Goal: Task Accomplishment & Management: Use online tool/utility

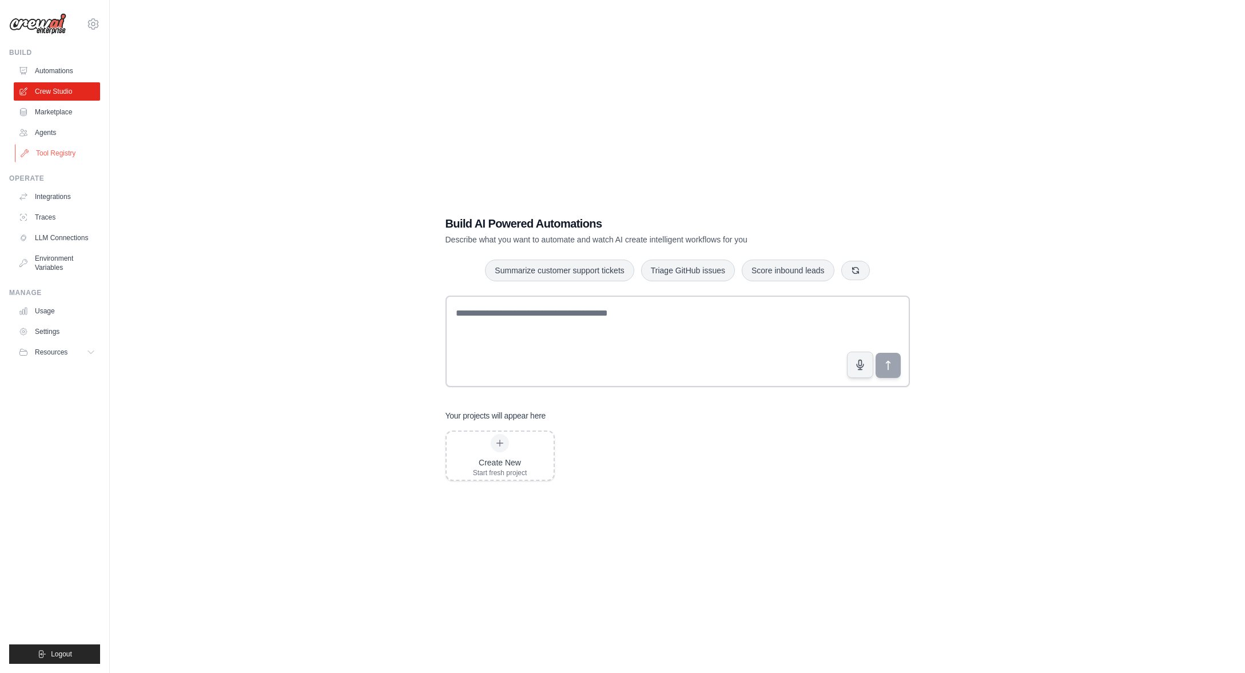
click at [56, 154] on link "Tool Registry" at bounding box center [58, 153] width 86 height 18
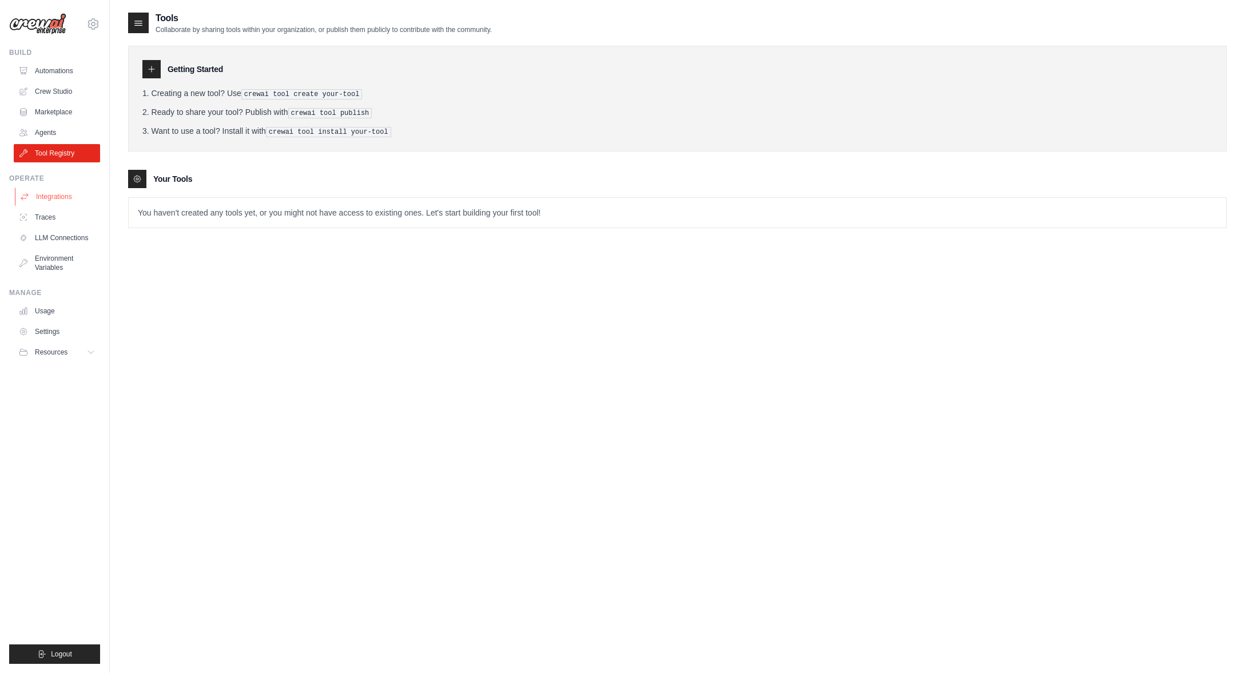
click at [54, 201] on link "Integrations" at bounding box center [58, 197] width 86 height 18
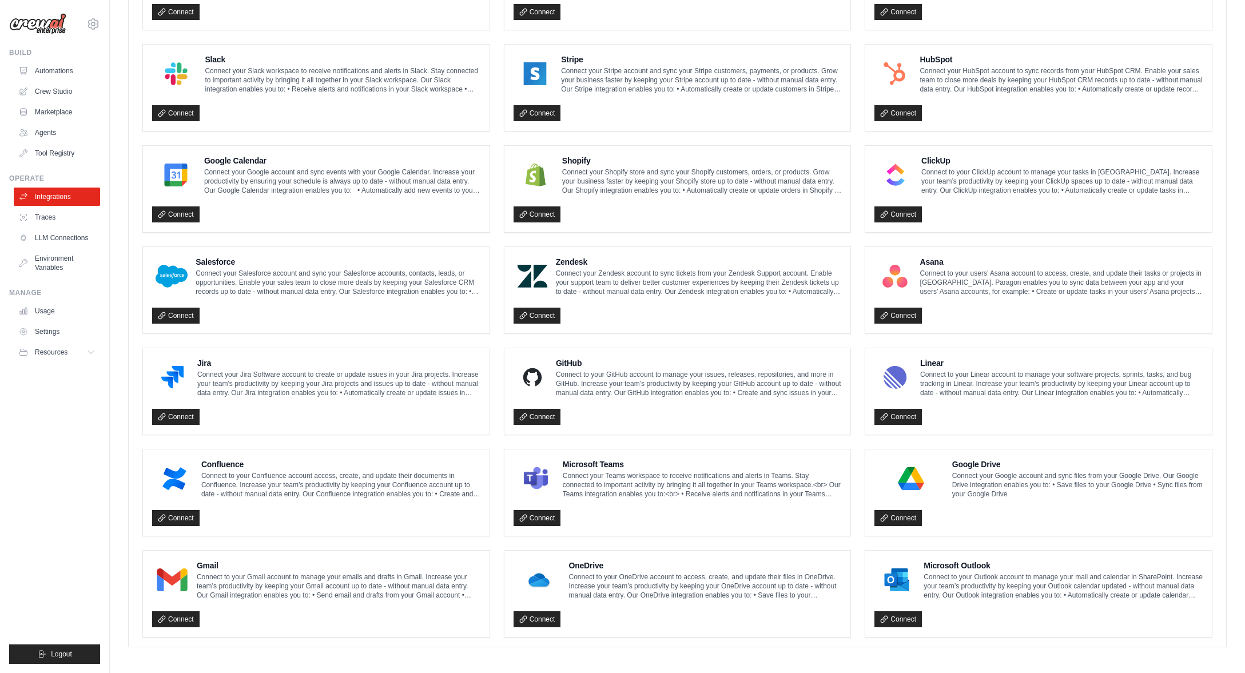
scroll to position [400, 0]
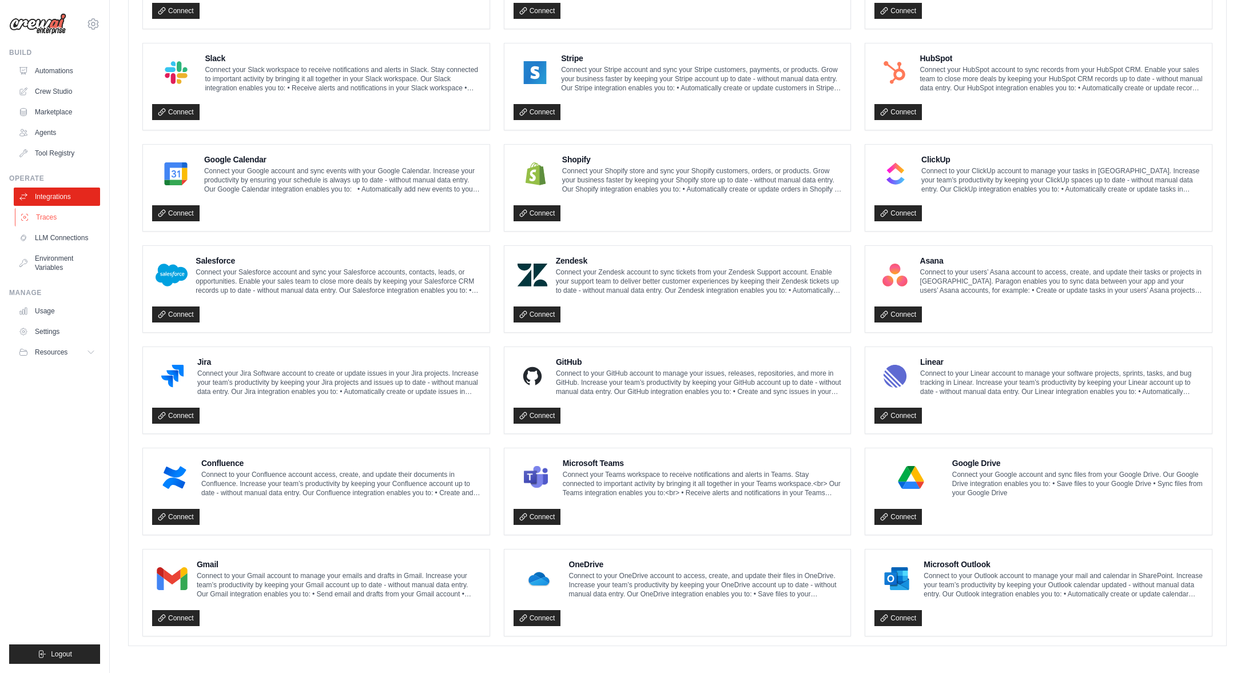
click at [55, 218] on link "Traces" at bounding box center [58, 217] width 86 height 18
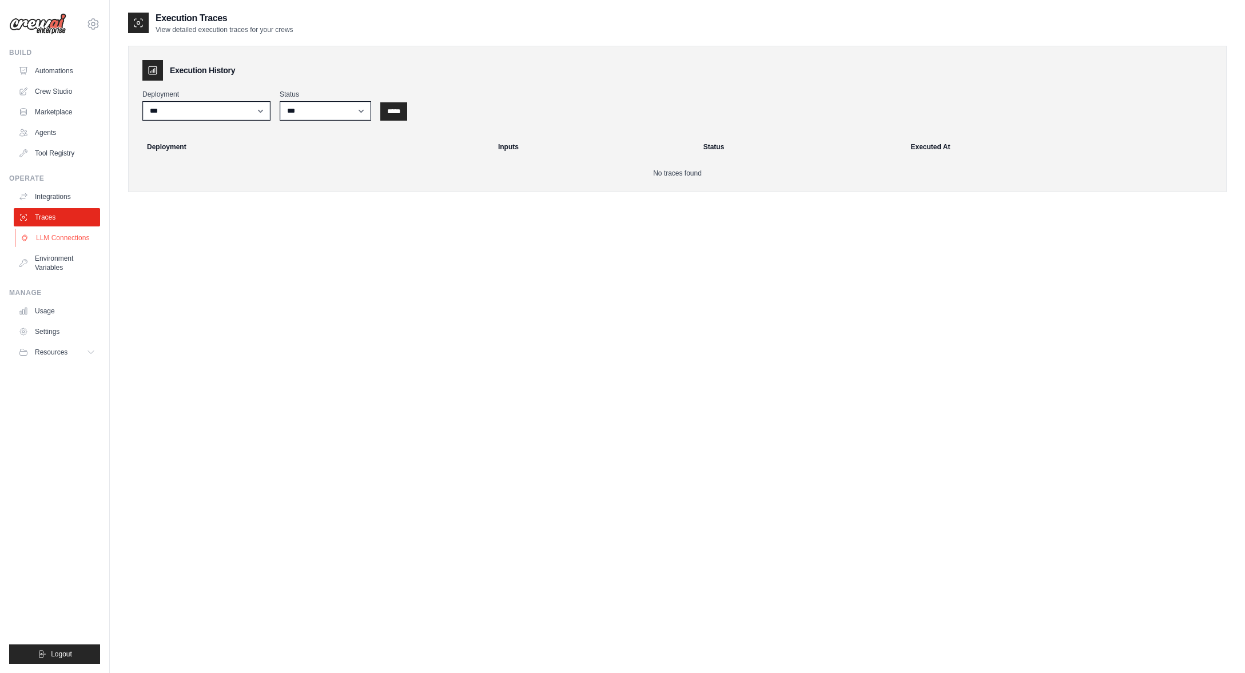
click at [66, 241] on link "LLM Connections" at bounding box center [58, 238] width 86 height 18
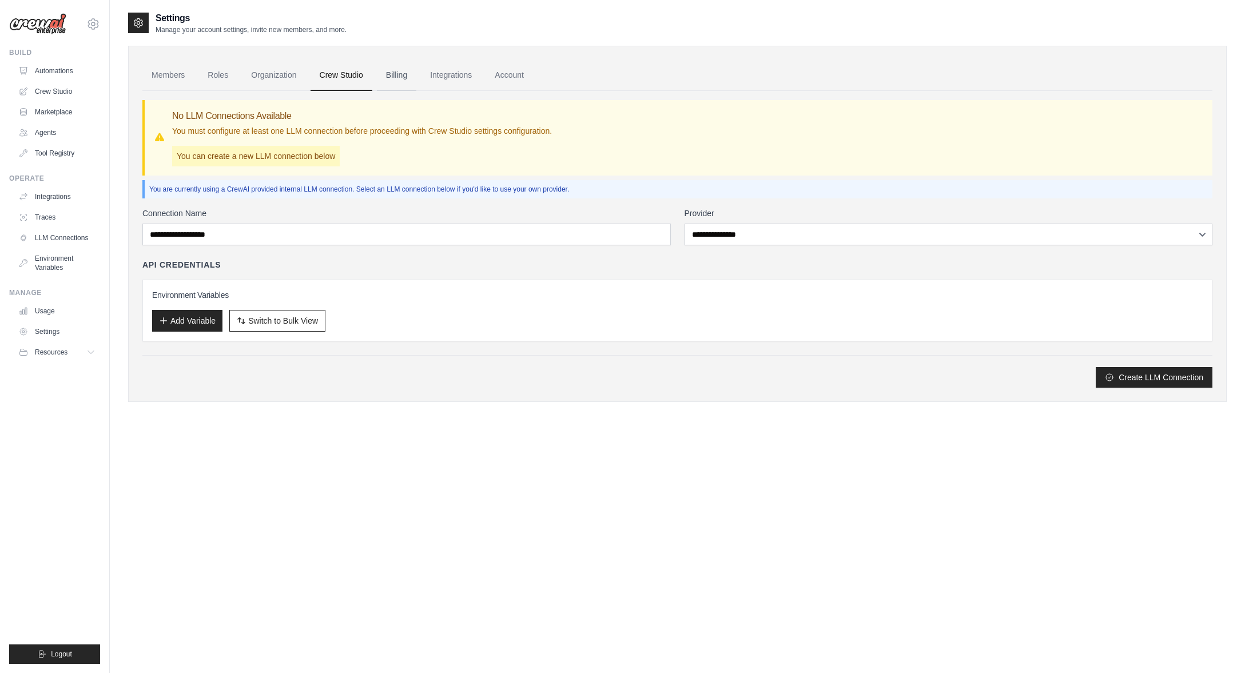
click at [398, 77] on link "Billing" at bounding box center [396, 75] width 39 height 31
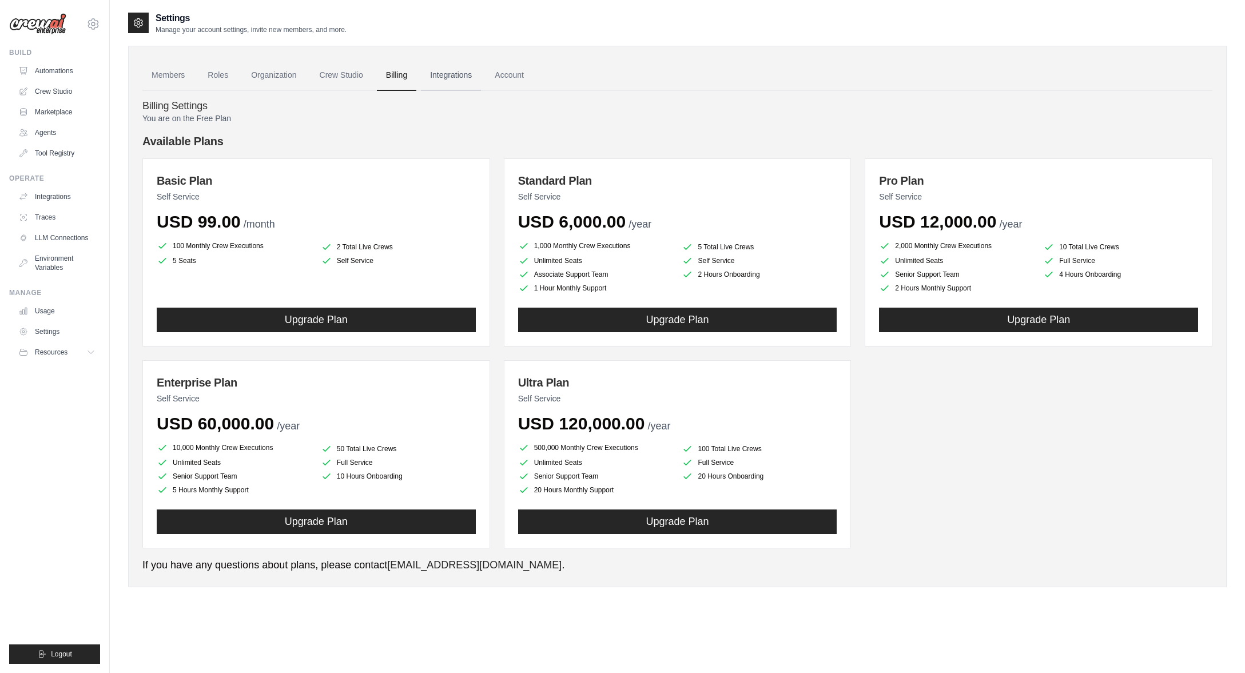
click at [456, 75] on link "Integrations" at bounding box center [451, 75] width 60 height 31
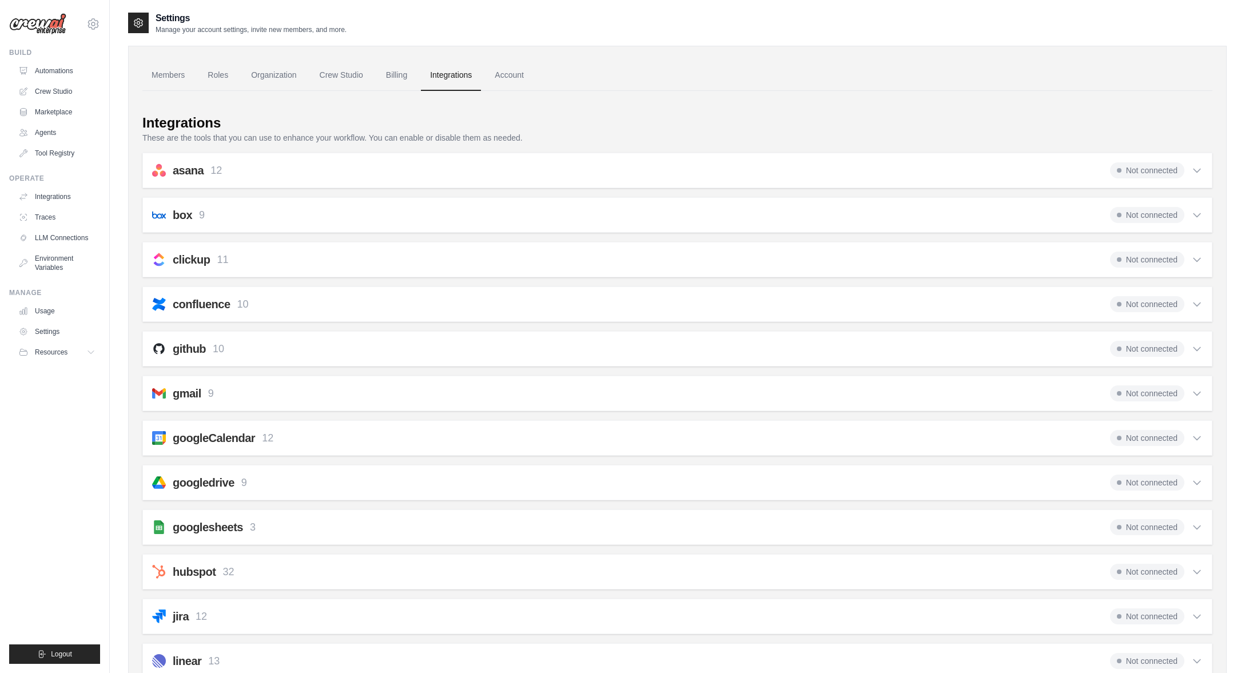
click at [1195, 164] on div "Not connected" at bounding box center [1156, 170] width 93 height 16
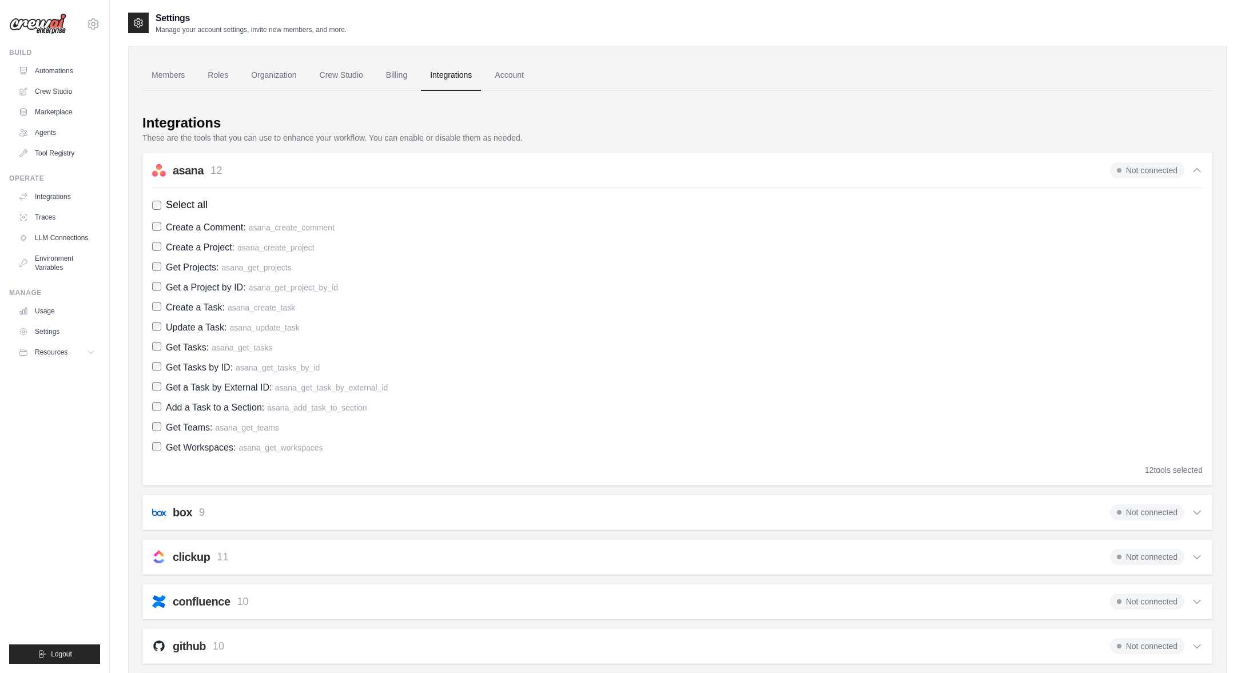
click at [1200, 170] on icon at bounding box center [1196, 170] width 11 height 11
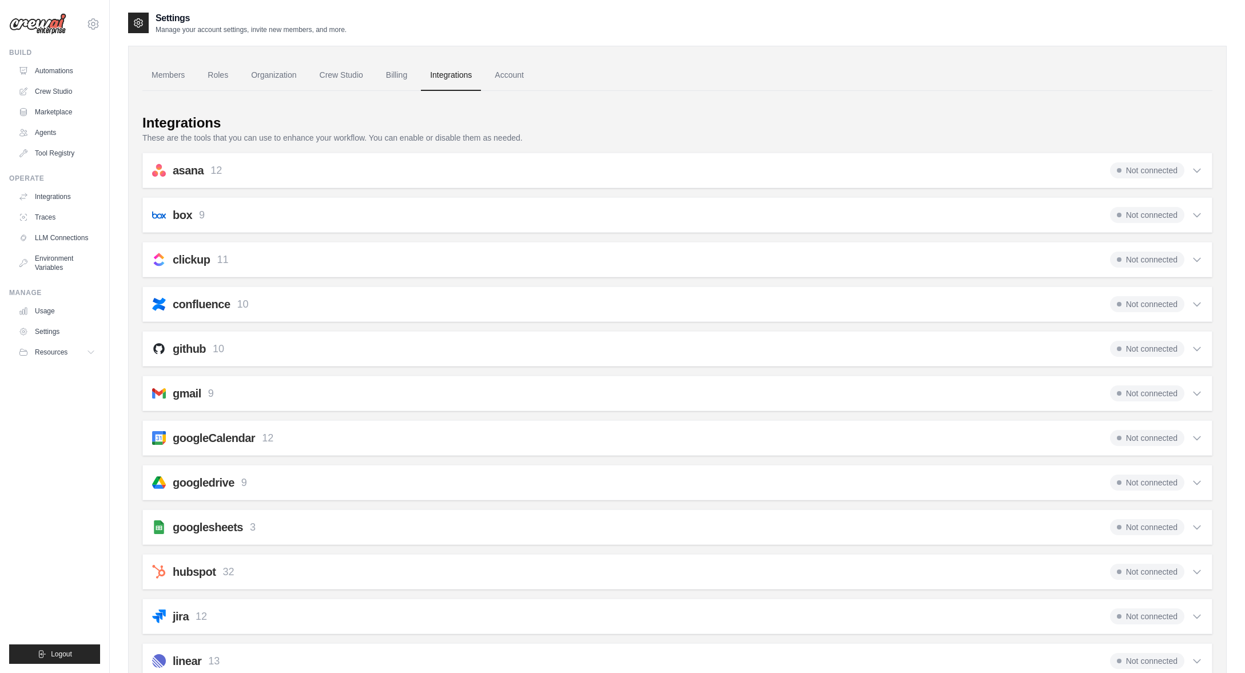
click at [1198, 214] on icon at bounding box center [1196, 214] width 11 height 11
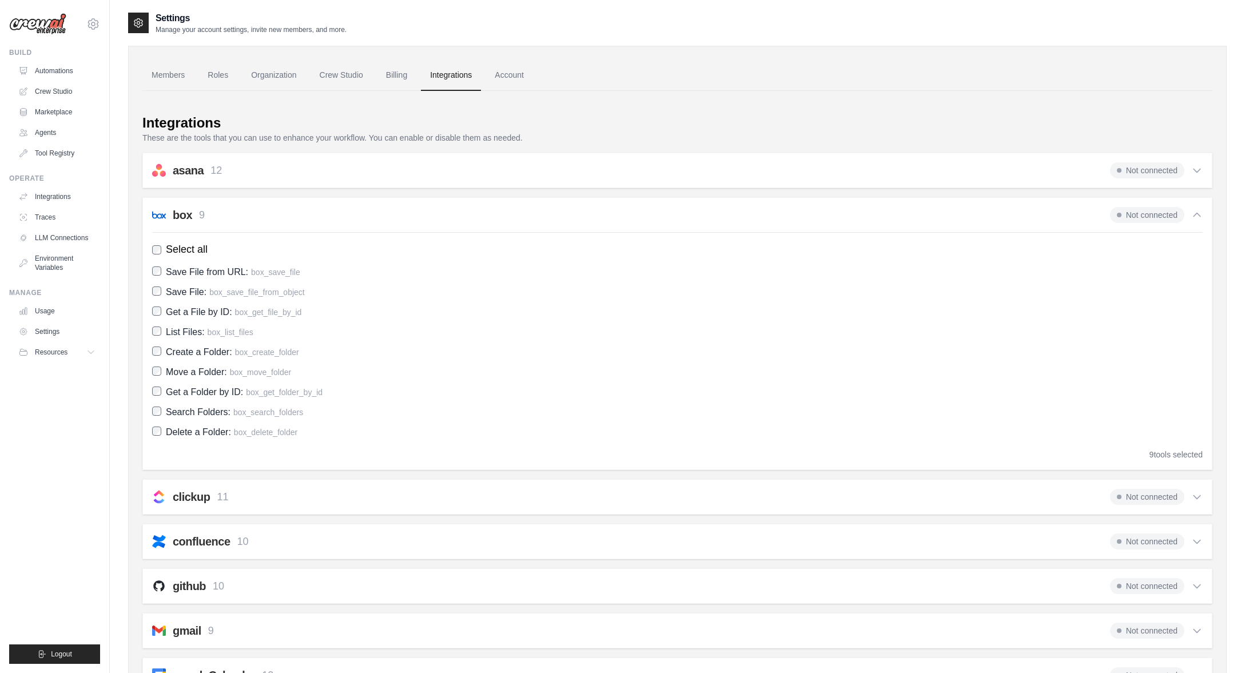
click at [1198, 214] on icon at bounding box center [1196, 214] width 11 height 11
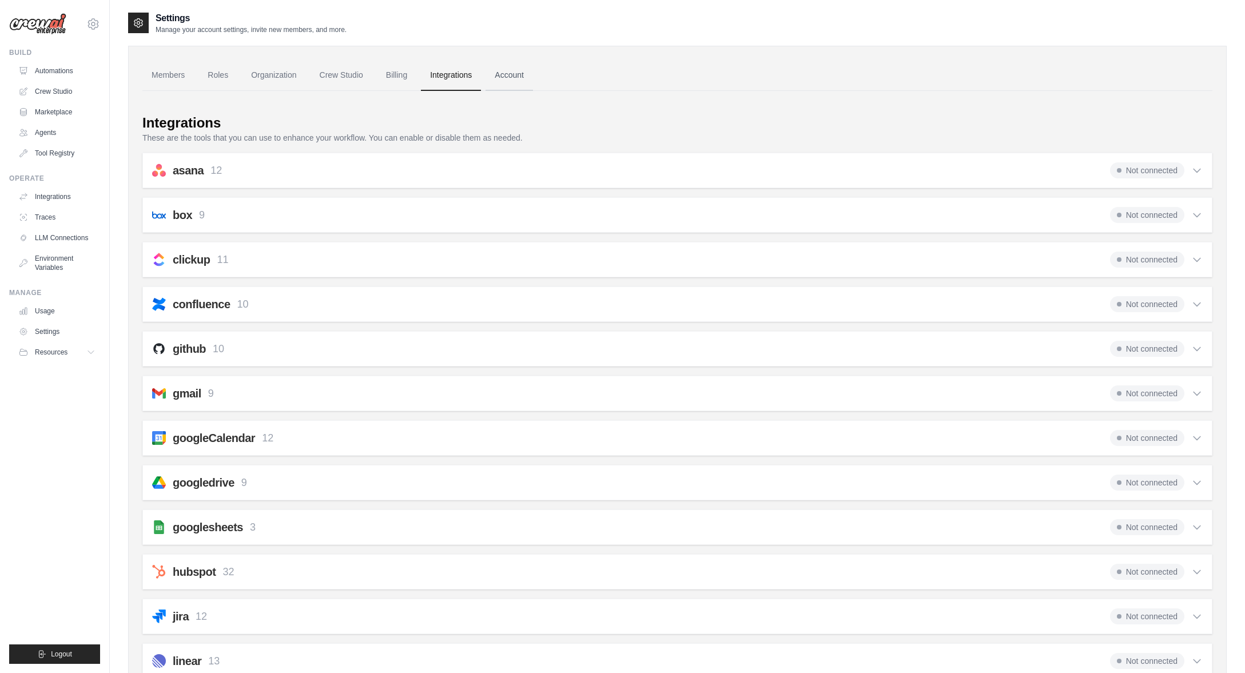
click at [511, 76] on link "Account" at bounding box center [508, 75] width 47 height 31
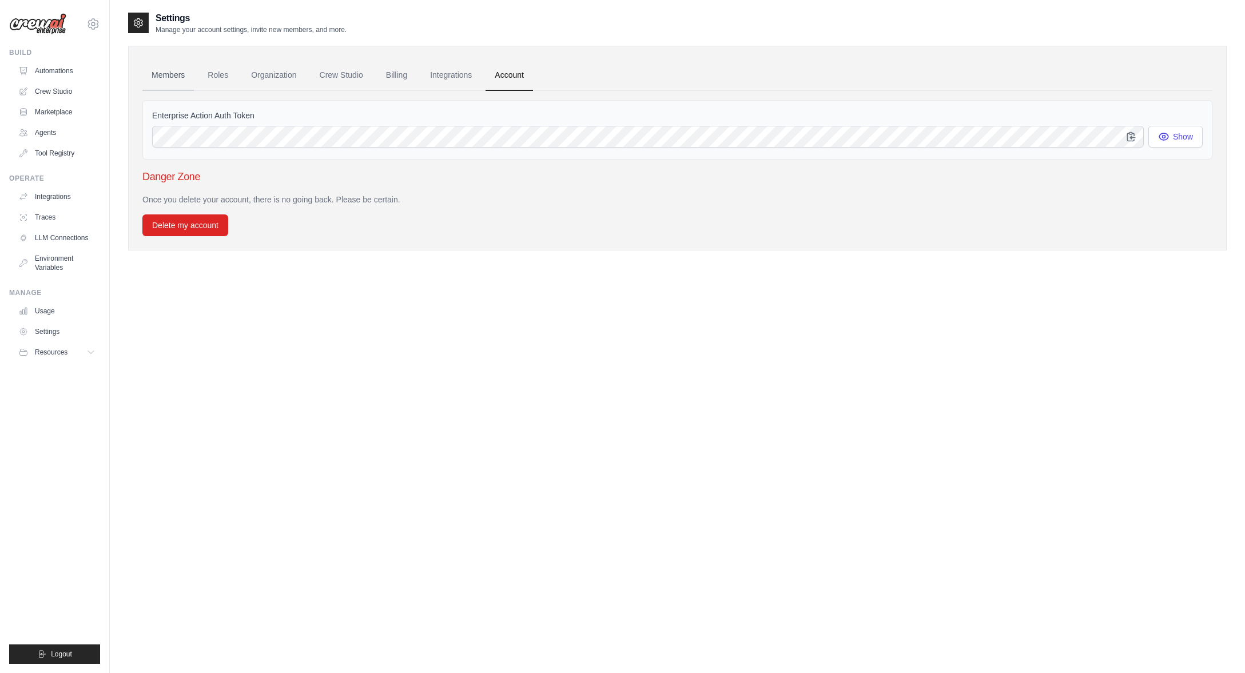
click at [172, 78] on link "Members" at bounding box center [167, 75] width 51 height 31
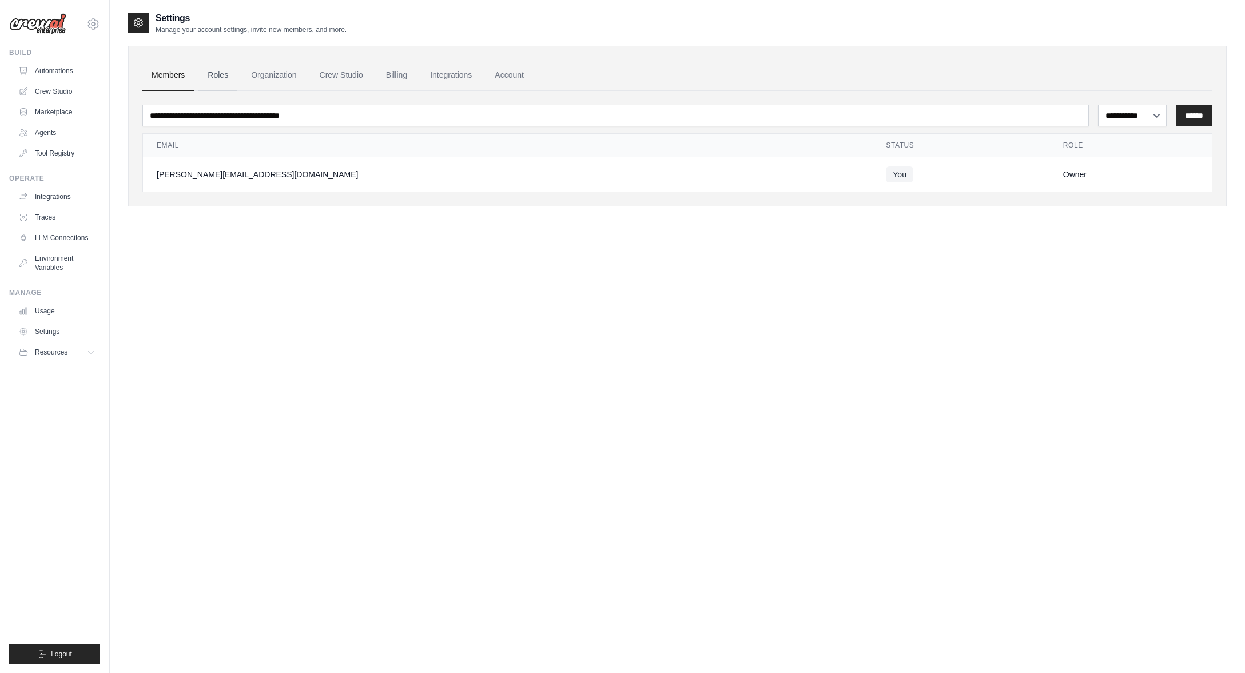
click at [215, 79] on link "Roles" at bounding box center [217, 75] width 39 height 31
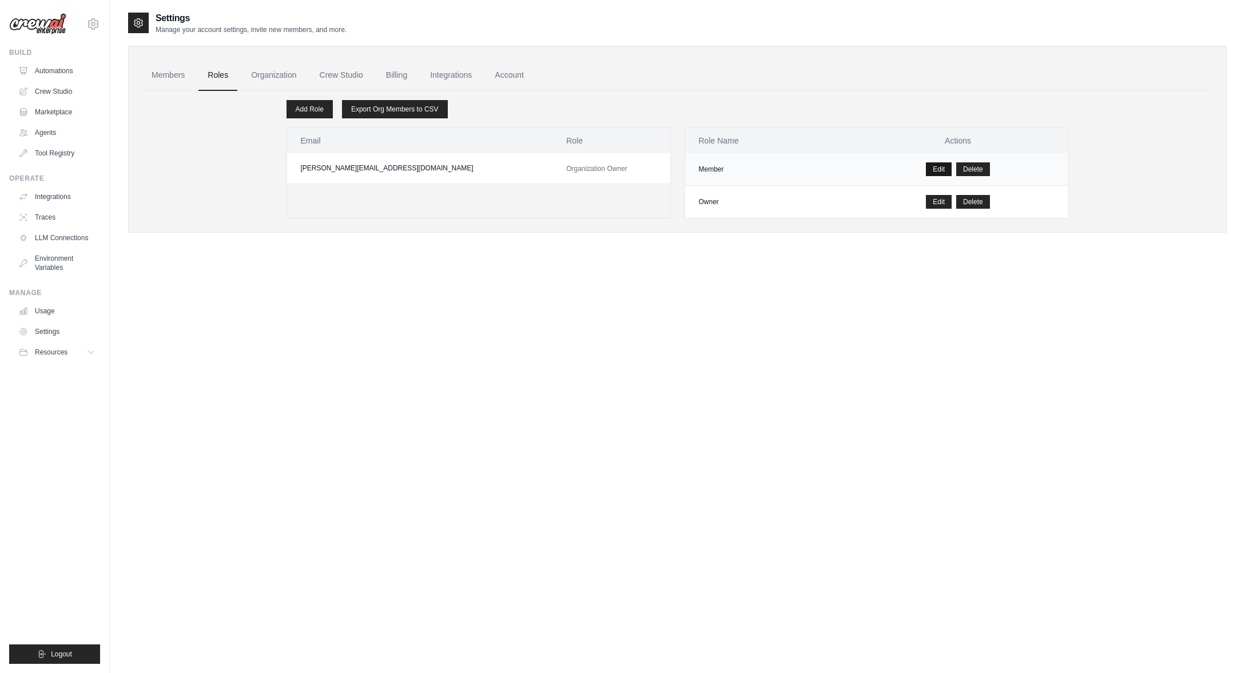
click at [936, 169] on link "Edit" at bounding box center [939, 169] width 26 height 14
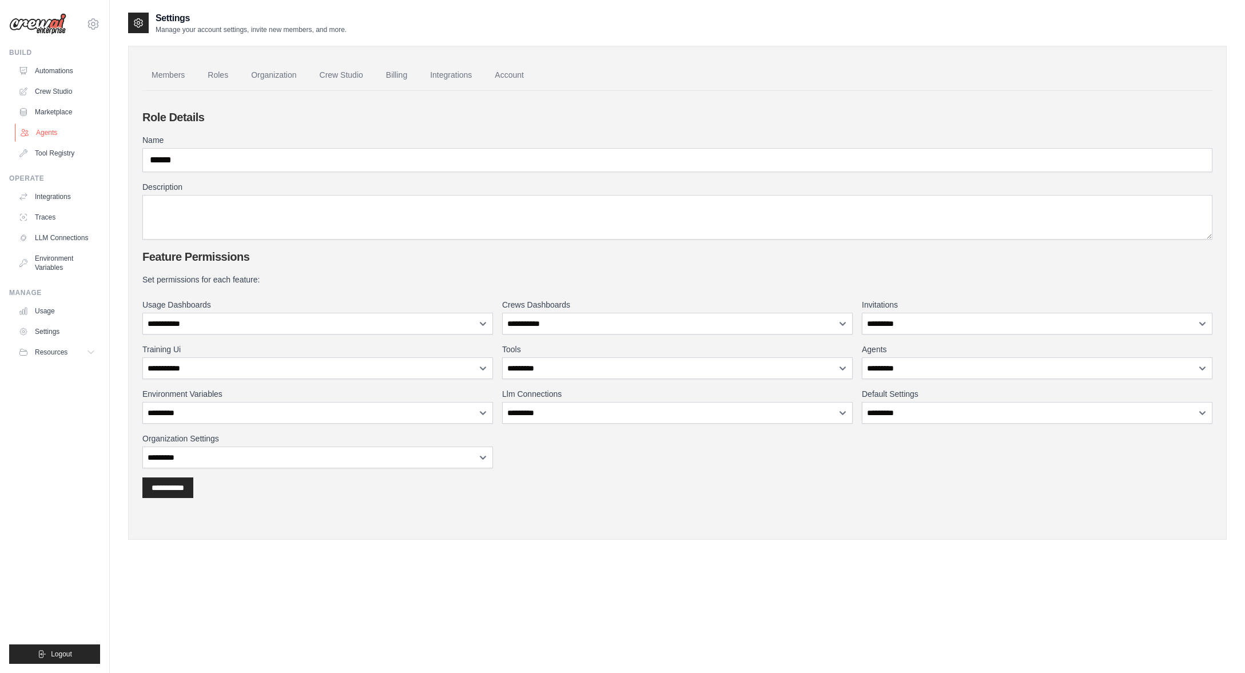
click at [58, 129] on link "Agents" at bounding box center [58, 132] width 86 height 18
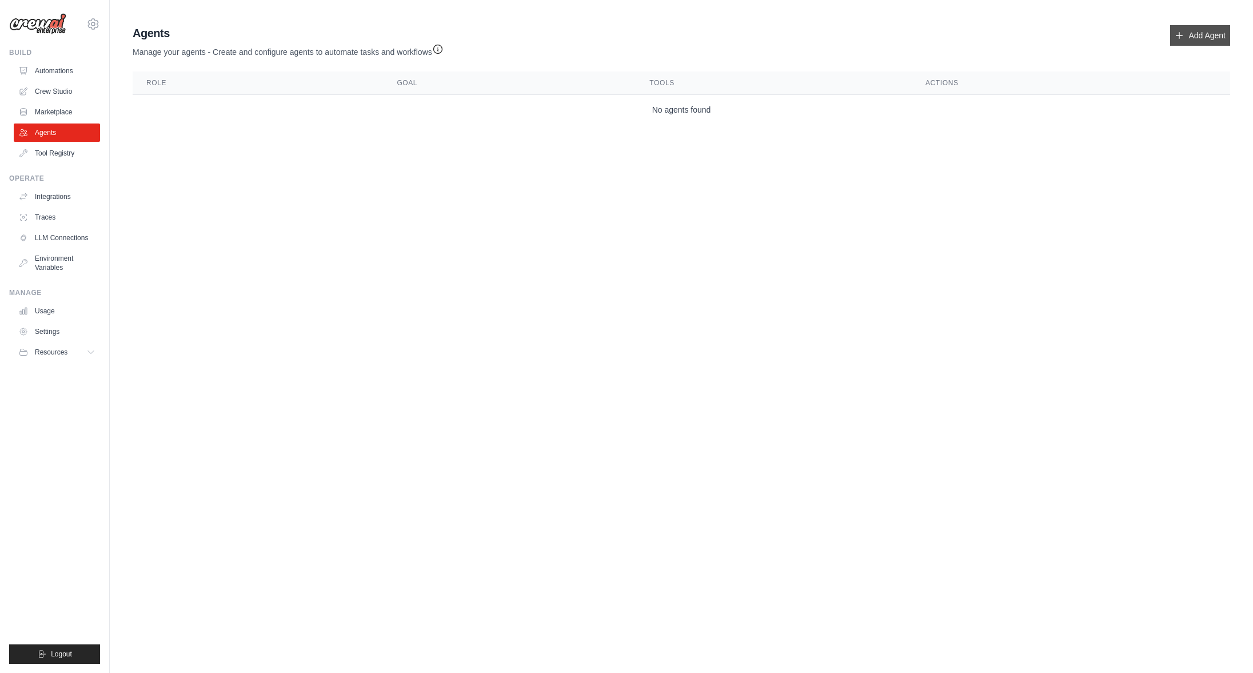
click at [1211, 39] on link "Add Agent" at bounding box center [1200, 35] width 60 height 21
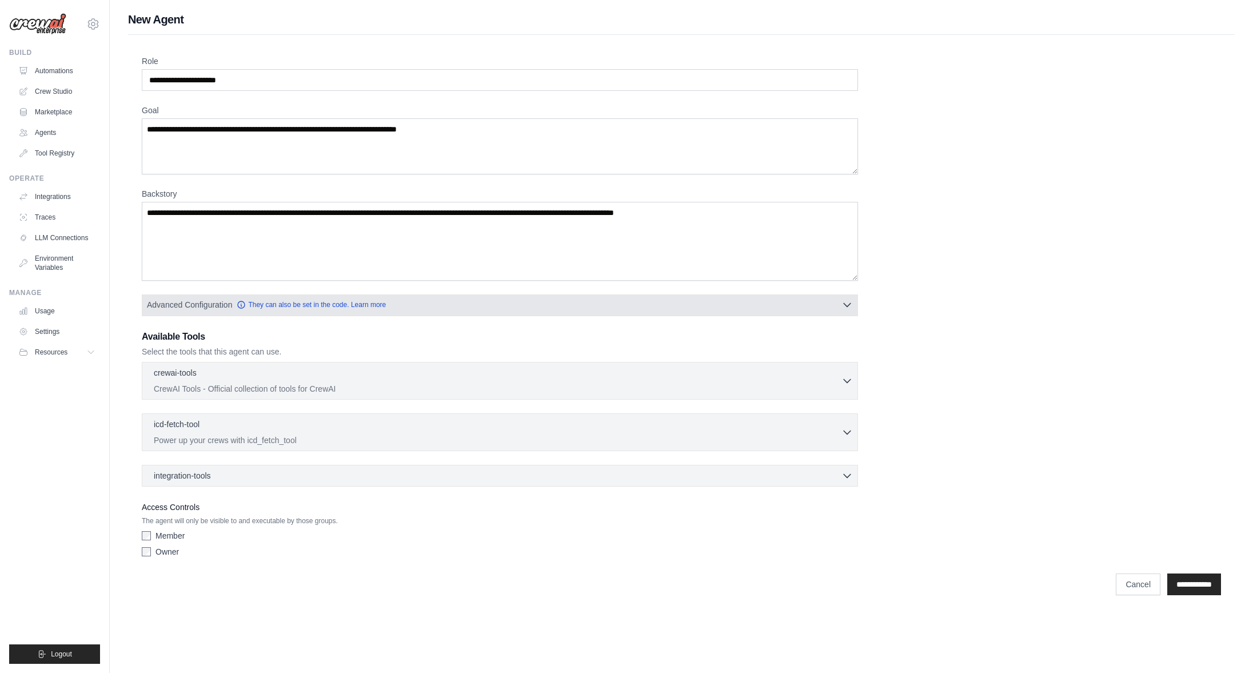
click at [844, 306] on icon "button" at bounding box center [847, 304] width 11 height 11
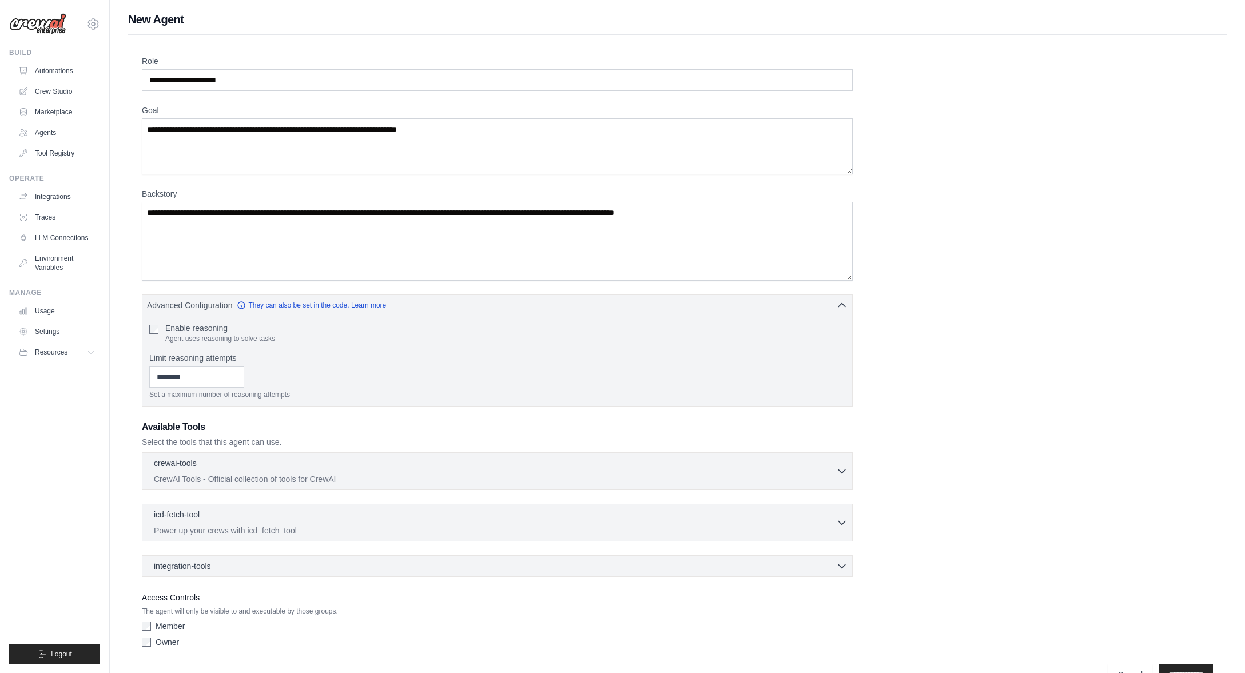
click at [1021, 295] on div "Role Goal Backstory Advanced Configuration They can also be set in the code. Le…" at bounding box center [677, 353] width 1071 height 597
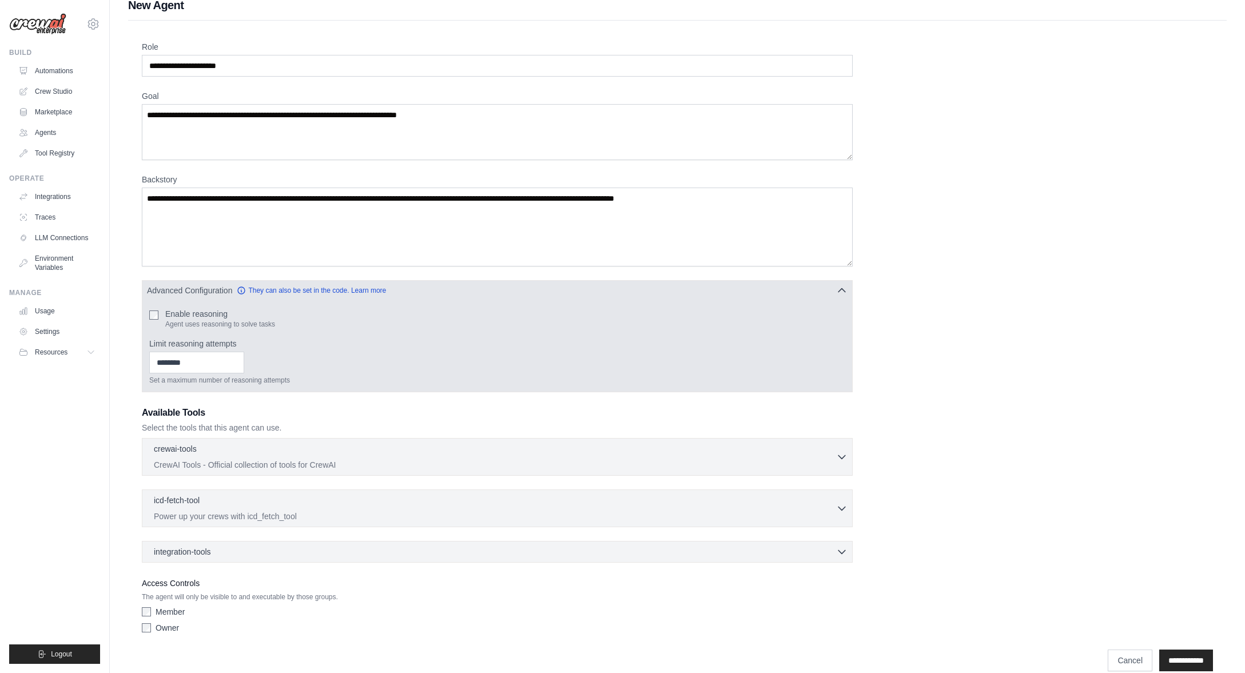
click at [845, 293] on icon "button" at bounding box center [841, 290] width 11 height 11
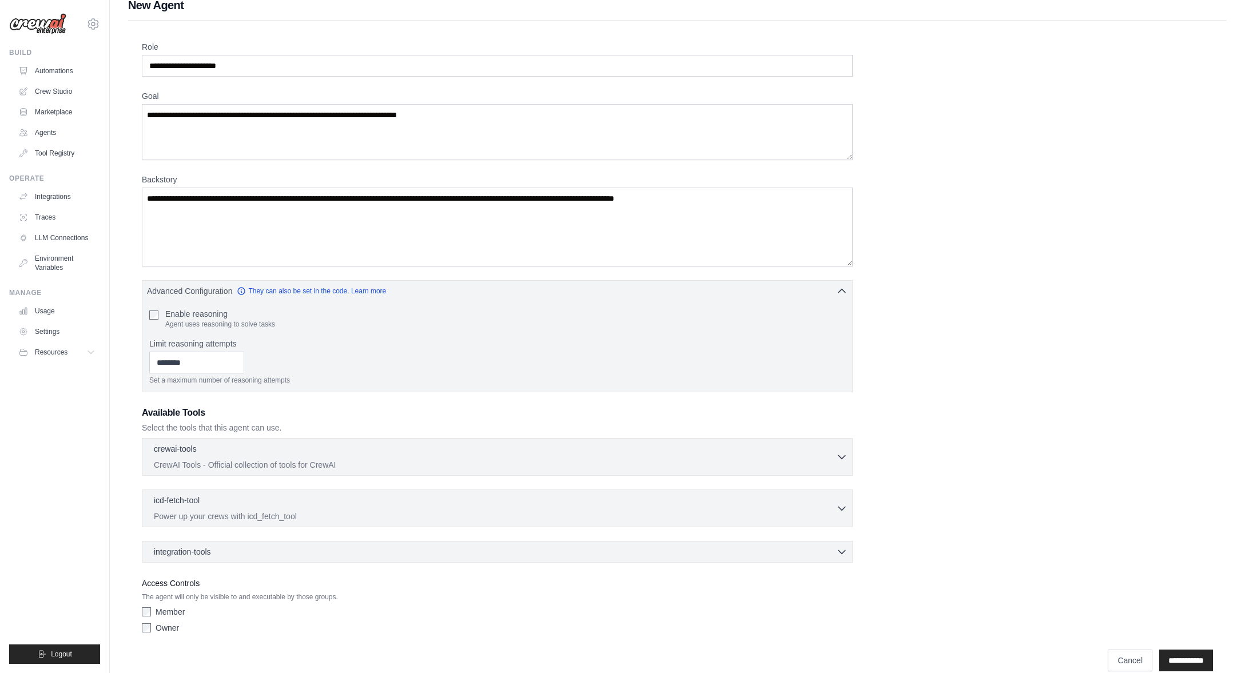
scroll to position [0, 0]
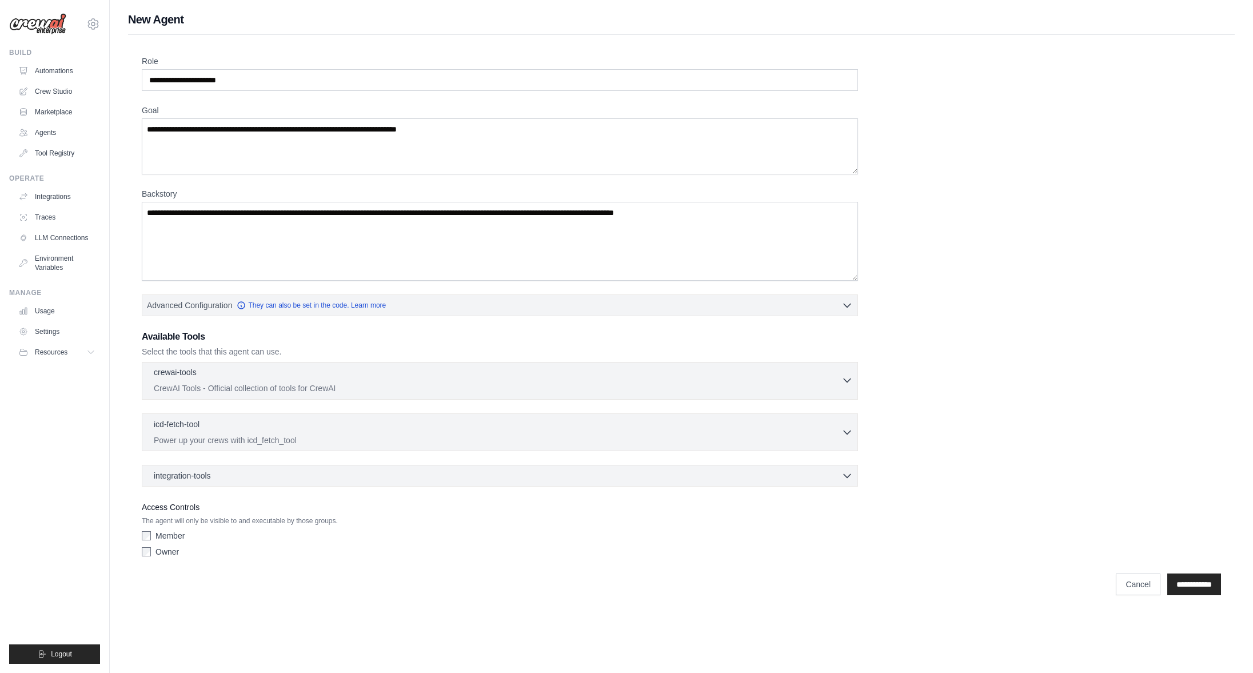
click at [849, 378] on icon "button" at bounding box center [847, 379] width 11 height 11
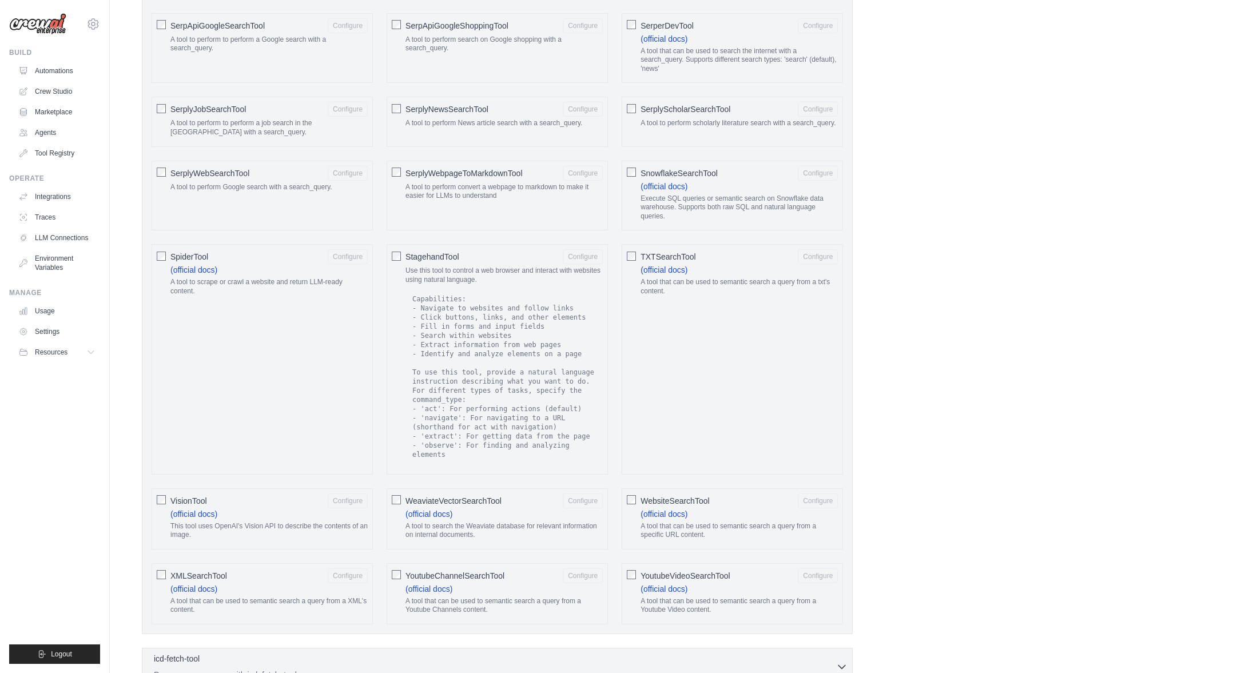
scroll to position [1775, 0]
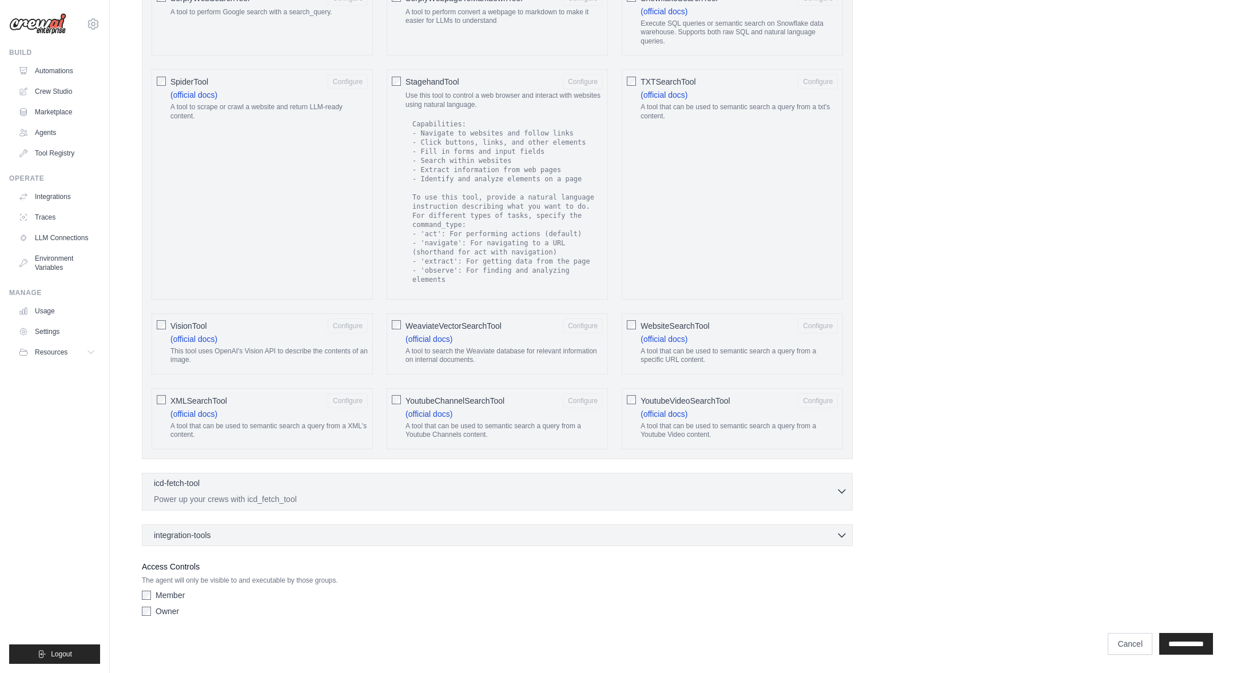
click at [844, 489] on icon "button" at bounding box center [841, 490] width 11 height 11
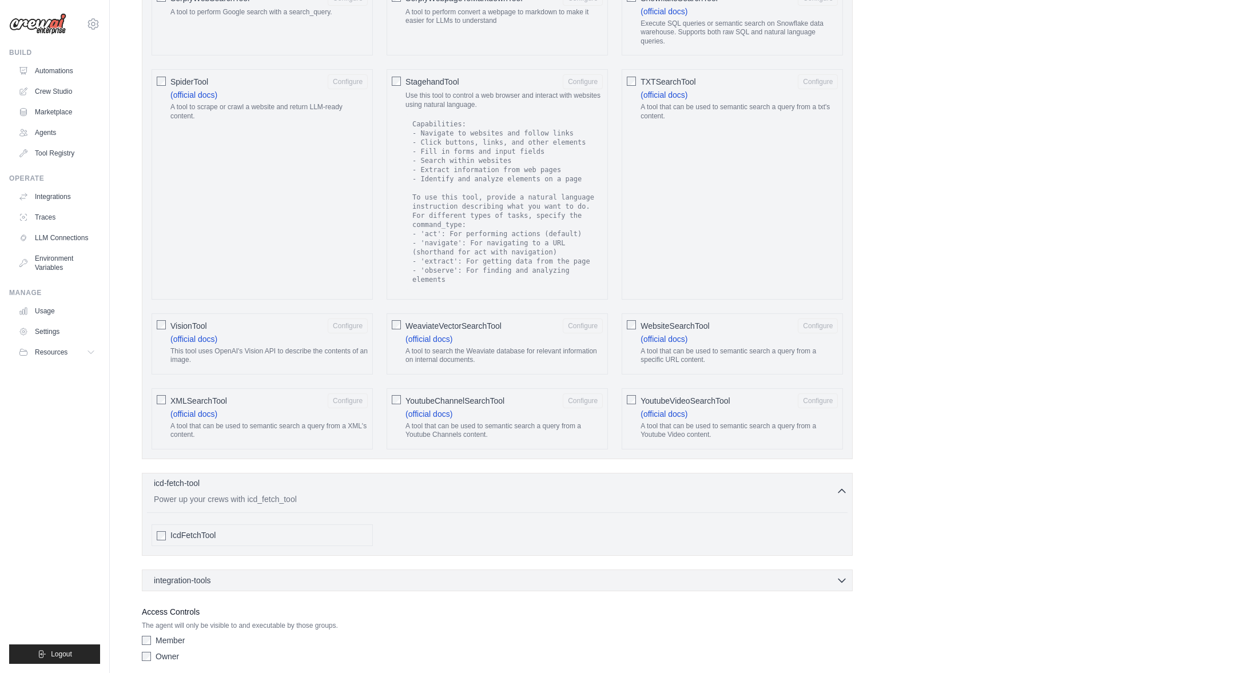
scroll to position [1813, 0]
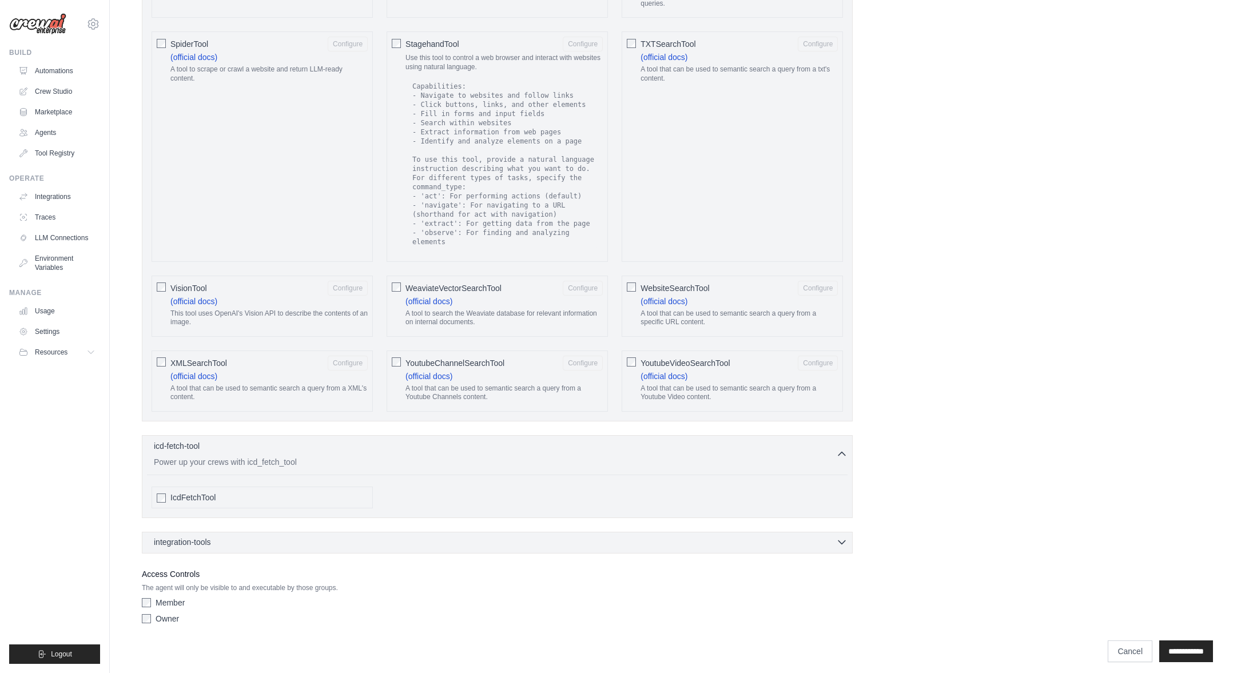
click at [846, 539] on icon "button" at bounding box center [841, 541] width 11 height 11
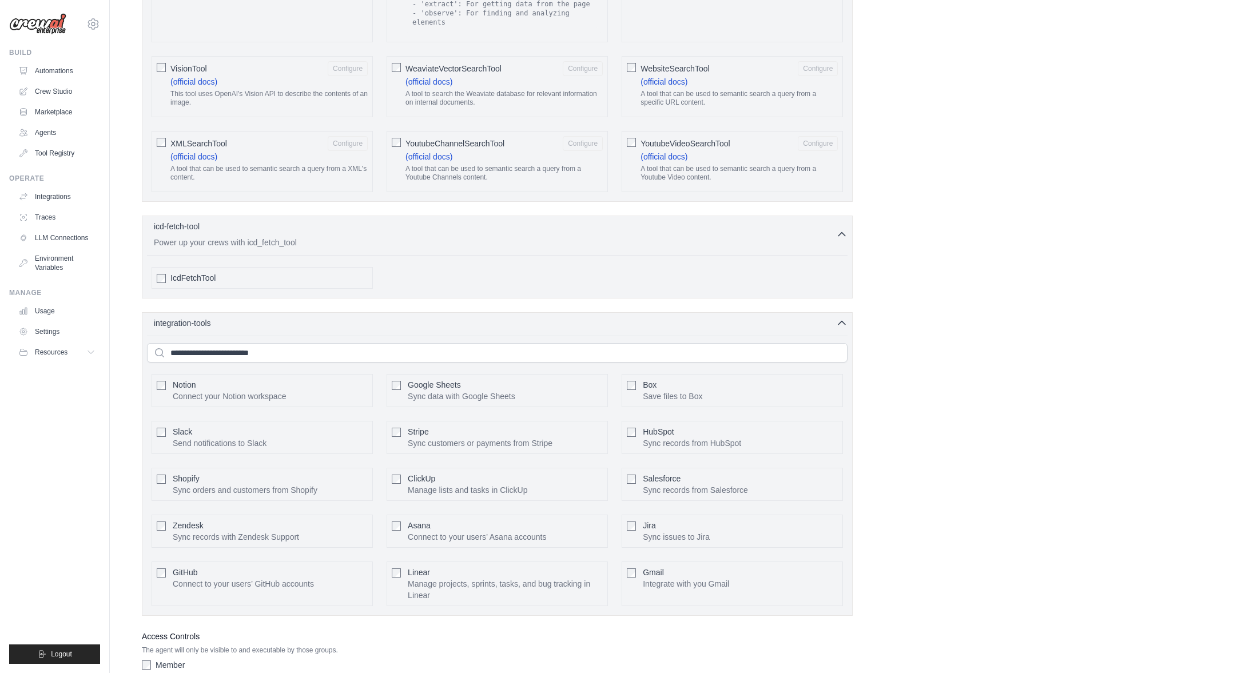
scroll to position [2050, 0]
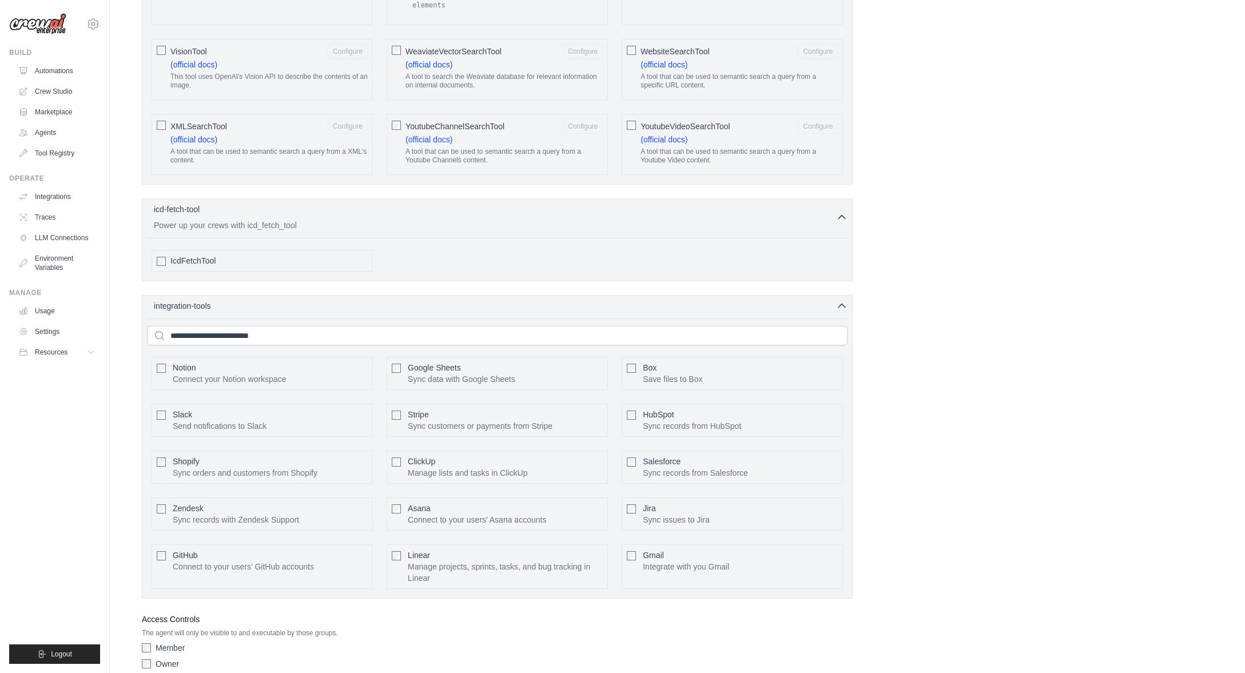
click at [422, 459] on span "ClickUp" at bounding box center [421, 461] width 27 height 9
click at [421, 460] on span "ClickUp" at bounding box center [421, 461] width 27 height 9
click at [584, 469] on button "Configure" at bounding box center [583, 466] width 40 height 15
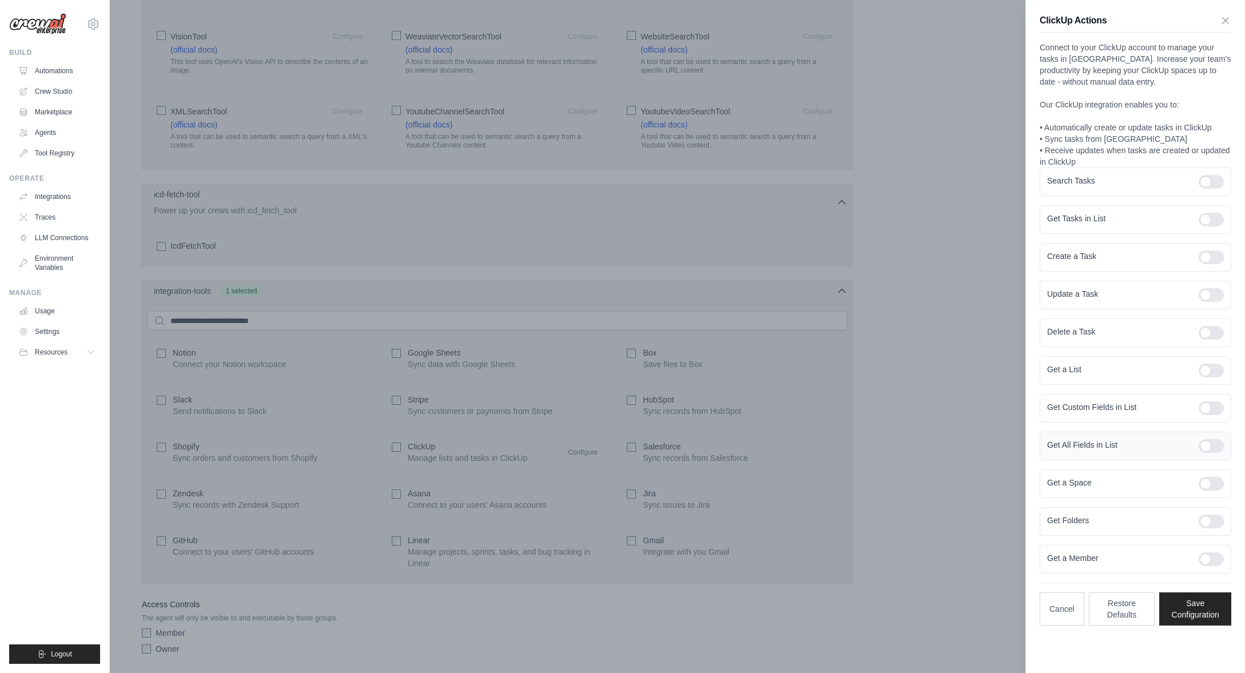
scroll to position [2102, 0]
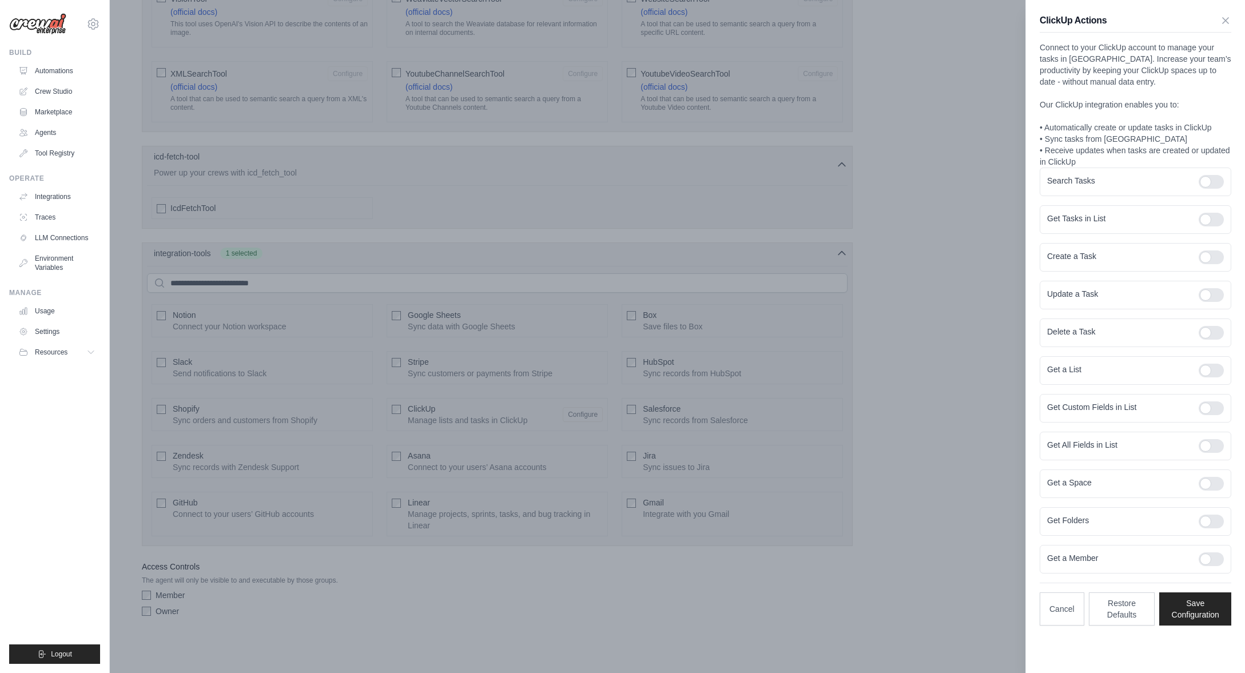
click at [418, 410] on div at bounding box center [622, 336] width 1245 height 673
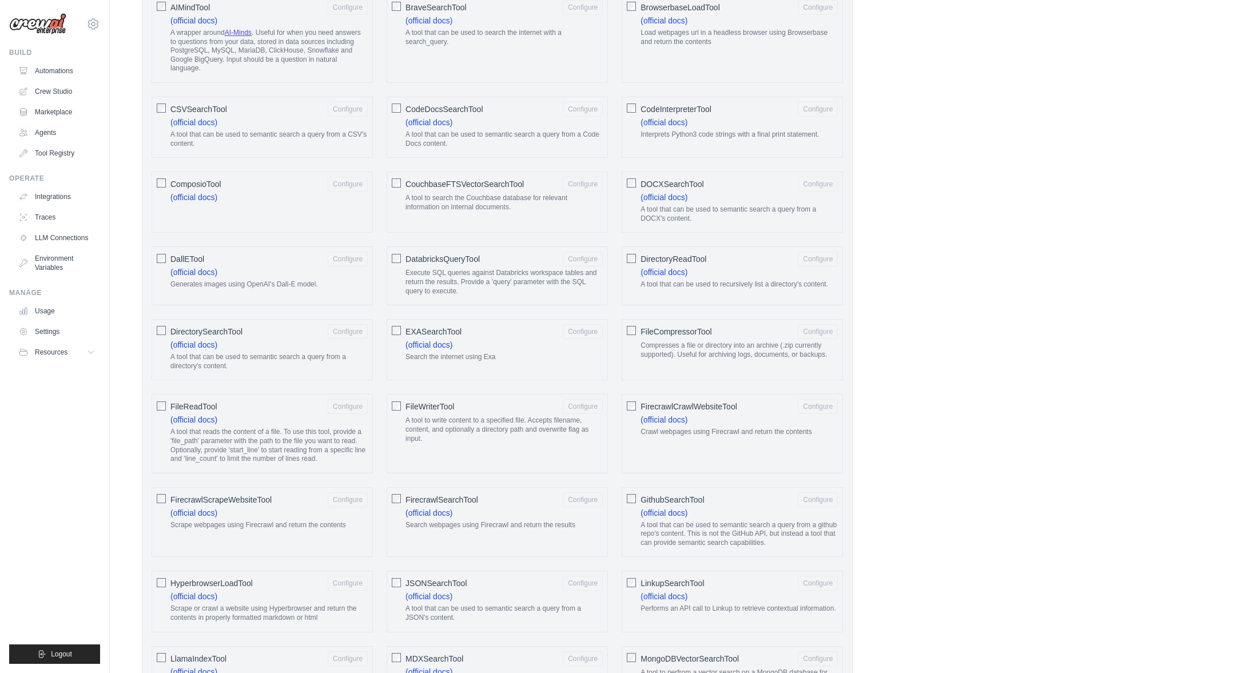
scroll to position [452, 0]
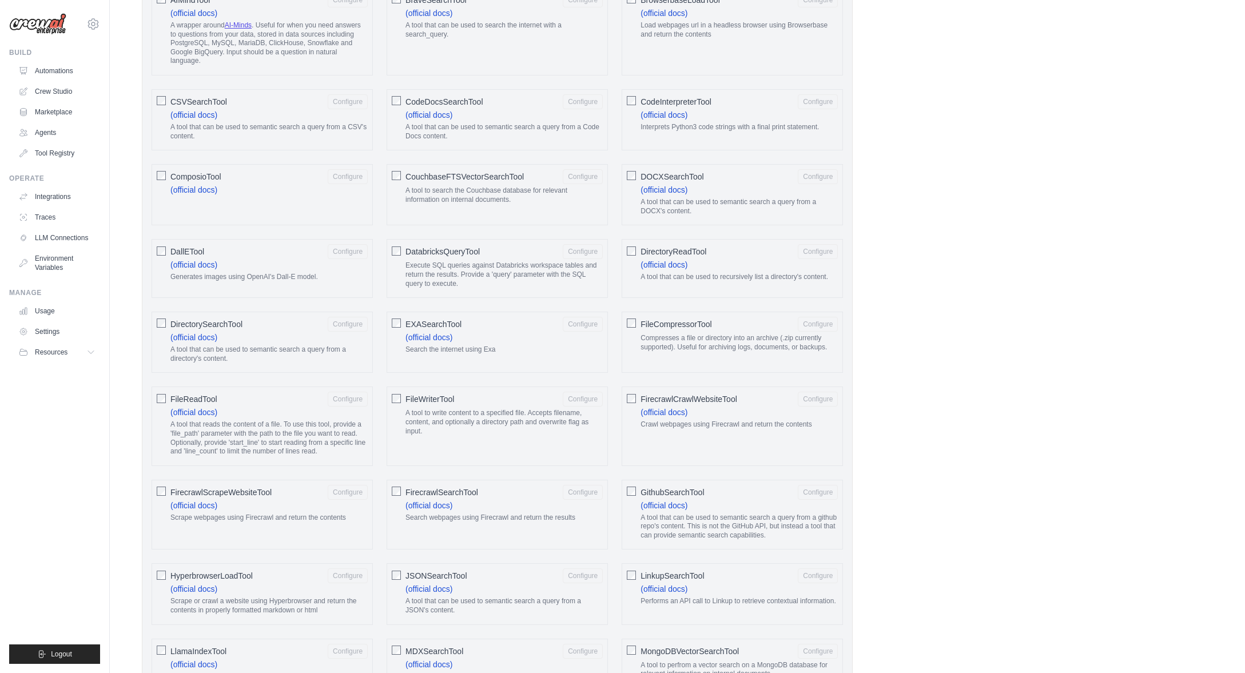
click at [391, 396] on div "FileWriterTool Configure A tool to write content to a specified file. Accepts f…" at bounding box center [496, 425] width 221 height 79
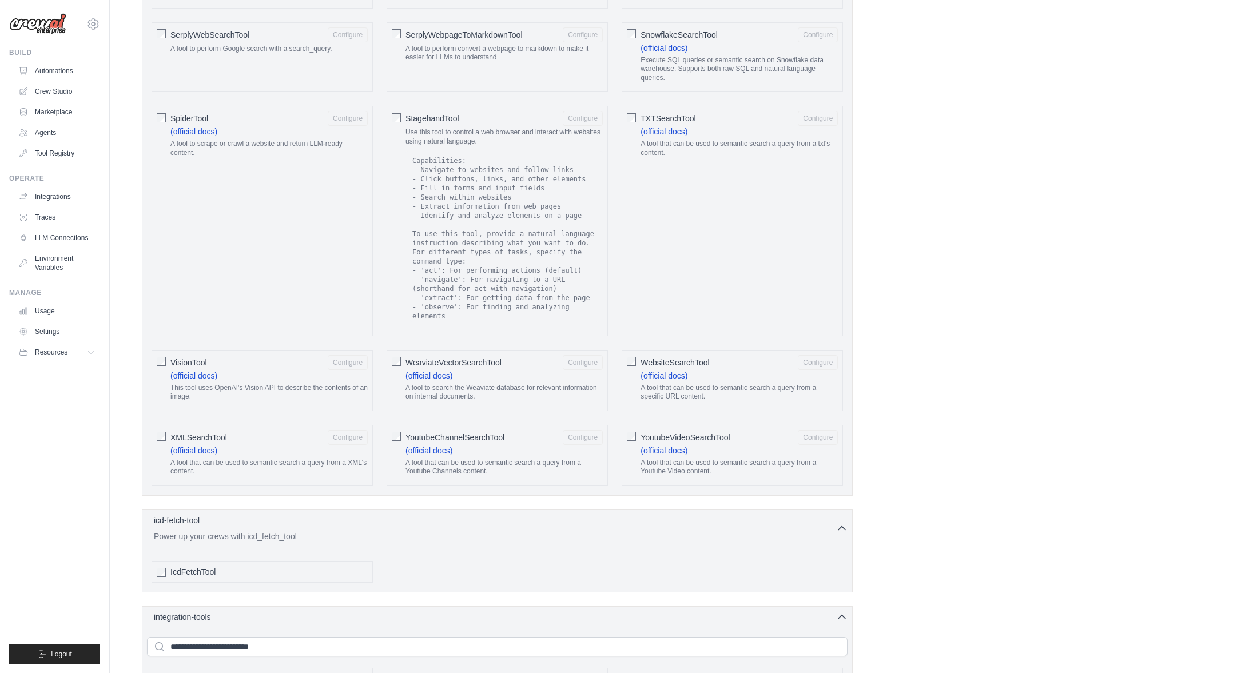
scroll to position [2102, 0]
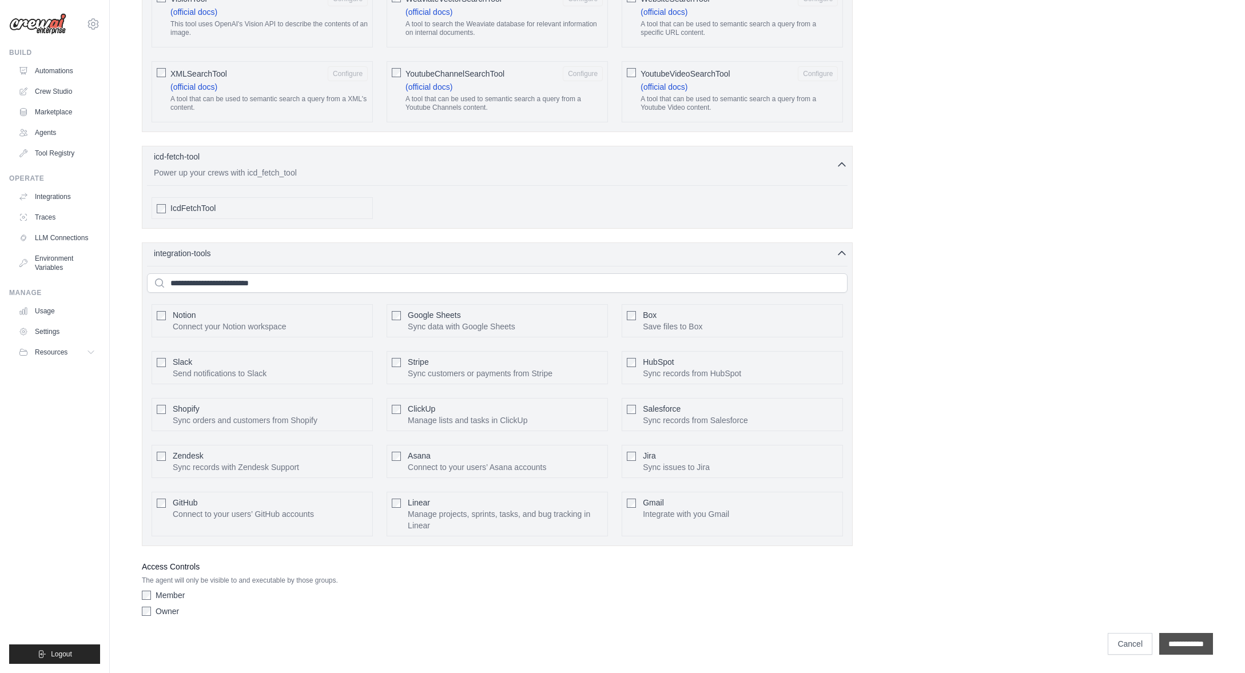
click at [1189, 644] on input "**********" at bounding box center [1186, 644] width 54 height 22
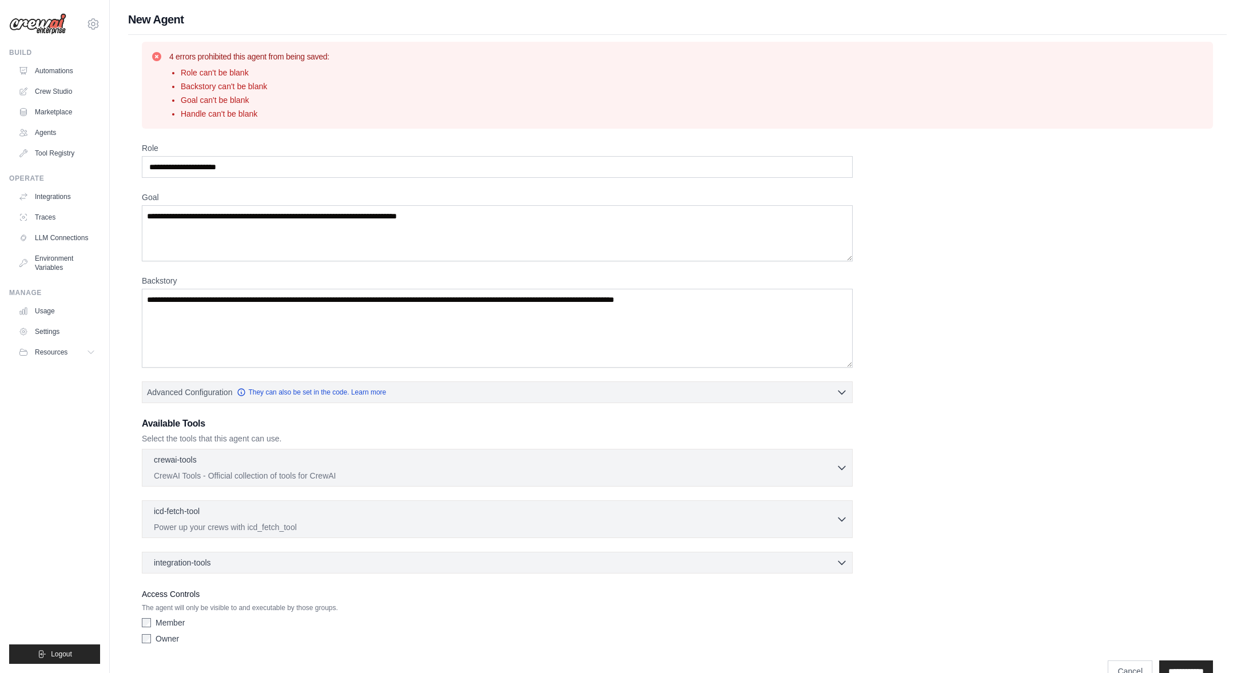
scroll to position [27, 0]
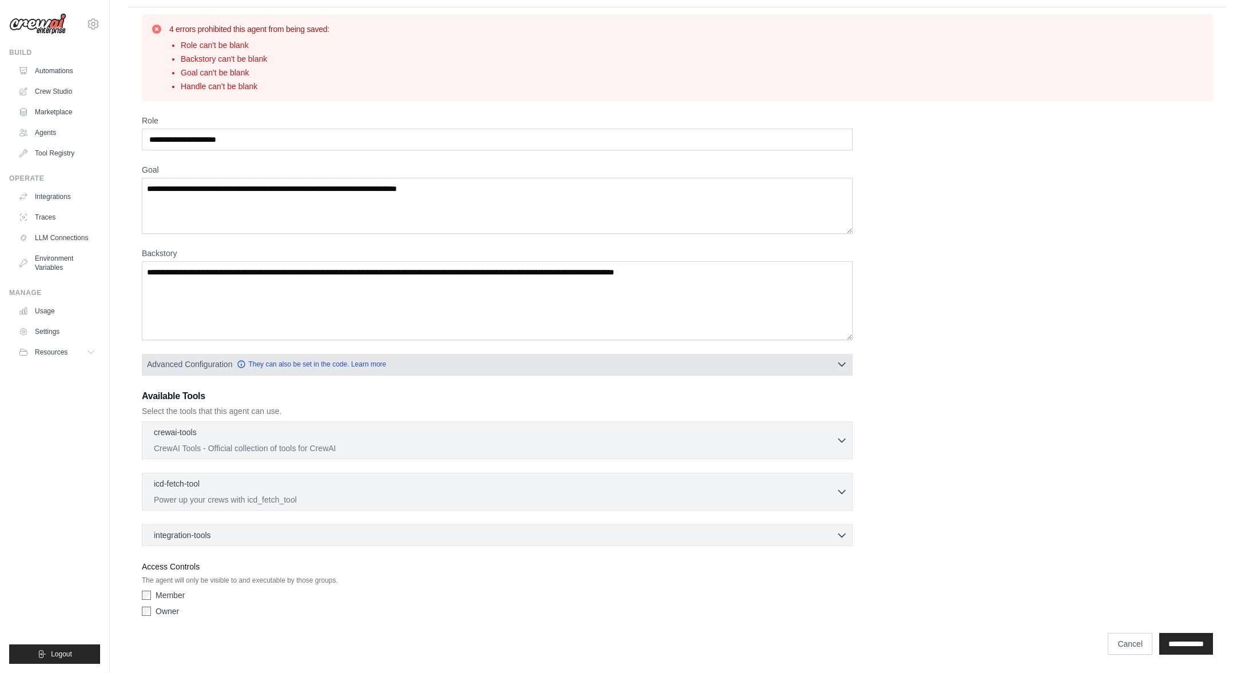
click at [839, 371] on button "Advanced Configuration They can also be set in the code. Learn more" at bounding box center [496, 364] width 709 height 21
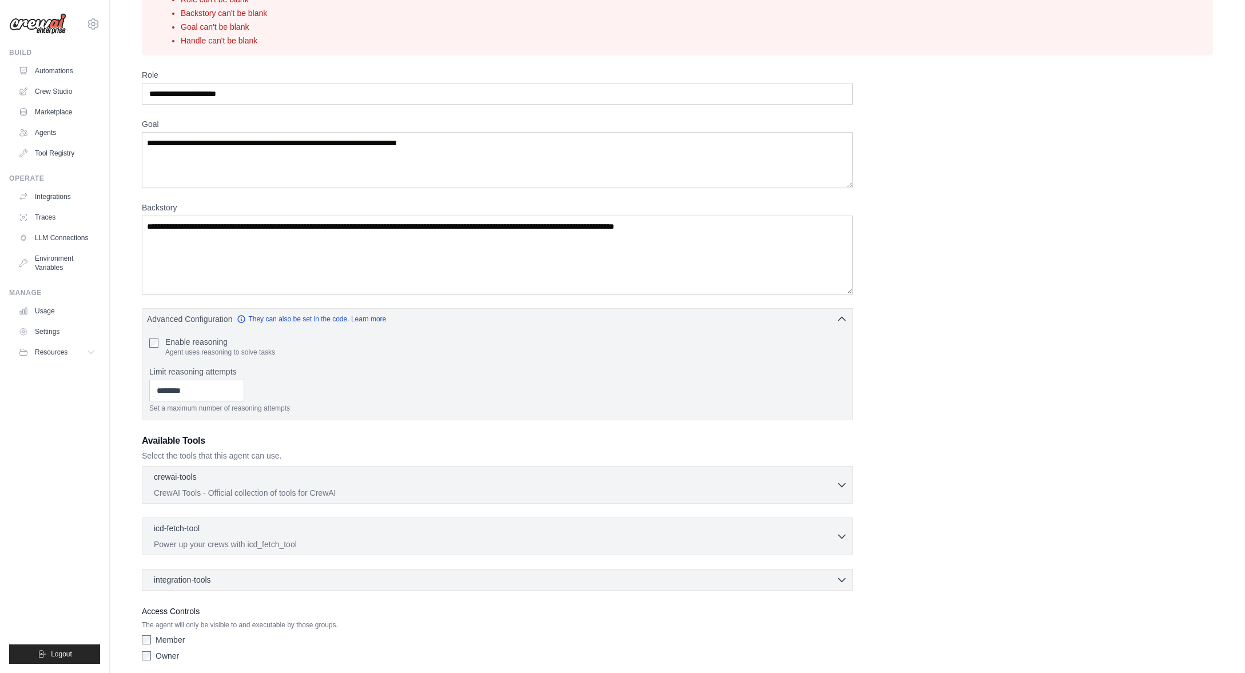
scroll to position [118, 0]
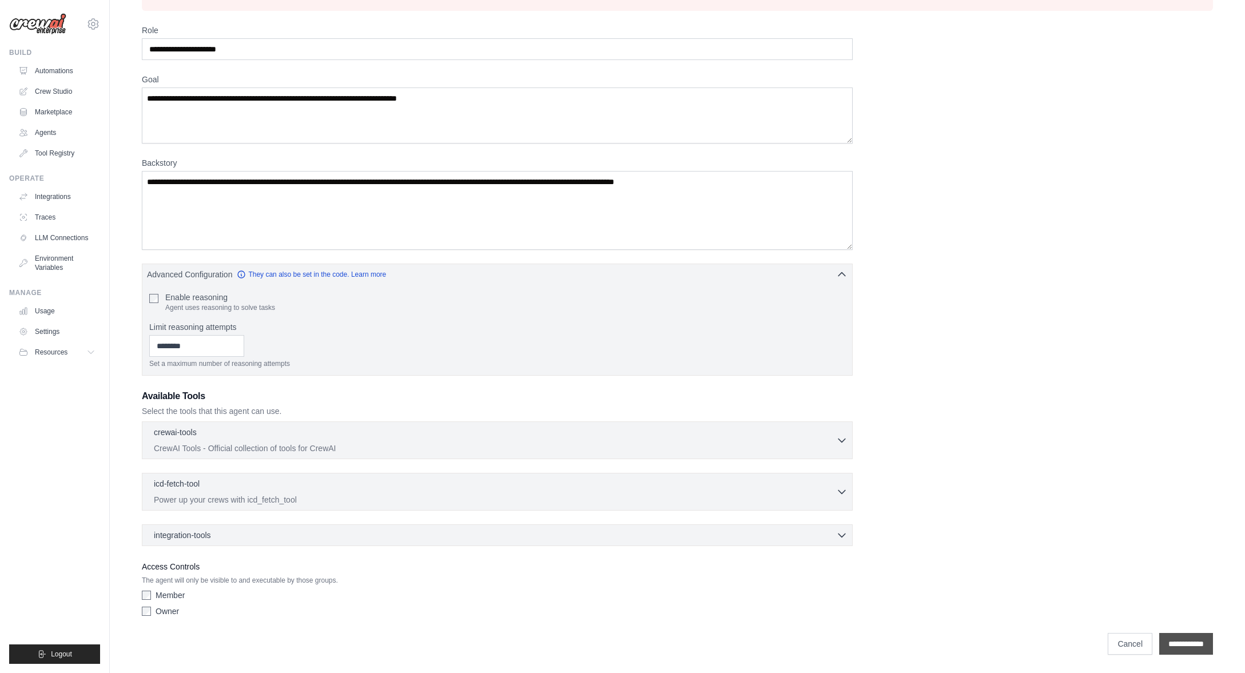
drag, startPoint x: 1173, startPoint y: 638, endPoint x: 1167, endPoint y: 635, distance: 6.4
click at [1173, 638] on input "**********" at bounding box center [1186, 644] width 54 height 22
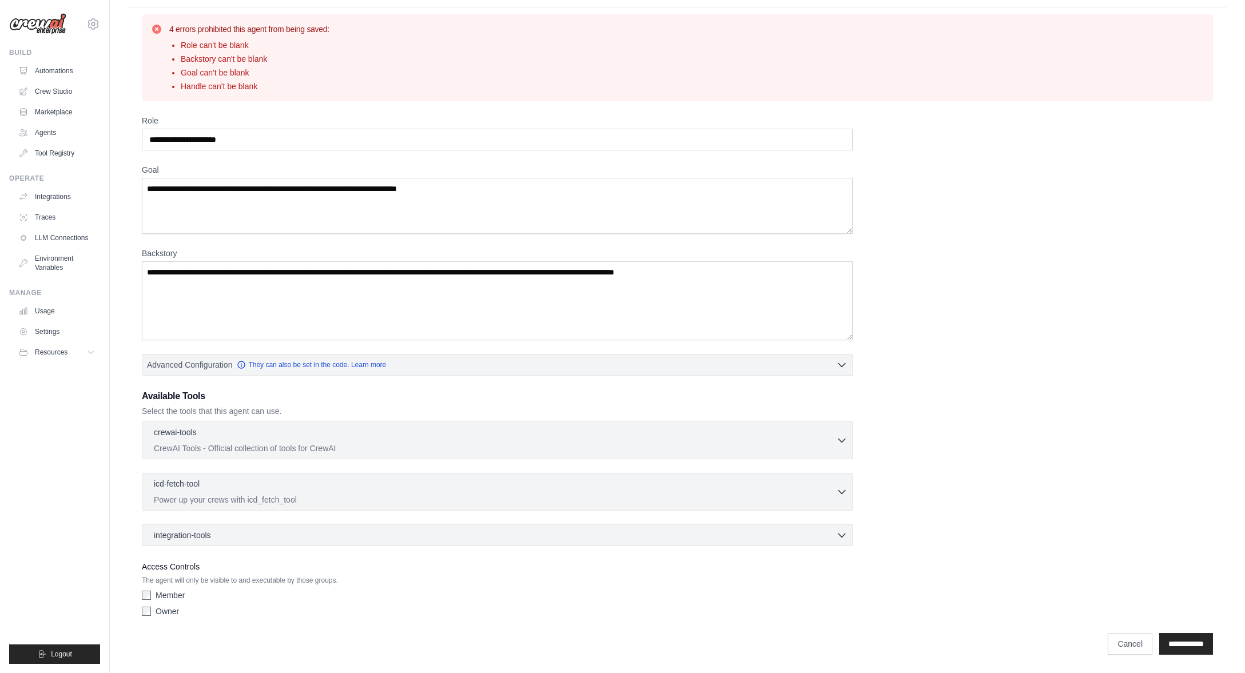
scroll to position [0, 0]
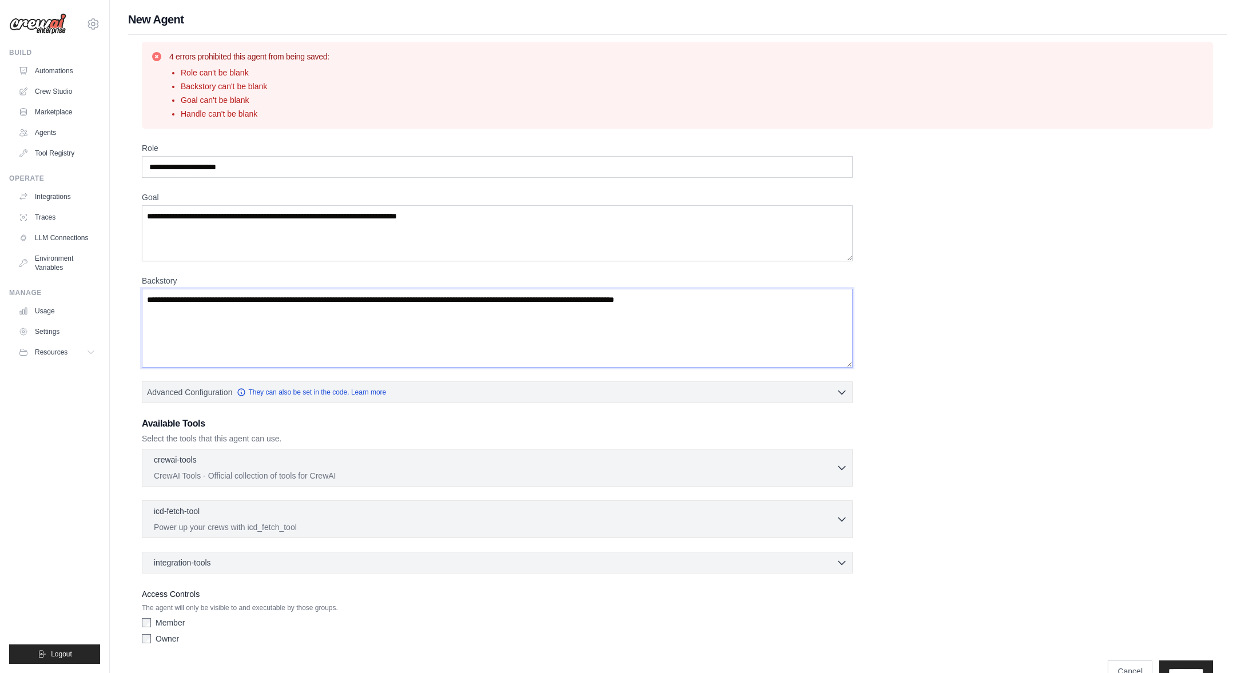
click at [217, 329] on textarea "Backstory" at bounding box center [497, 328] width 711 height 79
click at [206, 221] on textarea "Goal" at bounding box center [497, 233] width 711 height 56
click at [261, 170] on input "Role" at bounding box center [497, 167] width 711 height 22
drag, startPoint x: 254, startPoint y: 168, endPoint x: 130, endPoint y: 167, distance: 124.1
click at [130, 167] on div "4 errors prohibited this agent from being saved: Role can't be blank Backstory …" at bounding box center [677, 362] width 1098 height 654
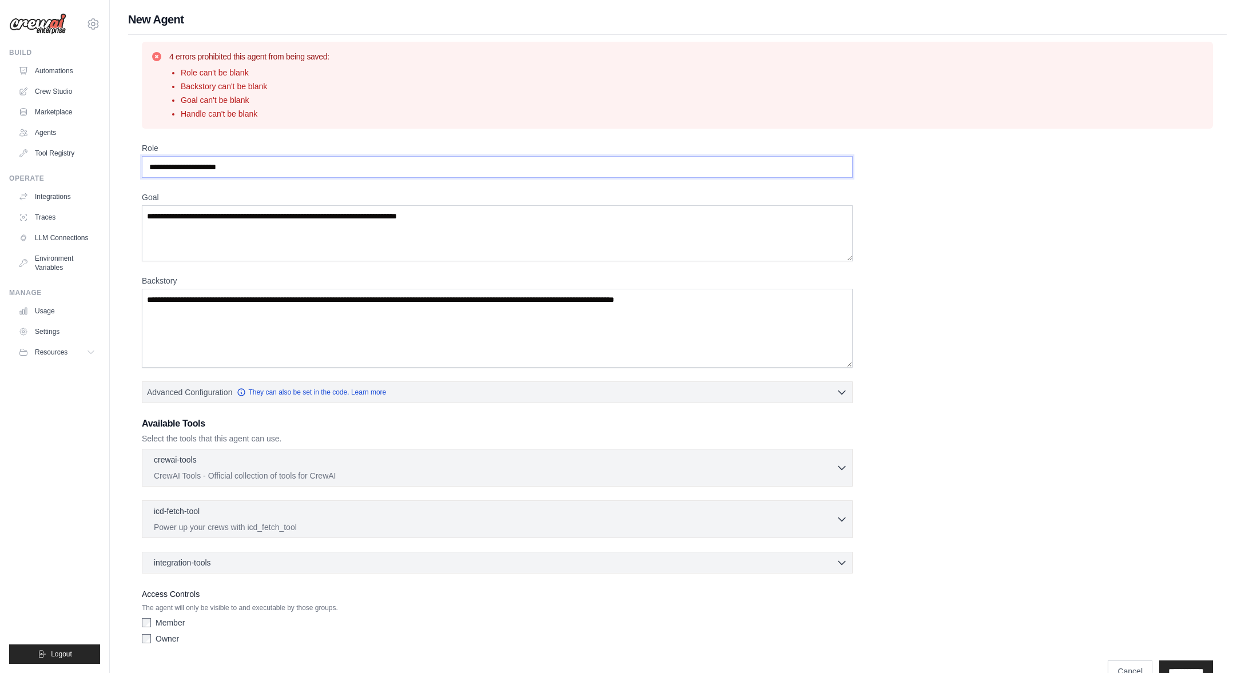
click at [189, 166] on input "Role" at bounding box center [497, 167] width 711 height 22
type input "**********"
drag, startPoint x: 463, startPoint y: 220, endPoint x: 148, endPoint y: 219, distance: 315.0
click at [148, 221] on textarea "Goal" at bounding box center [497, 233] width 711 height 56
paste textarea "**********"
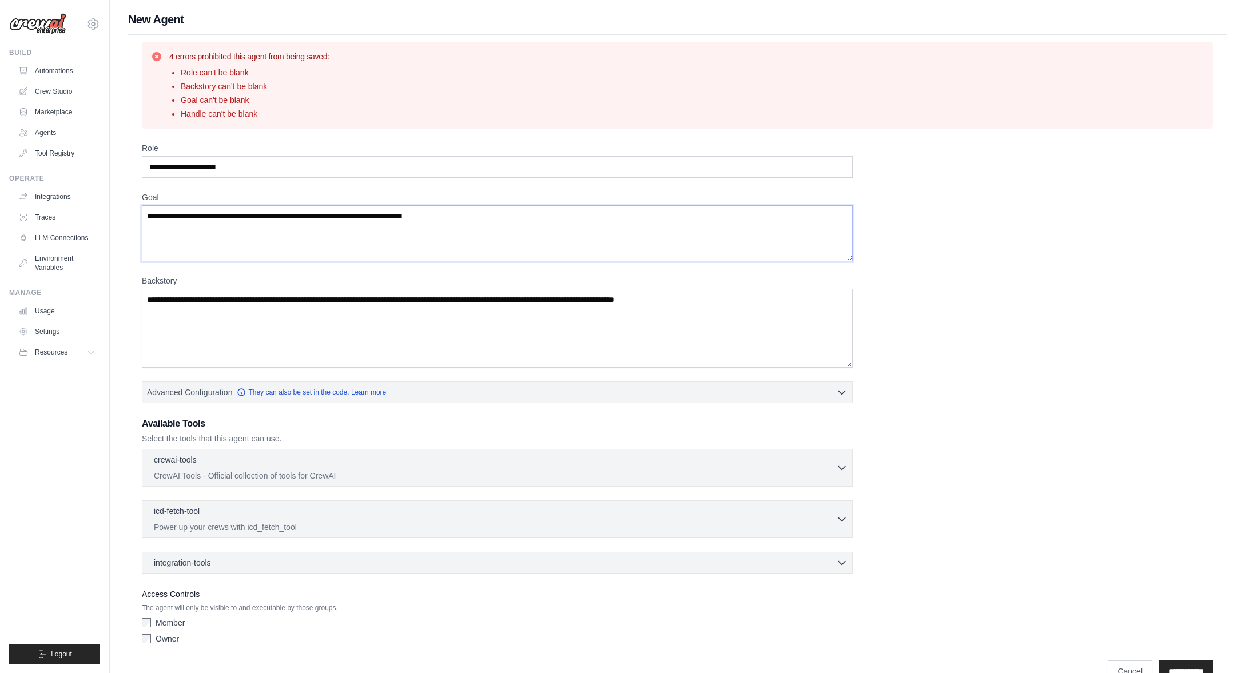
type textarea "**********"
click at [200, 310] on textarea "Backstory" at bounding box center [497, 328] width 711 height 79
paste textarea "**********"
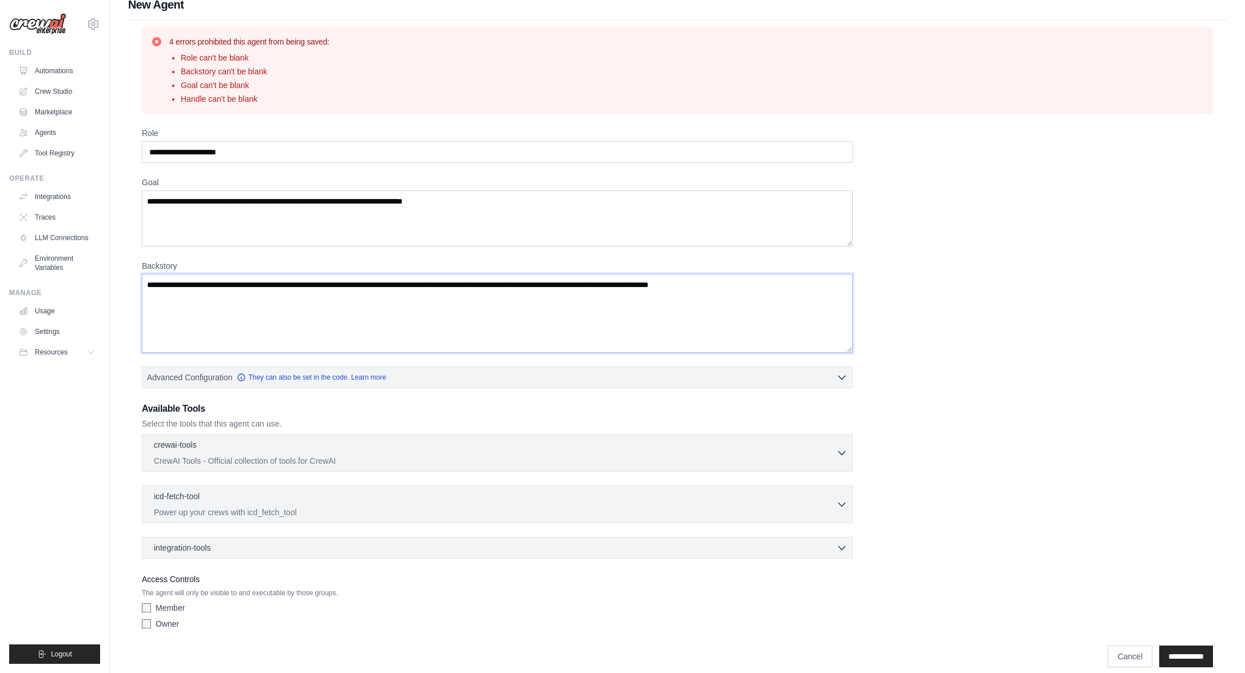
scroll to position [27, 0]
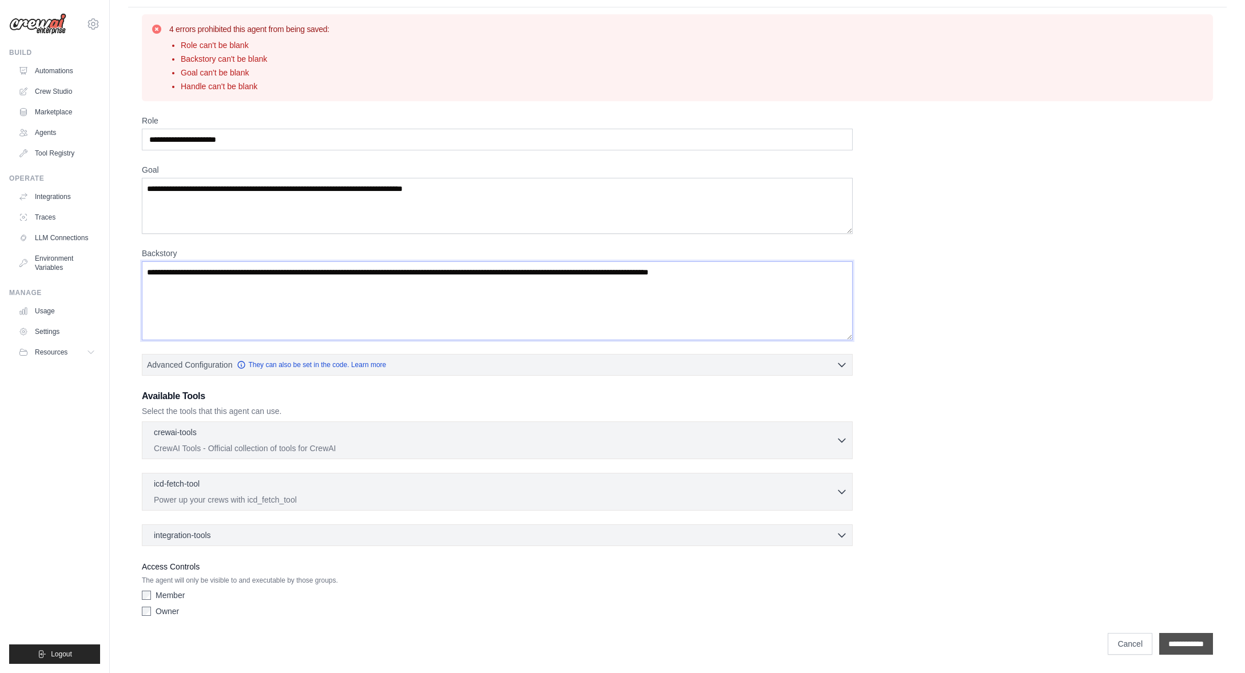
type textarea "**********"
click at [1184, 645] on input "**********" at bounding box center [1186, 644] width 54 height 22
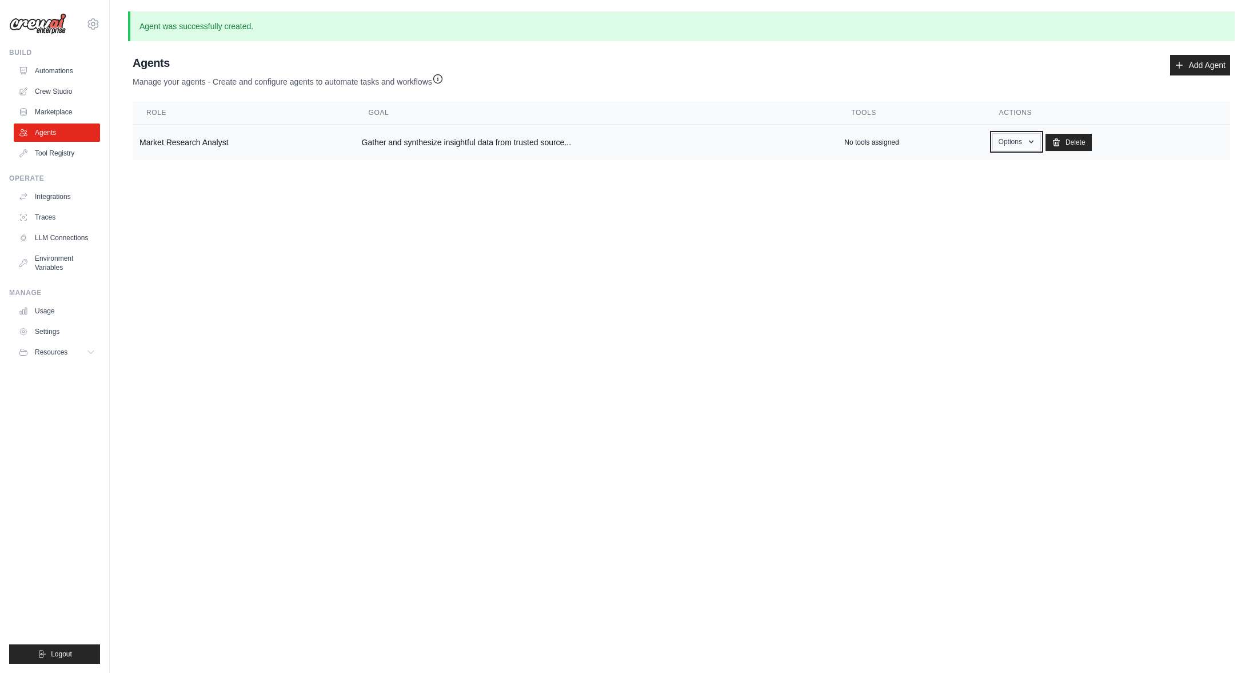
click at [1033, 144] on icon "button" at bounding box center [1031, 141] width 9 height 9
click at [480, 290] on body "jon@pcgit.net Settings Build Automations Crew Studio" at bounding box center [626, 336] width 1253 height 673
click at [55, 72] on link "Automations" at bounding box center [58, 71] width 86 height 18
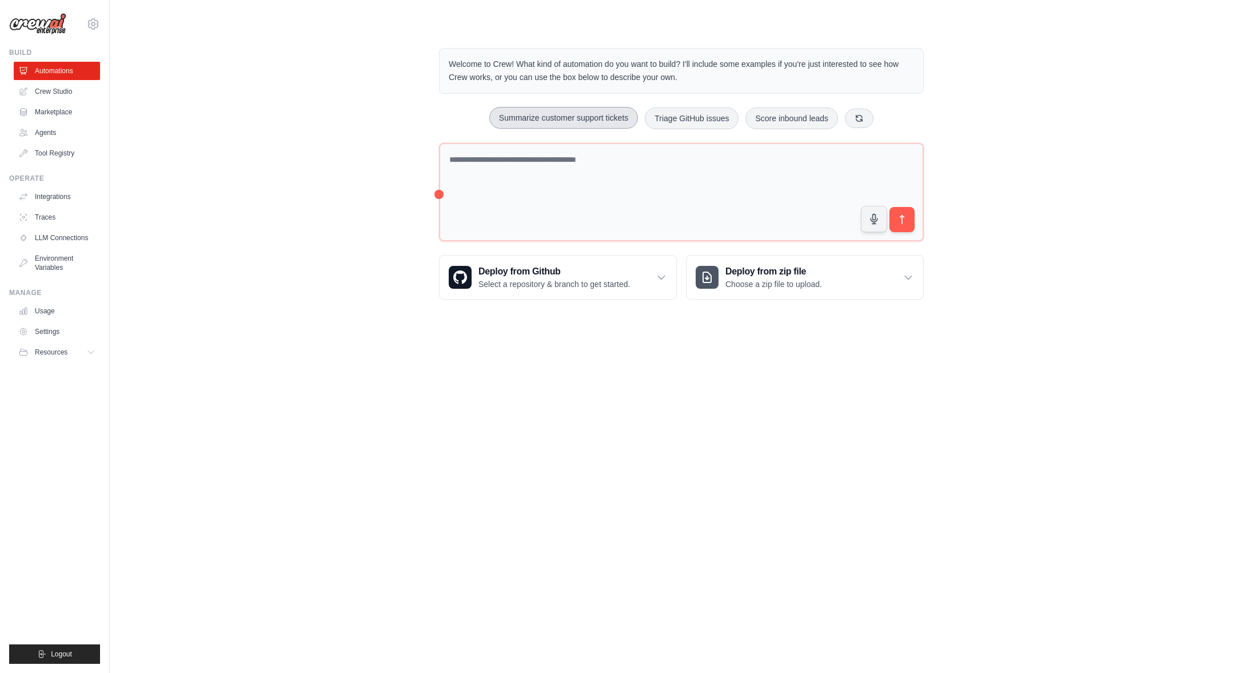
click at [570, 121] on button "Summarize customer support tickets" at bounding box center [563, 118] width 149 height 22
type textarea "**********"
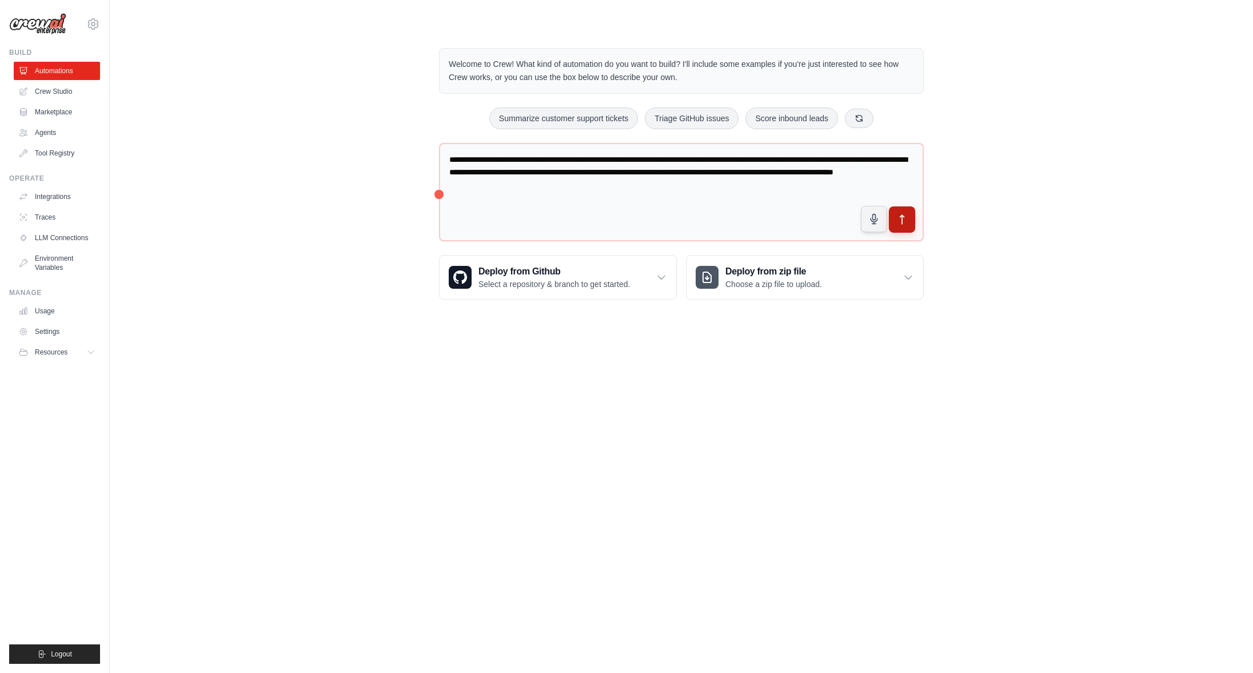
click at [910, 214] on button "submit" at bounding box center [902, 219] width 26 height 26
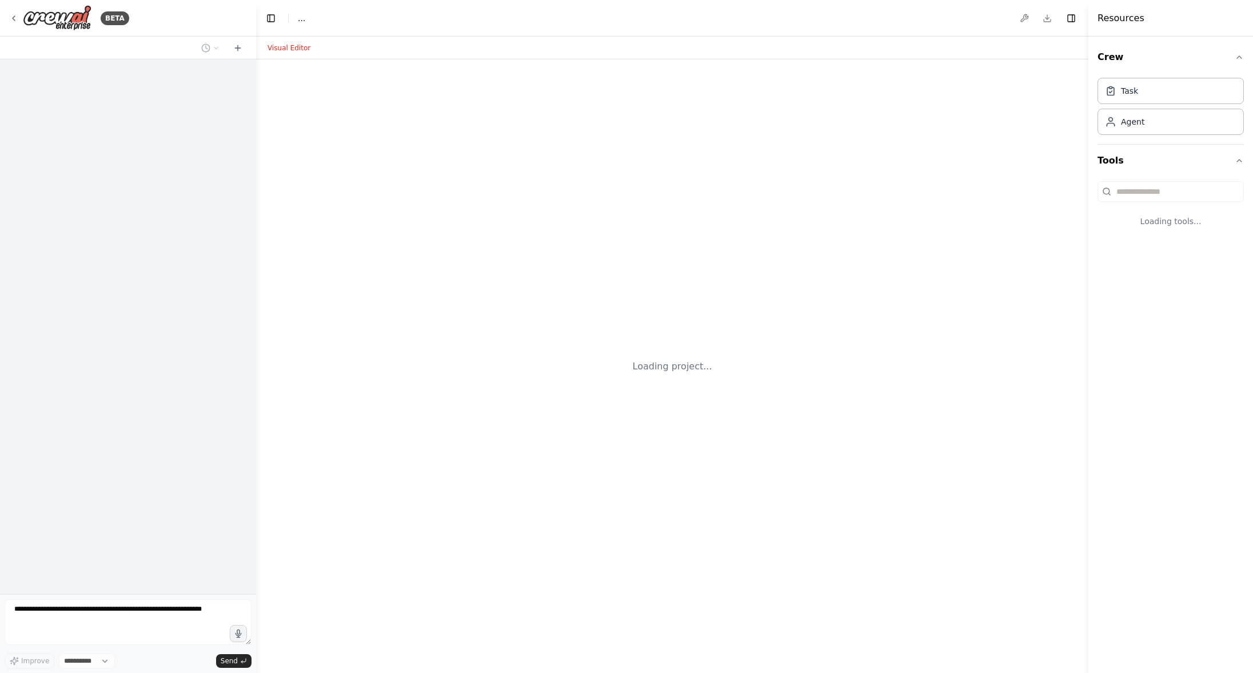
select select "****"
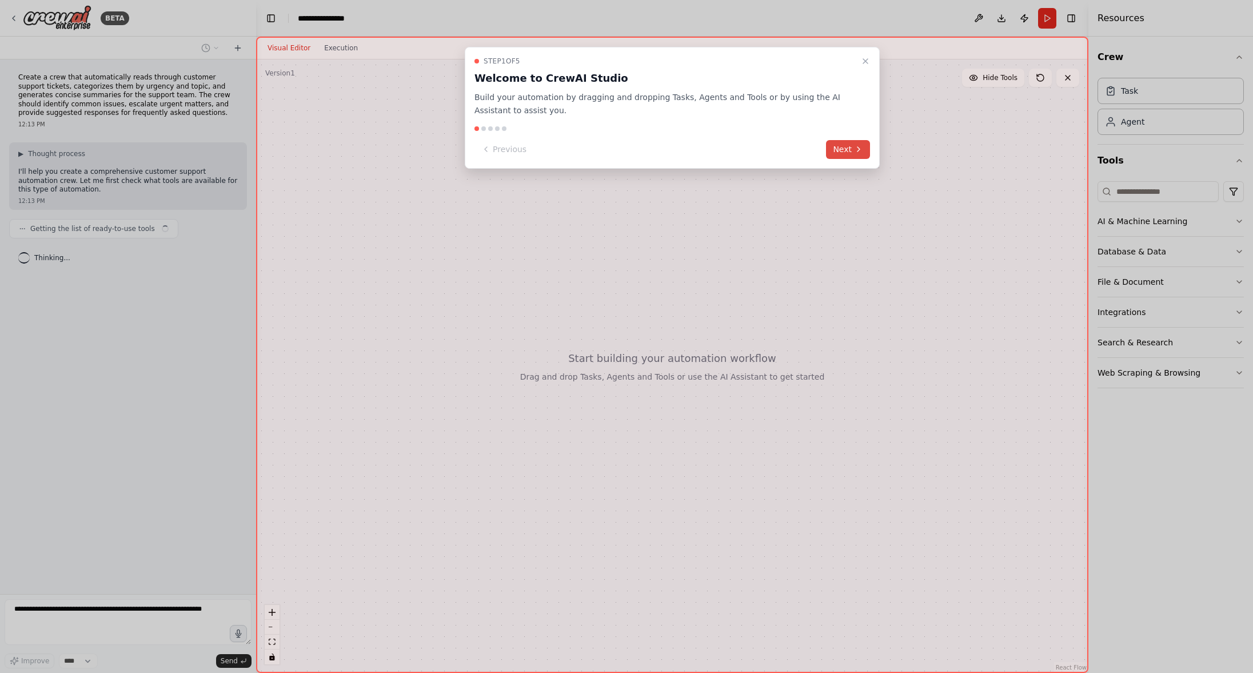
click at [858, 150] on icon at bounding box center [859, 149] width 2 height 5
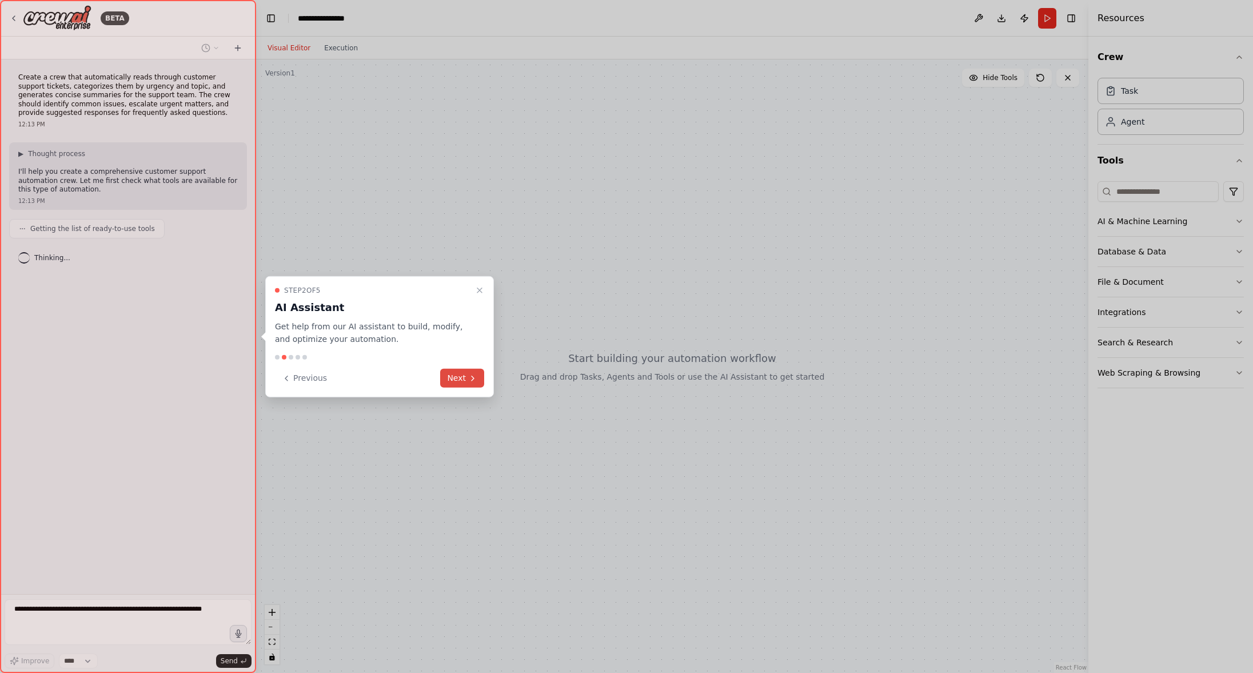
click at [462, 379] on button "Next" at bounding box center [462, 378] width 44 height 19
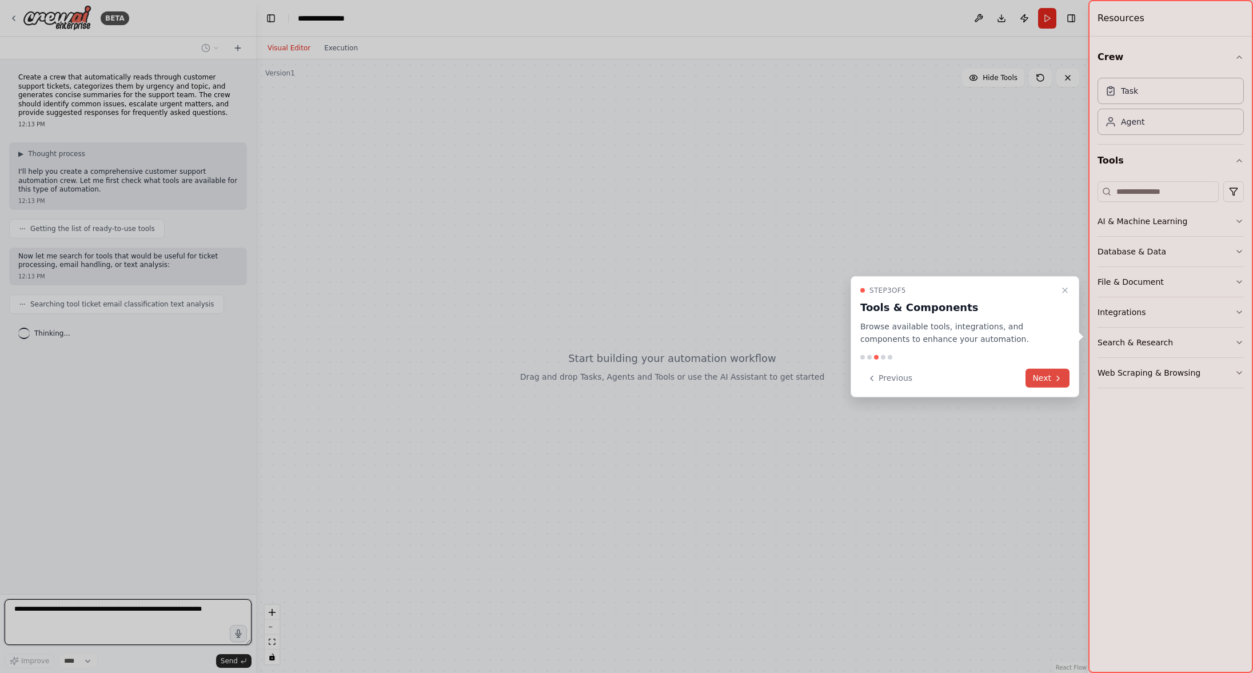
click at [1052, 375] on button "Next" at bounding box center [1048, 378] width 44 height 19
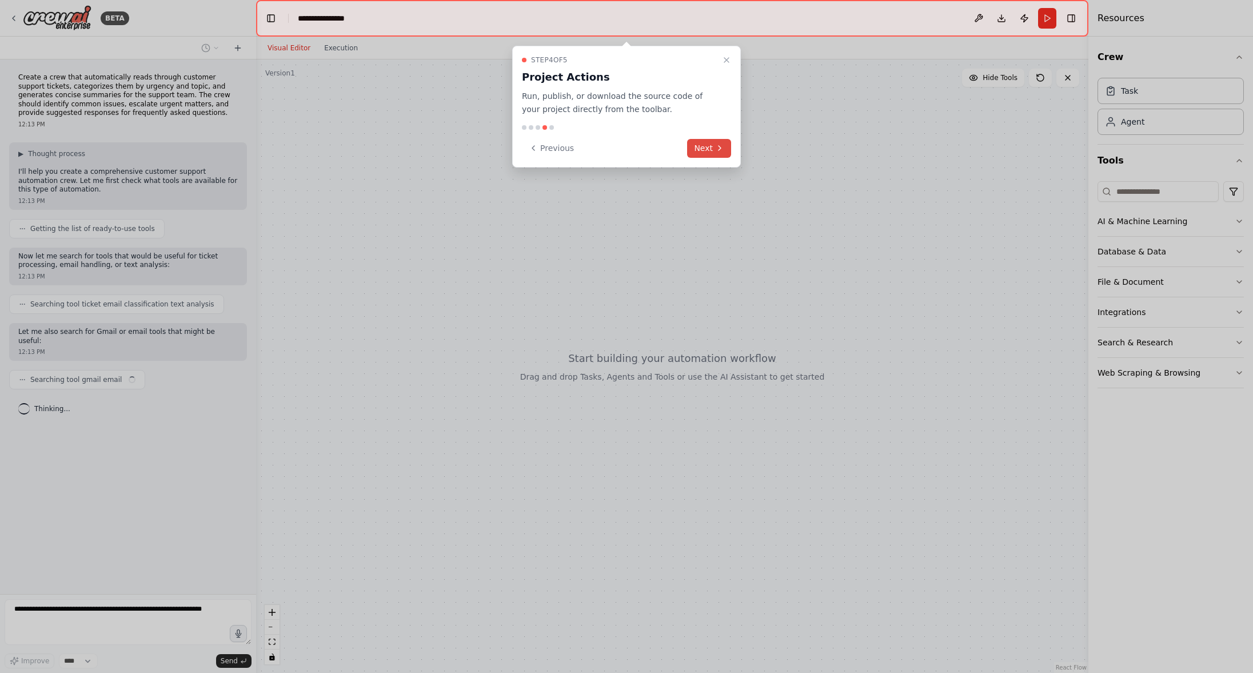
click at [721, 150] on icon at bounding box center [719, 148] width 9 height 9
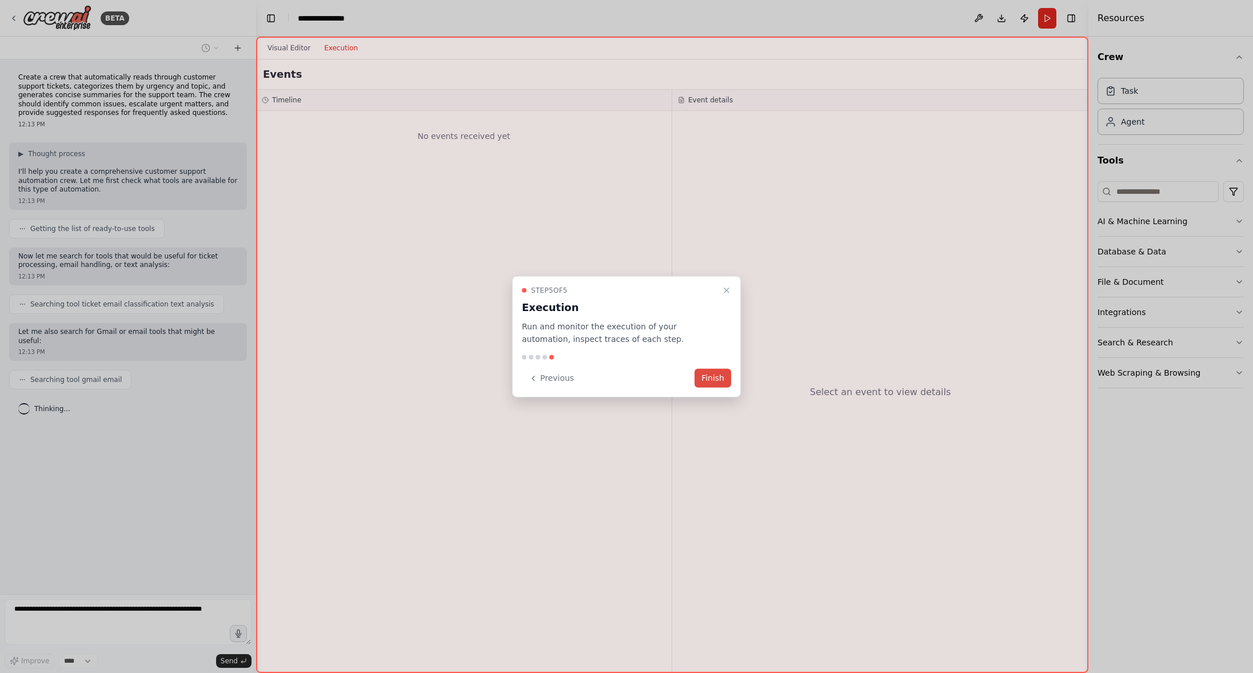
click at [715, 383] on button "Finish" at bounding box center [713, 378] width 37 height 19
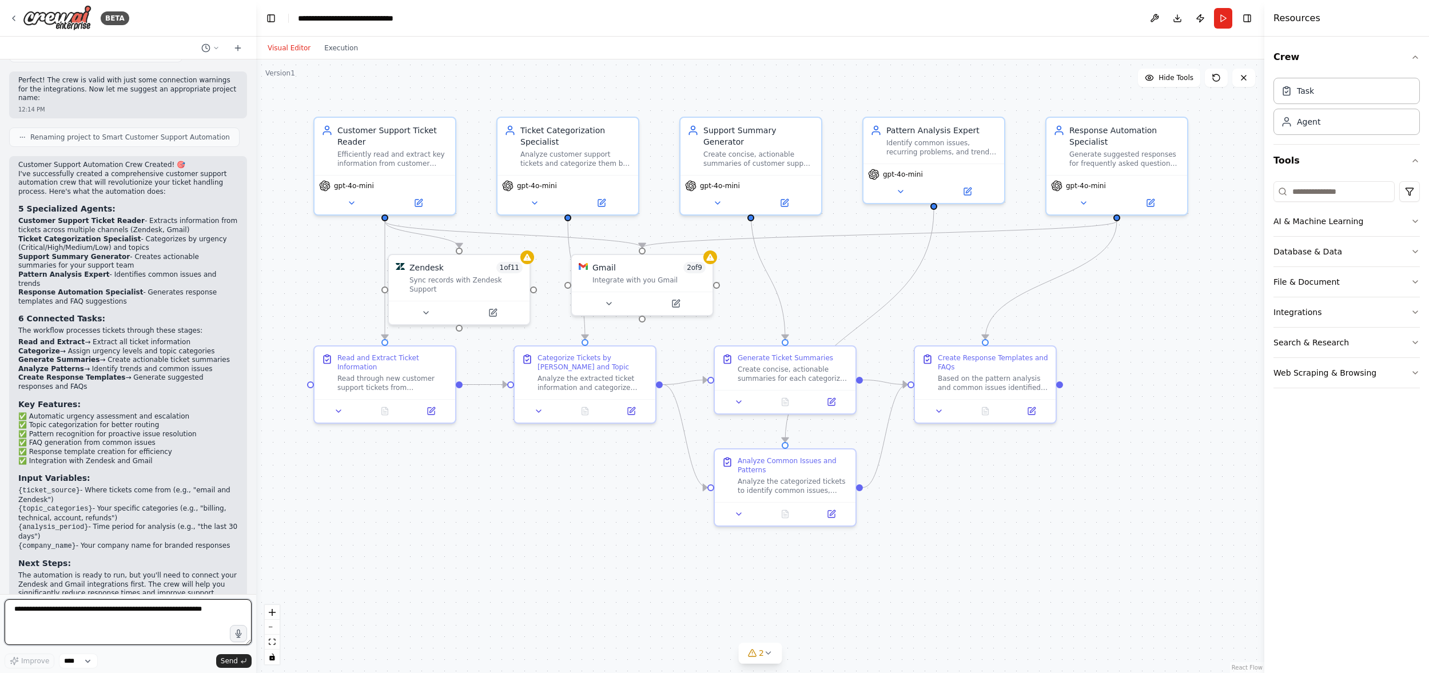
scroll to position [827, 0]
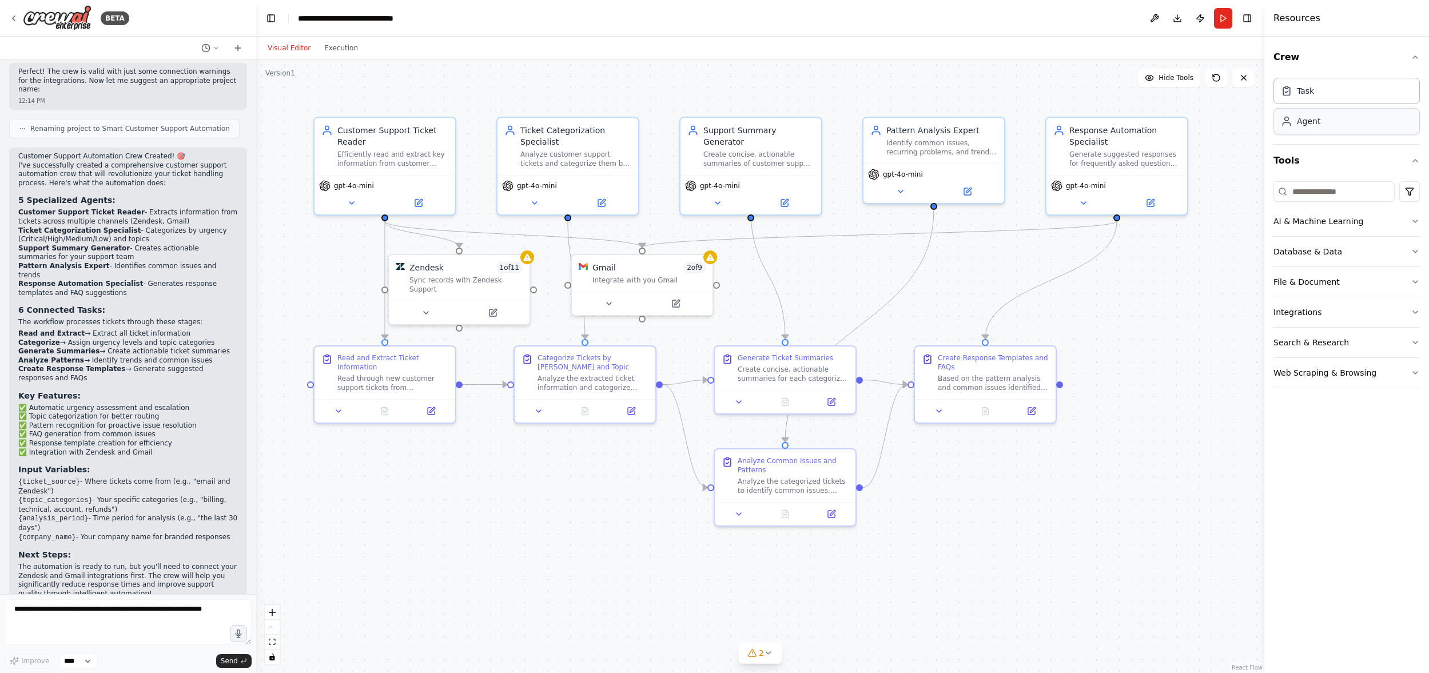
click at [1253, 123] on div "Agent" at bounding box center [1346, 121] width 146 height 26
click at [1253, 96] on div "Task" at bounding box center [1346, 90] width 146 height 26
click at [399, 156] on div "Efficiently read and extract key information from customer support tickets acro…" at bounding box center [392, 157] width 111 height 18
click at [345, 201] on button at bounding box center [351, 201] width 65 height 14
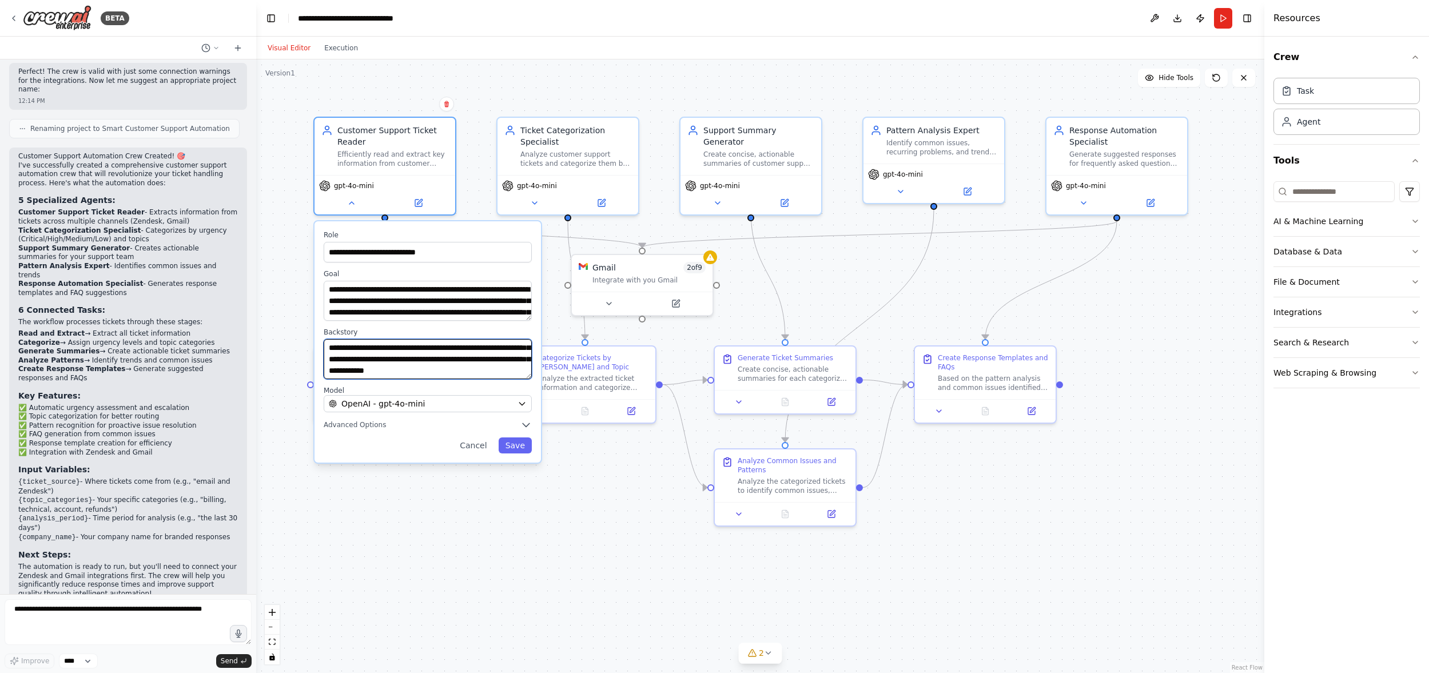
scroll to position [0, 0]
click at [529, 425] on icon "button" at bounding box center [525, 424] width 11 height 11
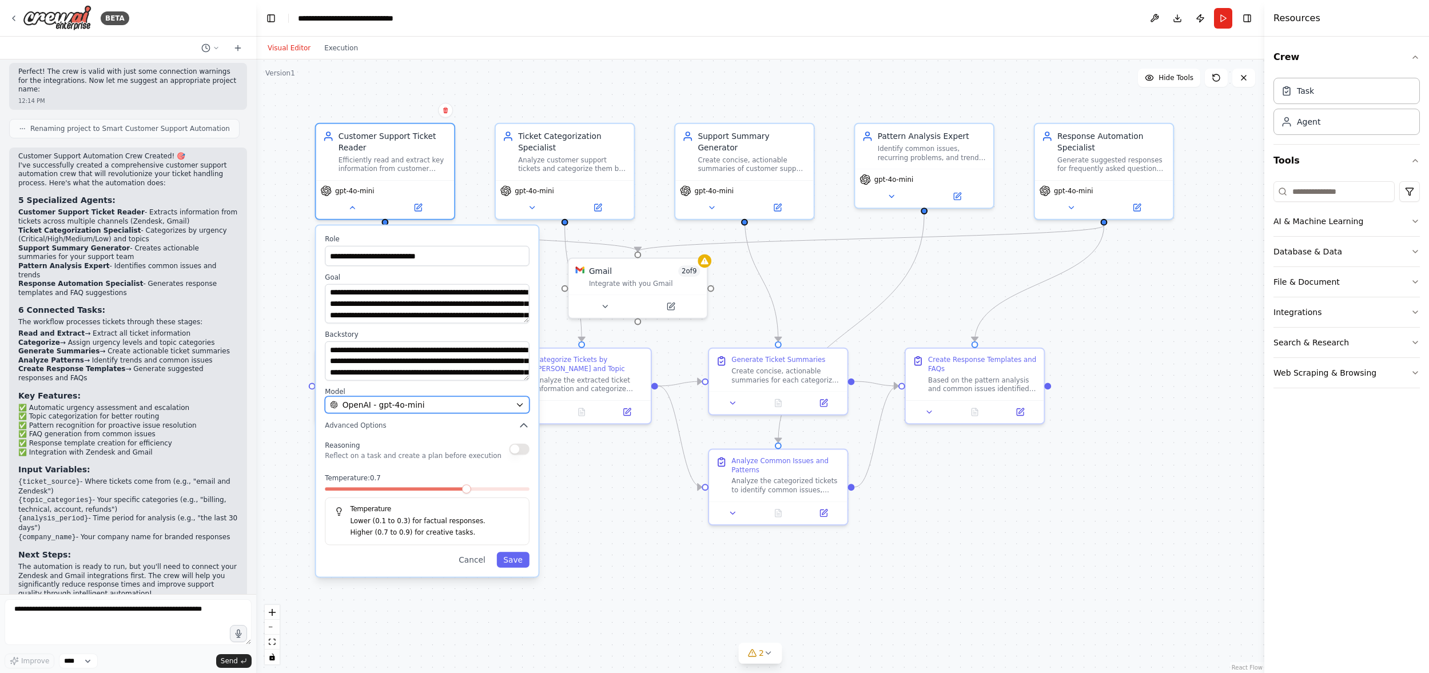
click at [521, 408] on icon "button" at bounding box center [519, 404] width 9 height 9
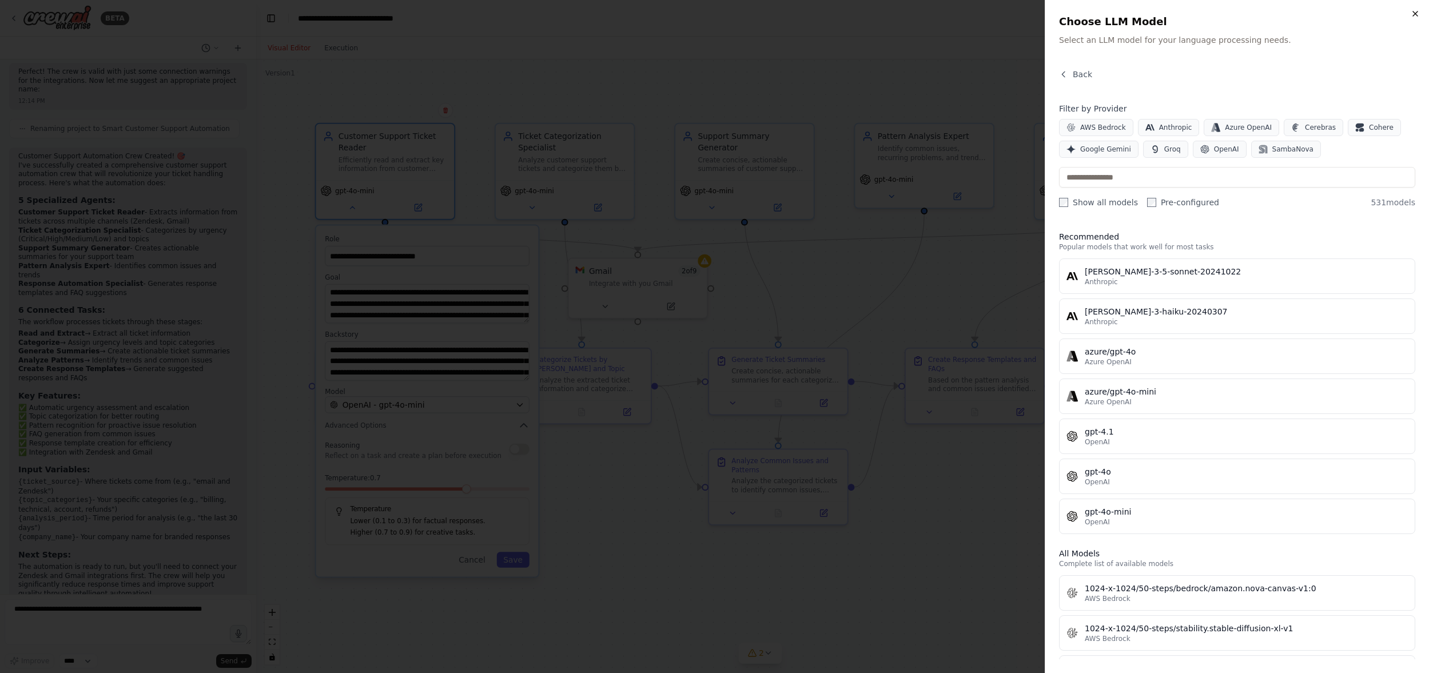
click at [1253, 12] on icon "button" at bounding box center [1414, 13] width 9 height 9
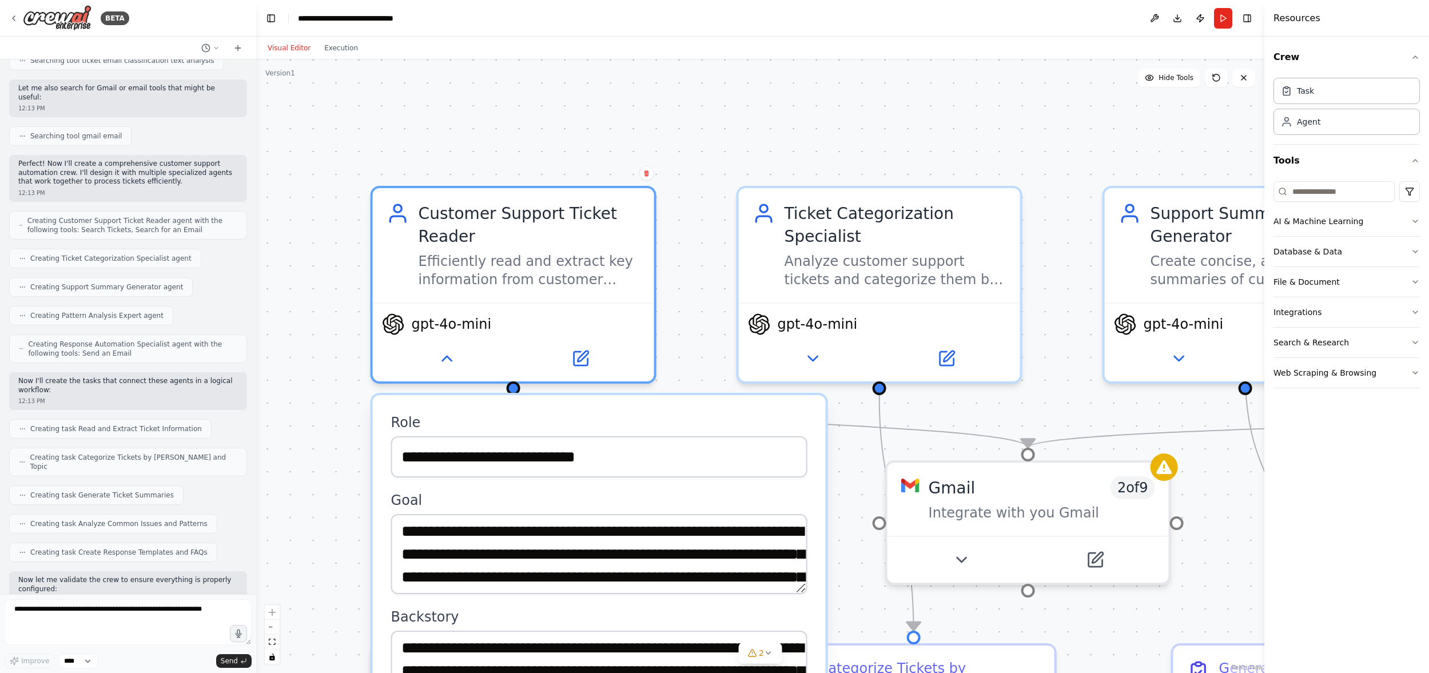
scroll to position [47, 0]
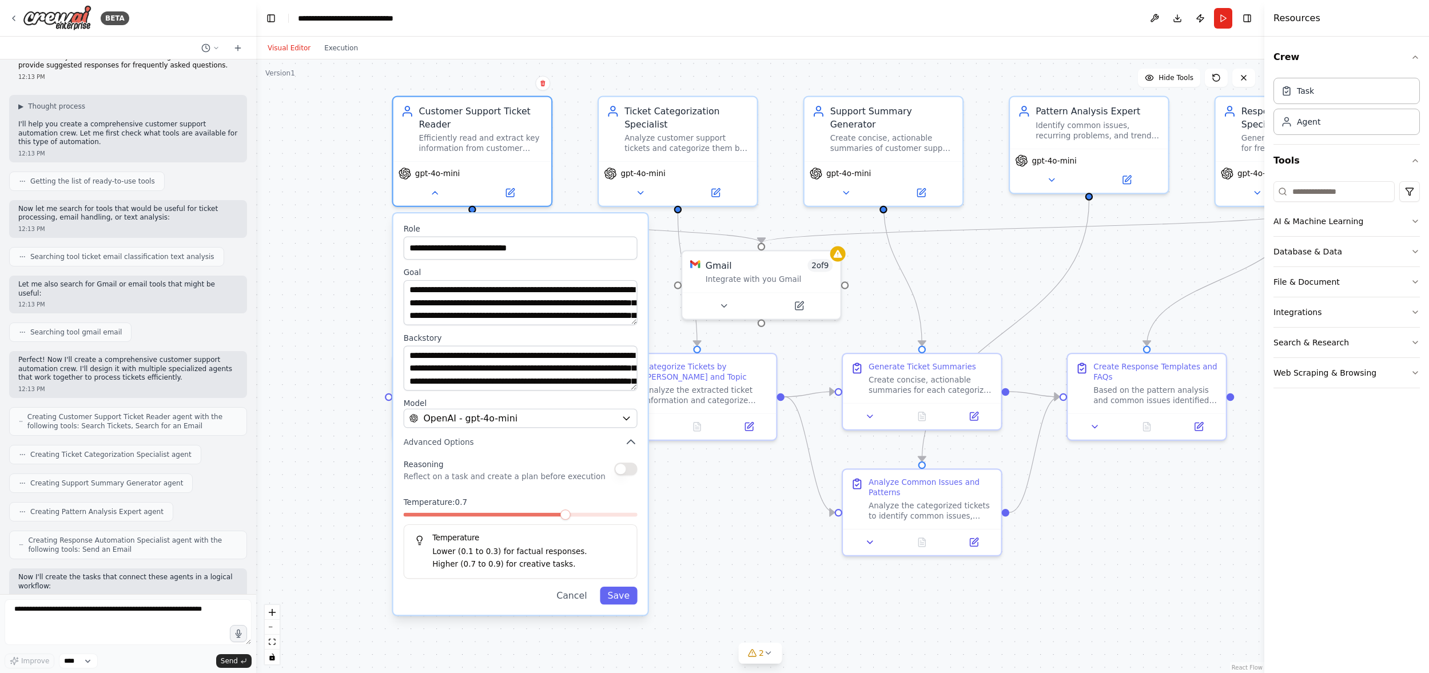
drag, startPoint x: 669, startPoint y: 221, endPoint x: 554, endPoint y: 161, distance: 129.6
click at [559, 144] on div ".deletable-edge-delete-btn { width: 20px; height: 20px; border: 0px solid #ffff…" at bounding box center [760, 365] width 1008 height 613
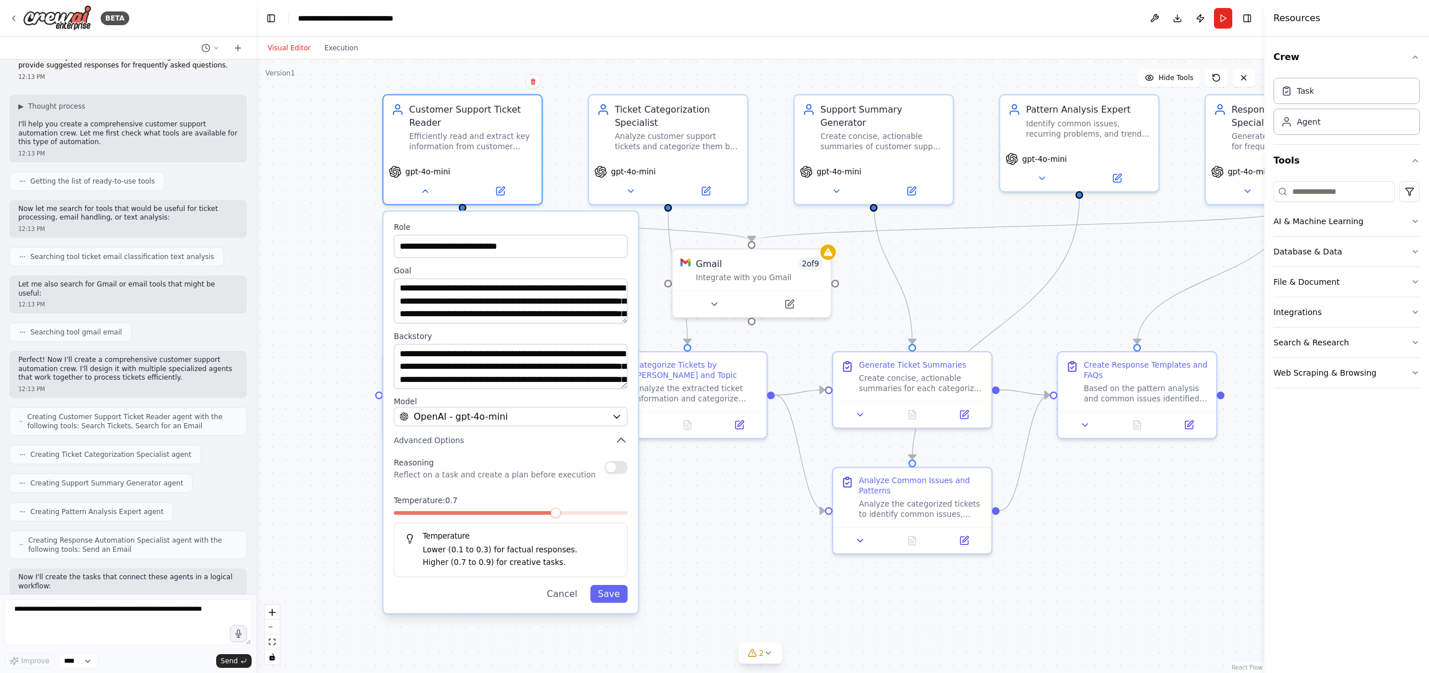
click at [559, 592] on button "Cancel" at bounding box center [562, 594] width 46 height 18
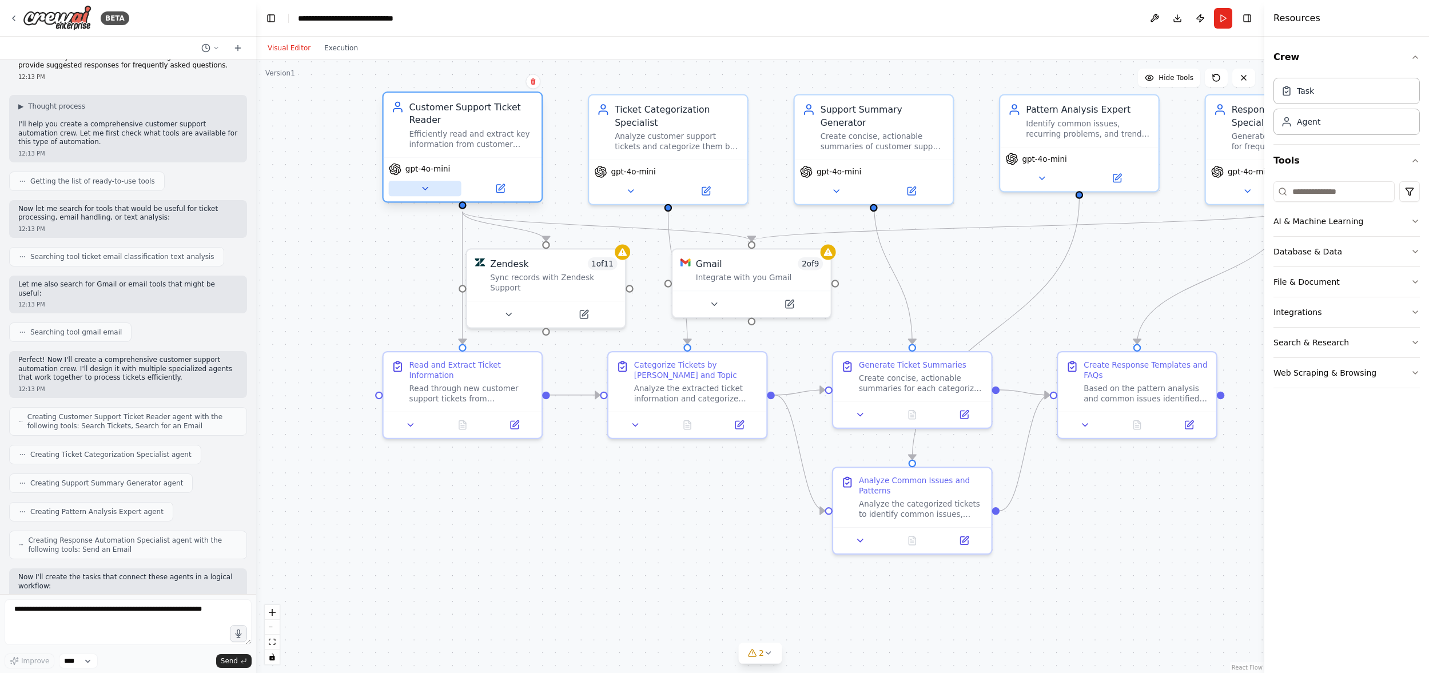
click at [429, 187] on icon at bounding box center [425, 189] width 10 height 10
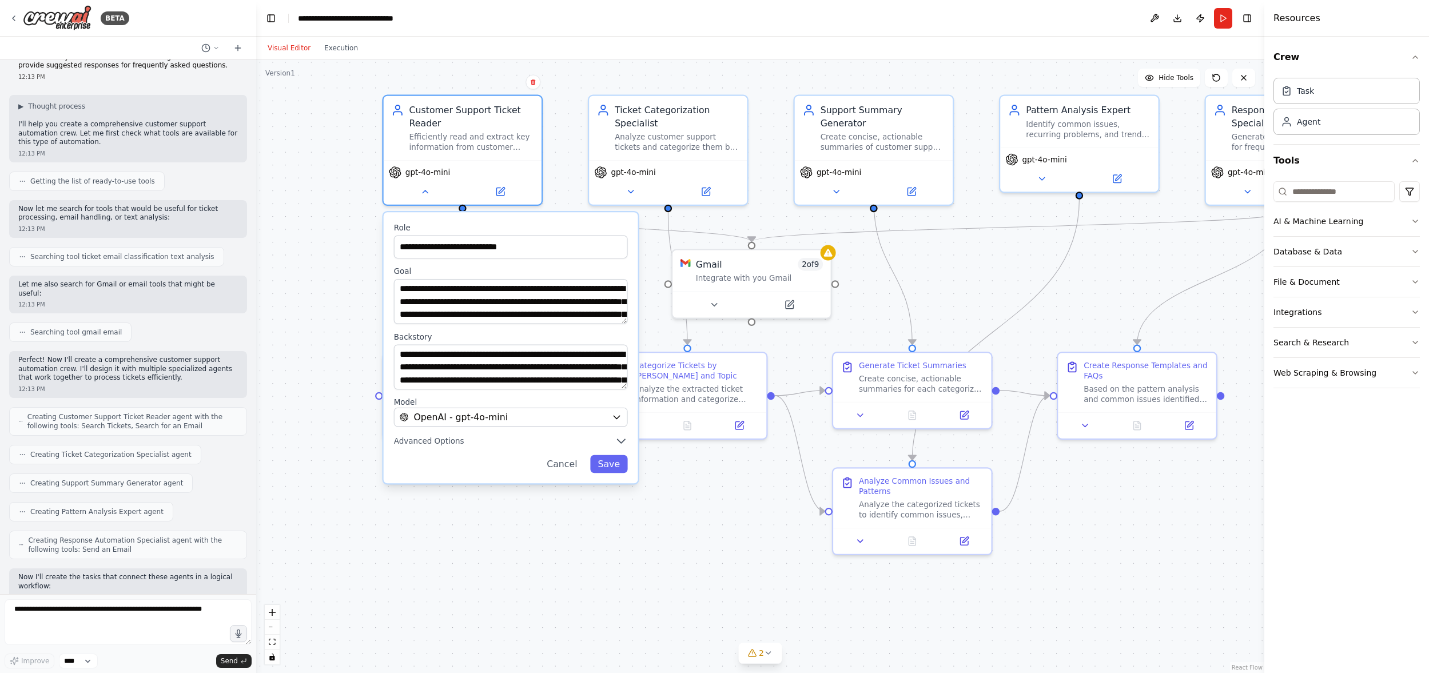
click at [311, 236] on div ".deletable-edge-delete-btn { width: 20px; height: 20px; border: 0px solid #ffff…" at bounding box center [760, 365] width 1008 height 613
click at [564, 463] on button "Cancel" at bounding box center [562, 464] width 46 height 18
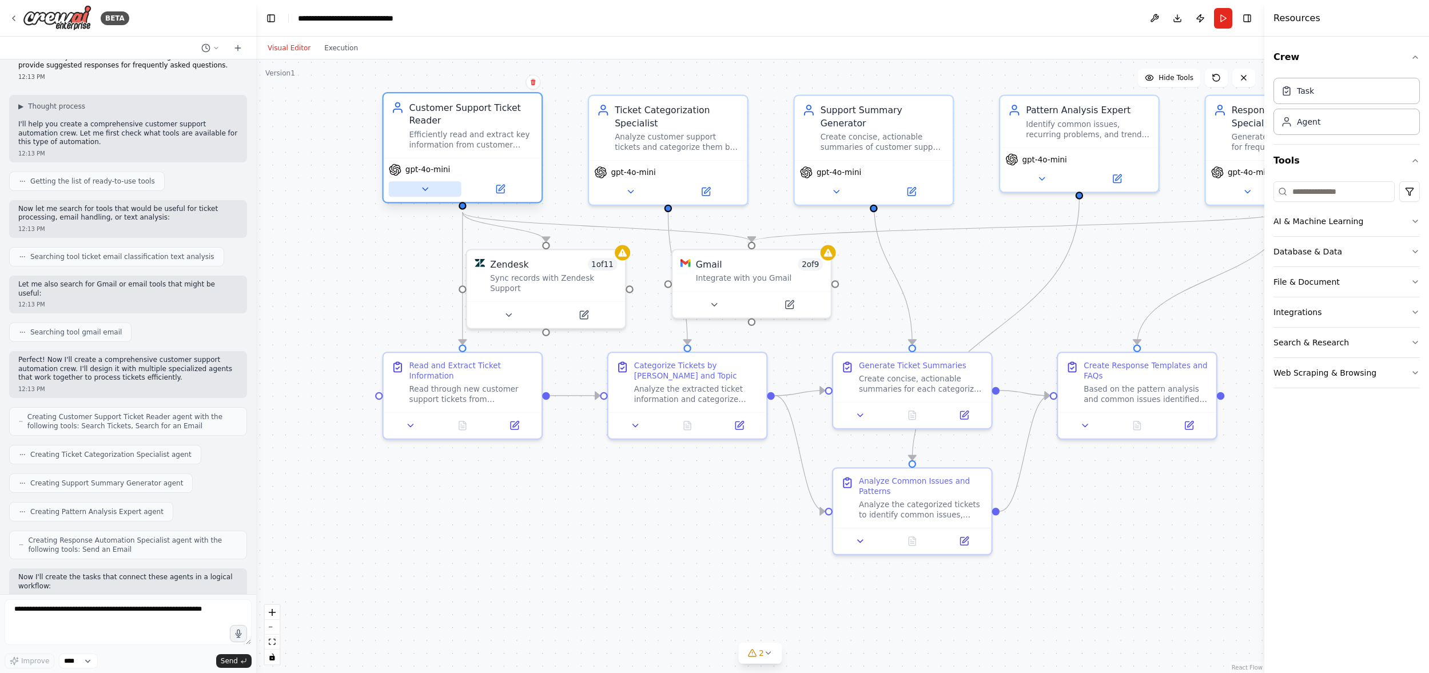
click at [426, 189] on icon at bounding box center [425, 189] width 10 height 10
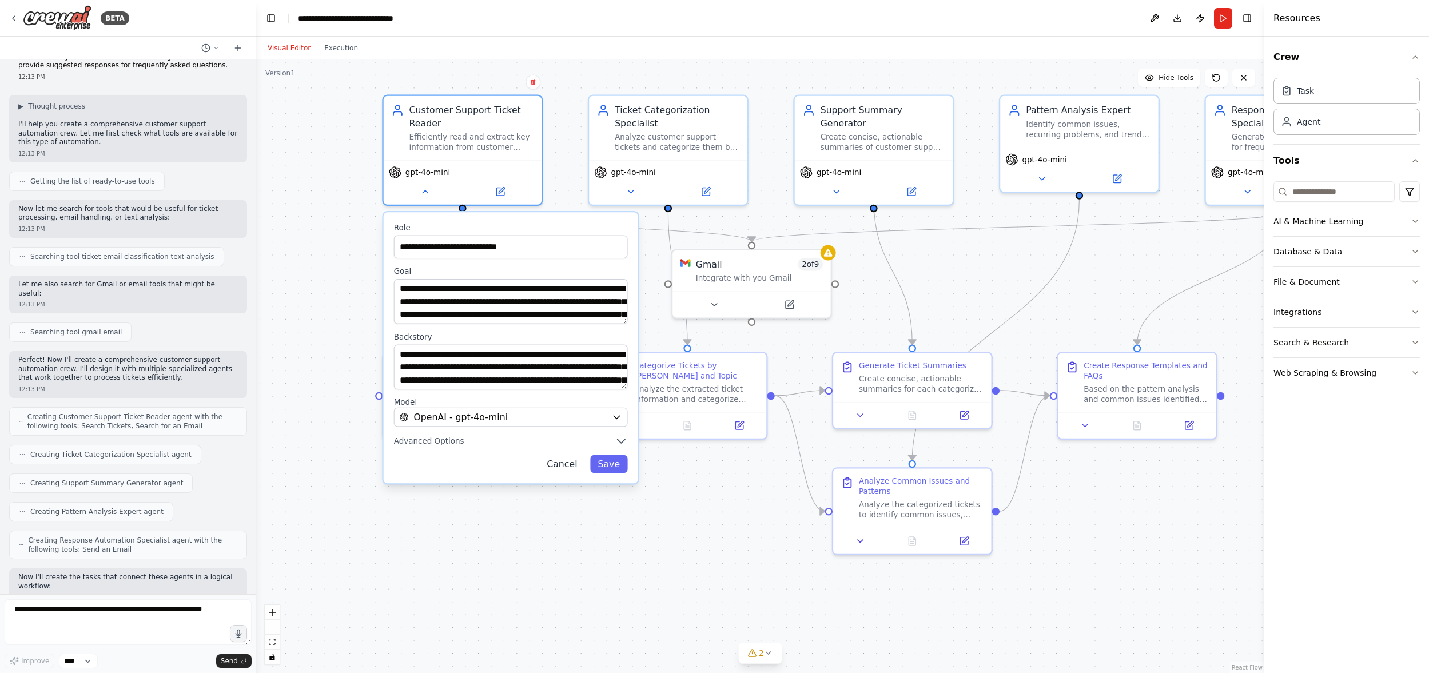
click at [557, 465] on button "Cancel" at bounding box center [562, 464] width 46 height 18
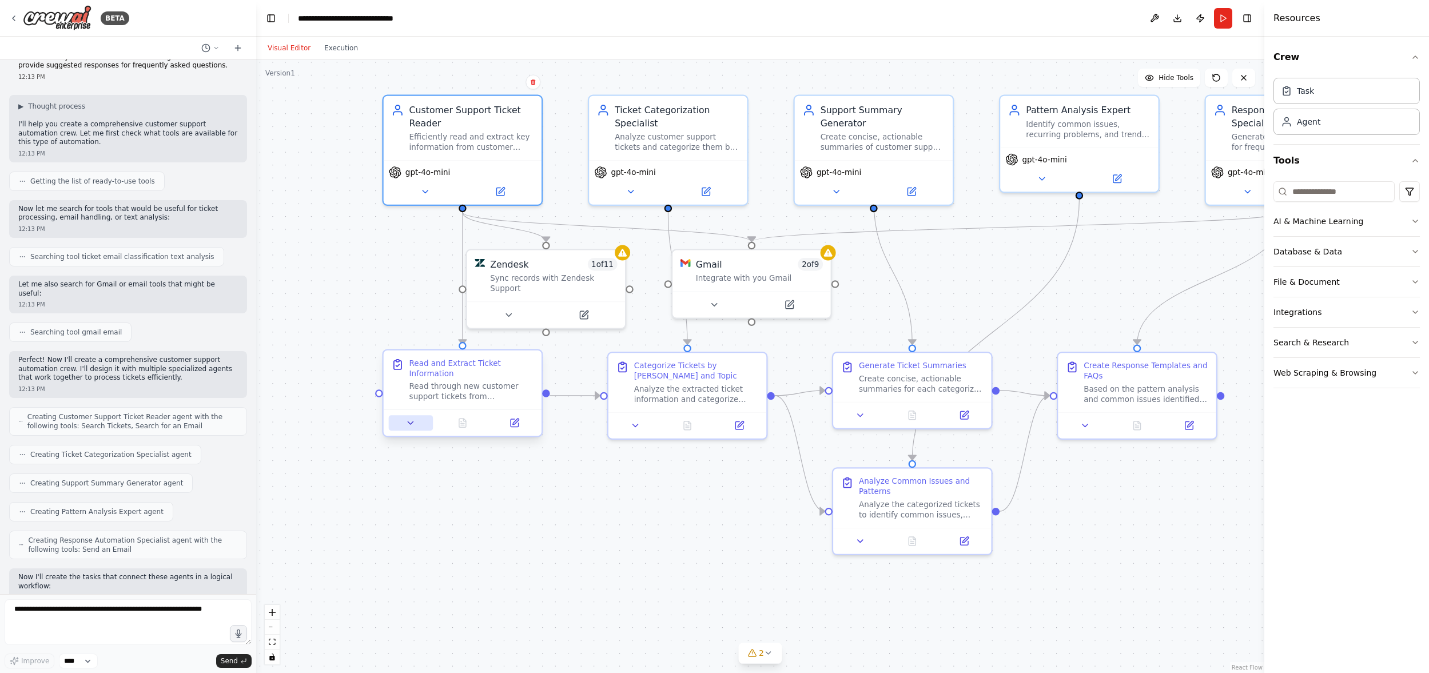
click at [409, 420] on icon at bounding box center [410, 423] width 10 height 10
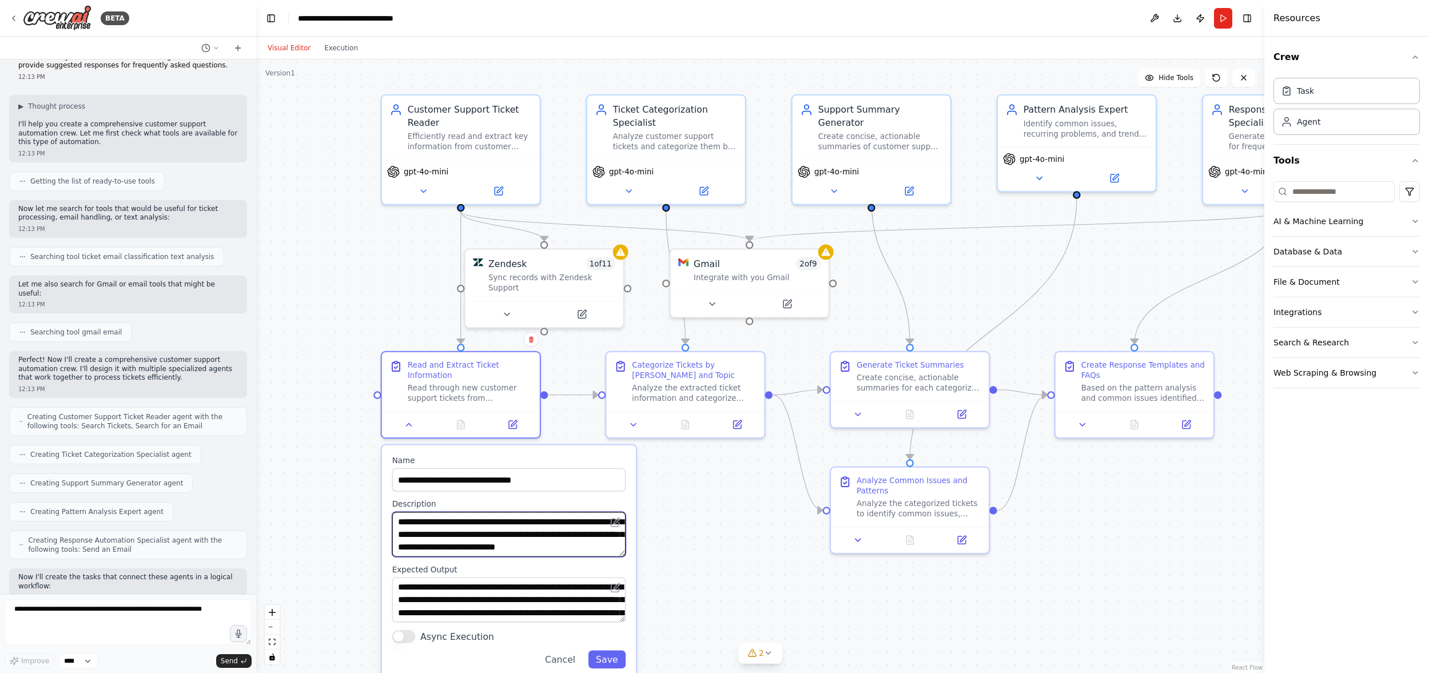
scroll to position [46, 0]
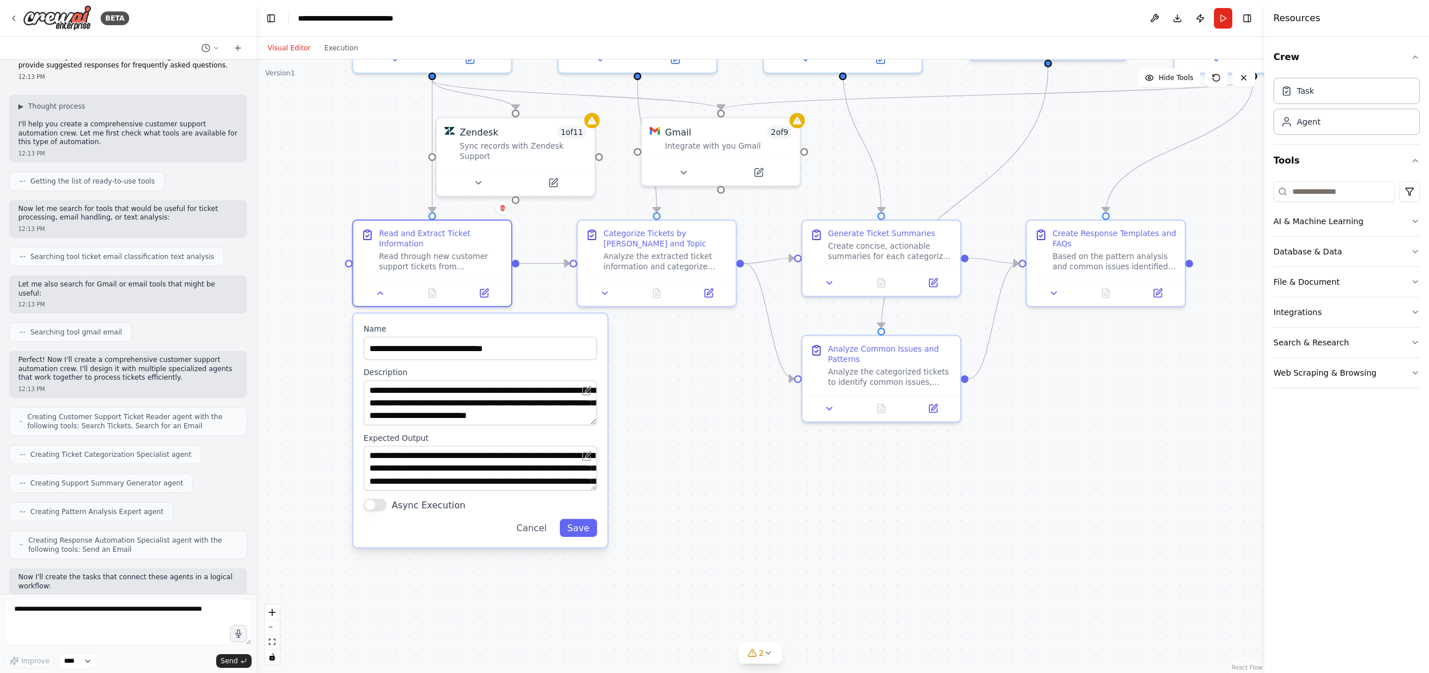
drag, startPoint x: 685, startPoint y: 575, endPoint x: 653, endPoint y: 447, distance: 132.6
click at [653, 447] on div ".deletable-edge-delete-btn { width: 20px; height: 20px; border: 0px solid #ffff…" at bounding box center [760, 365] width 1008 height 613
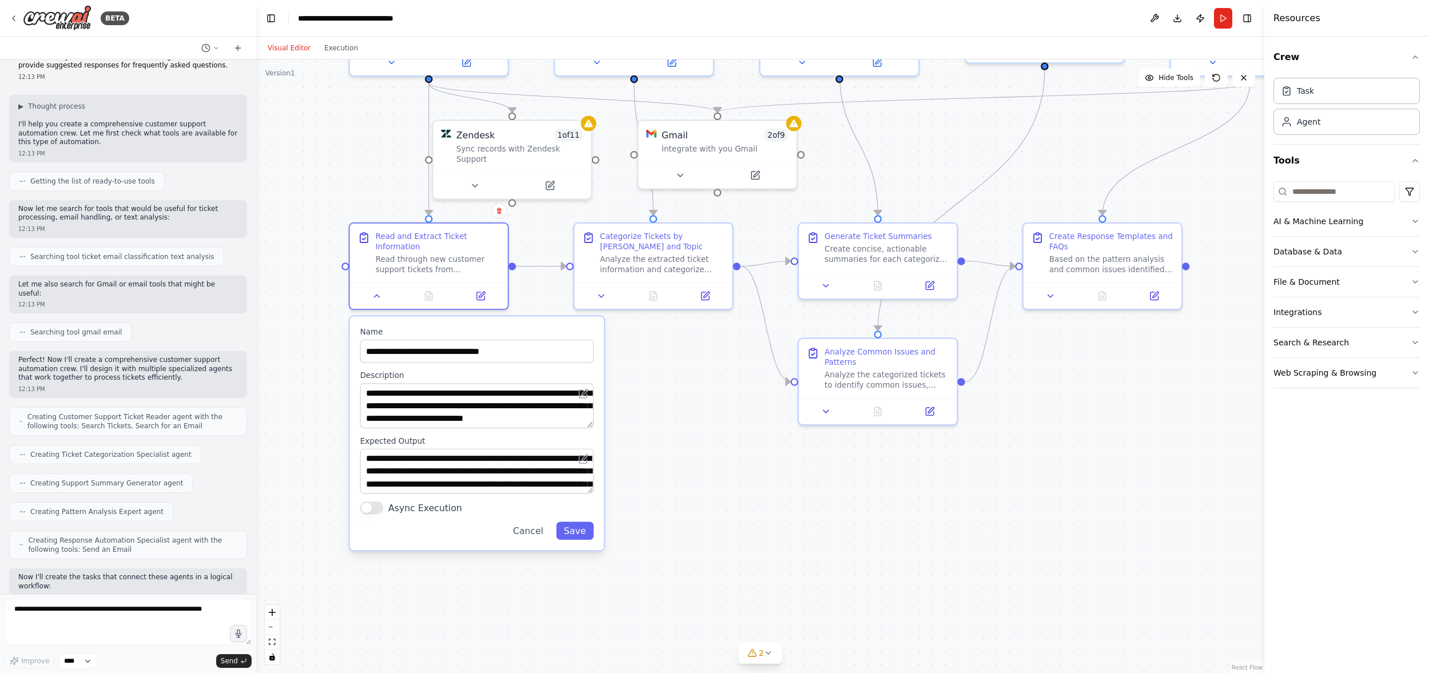
click at [655, 432] on div ".deletable-edge-delete-btn { width: 20px; height: 20px; border: 0px solid #ffff…" at bounding box center [760, 365] width 1008 height 613
click at [537, 535] on button "Cancel" at bounding box center [528, 531] width 46 height 18
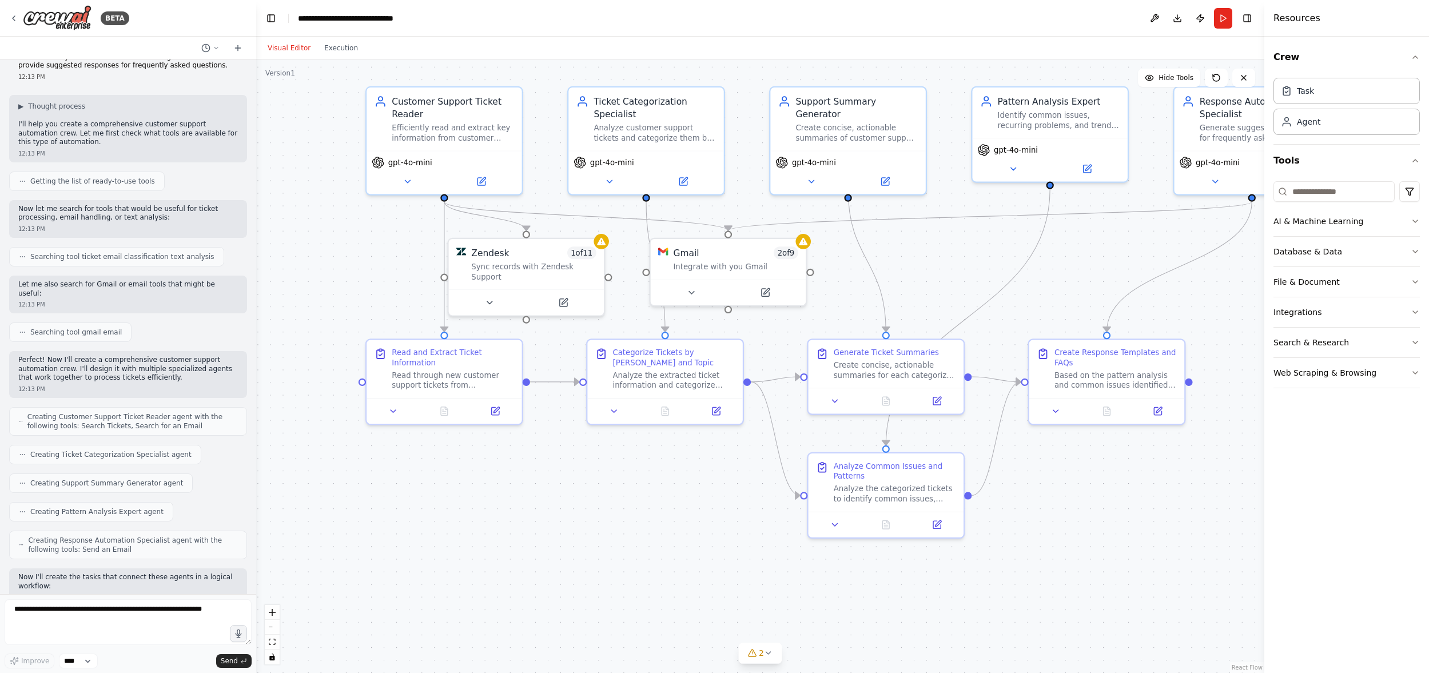
drag, startPoint x: 528, startPoint y: 469, endPoint x: 541, endPoint y: 577, distance: 108.9
click at [541, 577] on div ".deletable-edge-delete-btn { width: 20px; height: 20px; border: 0px solid #ffff…" at bounding box center [760, 365] width 1008 height 613
click at [489, 300] on icon at bounding box center [489, 300] width 5 height 2
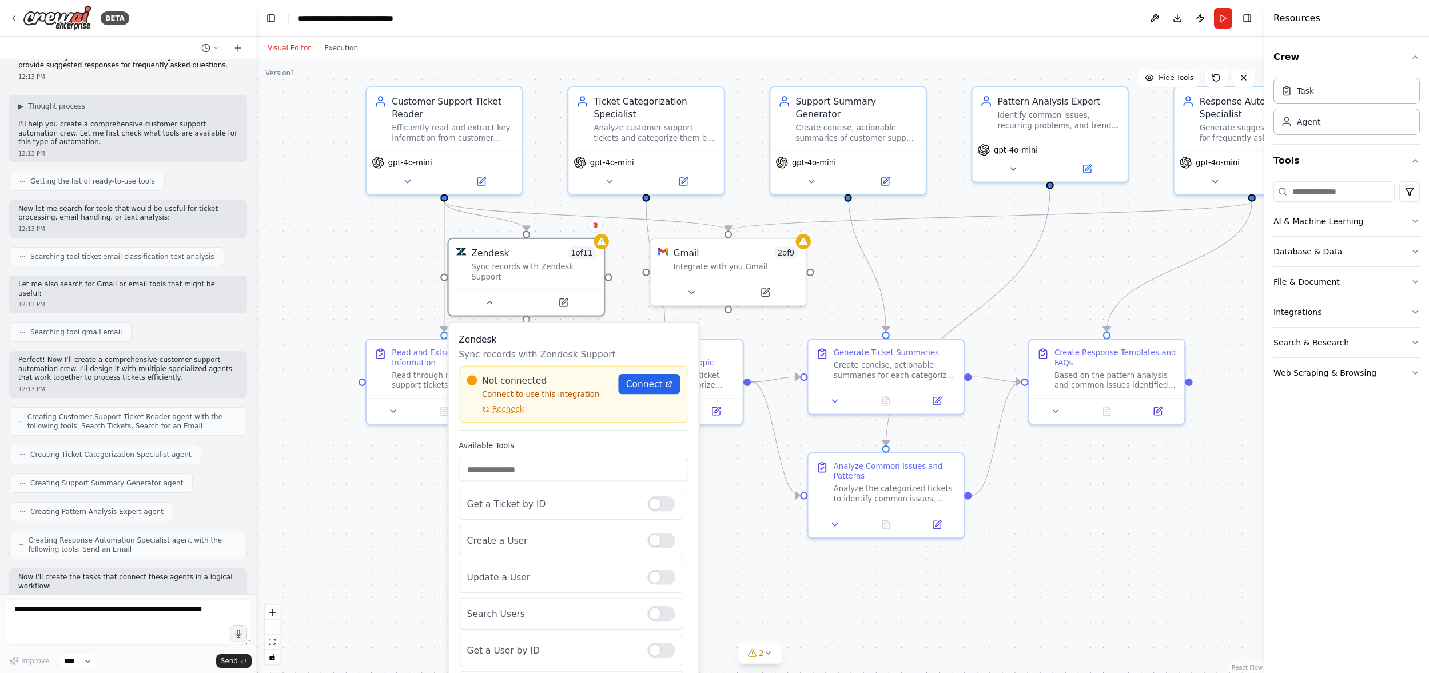
scroll to position [189, 0]
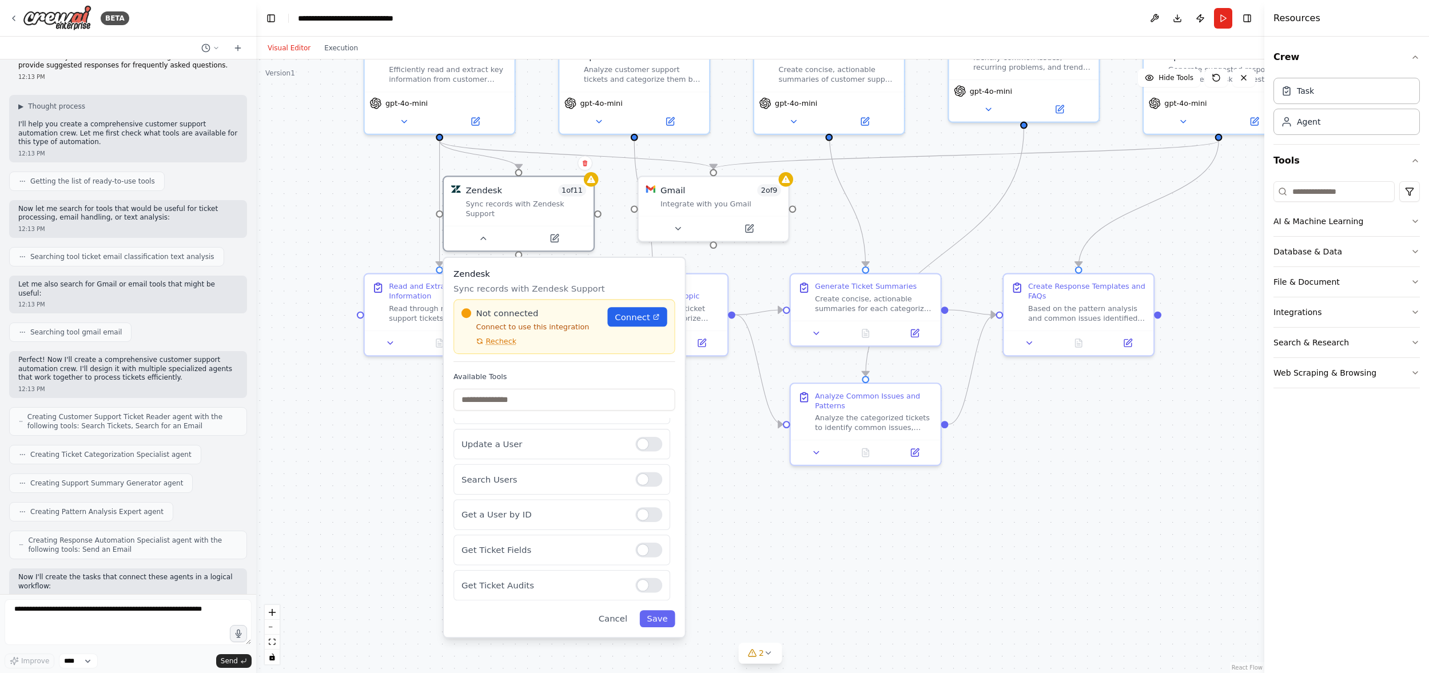
drag, startPoint x: 726, startPoint y: 590, endPoint x: 711, endPoint y: 516, distance: 75.1
click at [711, 516] on div ".deletable-edge-delete-btn { width: 20px; height: 20px; border: 0px solid #ffff…" at bounding box center [760, 365] width 1008 height 613
click at [620, 619] on button "Cancel" at bounding box center [612, 618] width 43 height 17
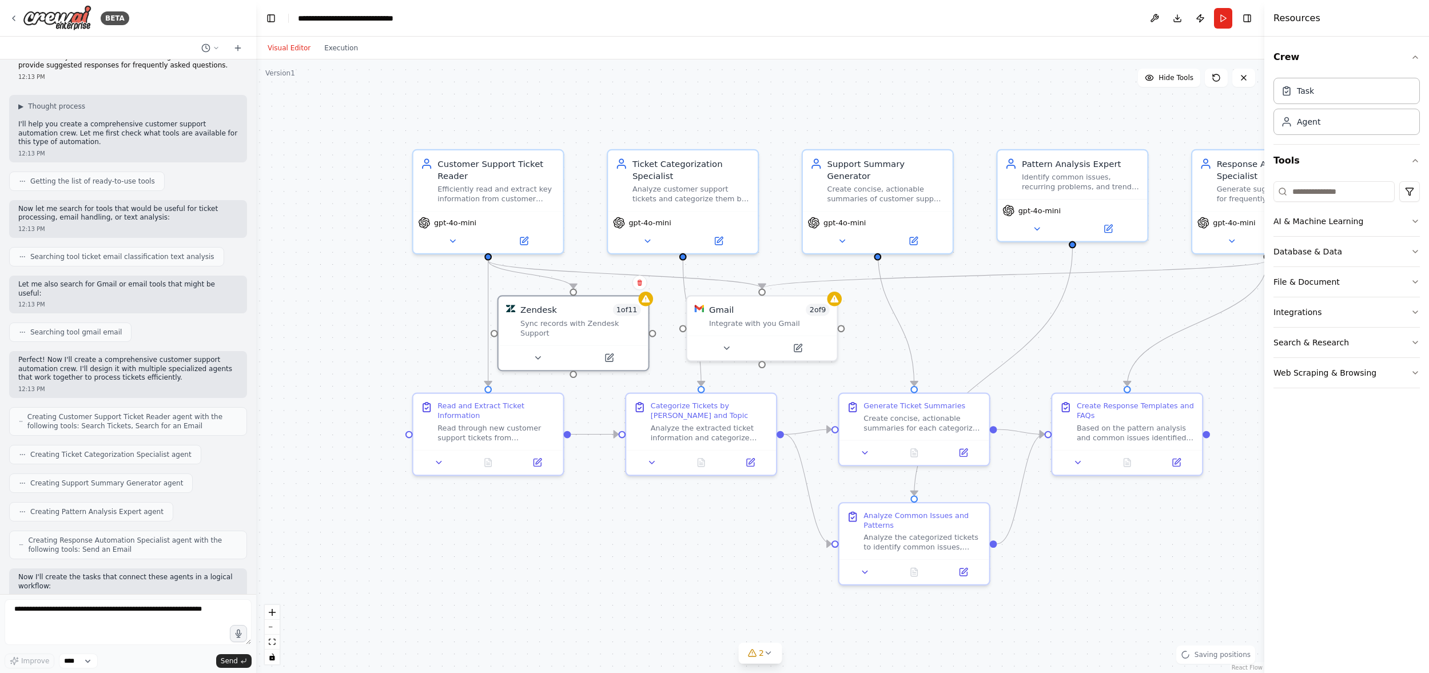
drag, startPoint x: 564, startPoint y: 473, endPoint x: 619, endPoint y: 615, distance: 152.4
click at [619, 615] on div ".deletable-edge-delete-btn { width: 20px; height: 20px; border: 0px solid #ffff…" at bounding box center [760, 365] width 1008 height 613
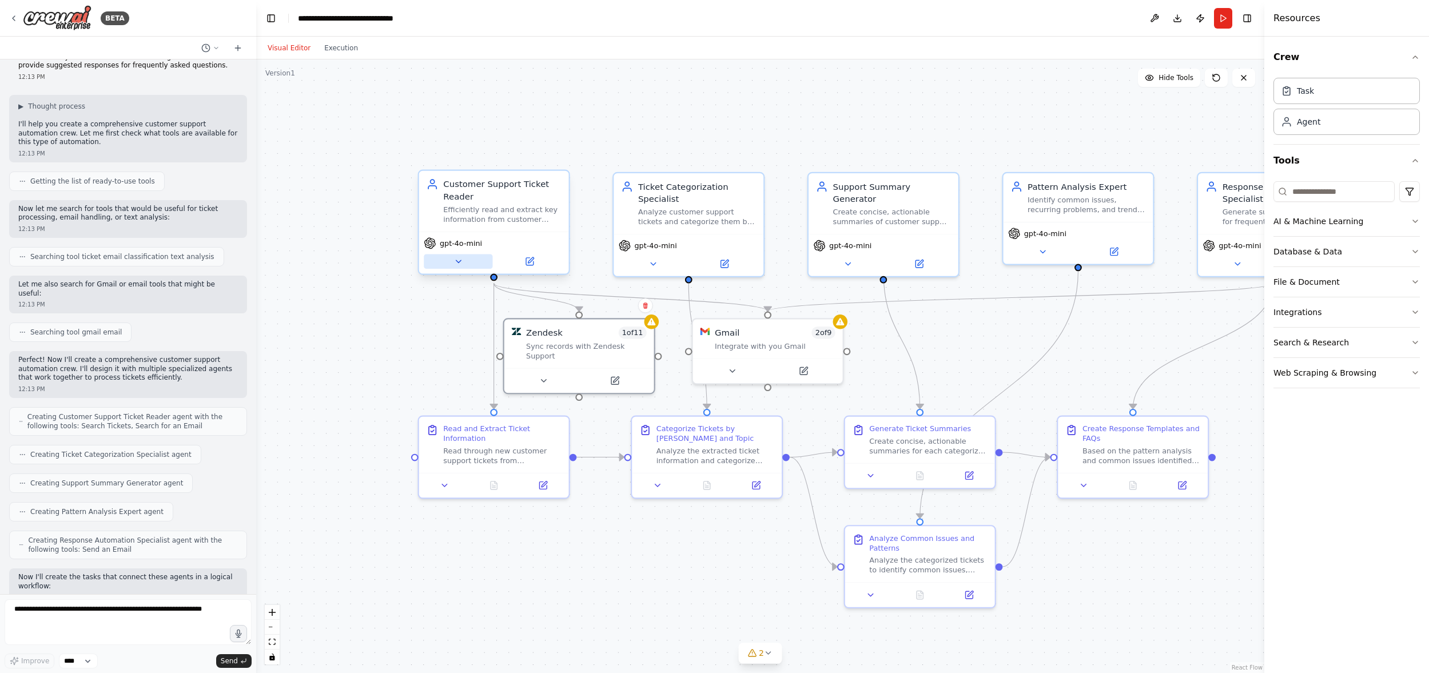
click at [456, 262] on icon at bounding box center [458, 262] width 10 height 10
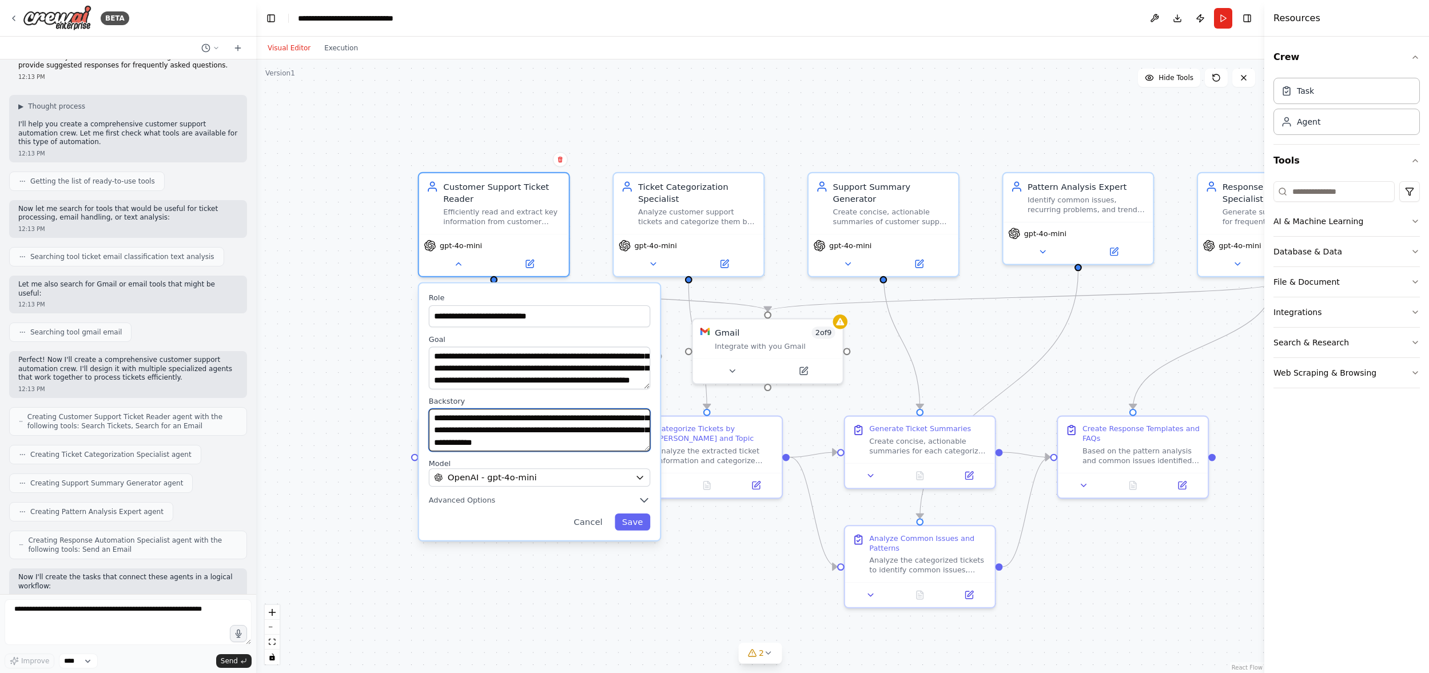
scroll to position [0, 0]
click at [581, 519] on button "Cancel" at bounding box center [587, 521] width 43 height 17
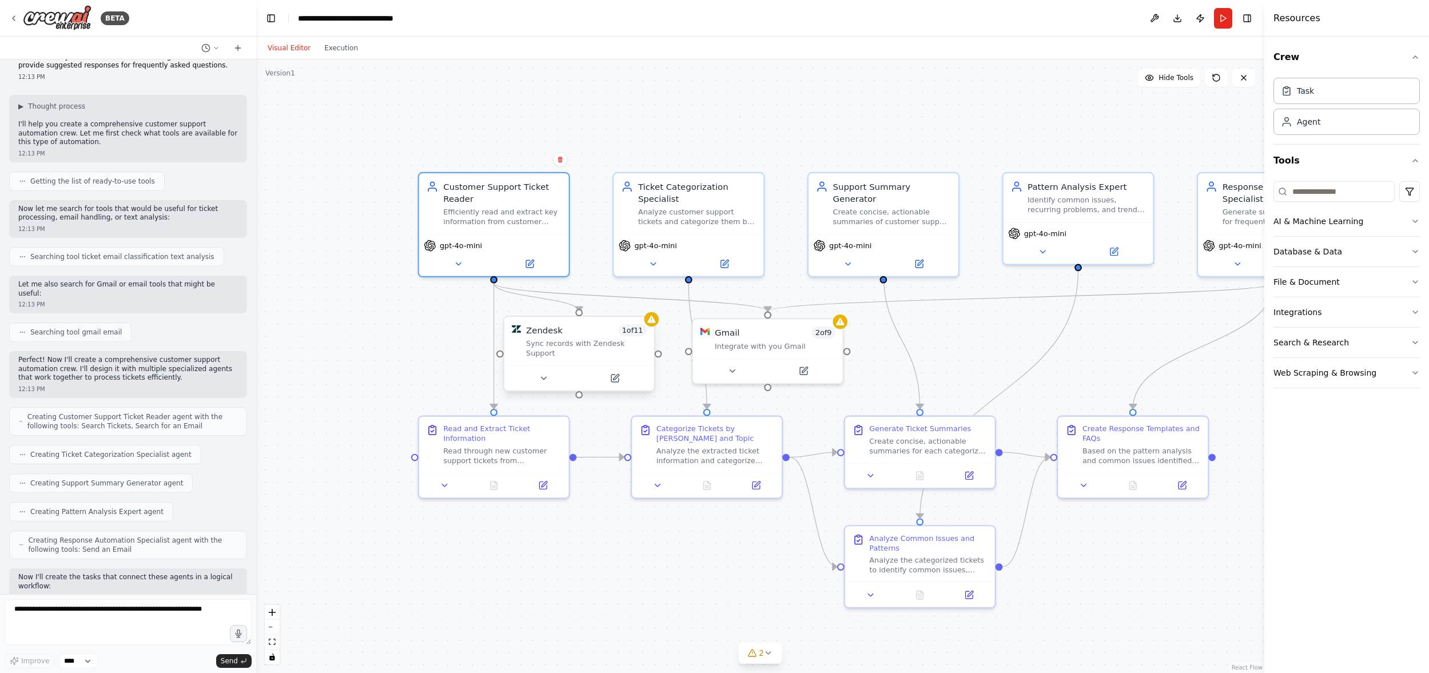
click at [585, 326] on div "Zendesk 1 of 11" at bounding box center [586, 330] width 121 height 12
click at [615, 380] on icon at bounding box center [614, 377] width 7 height 7
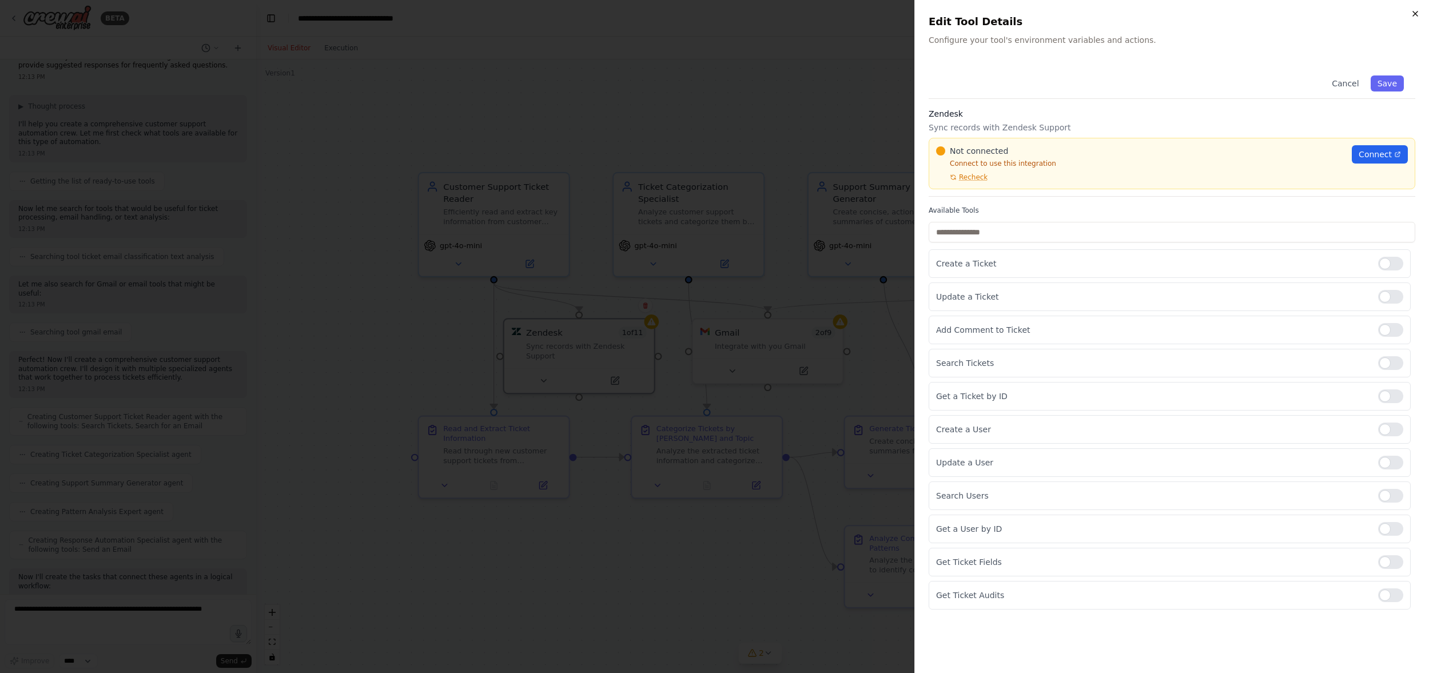
click at [1253, 17] on icon "button" at bounding box center [1414, 13] width 9 height 9
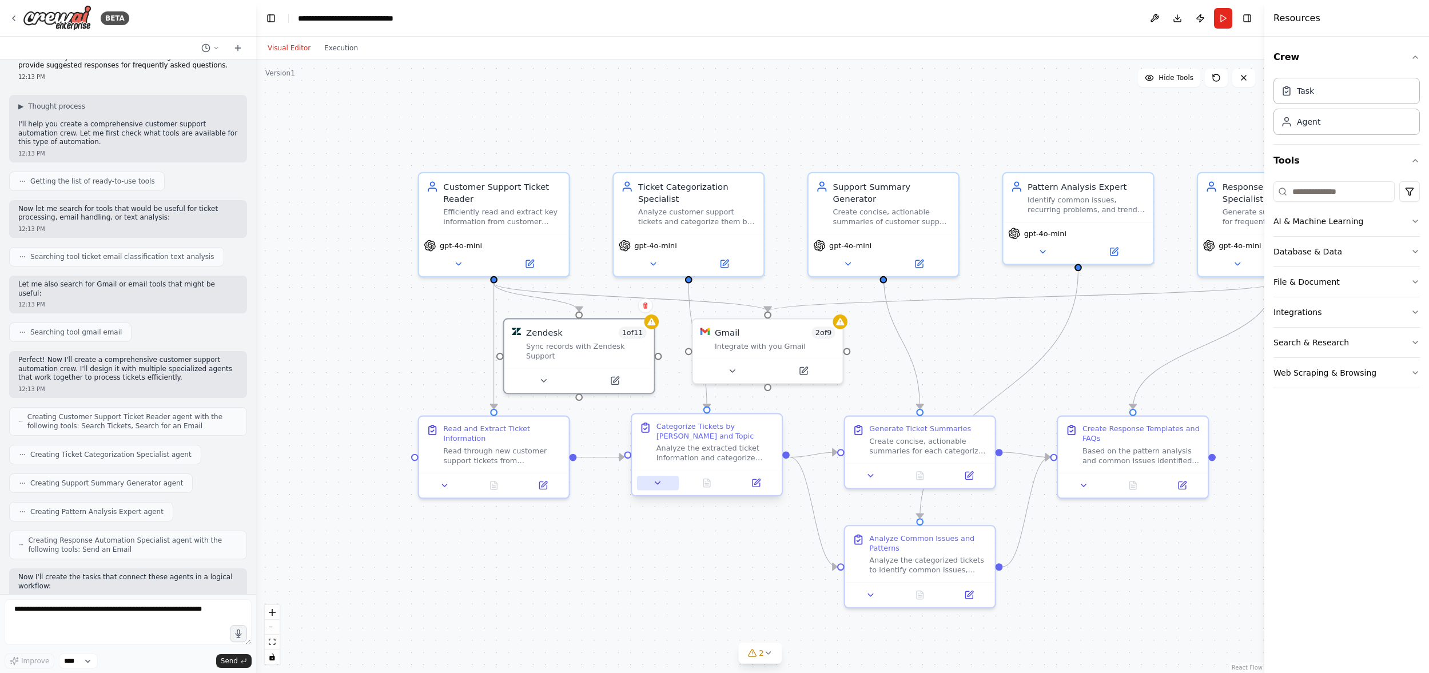
click at [659, 489] on button at bounding box center [658, 483] width 42 height 15
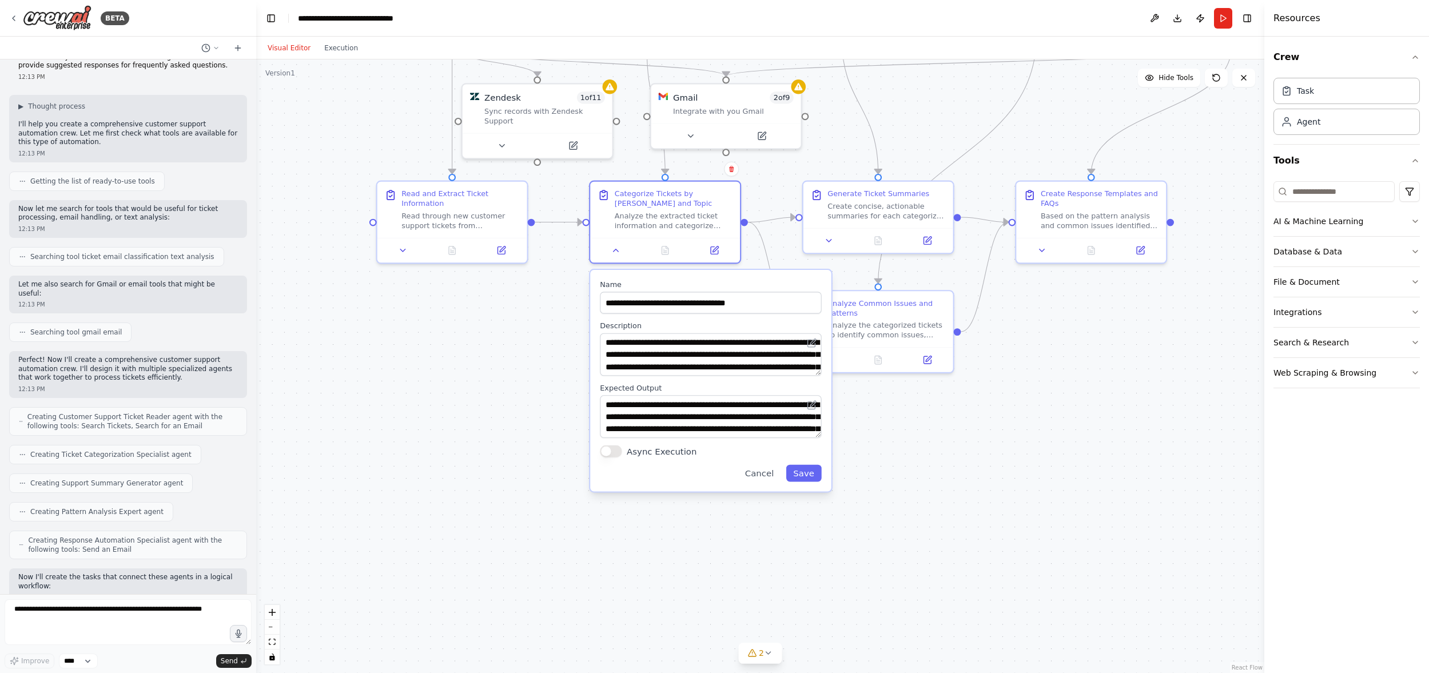
drag, startPoint x: 946, startPoint y: 366, endPoint x: 891, endPoint y: 107, distance: 264.2
click at [894, 98] on div ".deletable-edge-delete-btn { width: 20px; height: 20px; border: 0px solid #ffff…" at bounding box center [760, 365] width 1008 height 613
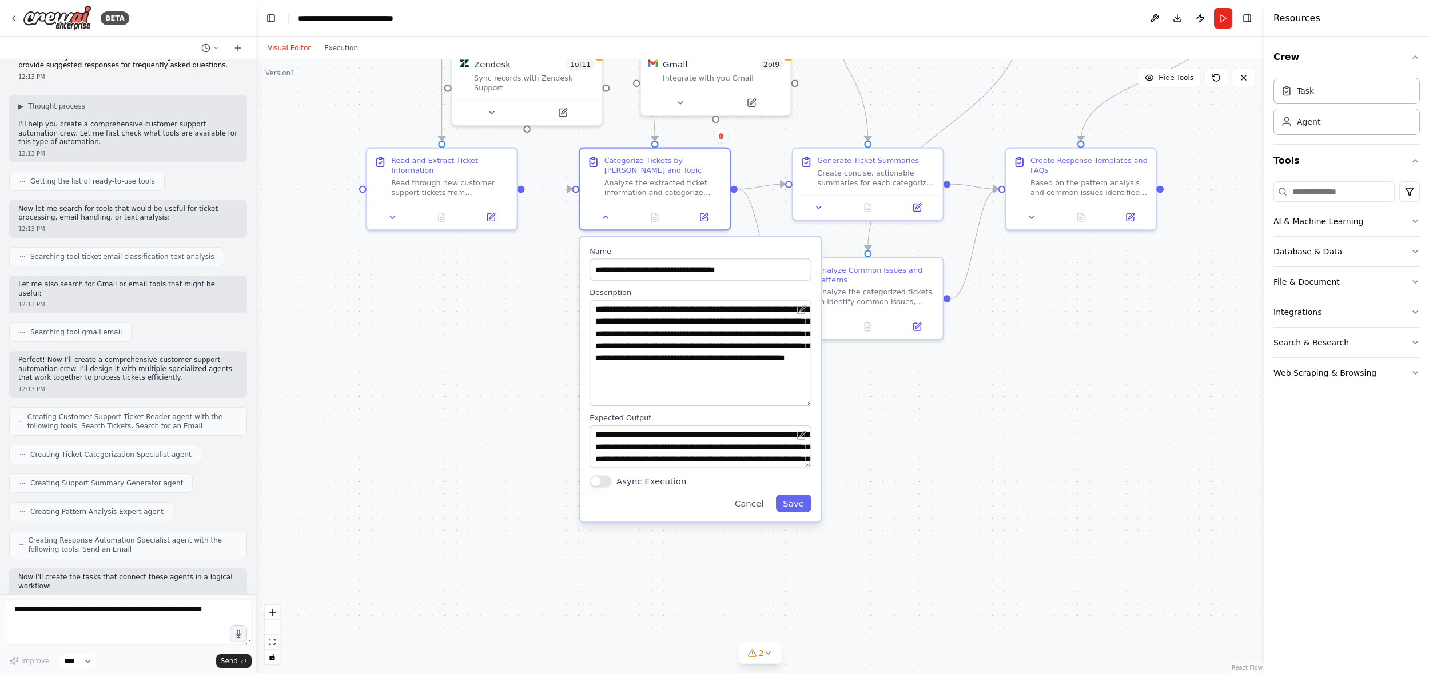
drag, startPoint x: 807, startPoint y: 342, endPoint x: 809, endPoint y: 402, distance: 60.1
click at [809, 402] on textarea "**********" at bounding box center [699, 353] width 221 height 106
drag, startPoint x: 810, startPoint y: 464, endPoint x: 810, endPoint y: 495, distance: 30.9
click at [810, 495] on textarea "**********" at bounding box center [699, 462] width 221 height 74
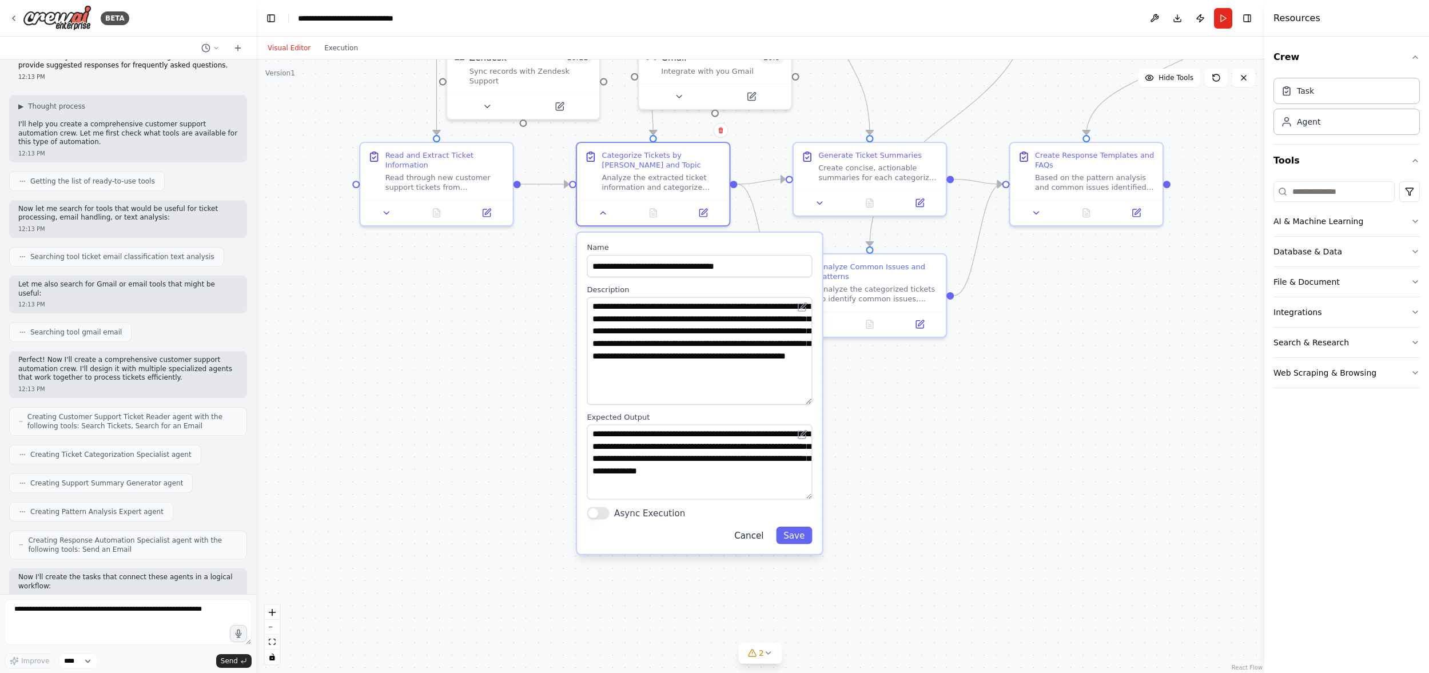
click at [740, 531] on button "Cancel" at bounding box center [749, 535] width 44 height 17
click at [755, 537] on button "Cancel" at bounding box center [755, 535] width 44 height 17
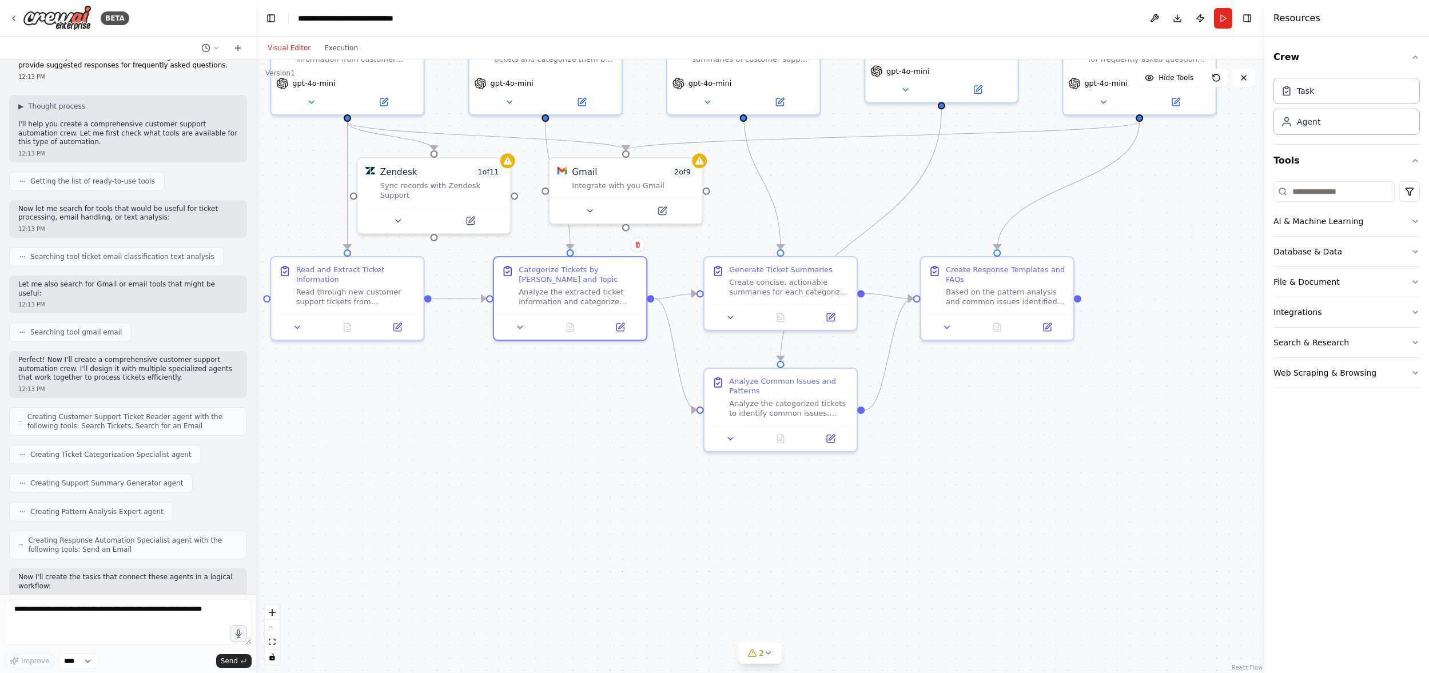
drag, startPoint x: 688, startPoint y: 414, endPoint x: 601, endPoint y: 529, distance: 144.9
click at [601, 531] on div ".deletable-edge-delete-btn { width: 20px; height: 20px; border: 0px solid #ffff…" at bounding box center [760, 365] width 1008 height 613
click at [735, 316] on icon at bounding box center [732, 317] width 10 height 10
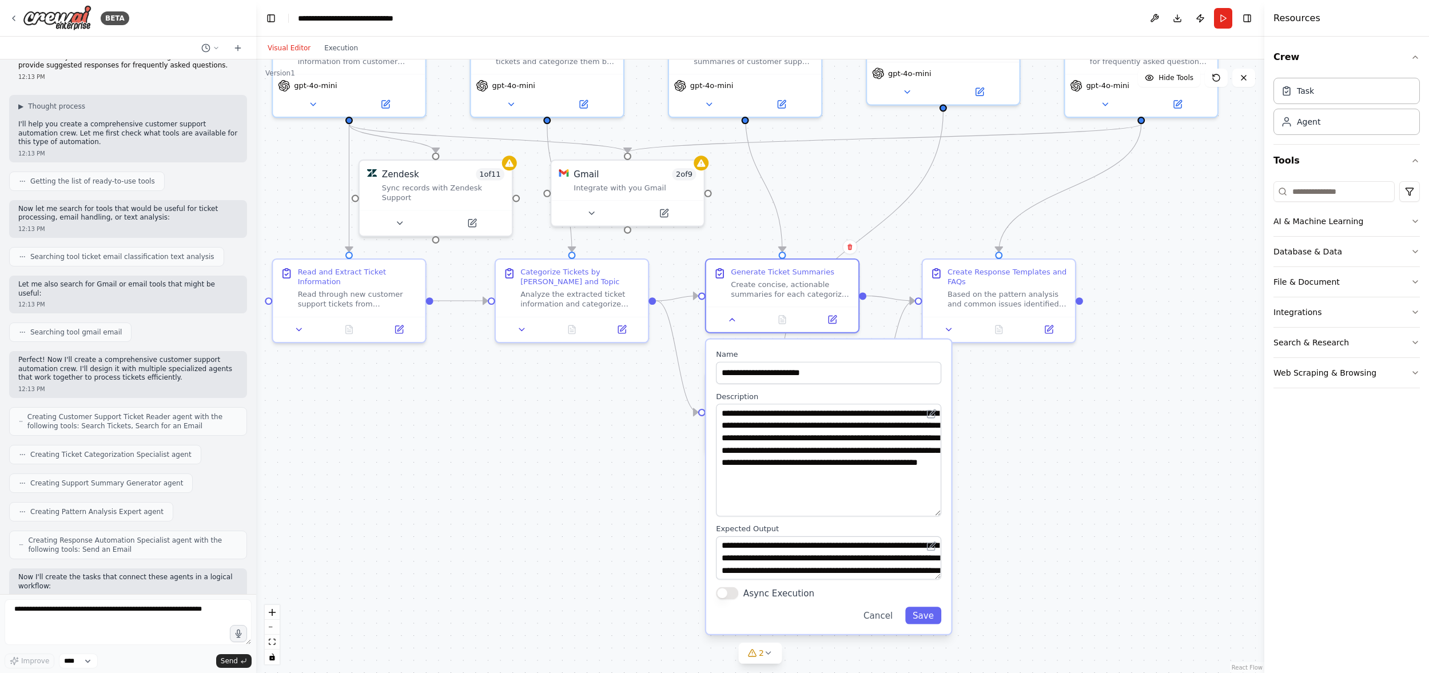
drag, startPoint x: 937, startPoint y: 444, endPoint x: 940, endPoint y: 514, distance: 69.8
click at [940, 514] on div "**********" at bounding box center [828, 460] width 225 height 113
drag, startPoint x: 939, startPoint y: 577, endPoint x: 944, endPoint y: 618, distance: 40.9
click at [944, 618] on div "**********" at bounding box center [828, 508] width 245 height 336
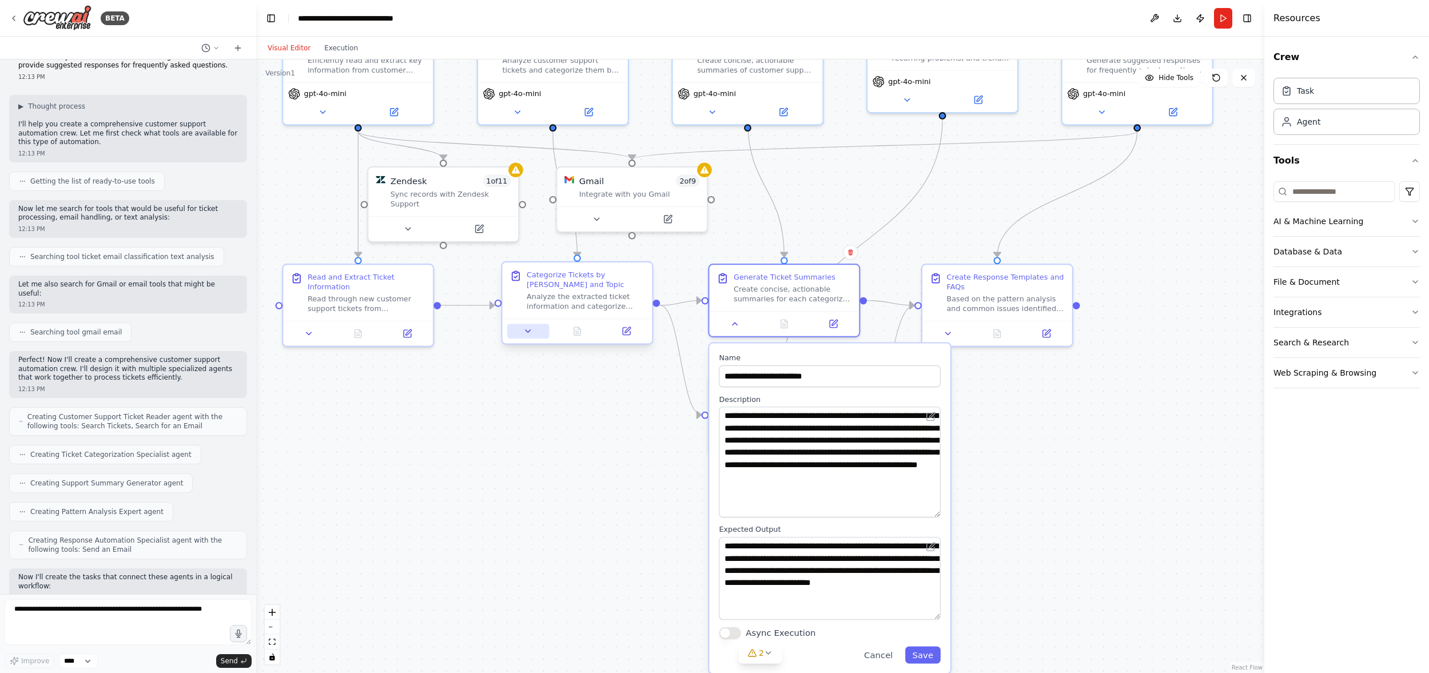
click at [525, 333] on icon at bounding box center [528, 331] width 10 height 10
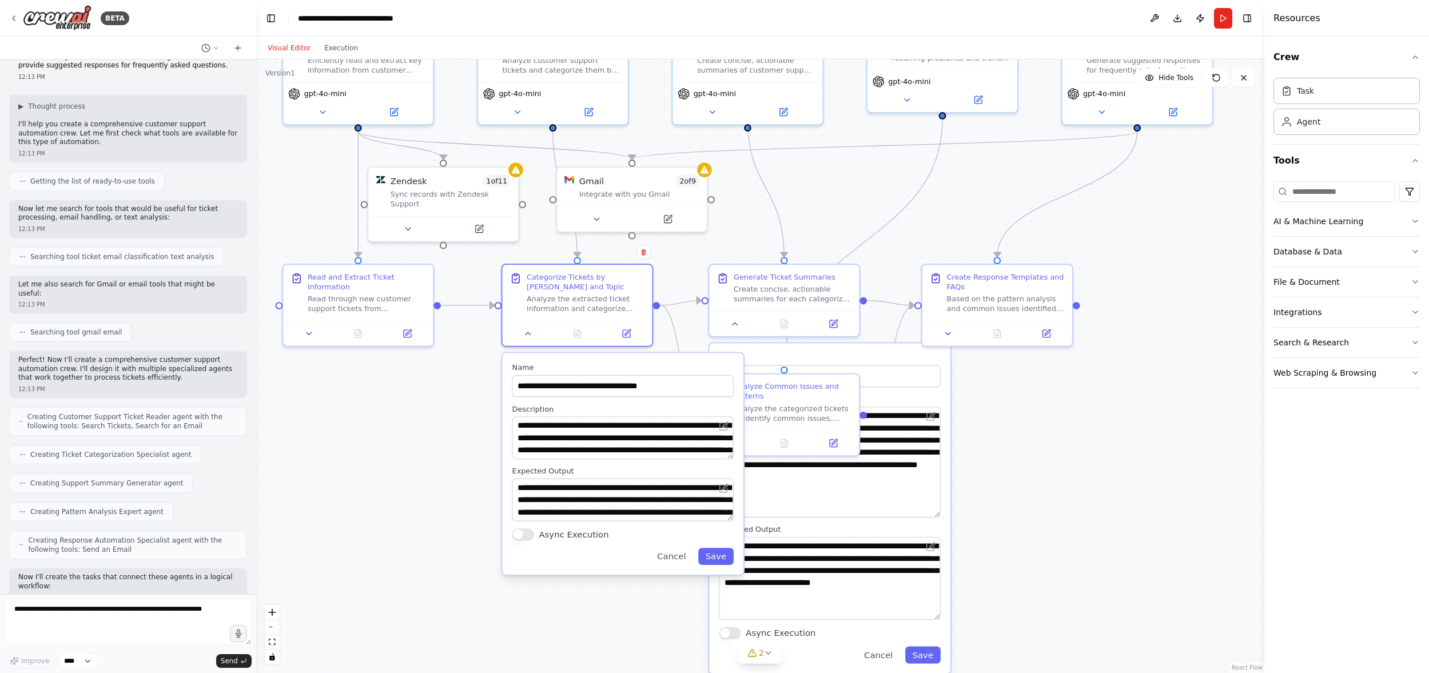
click at [729, 500] on div "**********" at bounding box center [622, 500] width 221 height 43
click at [668, 559] on button "Cancel" at bounding box center [670, 556] width 43 height 17
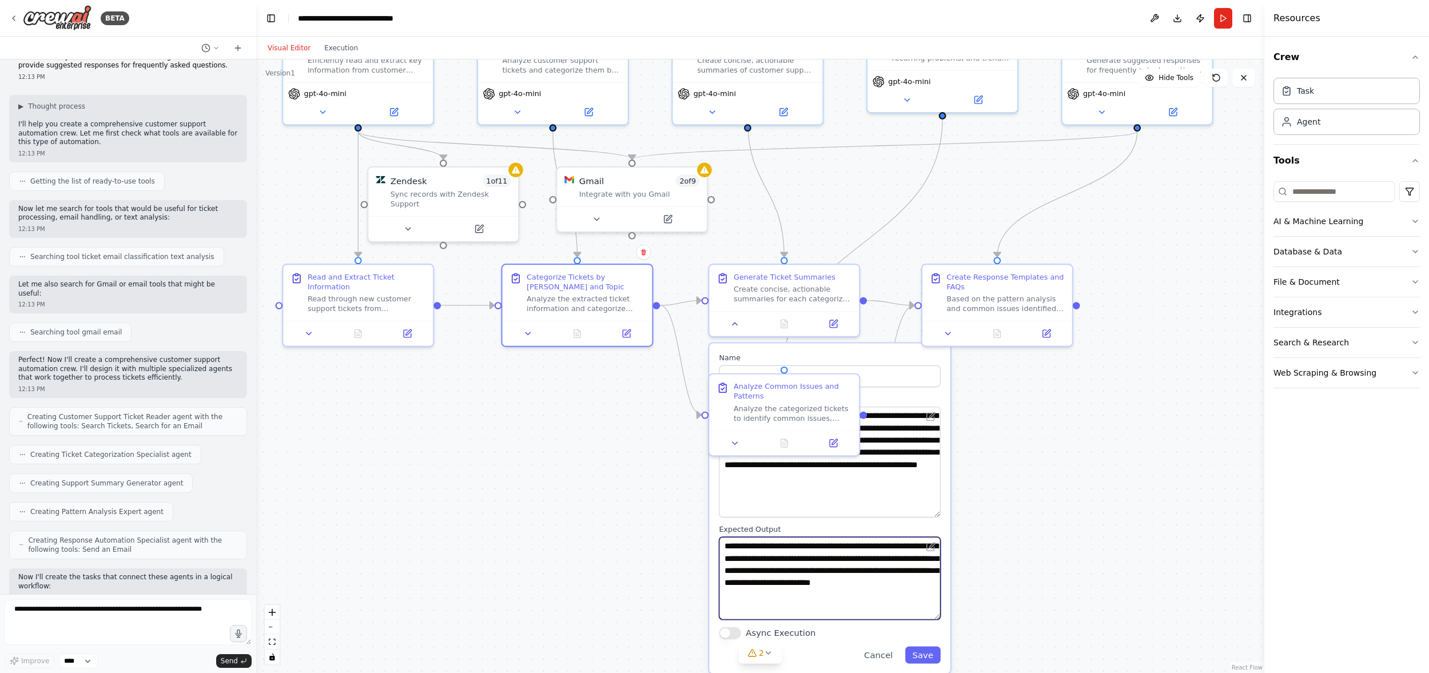
click at [887, 600] on textarea "**********" at bounding box center [829, 578] width 221 height 83
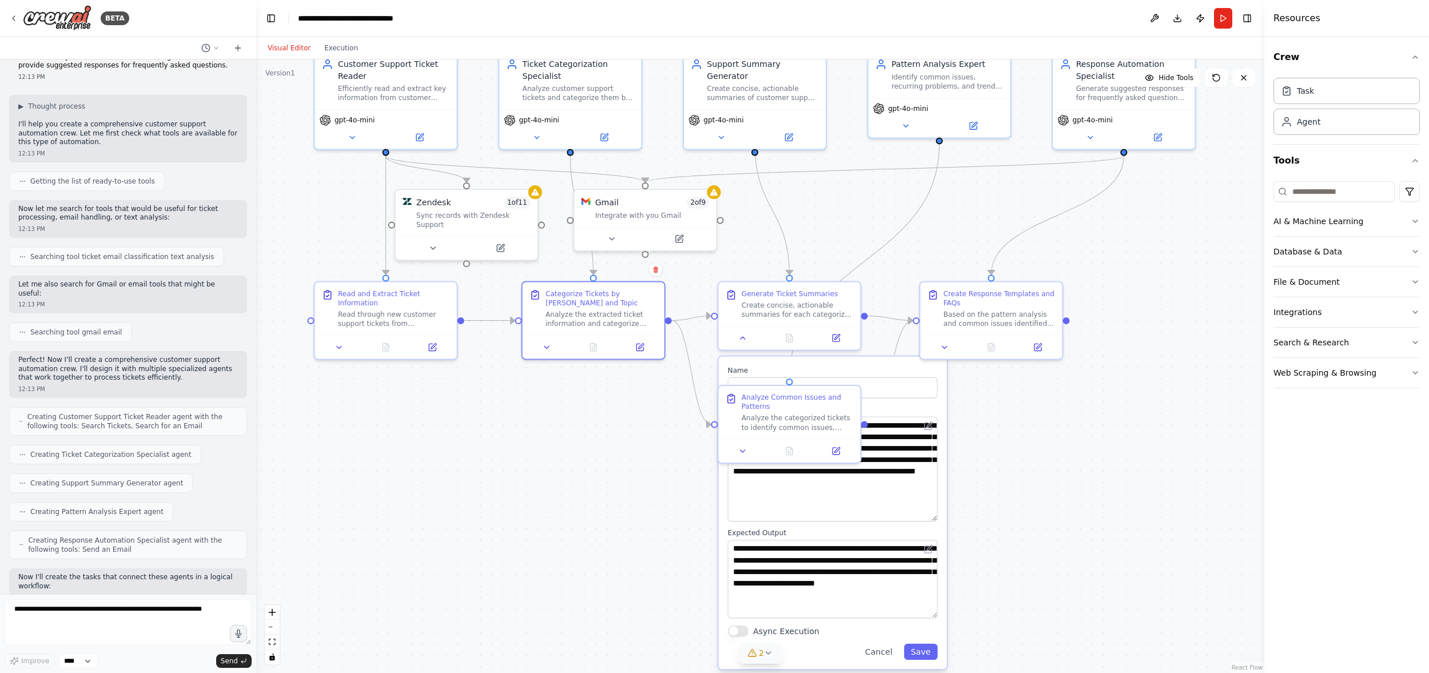
click at [768, 652] on icon at bounding box center [768, 652] width 9 height 9
click at [832, 515] on textarea "**********" at bounding box center [833, 468] width 210 height 105
click at [891, 655] on button "Cancel" at bounding box center [878, 652] width 41 height 16
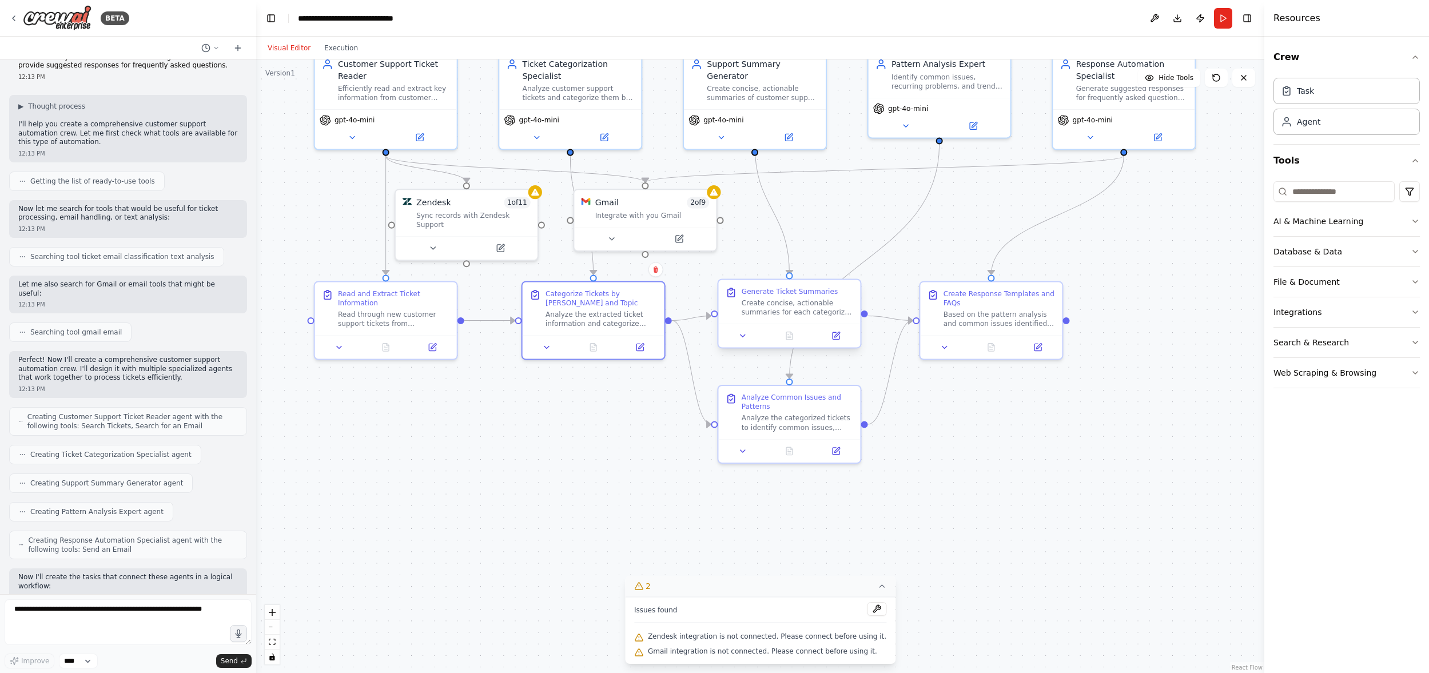
click at [812, 308] on div "Create concise, actionable summaries for each categorized ticket that support a…" at bounding box center [798, 307] width 112 height 18
click at [744, 337] on icon at bounding box center [742, 335] width 9 height 9
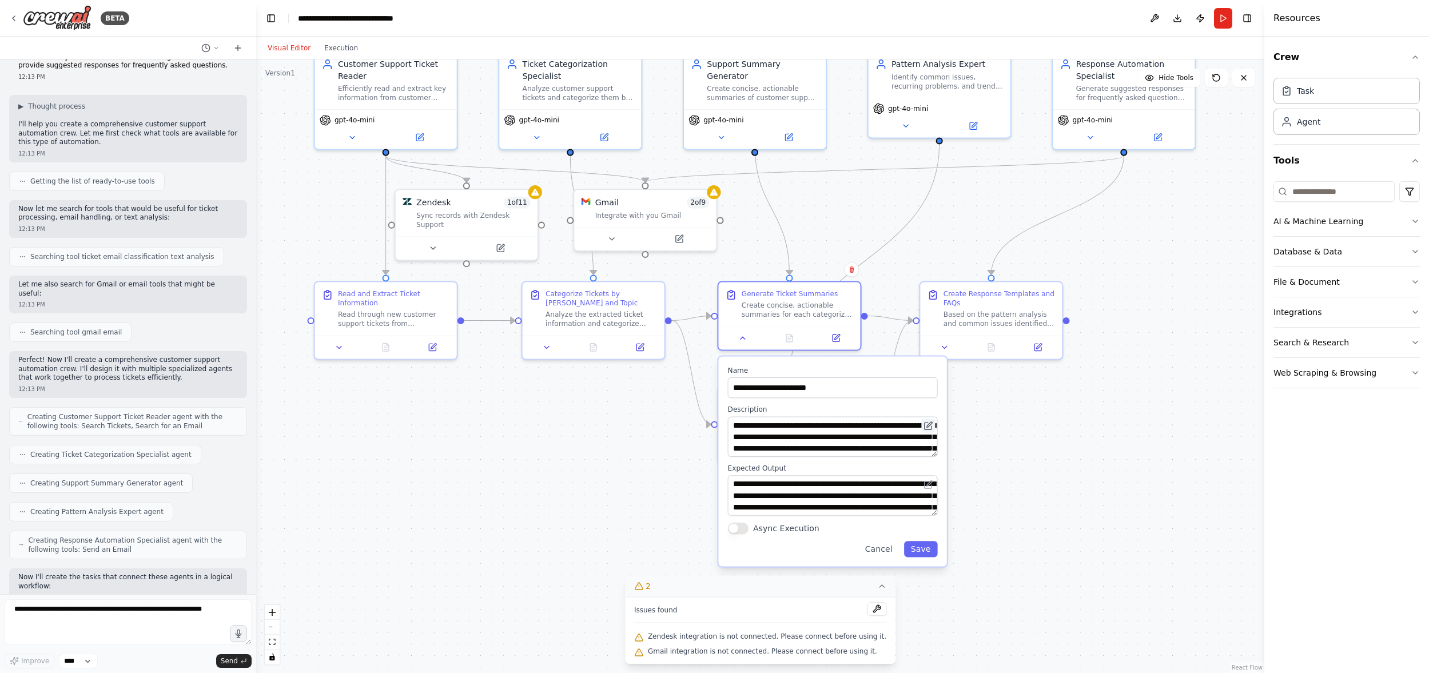
click at [933, 430] on button at bounding box center [928, 425] width 14 height 14
click at [876, 553] on button "Cancel" at bounding box center [878, 549] width 41 height 16
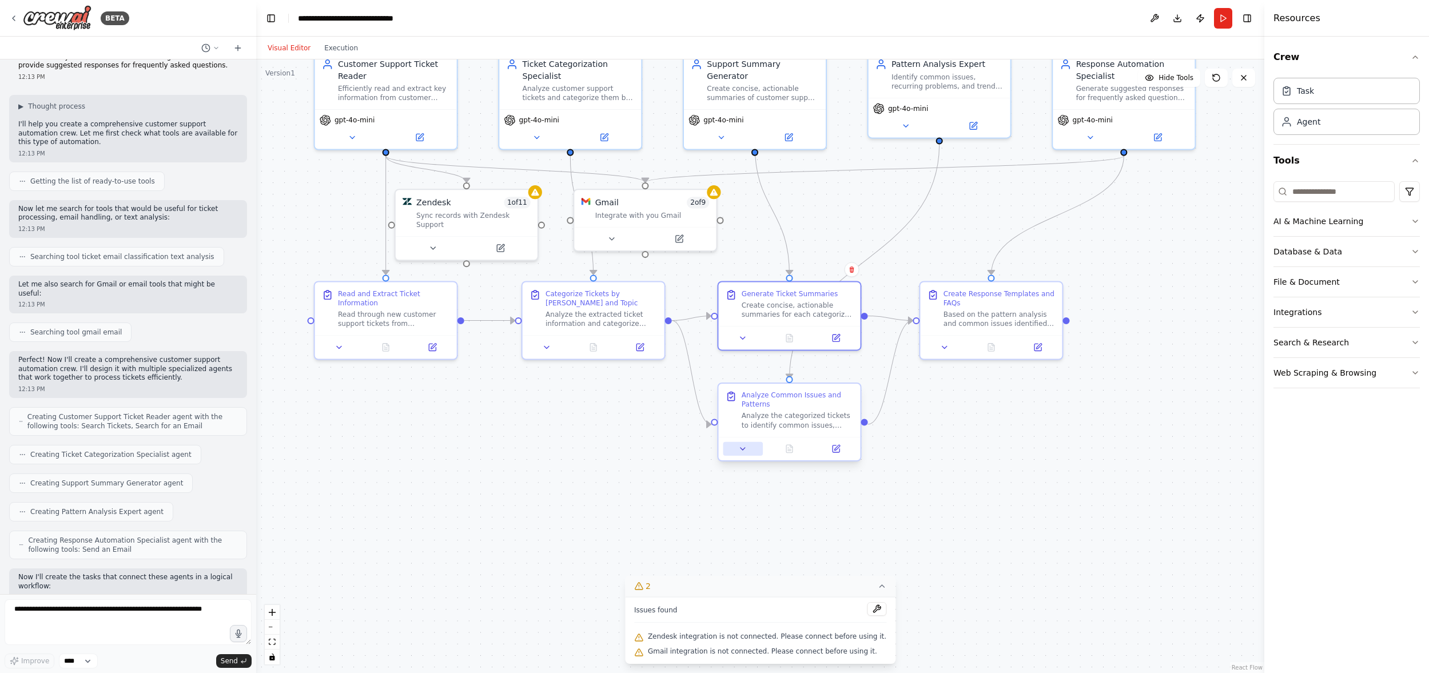
drag, startPoint x: 737, startPoint y: 452, endPoint x: 748, endPoint y: 451, distance: 11.4
click at [737, 452] on button at bounding box center [742, 449] width 39 height 14
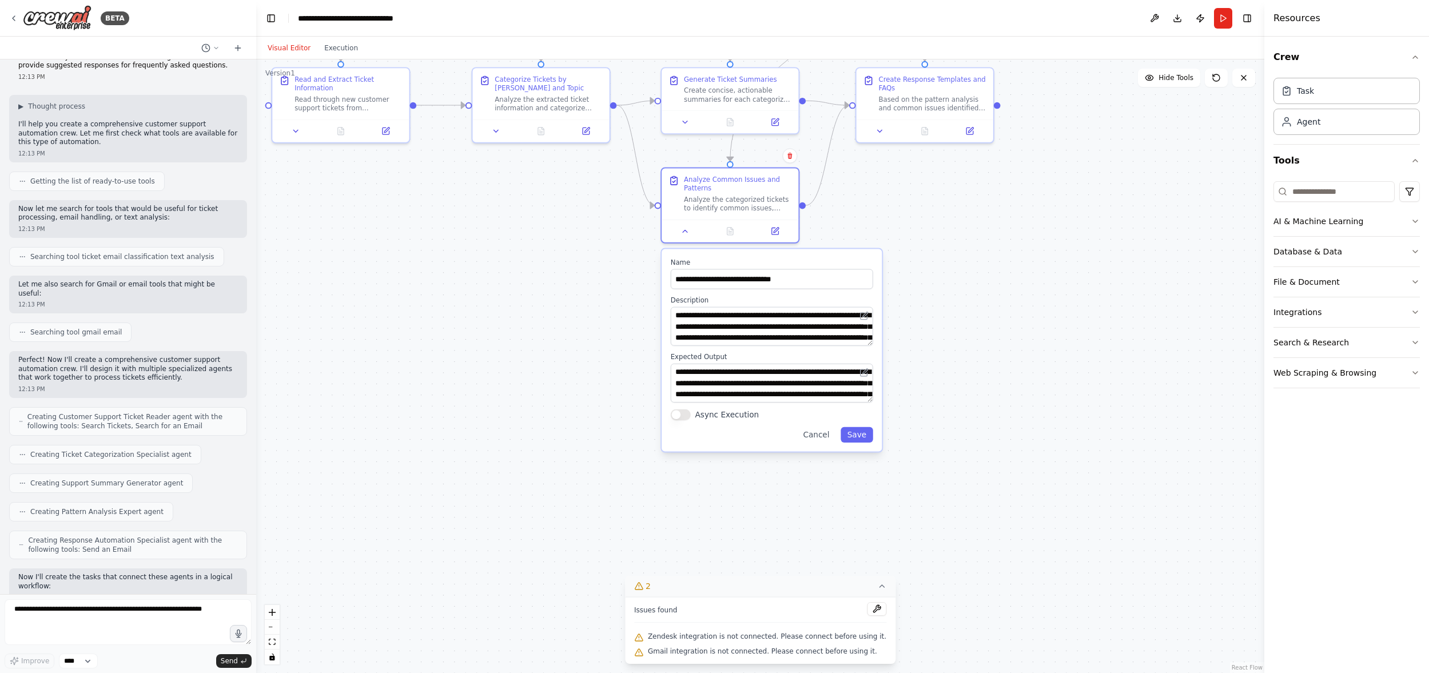
drag, startPoint x: 1056, startPoint y: 517, endPoint x: 993, endPoint y: 295, distance: 230.6
click at [993, 295] on div ".deletable-edge-delete-btn { width: 20px; height: 20px; border: 0px solid #ffff…" at bounding box center [760, 365] width 1008 height 613
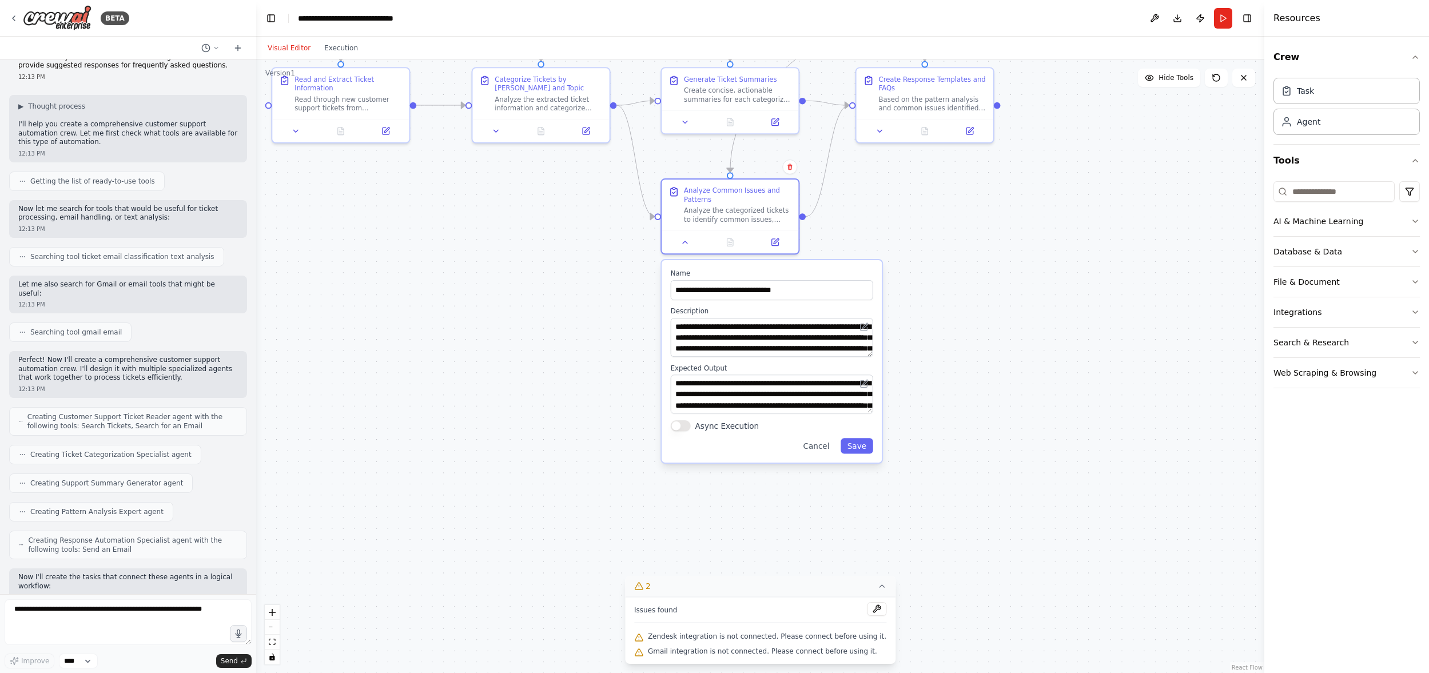
drag, startPoint x: 870, startPoint y: 373, endPoint x: 871, endPoint y: 384, distance: 10.9
click at [871, 384] on div "**********" at bounding box center [772, 393] width 202 height 39
click at [869, 389] on button at bounding box center [864, 383] width 13 height 13
click at [871, 405] on textarea "**********" at bounding box center [772, 393] width 202 height 39
drag, startPoint x: 870, startPoint y: 410, endPoint x: 877, endPoint y: 455, distance: 44.6
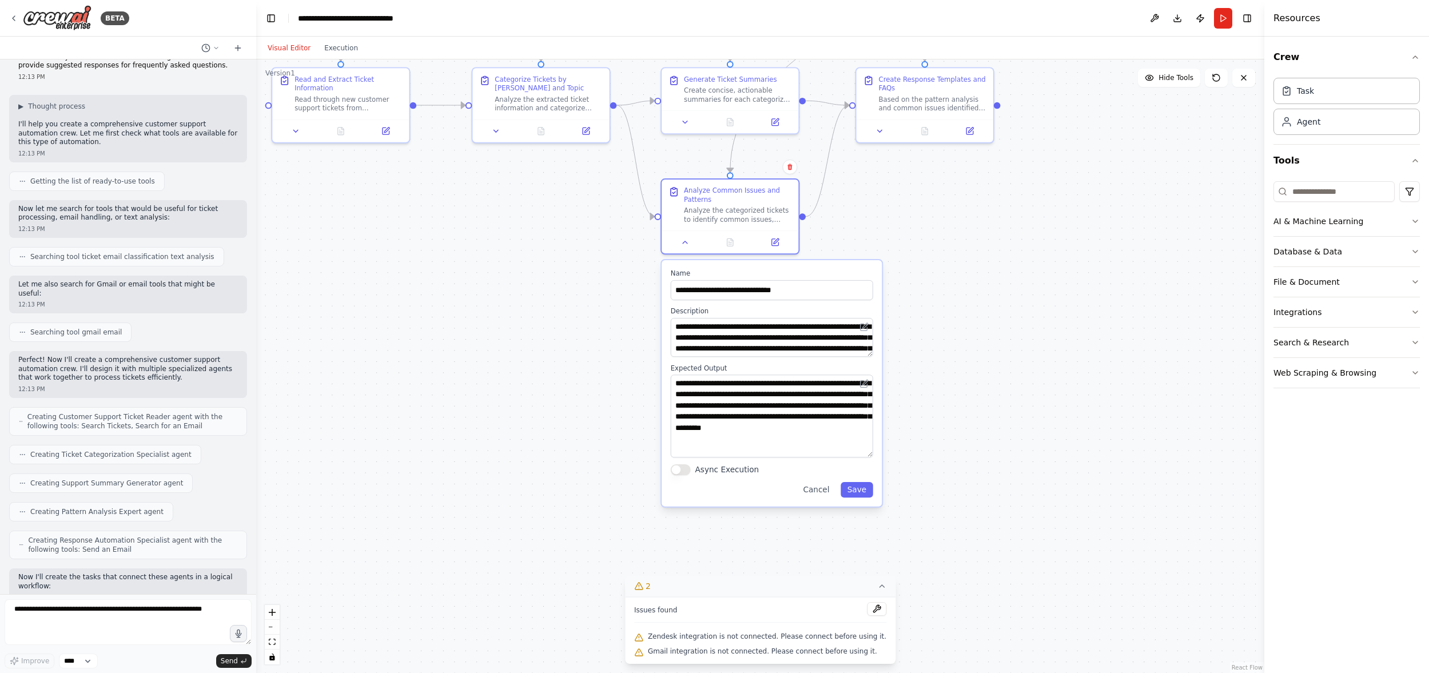
click at [877, 455] on div "**********" at bounding box center [771, 383] width 220 height 246
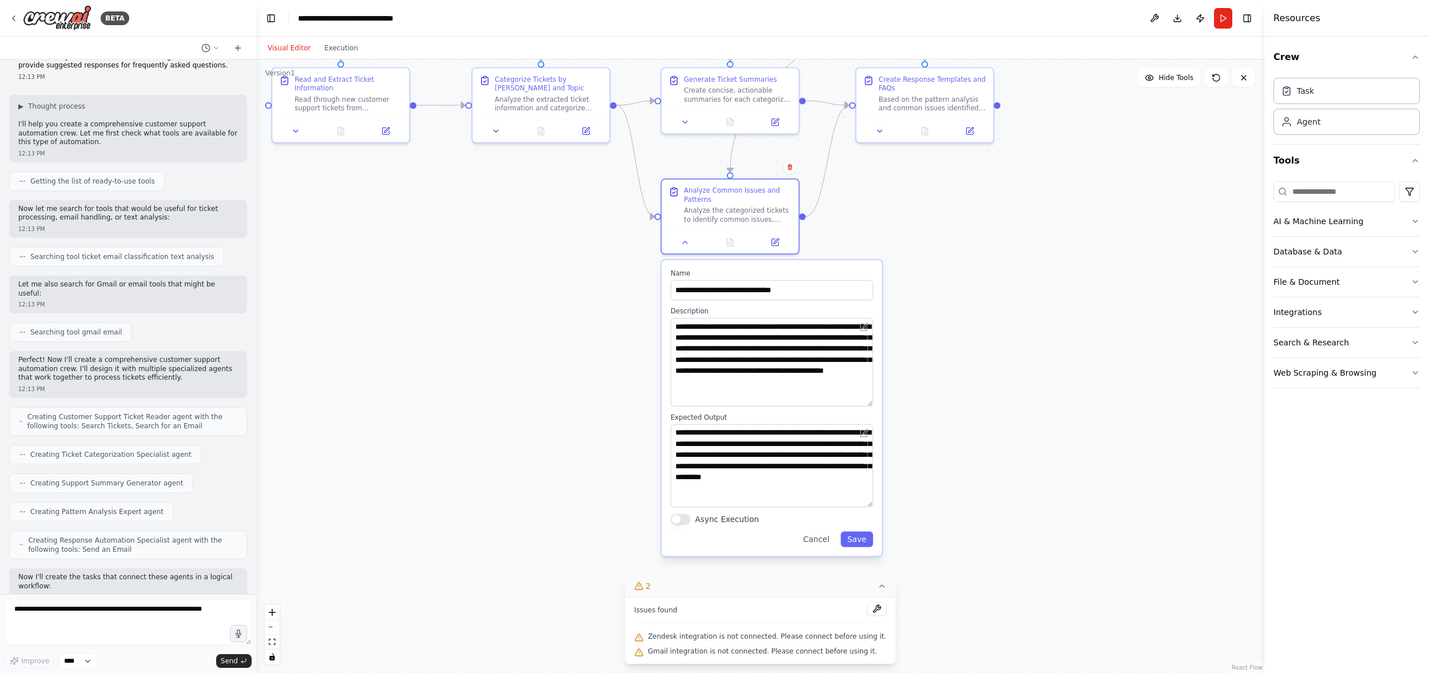
drag, startPoint x: 870, startPoint y: 361, endPoint x: 867, endPoint y: 404, distance: 42.9
click at [867, 404] on textarea "**********" at bounding box center [772, 362] width 202 height 89
click at [816, 538] on button "Cancel" at bounding box center [815, 539] width 39 height 15
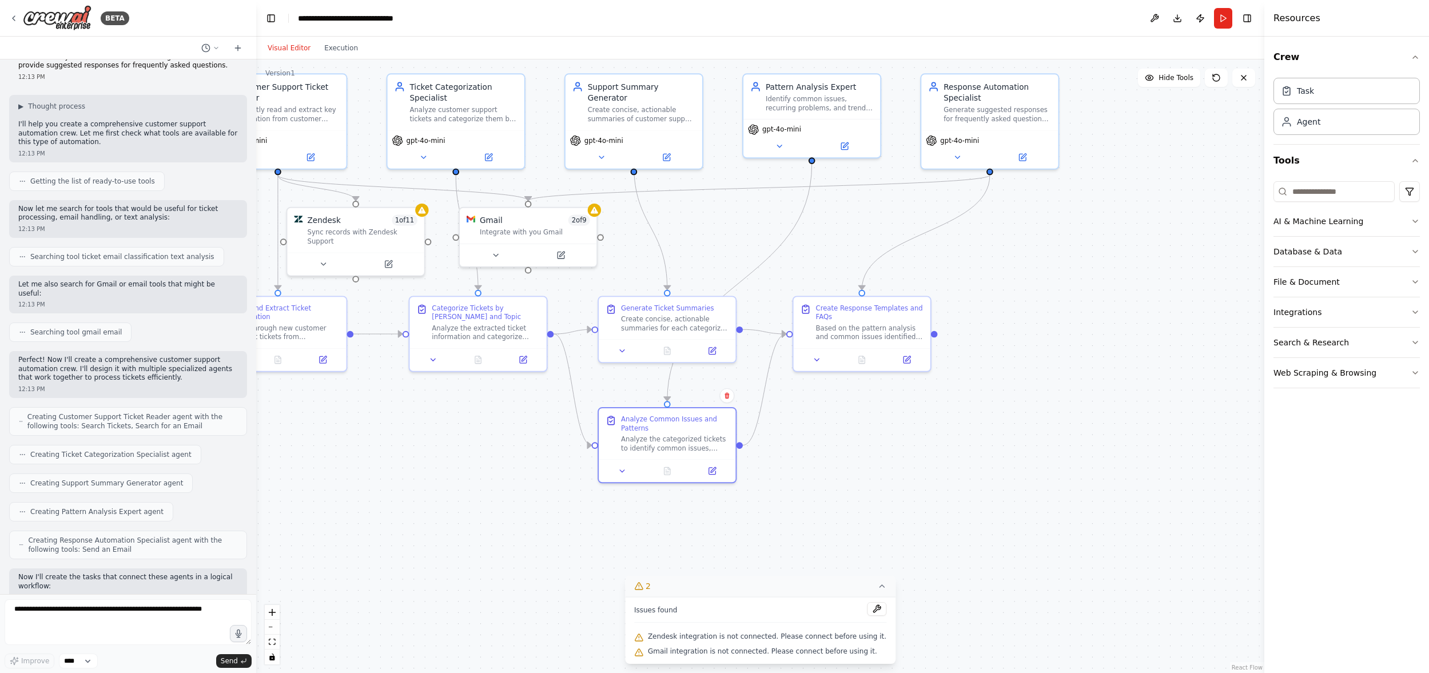
drag, startPoint x: 919, startPoint y: 257, endPoint x: 856, endPoint y: 483, distance: 234.4
click at [856, 483] on div ".deletable-edge-delete-btn { width: 20px; height: 20px; border: 0px solid #ffff…" at bounding box center [760, 365] width 1008 height 613
click at [820, 360] on icon at bounding box center [816, 357] width 9 height 9
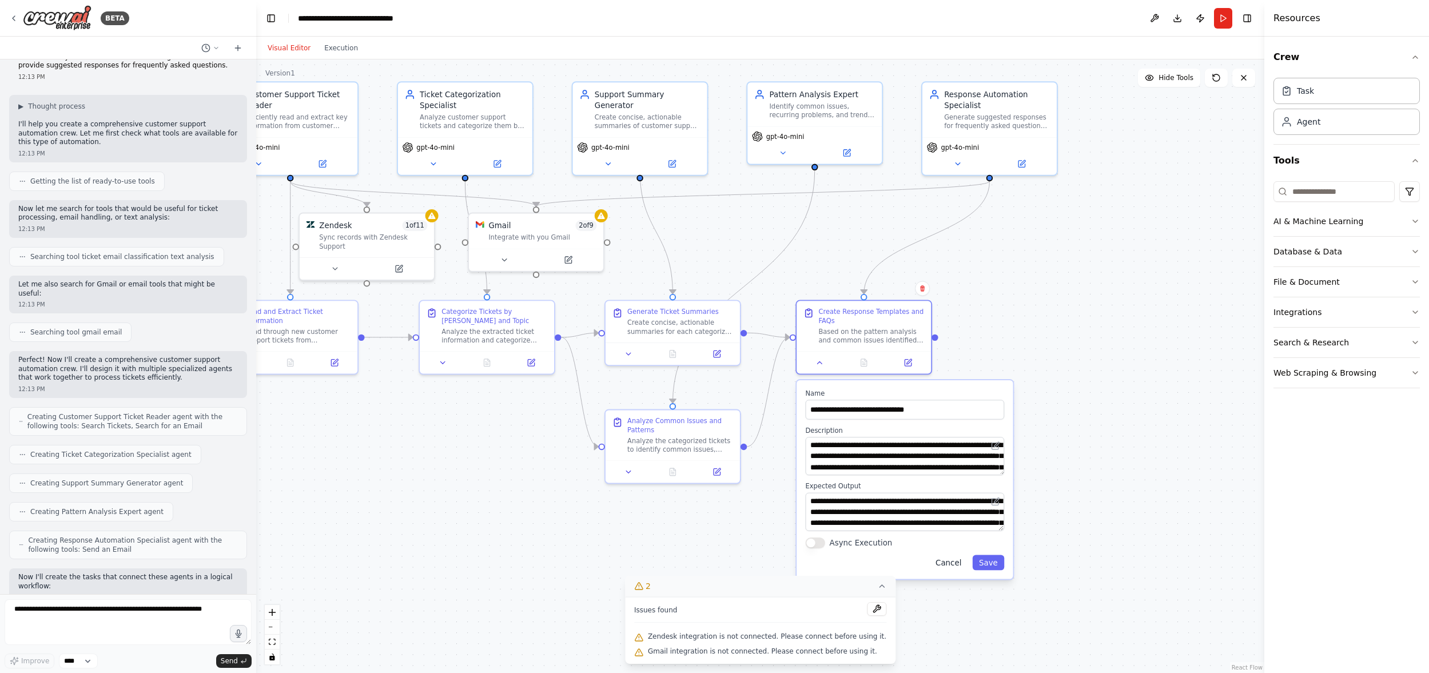
click at [948, 563] on button "Cancel" at bounding box center [948, 562] width 39 height 15
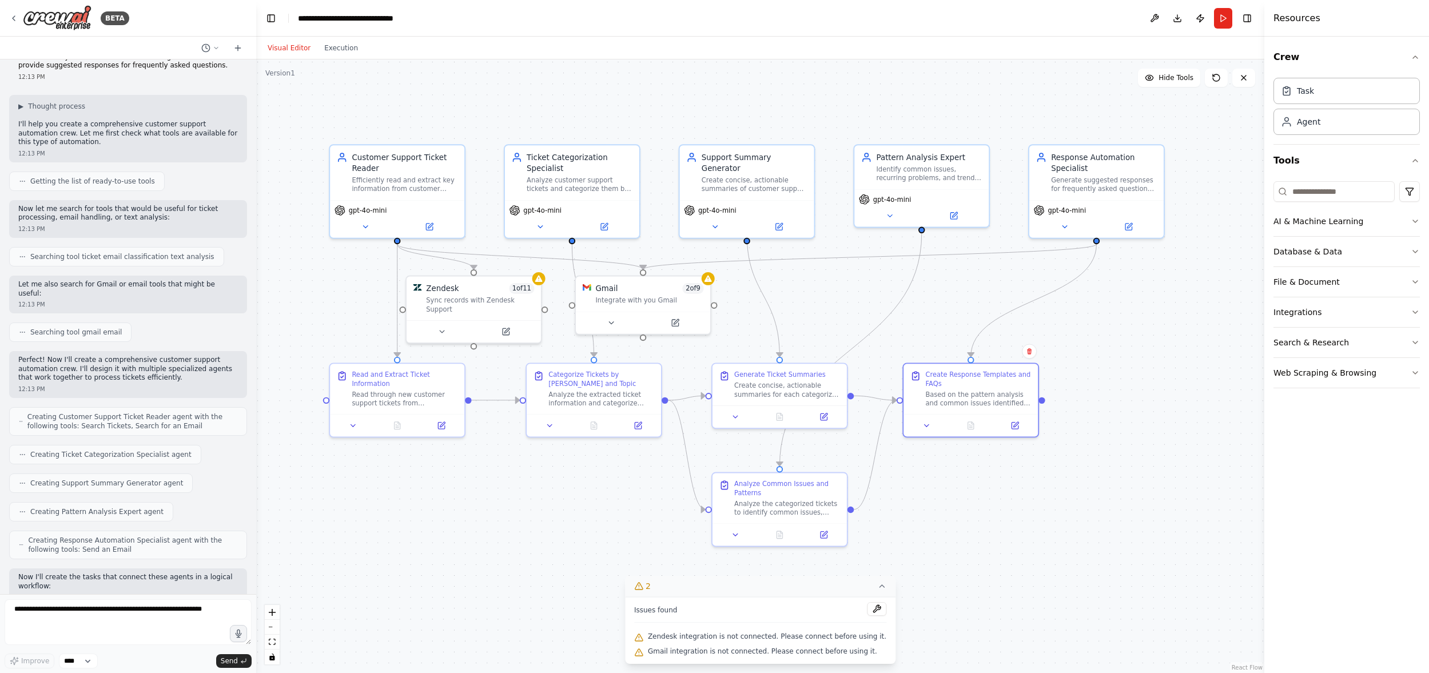
drag, startPoint x: 998, startPoint y: 477, endPoint x: 1105, endPoint y: 539, distance: 123.2
click at [1105, 540] on div ".deletable-edge-delete-btn { width: 20px; height: 20px; border: 0px solid #ffff…" at bounding box center [760, 365] width 1008 height 613
drag, startPoint x: 252, startPoint y: 181, endPoint x: 257, endPoint y: 162, distance: 19.0
click at [257, 162] on div "BETA Create a crew that automatically reads through customer support tickets, c…" at bounding box center [714, 336] width 1429 height 673
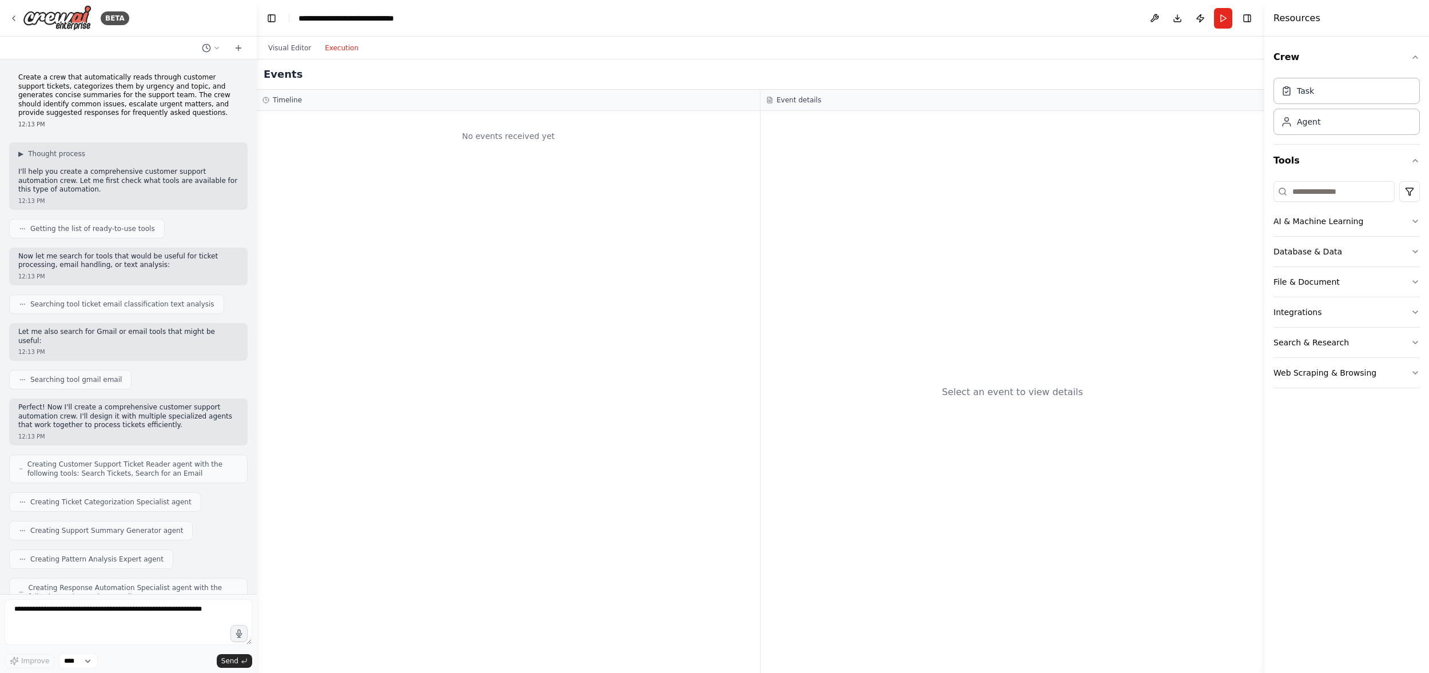
click at [340, 47] on button "Execution" at bounding box center [341, 48] width 47 height 14
click at [297, 47] on button "Visual Editor" at bounding box center [289, 48] width 57 height 14
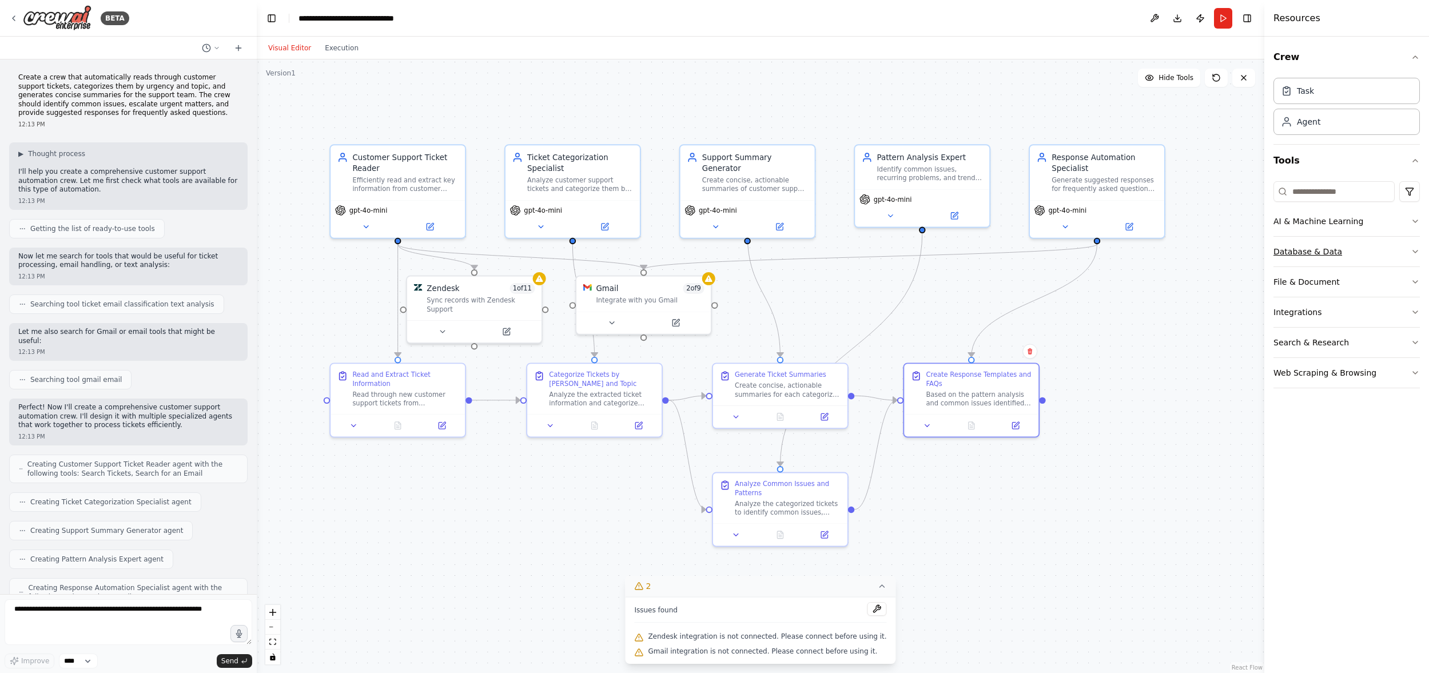
click at [1253, 253] on button "Database & Data" at bounding box center [1346, 252] width 146 height 30
click at [1253, 223] on button "AI & Machine Learning" at bounding box center [1346, 221] width 146 height 30
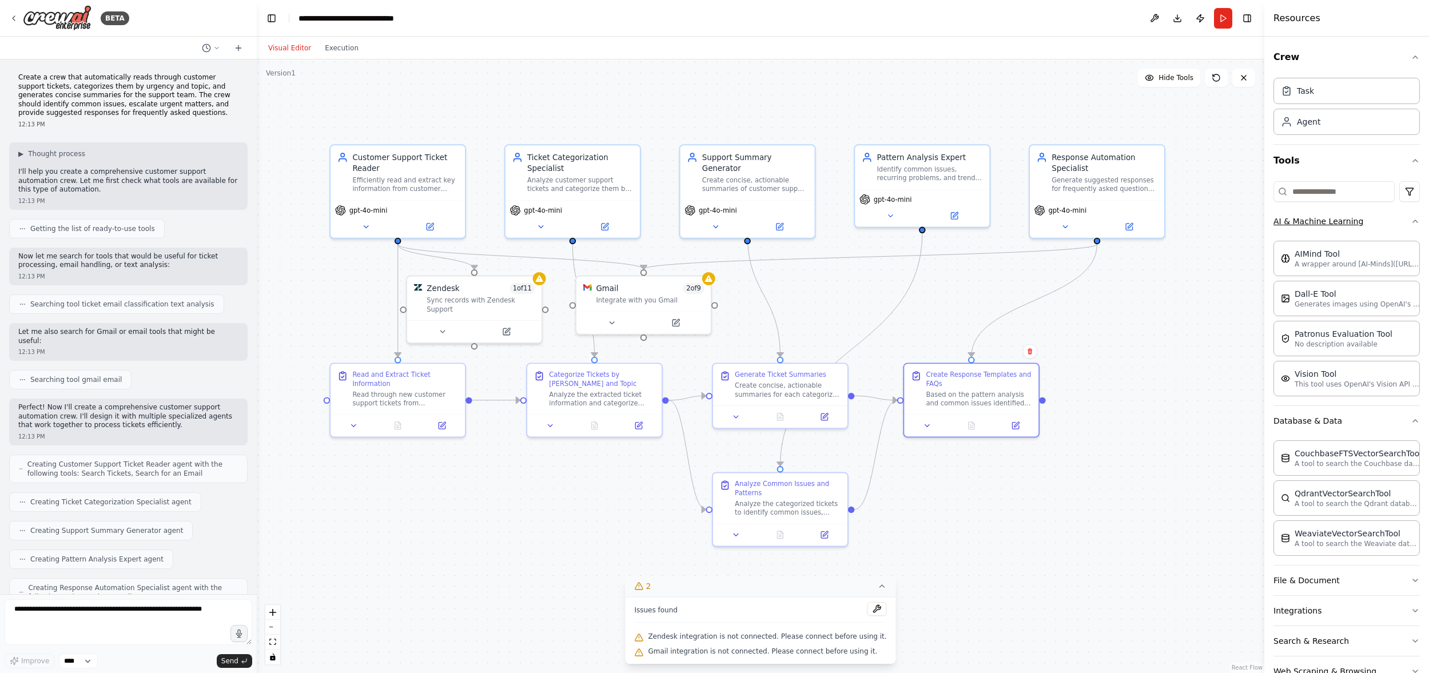
click at [1253, 220] on icon "button" at bounding box center [1414, 221] width 9 height 9
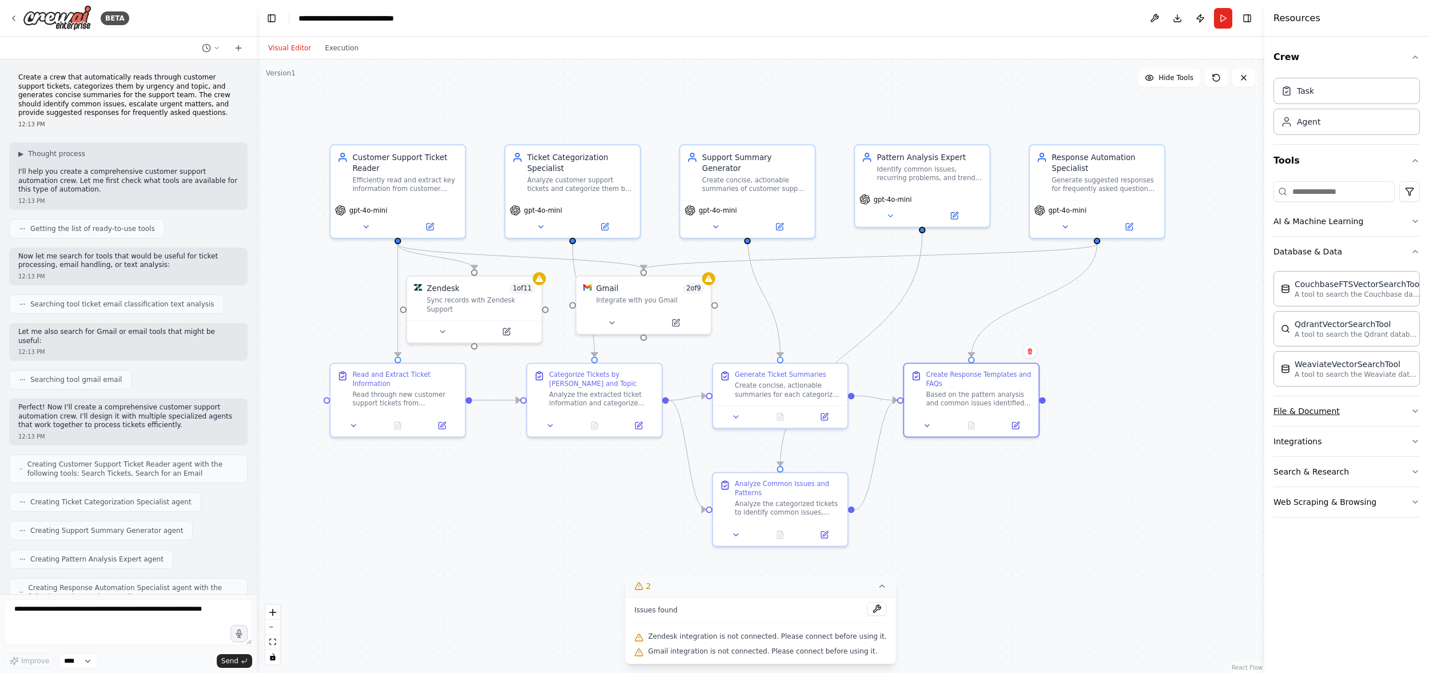
click at [1253, 410] on icon "button" at bounding box center [1414, 410] width 9 height 9
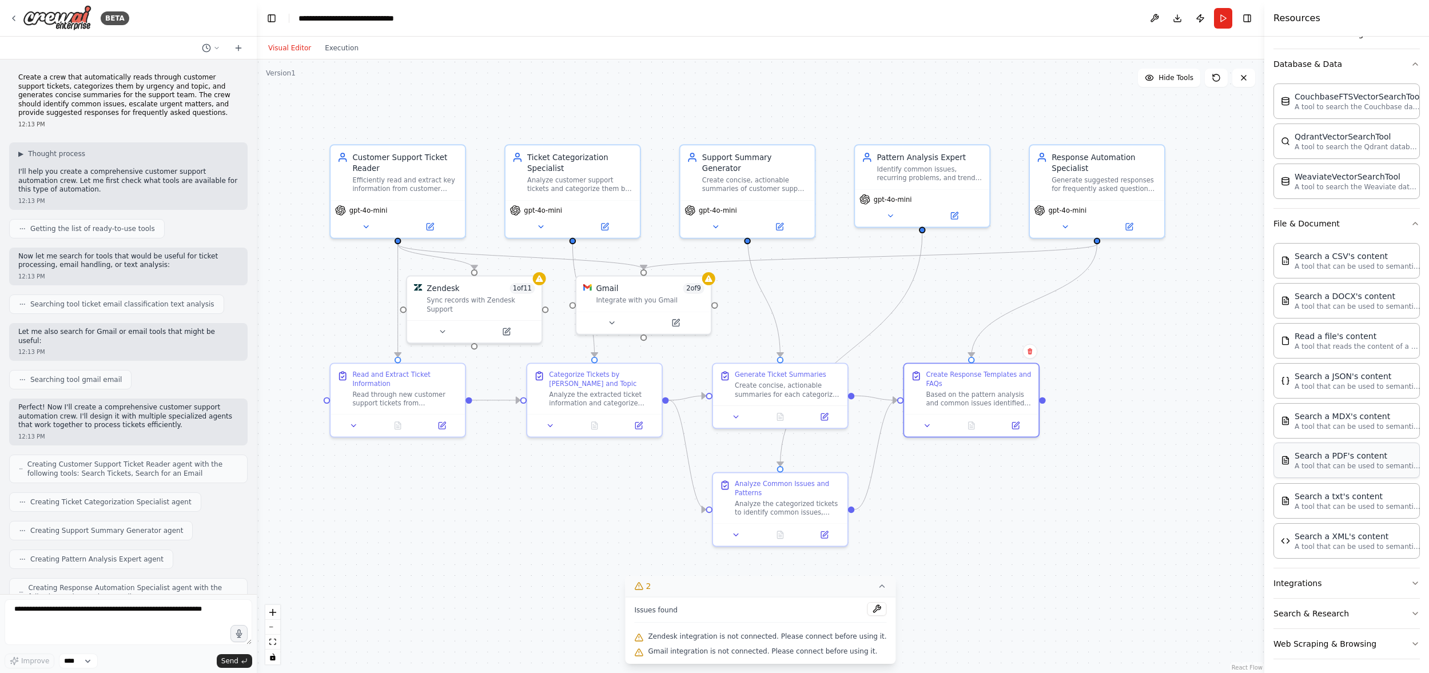
scroll to position [192, 0]
click at [1253, 221] on icon "button" at bounding box center [1414, 218] width 9 height 9
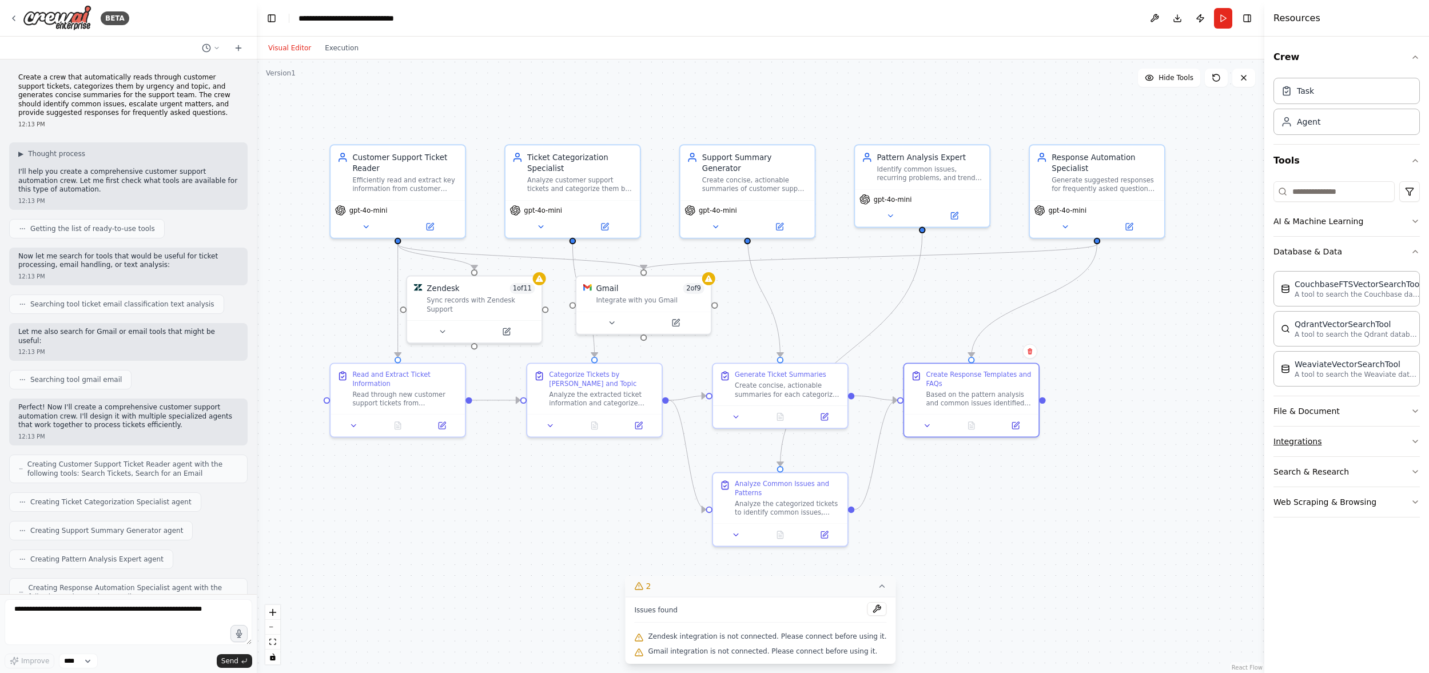
drag, startPoint x: 1418, startPoint y: 443, endPoint x: 1406, endPoint y: 442, distance: 12.1
click at [1253, 443] on icon "button" at bounding box center [1414, 441] width 9 height 9
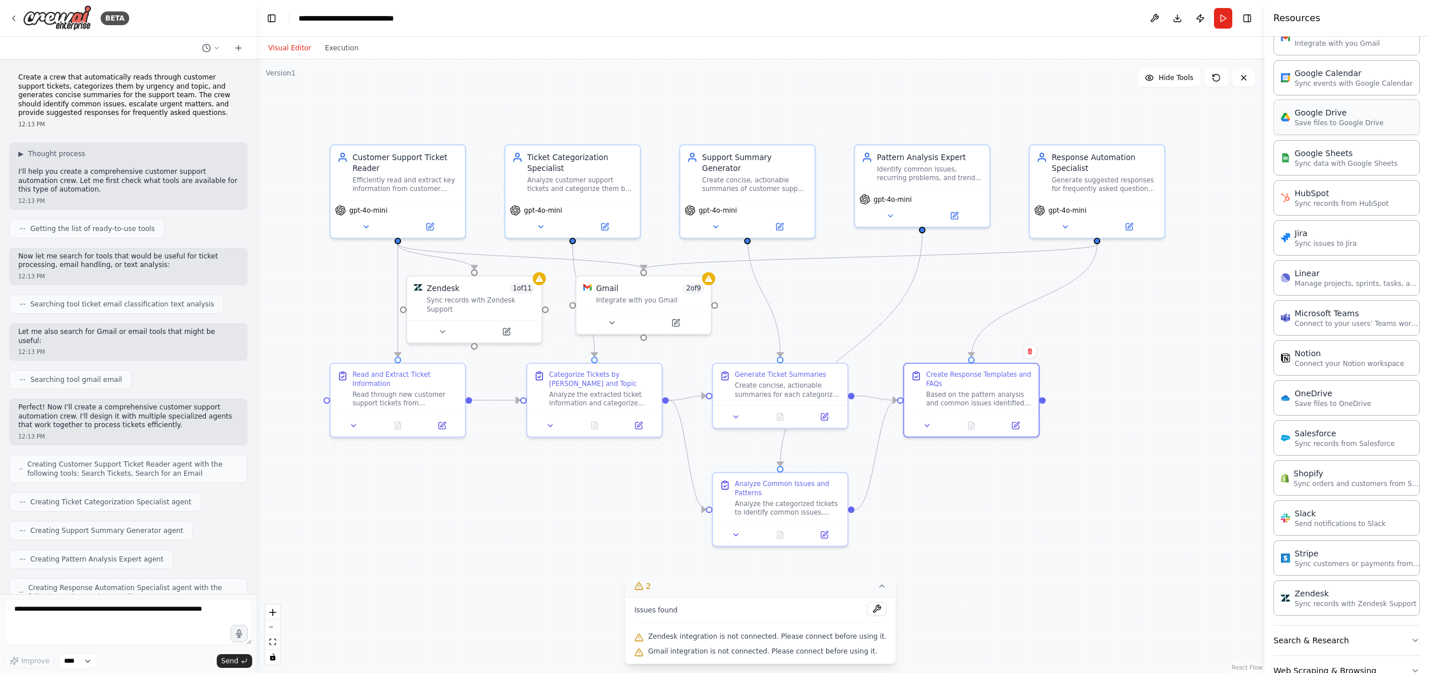
scroll to position [672, 0]
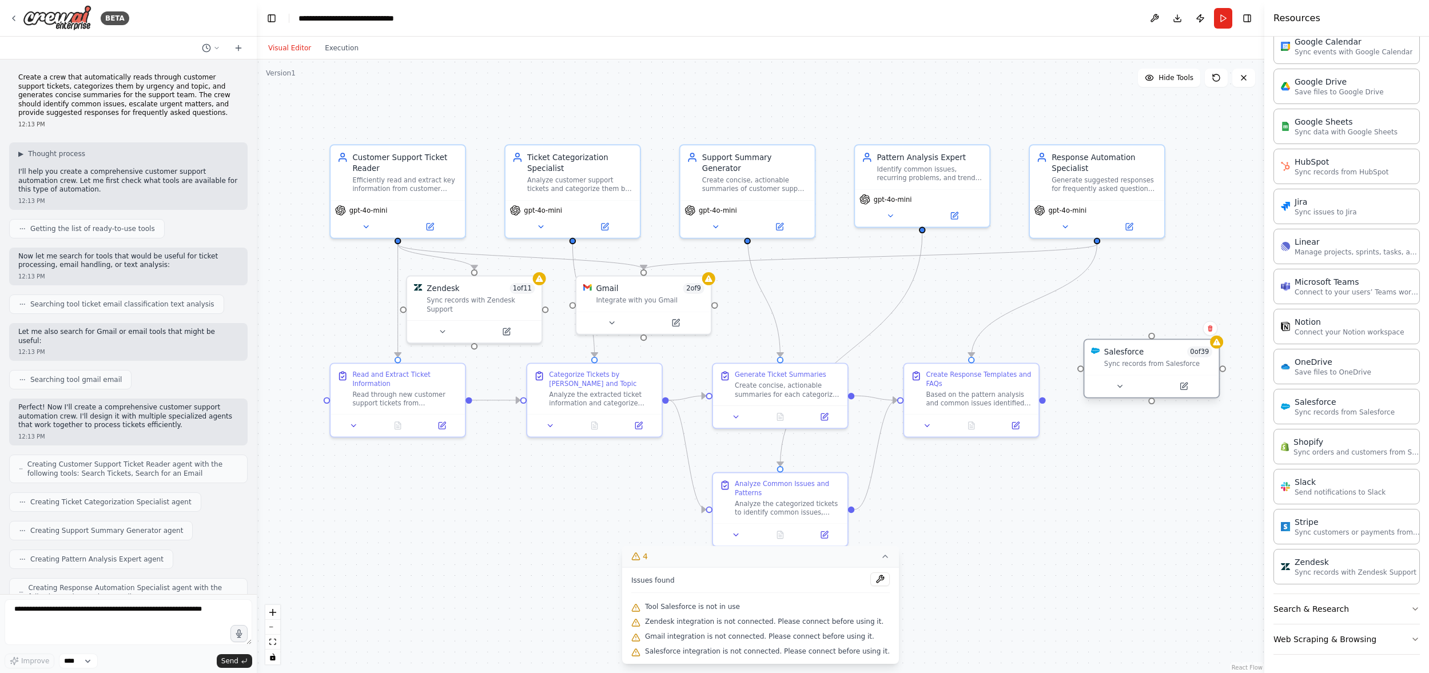
drag, startPoint x: 1159, startPoint y: 362, endPoint x: 1136, endPoint y: 356, distance: 24.4
click at [1135, 356] on div "Salesforce" at bounding box center [1123, 351] width 39 height 11
click at [1253, 607] on icon "button" at bounding box center [1414, 608] width 9 height 9
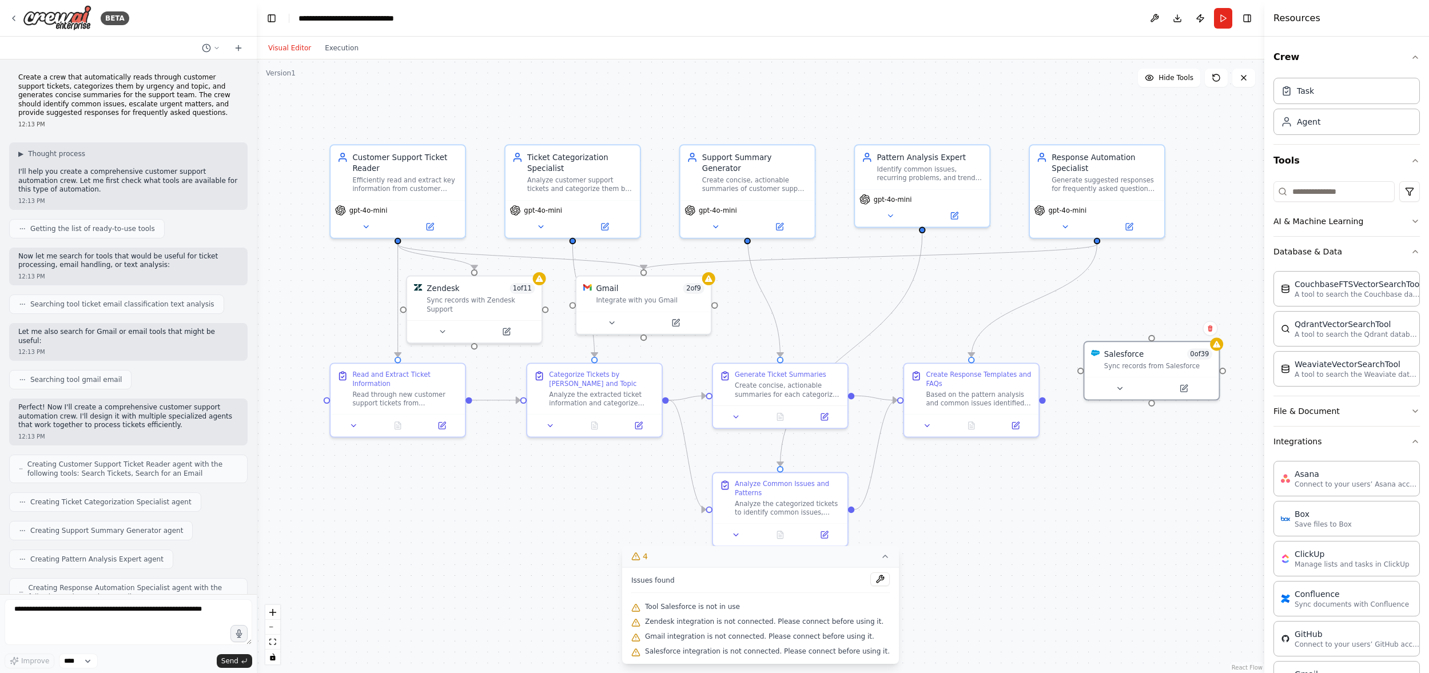
scroll to position [6, 0]
click at [1253, 437] on icon "button" at bounding box center [1414, 435] width 9 height 9
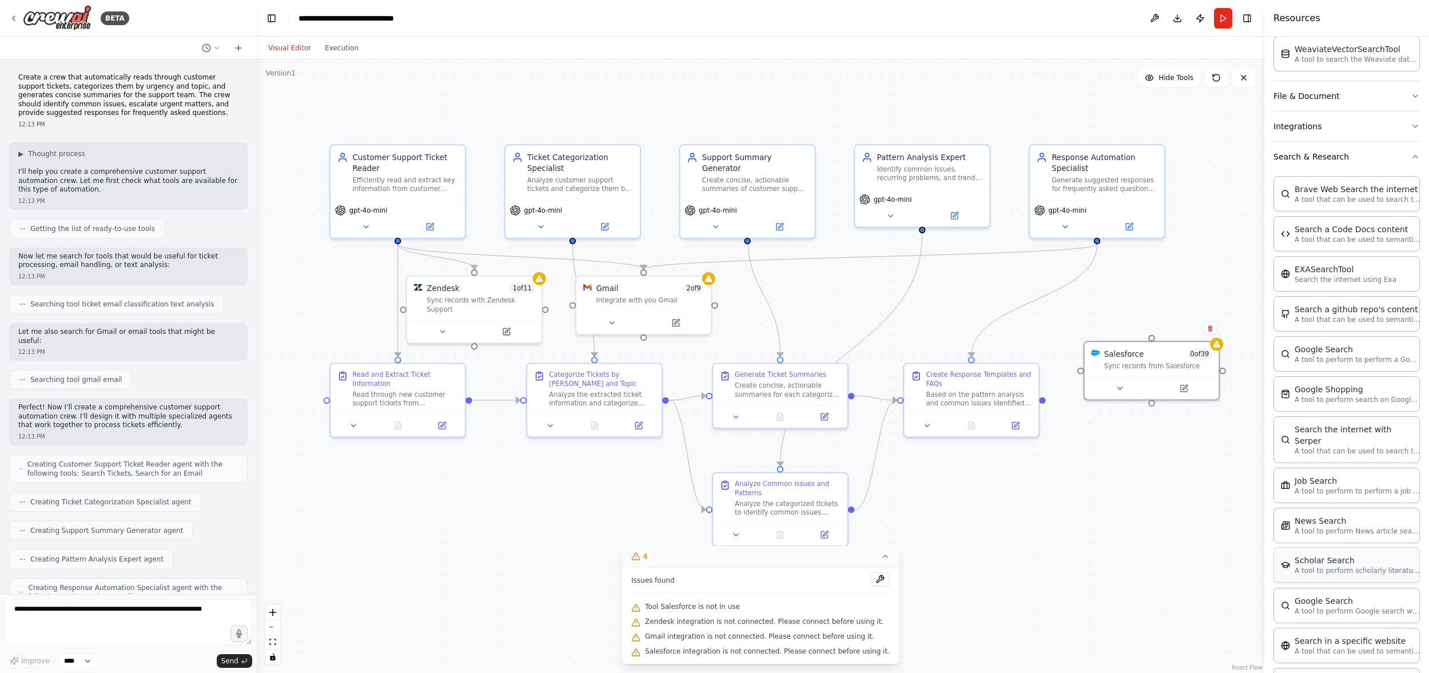
scroll to position [274, 0]
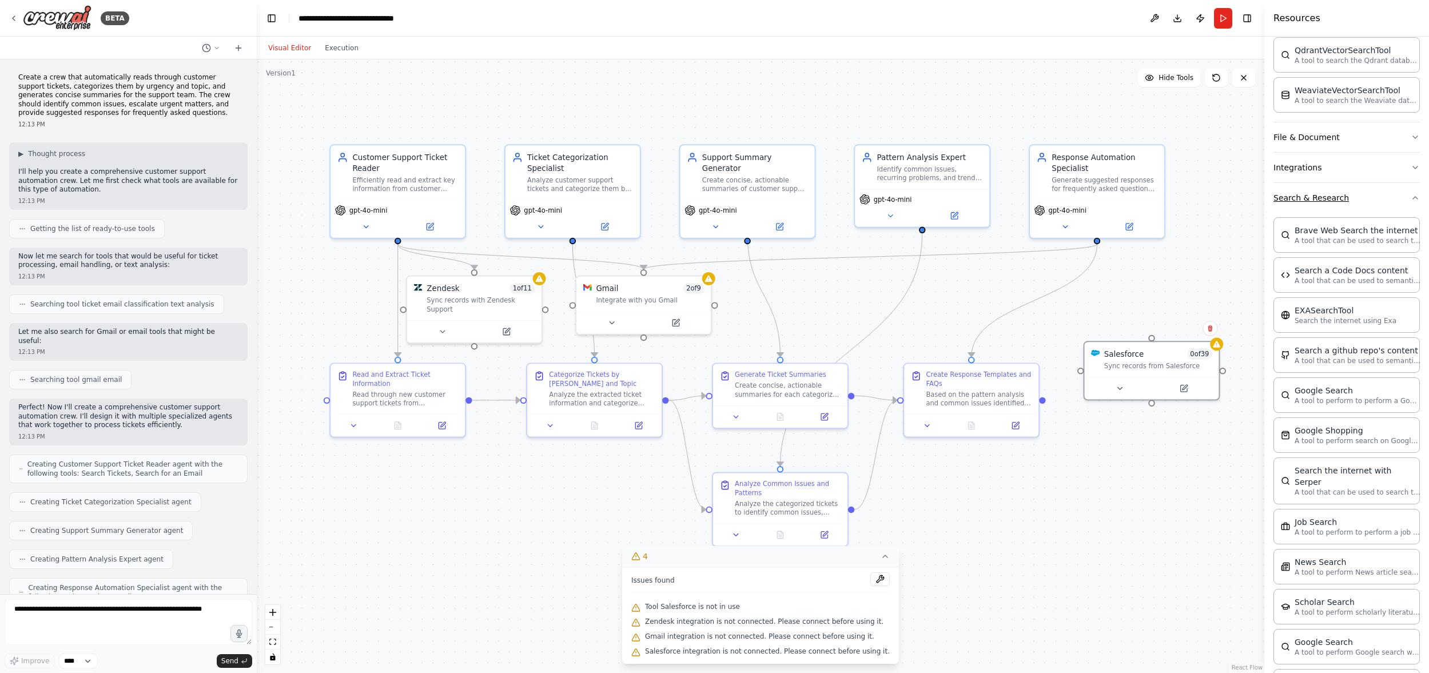
click at [1253, 198] on icon "button" at bounding box center [1414, 197] width 9 height 9
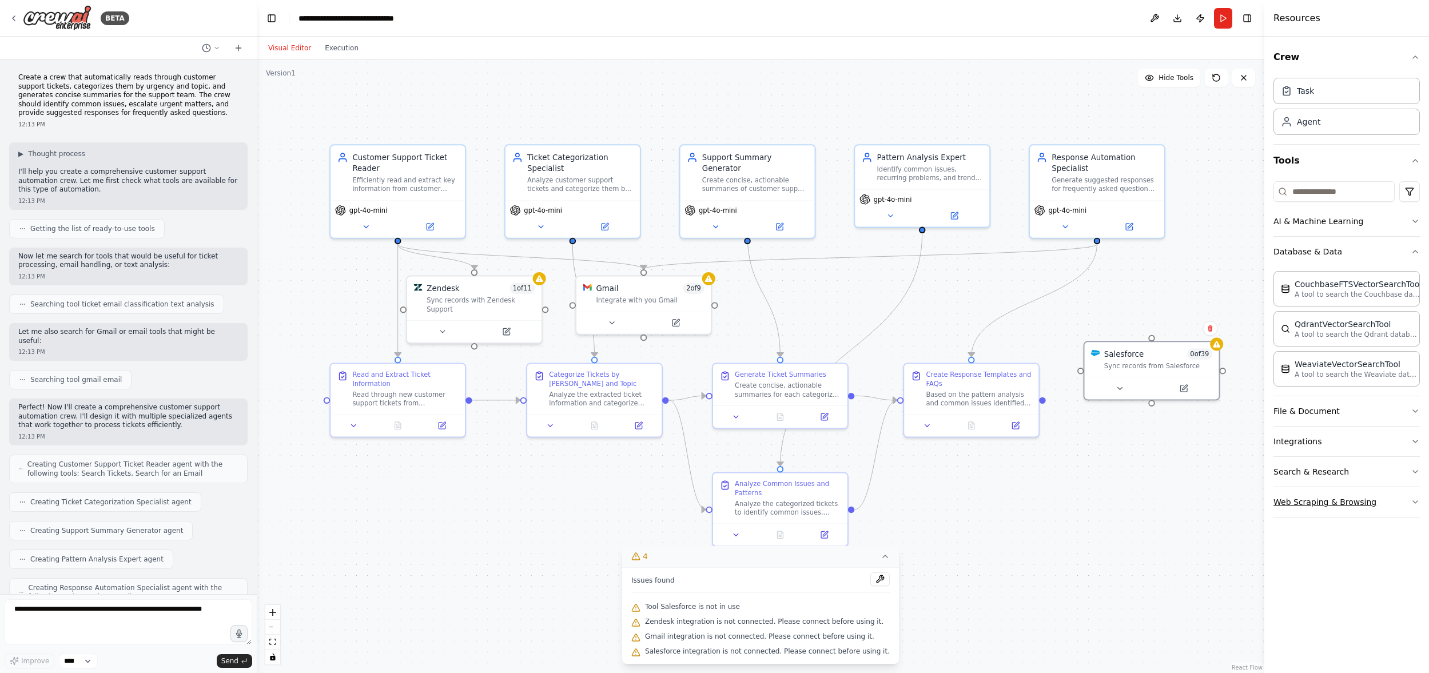
click at [1253, 504] on icon "button" at bounding box center [1414, 501] width 9 height 9
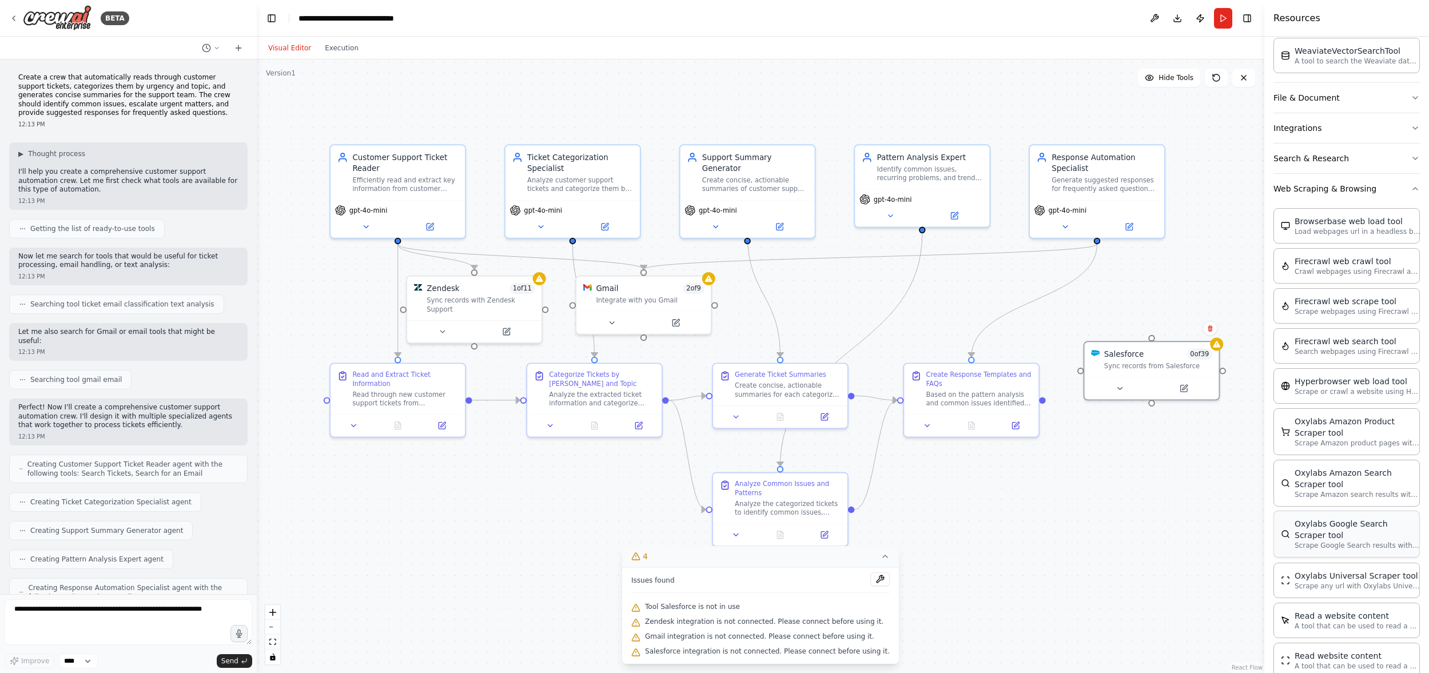
scroll to position [362, 0]
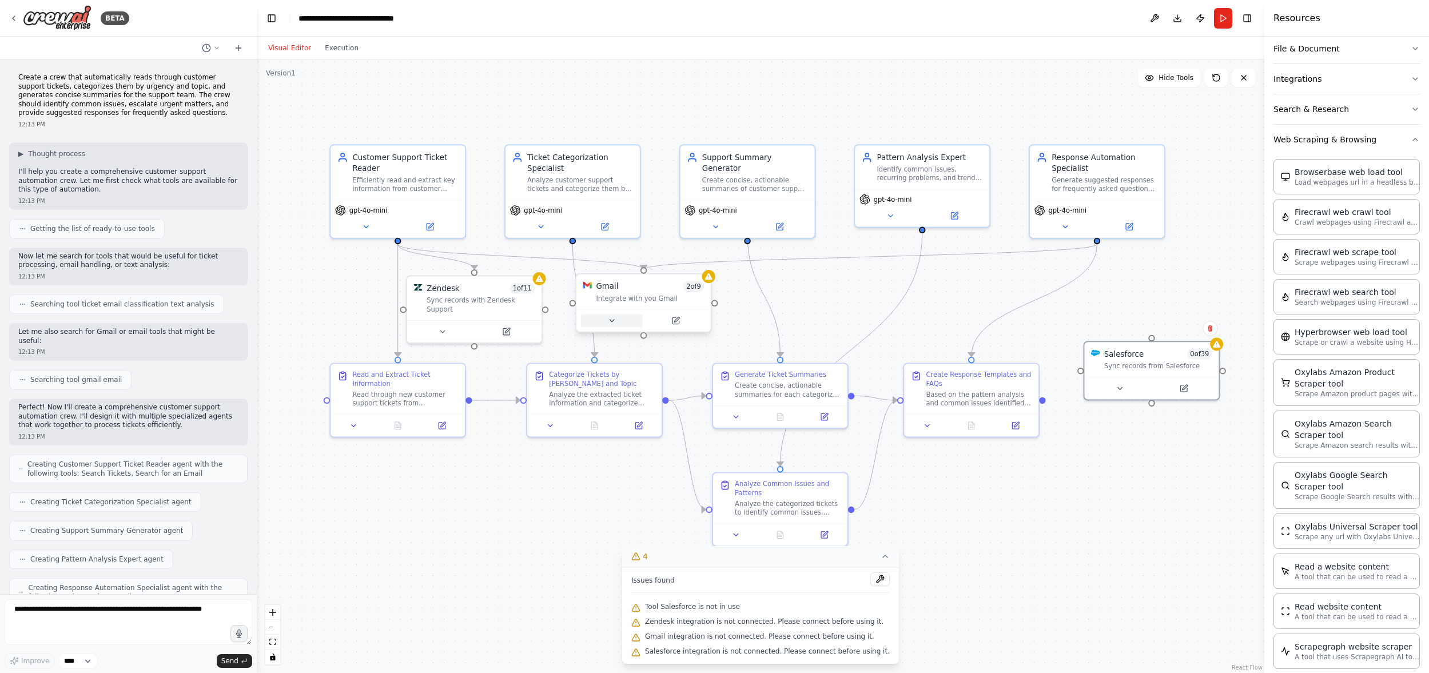
click at [618, 320] on button at bounding box center [612, 320] width 62 height 13
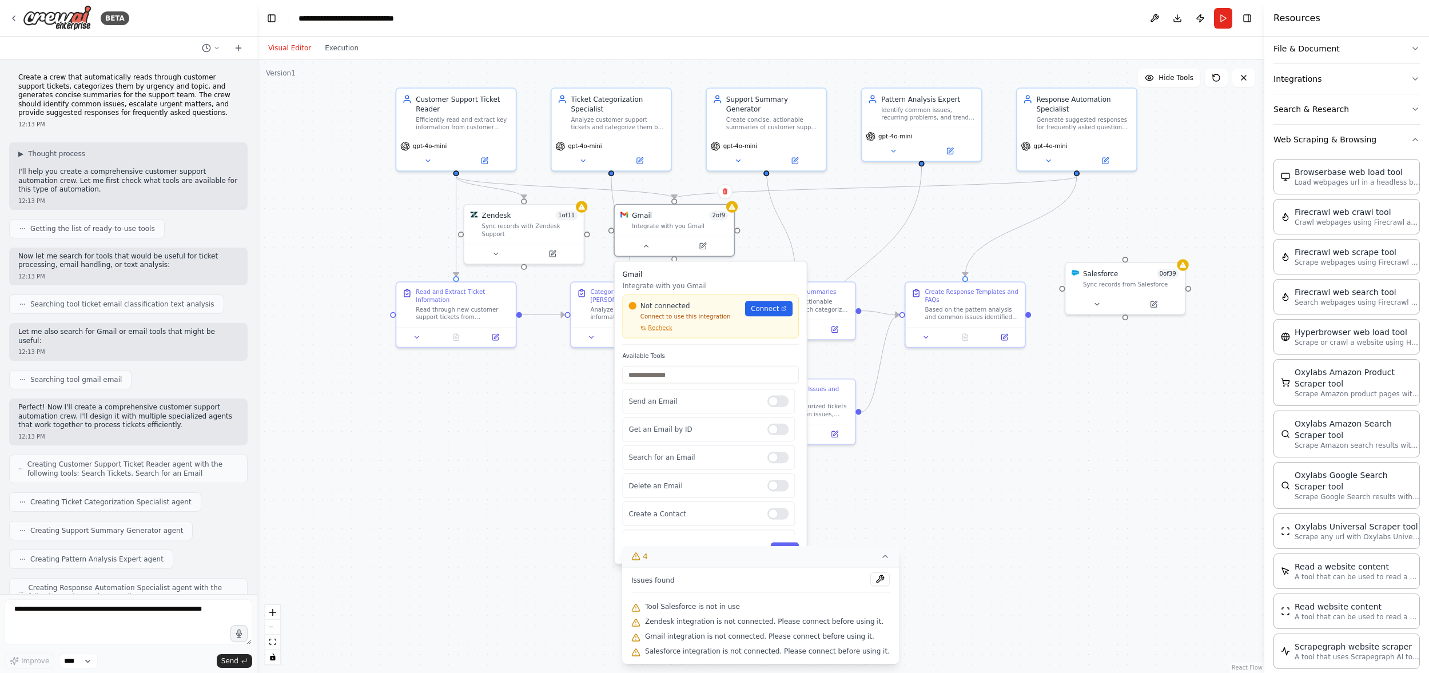
drag, startPoint x: 1133, startPoint y: 516, endPoint x: 1104, endPoint y: 422, distance: 98.2
click at [1104, 422] on div ".deletable-edge-delete-btn { width: 20px; height: 20px; border: 0px solid #ffff…" at bounding box center [760, 365] width 1007 height 613
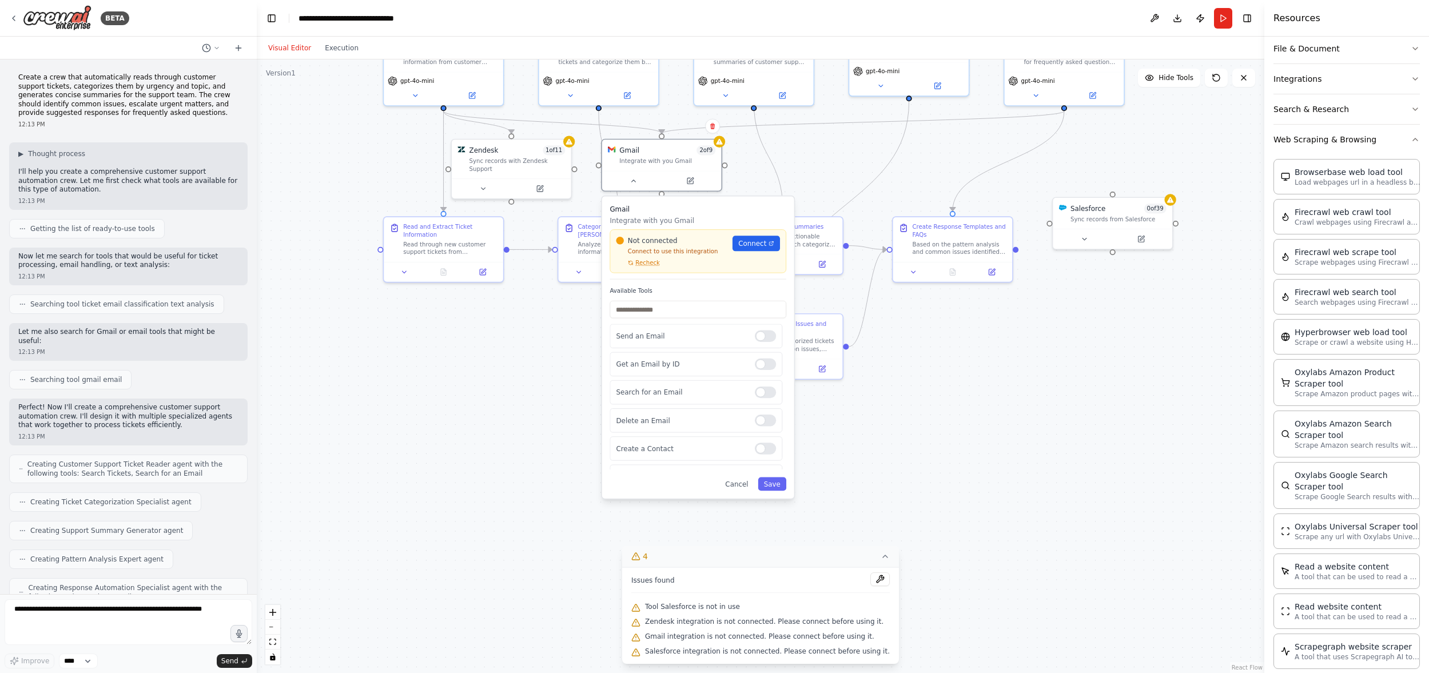
drag, startPoint x: 950, startPoint y: 448, endPoint x: 890, endPoint y: 421, distance: 65.8
click at [937, 384] on div ".deletable-edge-delete-btn { width: 20px; height: 20px; border: 0px solid #ffff…" at bounding box center [760, 365] width 1007 height 613
click at [740, 479] on button "Cancel" at bounding box center [736, 485] width 35 height 14
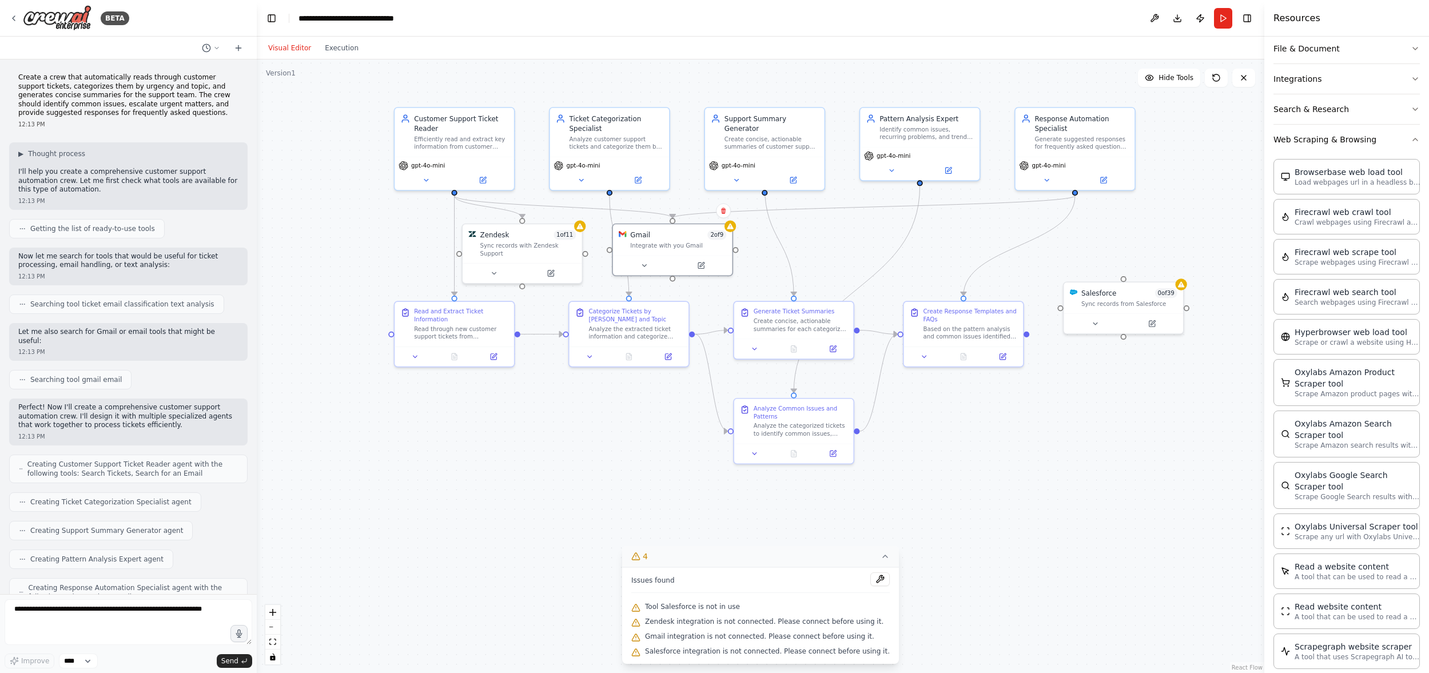
drag, startPoint x: 987, startPoint y: 431, endPoint x: 996, endPoint y: 512, distance: 81.6
click at [996, 512] on div ".deletable-edge-delete-btn { width: 20px; height: 20px; border: 0px solid #ffff…" at bounding box center [760, 365] width 1007 height 613
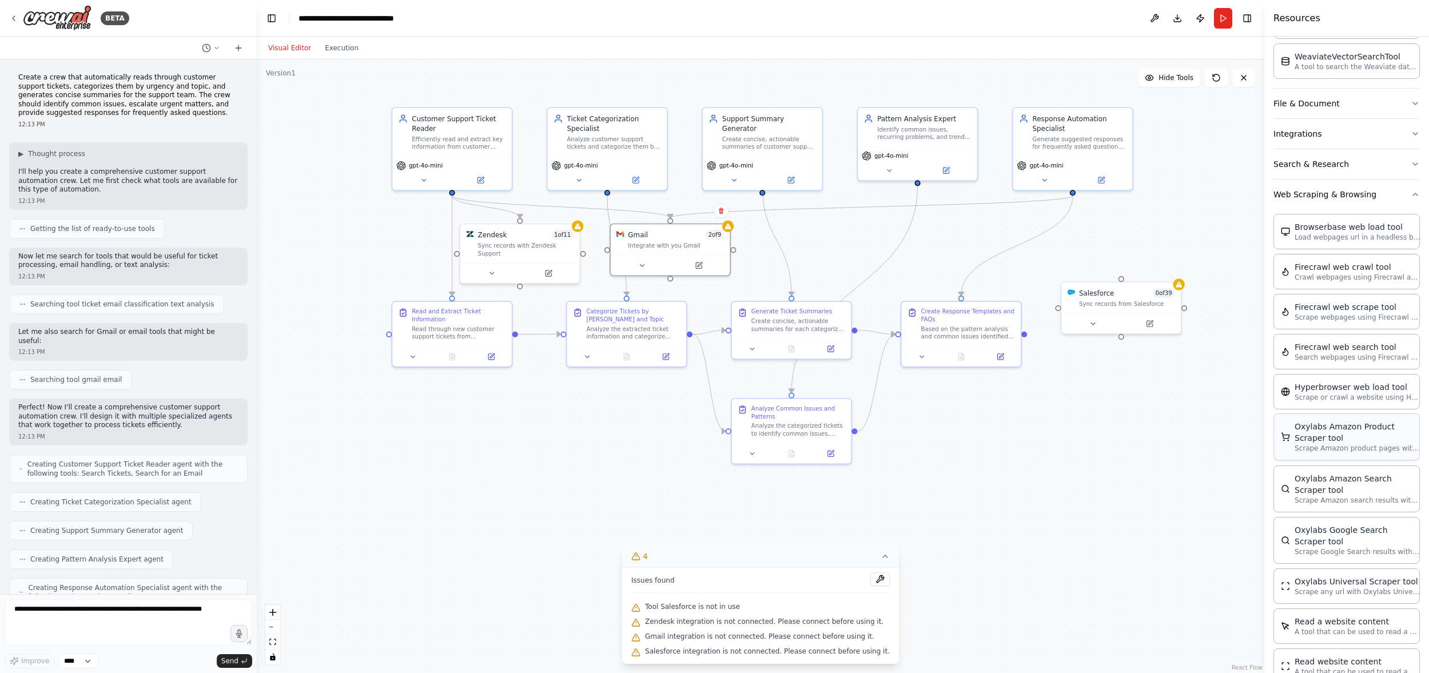
scroll to position [275, 0]
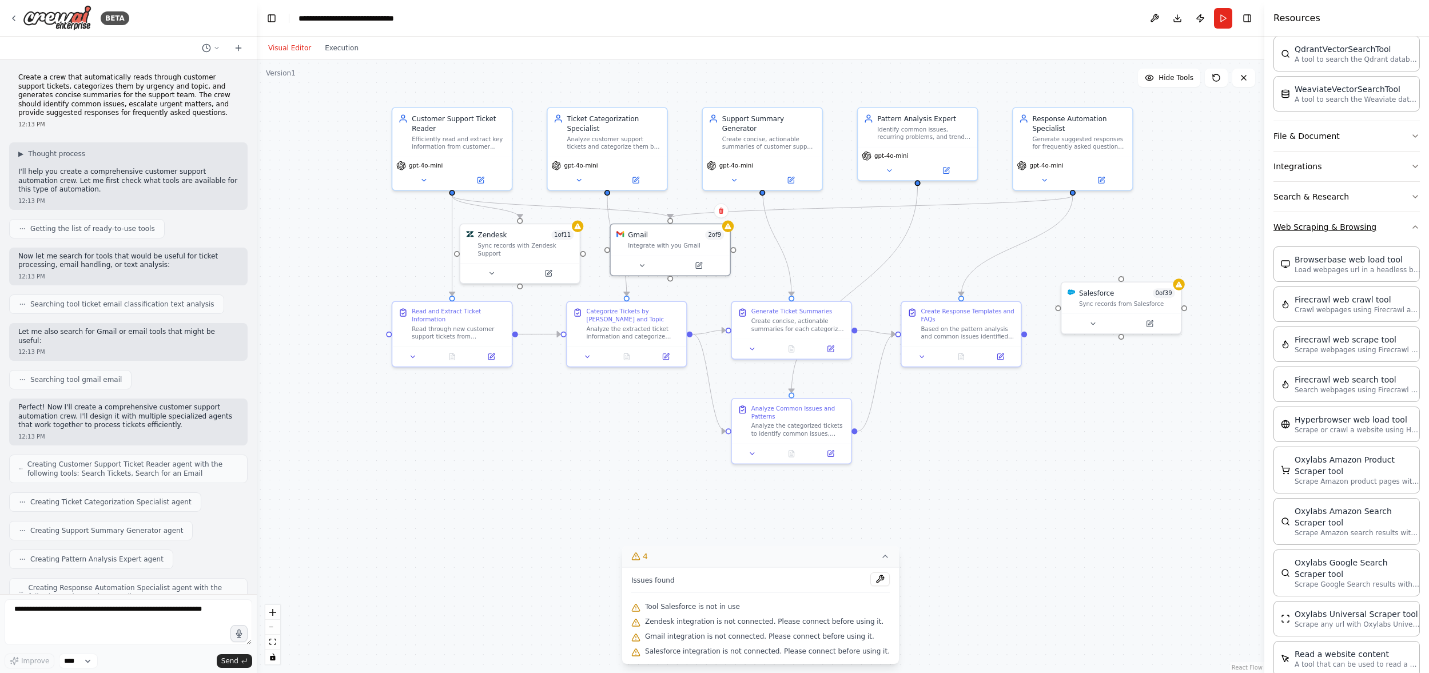
click at [1253, 230] on icon "button" at bounding box center [1414, 226] width 9 height 9
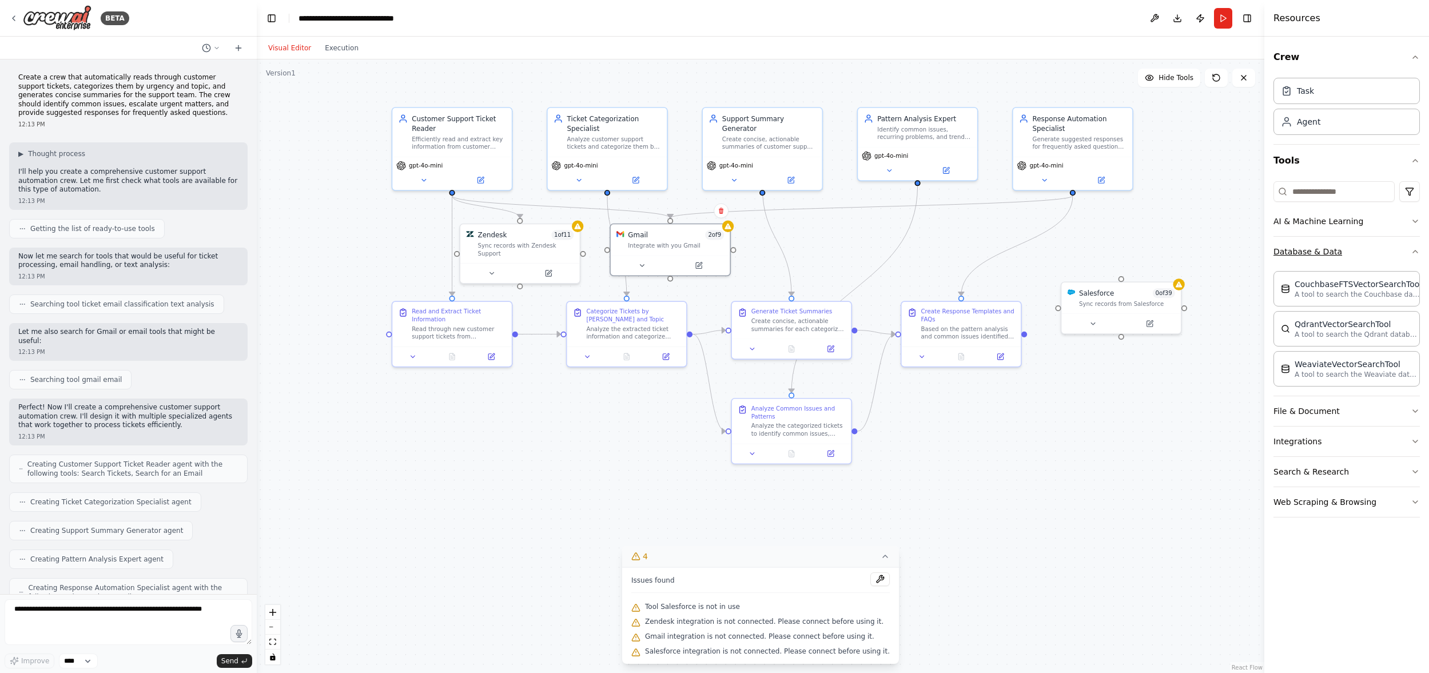
click at [1253, 250] on icon "button" at bounding box center [1414, 251] width 9 height 9
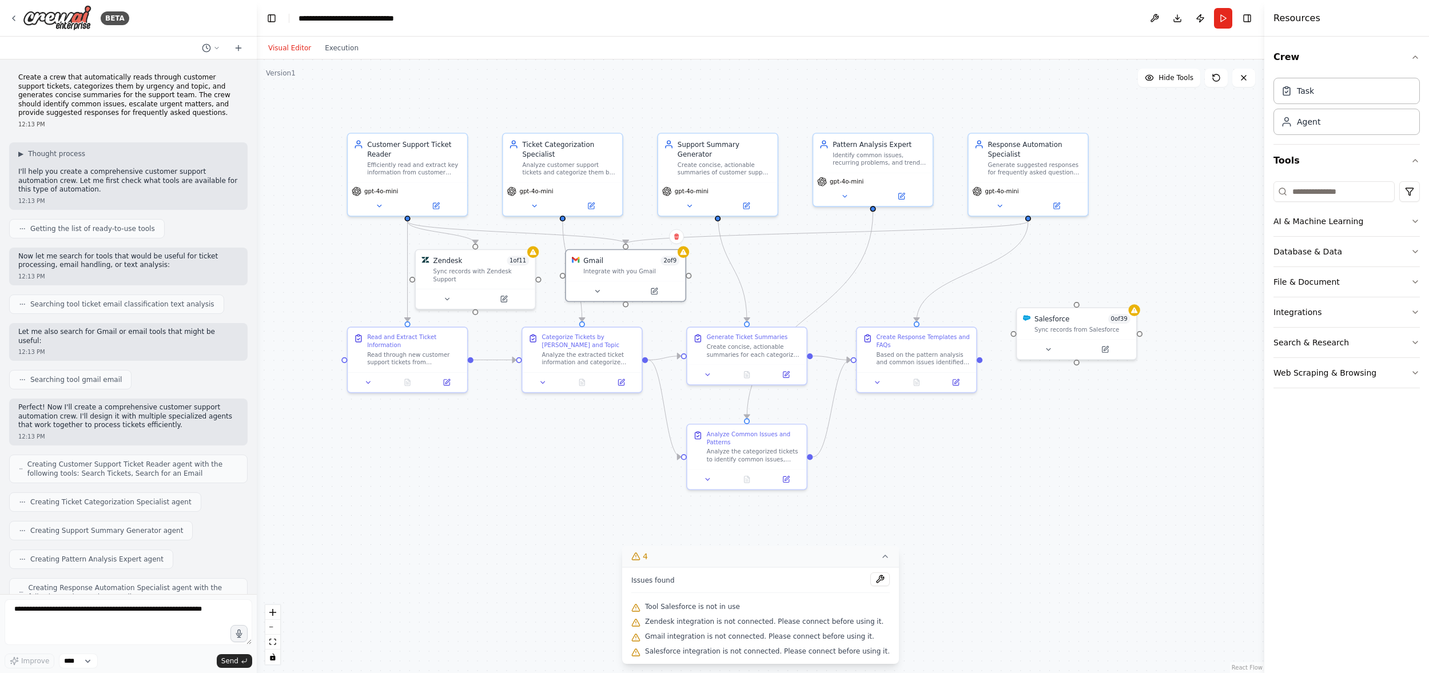
drag, startPoint x: 1211, startPoint y: 249, endPoint x: 1167, endPoint y: 274, distance: 51.2
click at [1167, 274] on div ".deletable-edge-delete-btn { width: 20px; height: 20px; border: 0px solid #ffff…" at bounding box center [760, 365] width 1007 height 613
click at [880, 556] on icon at bounding box center [884, 556] width 9 height 9
click at [763, 654] on span "4" at bounding box center [761, 652] width 5 height 11
click at [1179, 20] on button "Download" at bounding box center [1177, 18] width 18 height 21
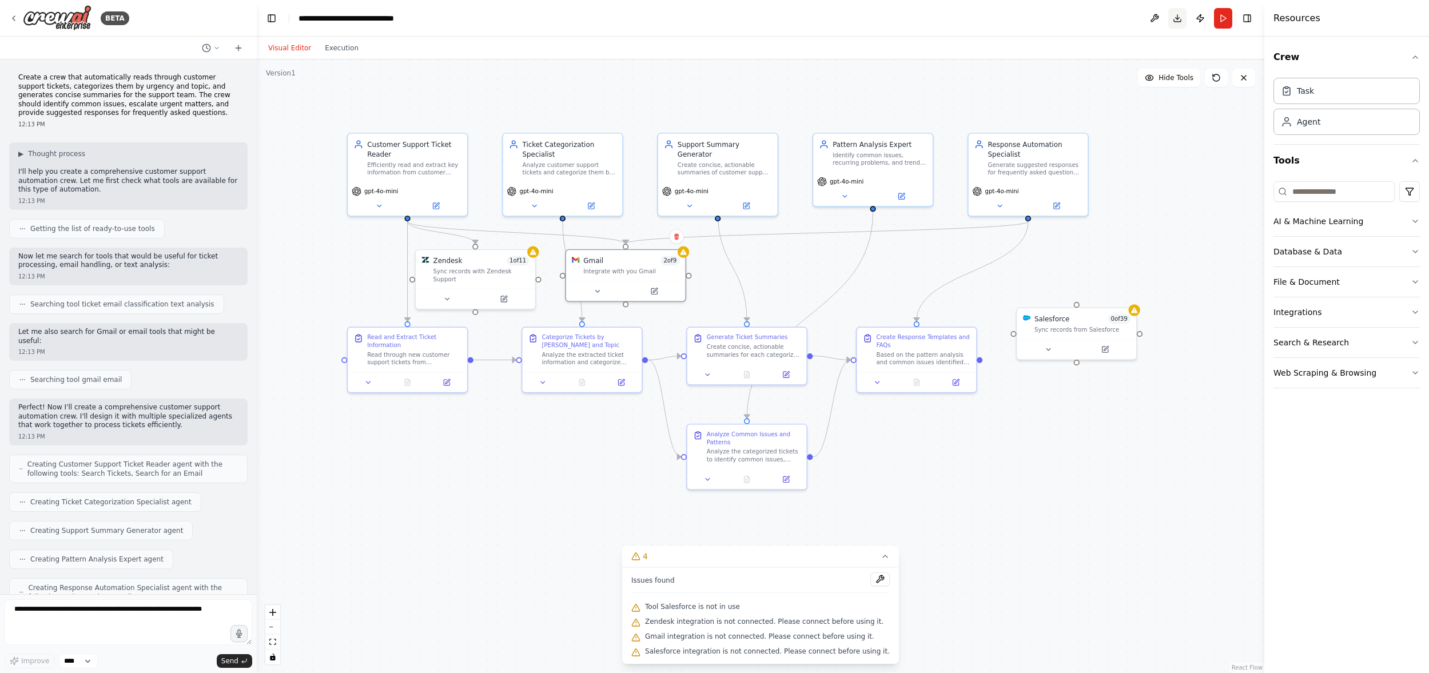
click at [1176, 14] on button "Download" at bounding box center [1177, 18] width 18 height 21
click at [1154, 17] on button at bounding box center [1154, 18] width 18 height 21
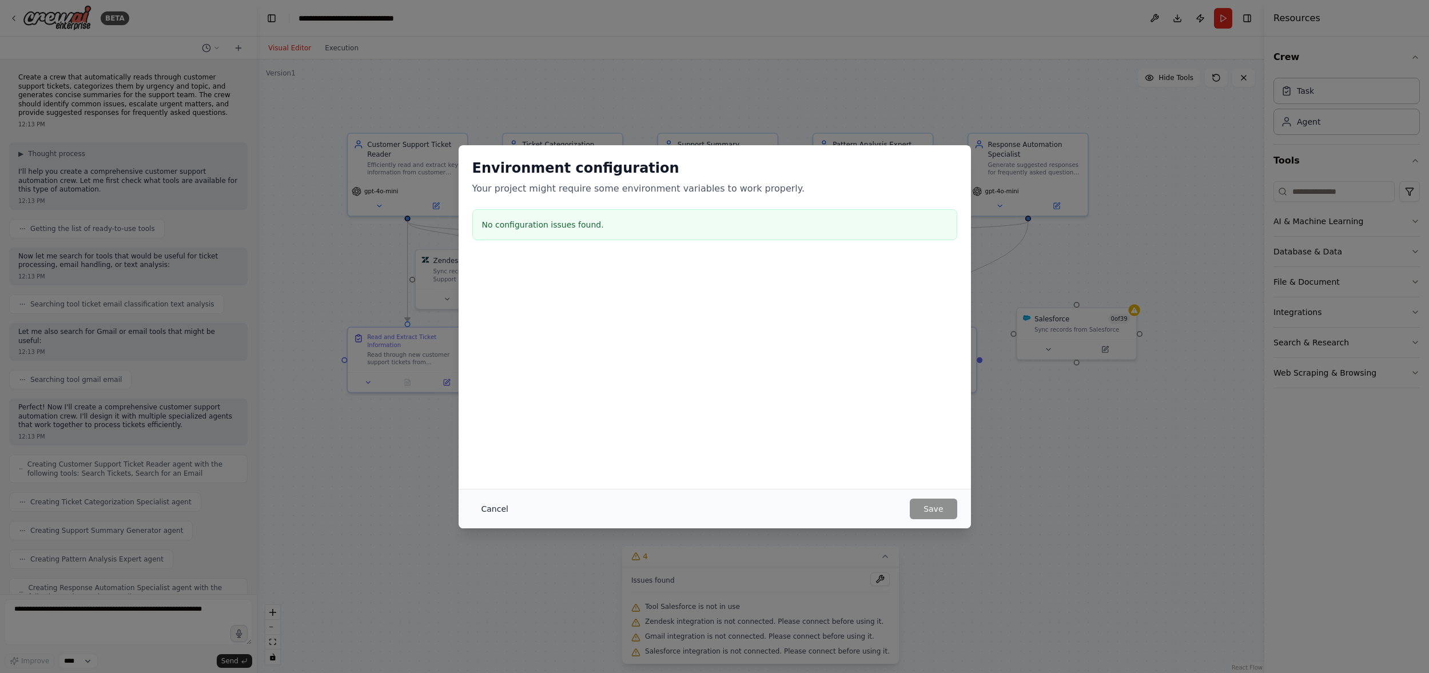
click at [495, 505] on button "Cancel" at bounding box center [494, 509] width 45 height 21
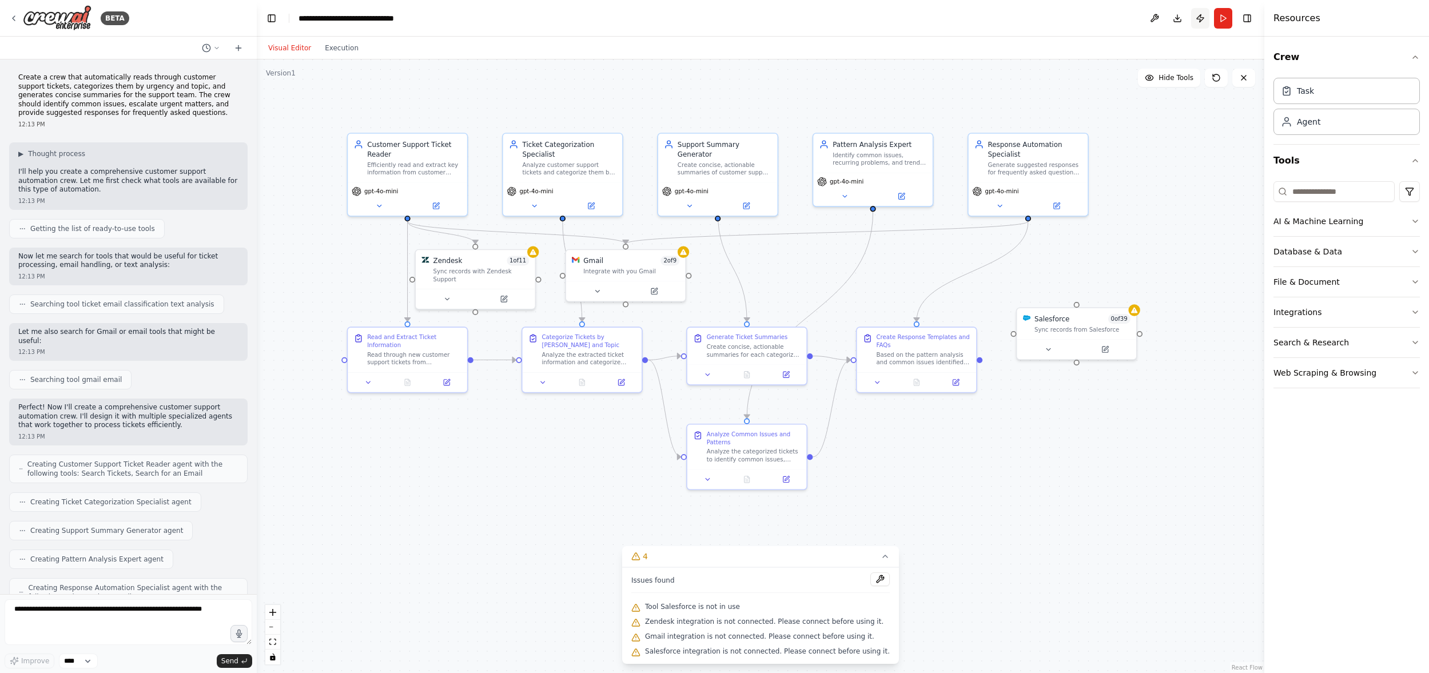
click at [1202, 17] on button "Publish" at bounding box center [1200, 18] width 18 height 21
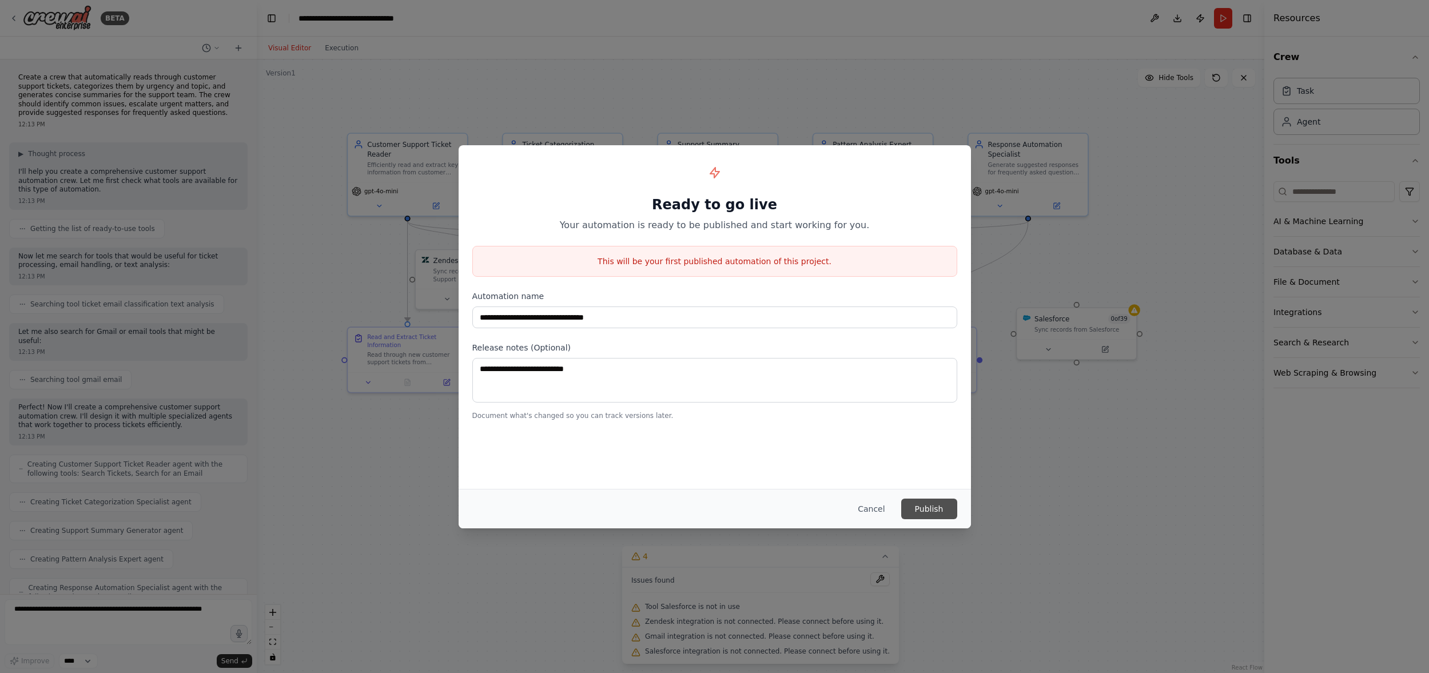
click at [928, 511] on button "Publish" at bounding box center [929, 509] width 56 height 21
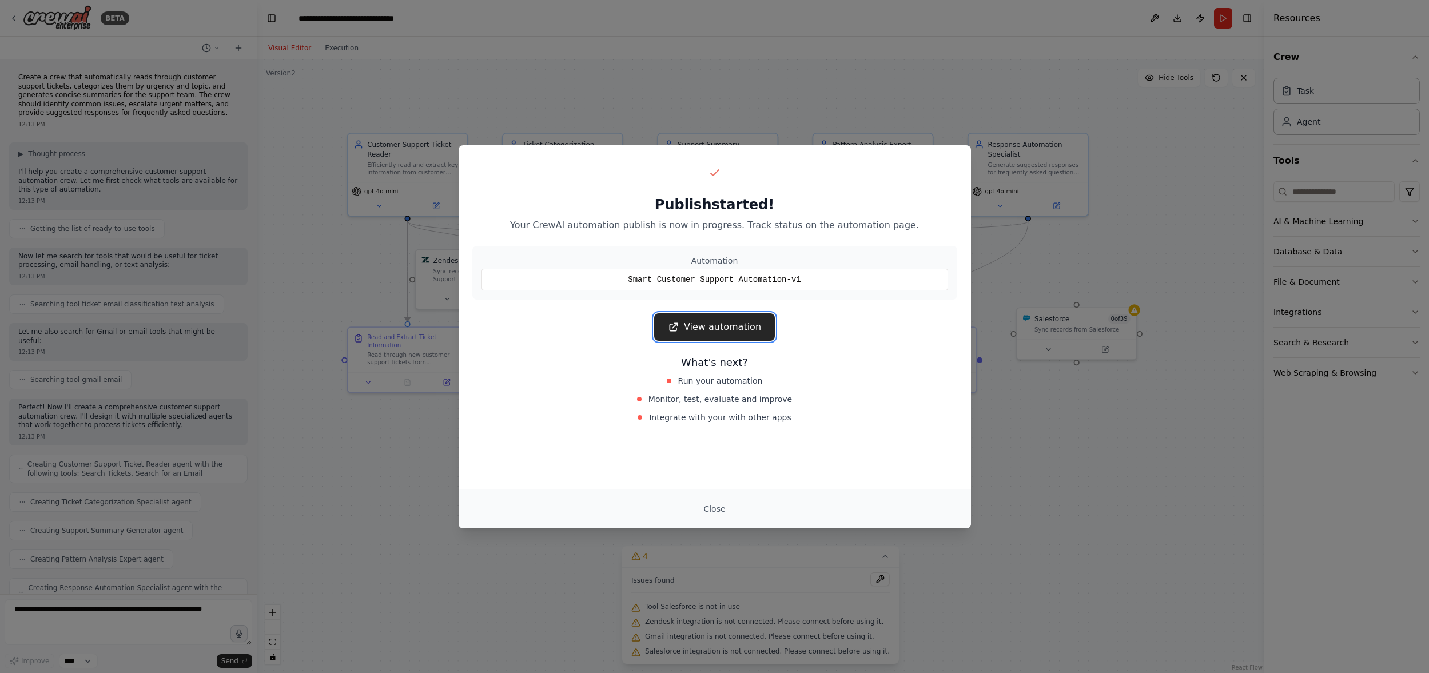
click at [711, 329] on link "View automation" at bounding box center [714, 326] width 121 height 27
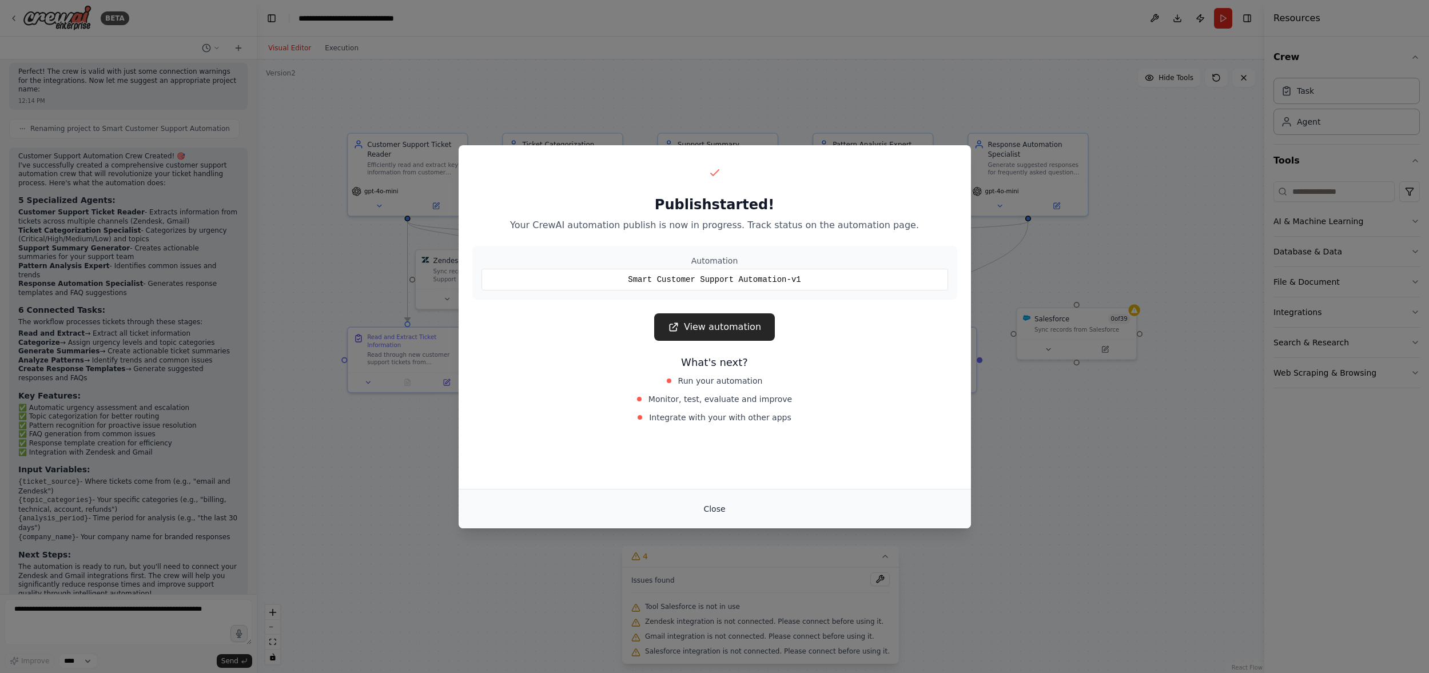
click at [721, 507] on button "Close" at bounding box center [714, 509] width 40 height 21
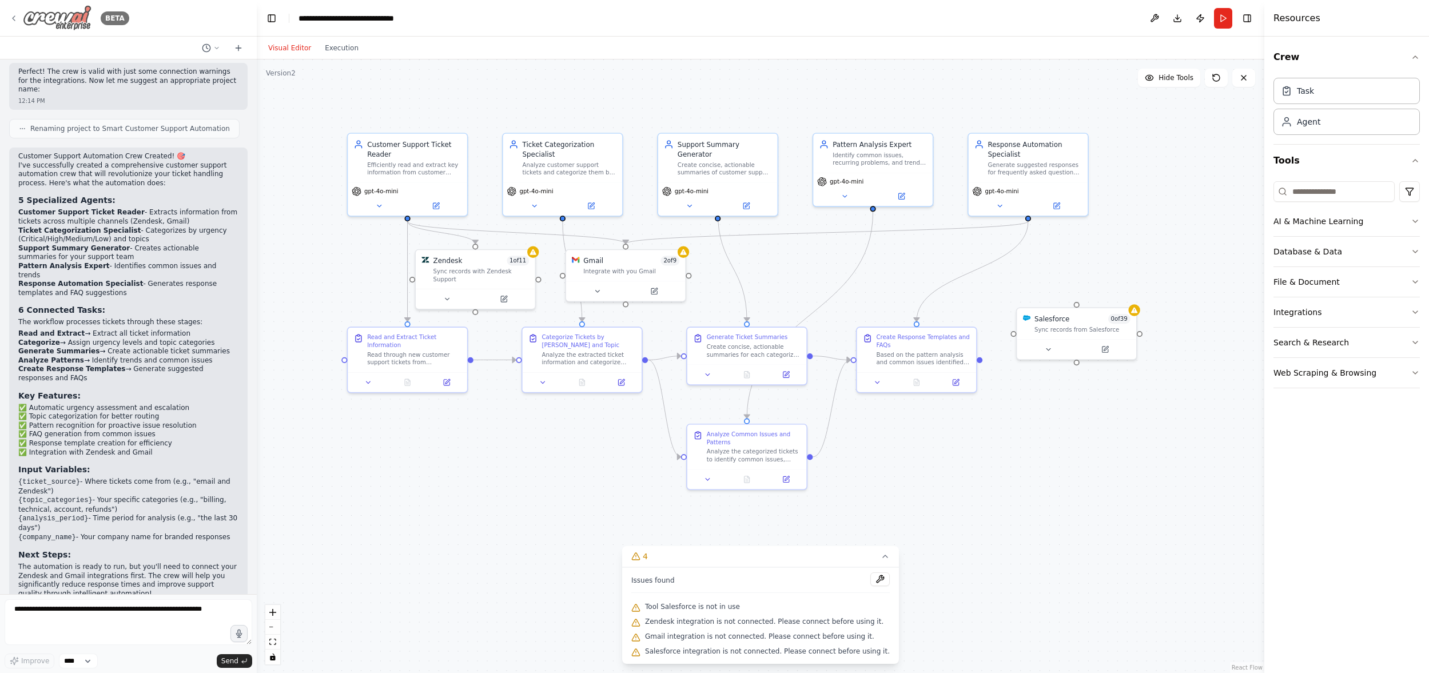
click at [19, 13] on div "BETA" at bounding box center [69, 18] width 120 height 26
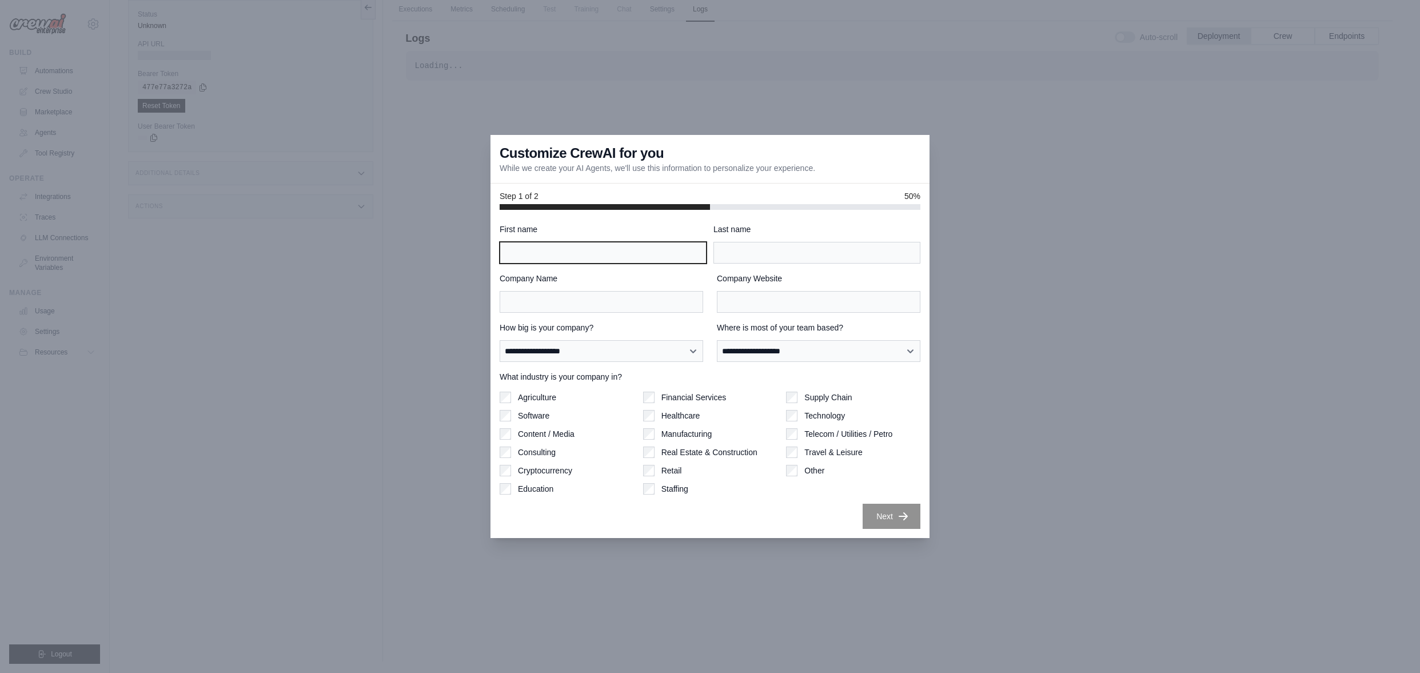
click at [572, 250] on input "First name" at bounding box center [603, 253] width 207 height 22
type input "***"
type input "*******"
type input "***"
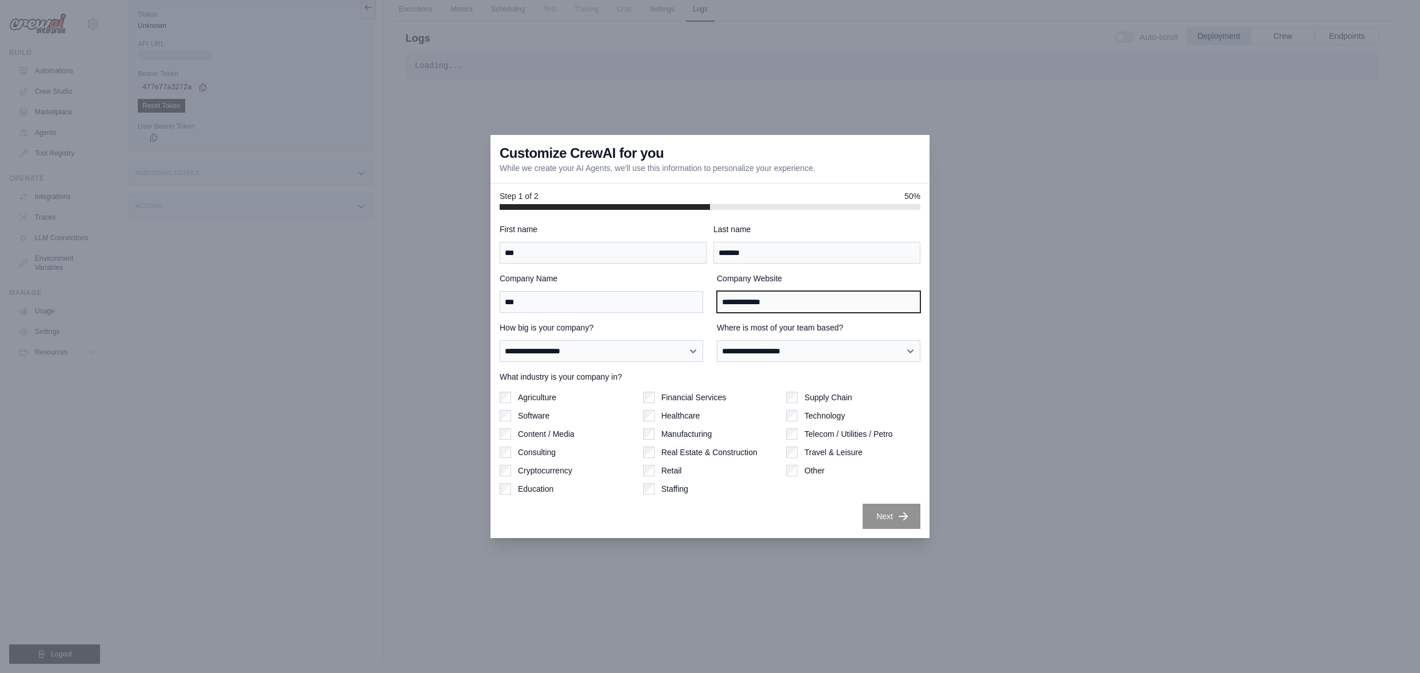
type input "**********"
click at [625, 350] on select "**********" at bounding box center [602, 351] width 204 height 22
select select "**********"
click at [500, 340] on select "**********" at bounding box center [602, 351] width 204 height 22
click at [772, 350] on select "**********" at bounding box center [819, 351] width 204 height 22
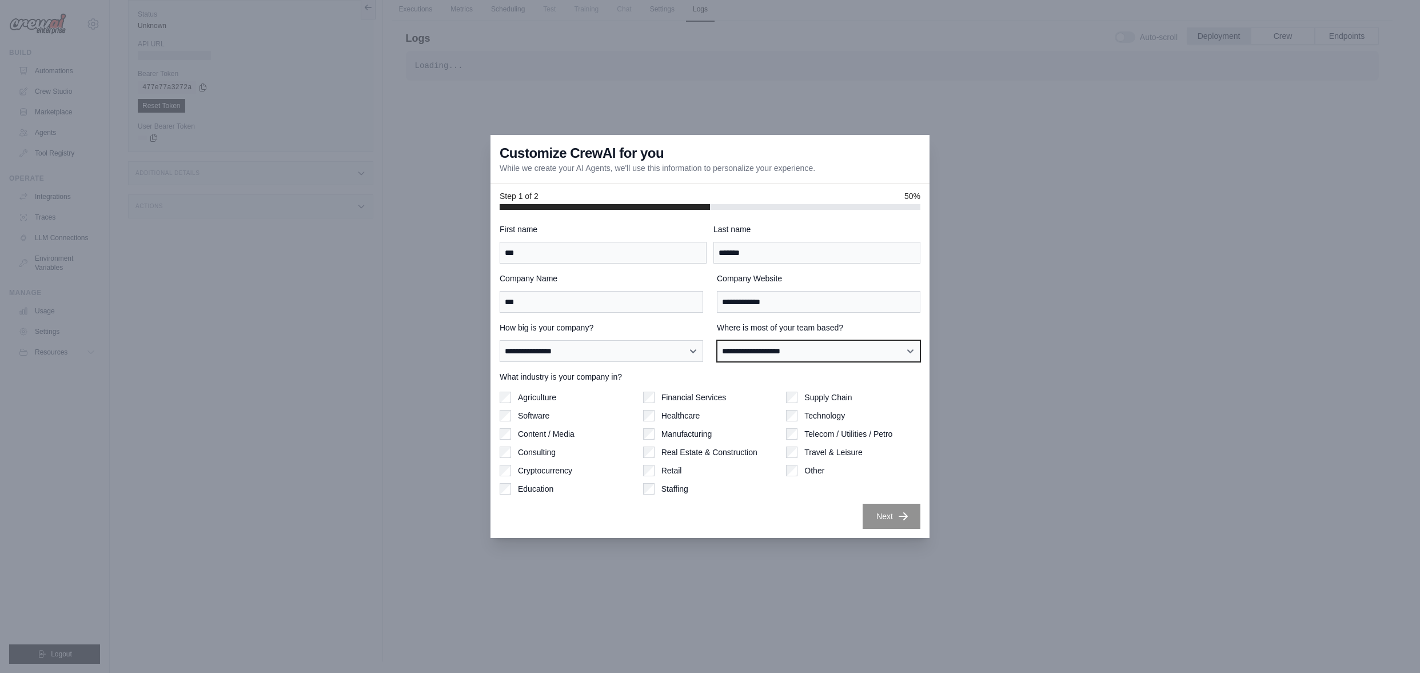
select select "**********"
click at [717, 340] on select "**********" at bounding box center [819, 351] width 204 height 22
click at [892, 514] on button "Next" at bounding box center [892, 515] width 58 height 25
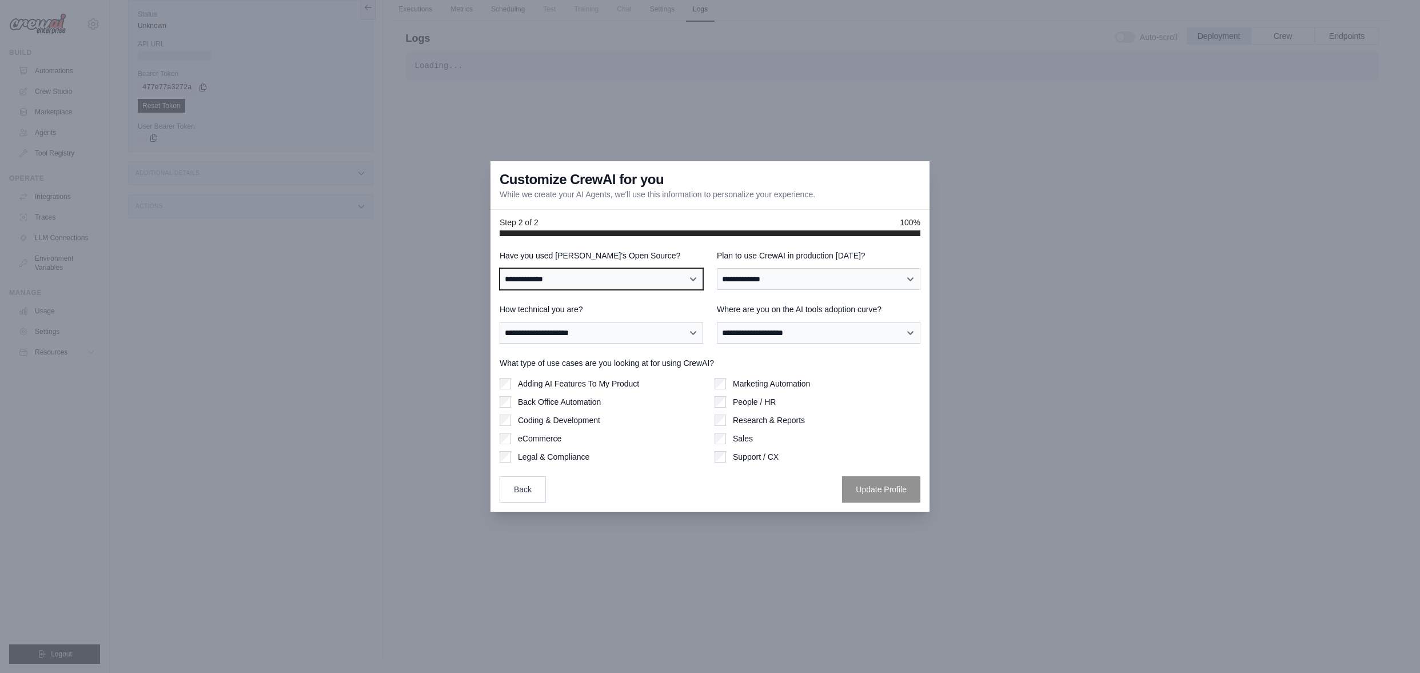
click at [652, 280] on select "**********" at bounding box center [602, 279] width 204 height 22
select select "**********"
click at [500, 268] on select "**********" at bounding box center [602, 279] width 204 height 22
click at [850, 277] on select "**********" at bounding box center [819, 279] width 204 height 22
select select "*****"
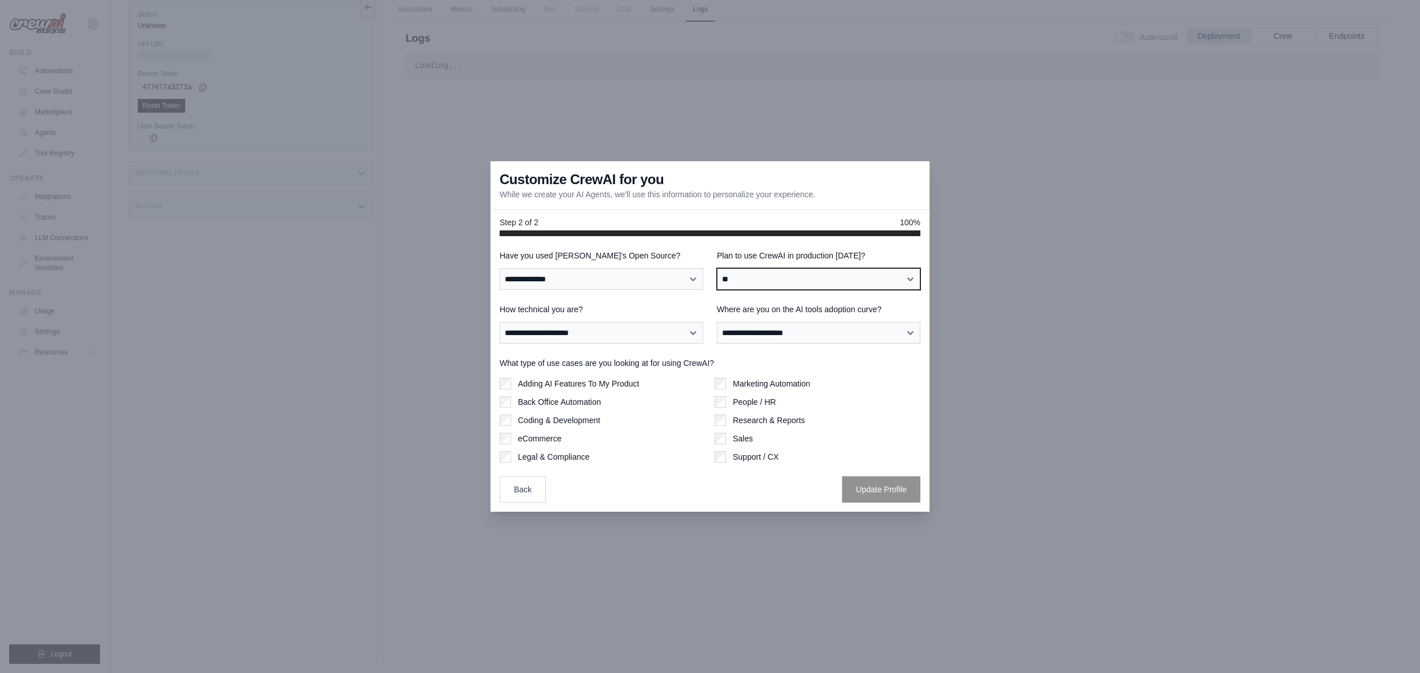
click at [717, 268] on select "**********" at bounding box center [819, 279] width 204 height 22
click at [640, 341] on select "**********" at bounding box center [602, 333] width 204 height 22
select select "**********"
click at [500, 322] on select "**********" at bounding box center [602, 333] width 204 height 22
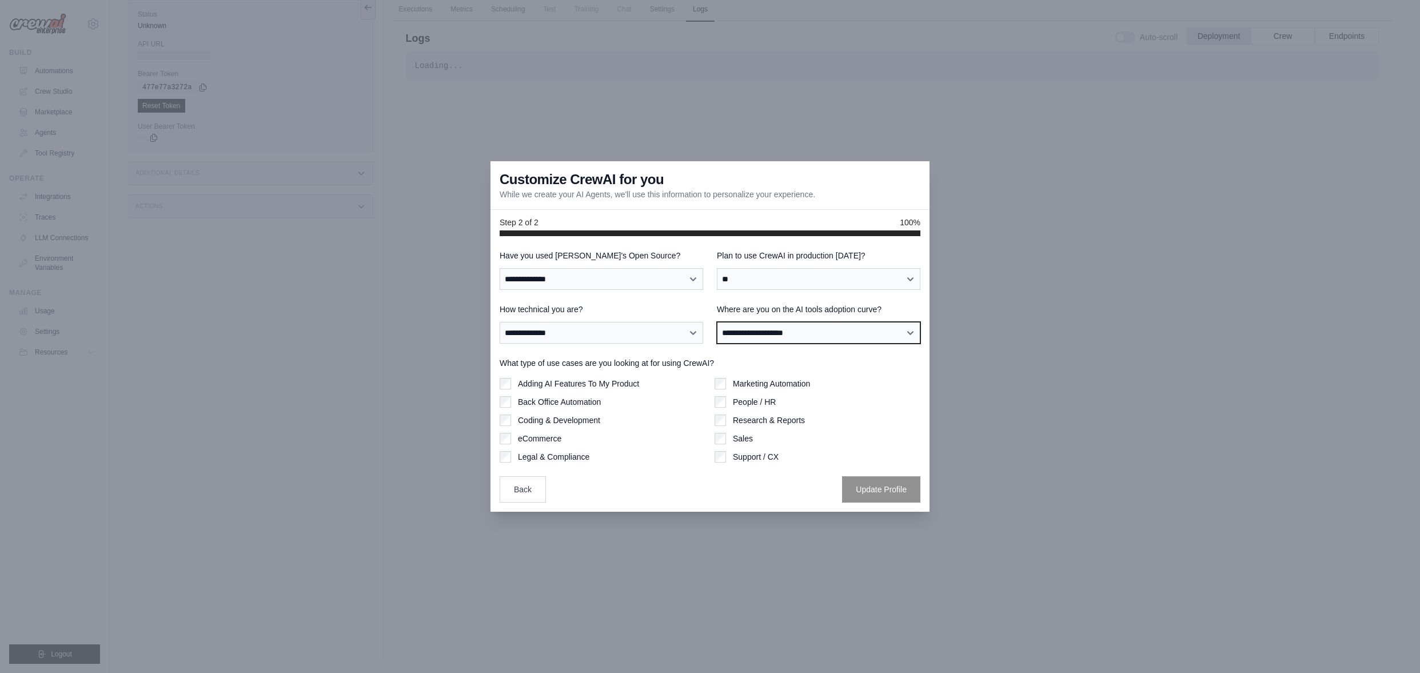
click at [770, 336] on select "**********" at bounding box center [819, 333] width 204 height 22
select select "**********"
click at [717, 322] on select "**********" at bounding box center [819, 333] width 204 height 22
click at [891, 490] on button "Update Profile" at bounding box center [881, 489] width 78 height 26
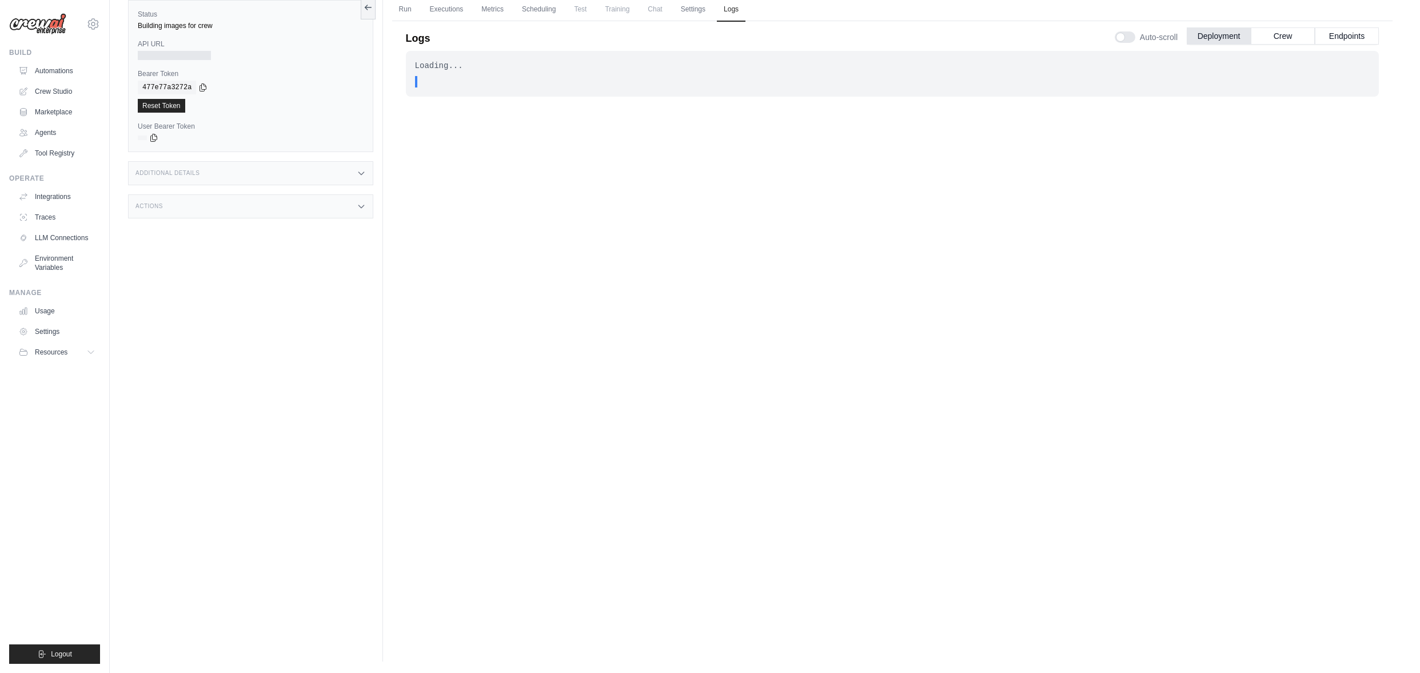
click at [298, 206] on div "Actions" at bounding box center [250, 206] width 245 height 24
click at [360, 170] on icon at bounding box center [361, 173] width 9 height 9
click at [691, 10] on link "Settings" at bounding box center [693, 10] width 38 height 24
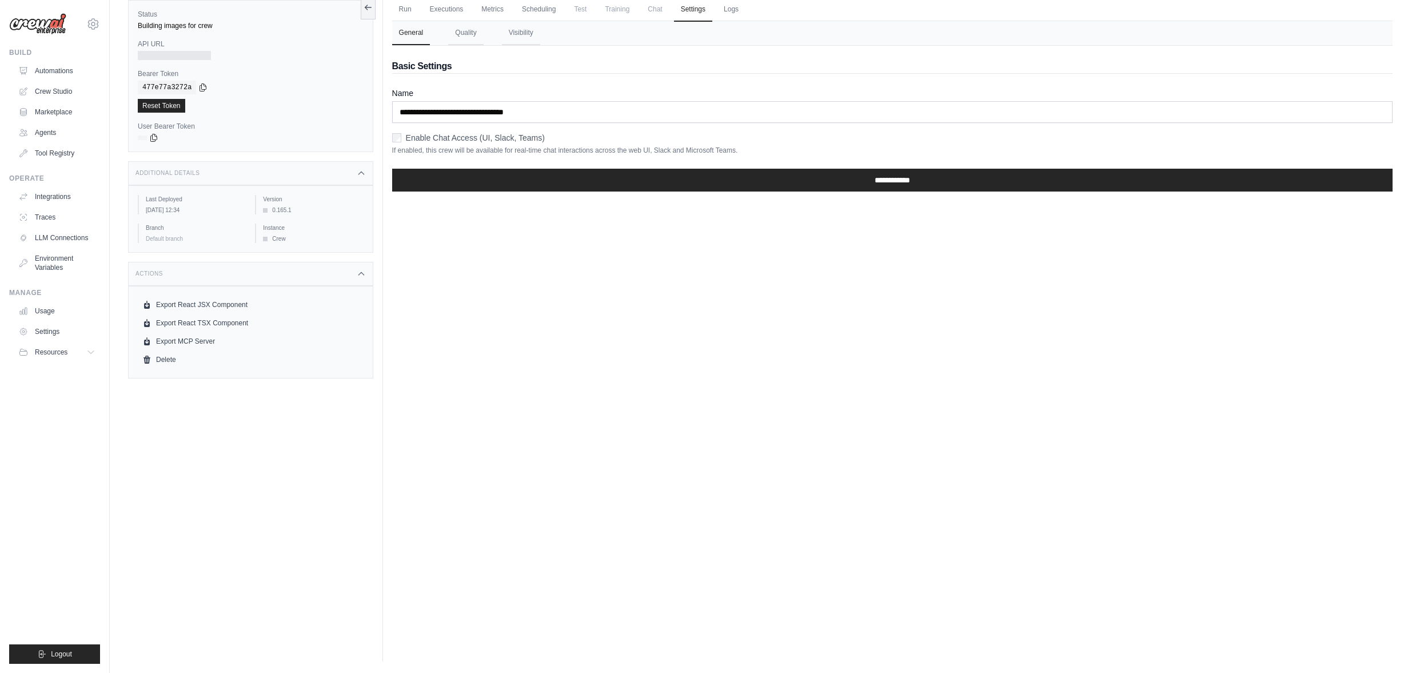
click at [652, 5] on span "Chat" at bounding box center [655, 9] width 28 height 23
click at [731, 11] on link "Logs" at bounding box center [731, 10] width 29 height 24
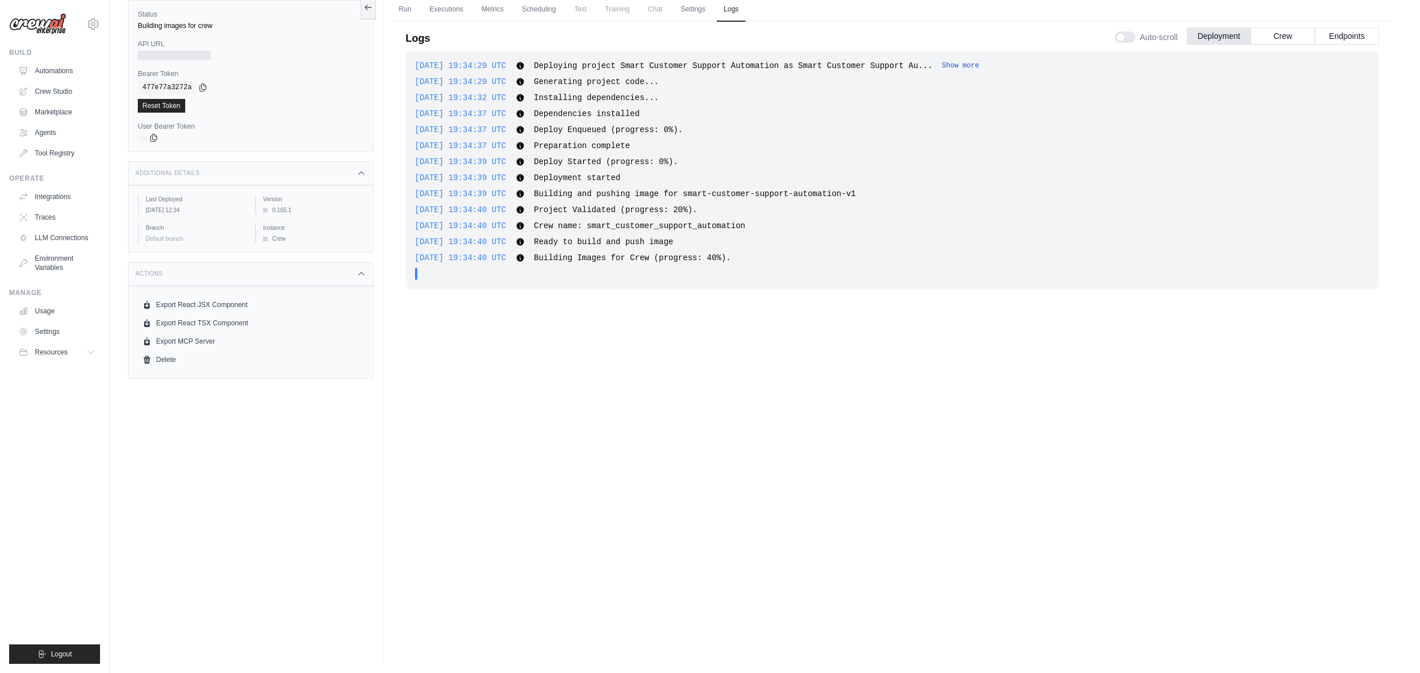
click at [979, 65] on button "Show more" at bounding box center [960, 65] width 37 height 9
click at [1286, 34] on button "Crew" at bounding box center [1283, 35] width 64 height 17
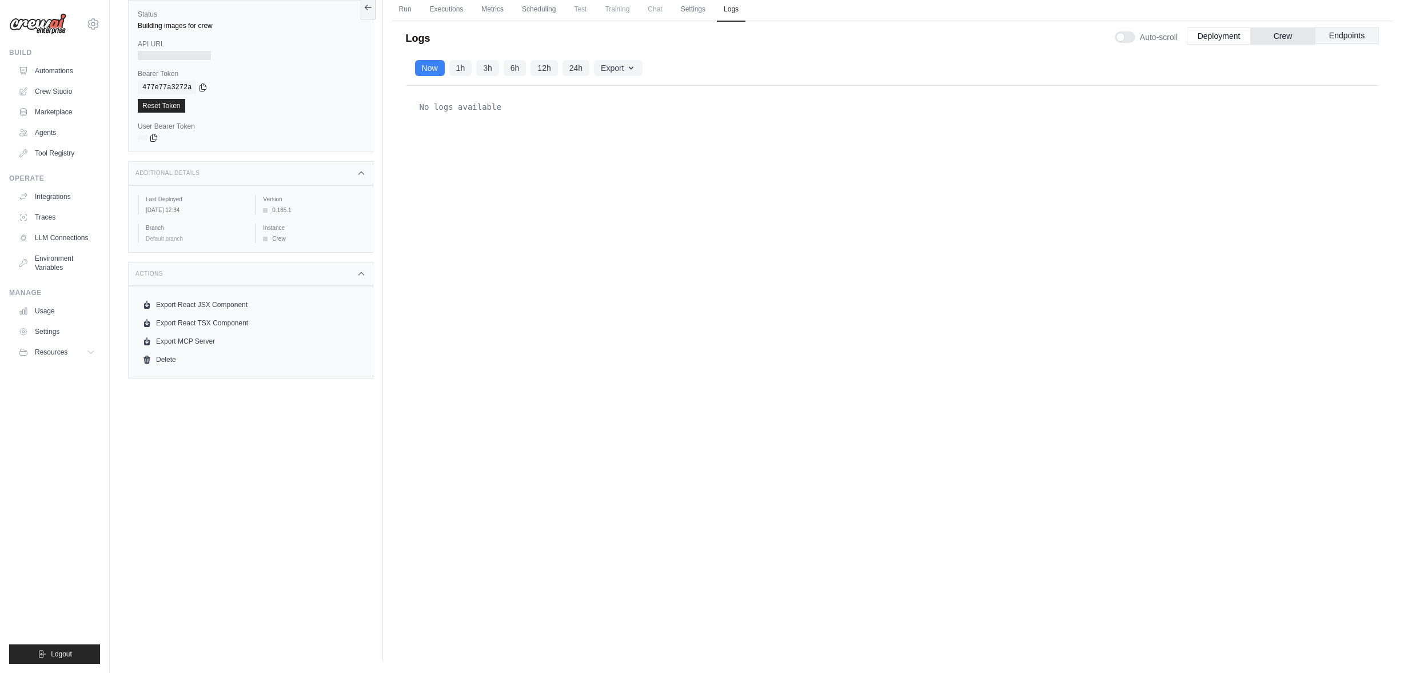
click at [1362, 39] on button "Endpoints" at bounding box center [1347, 35] width 64 height 17
click at [1234, 39] on button "Deployment" at bounding box center [1219, 35] width 64 height 17
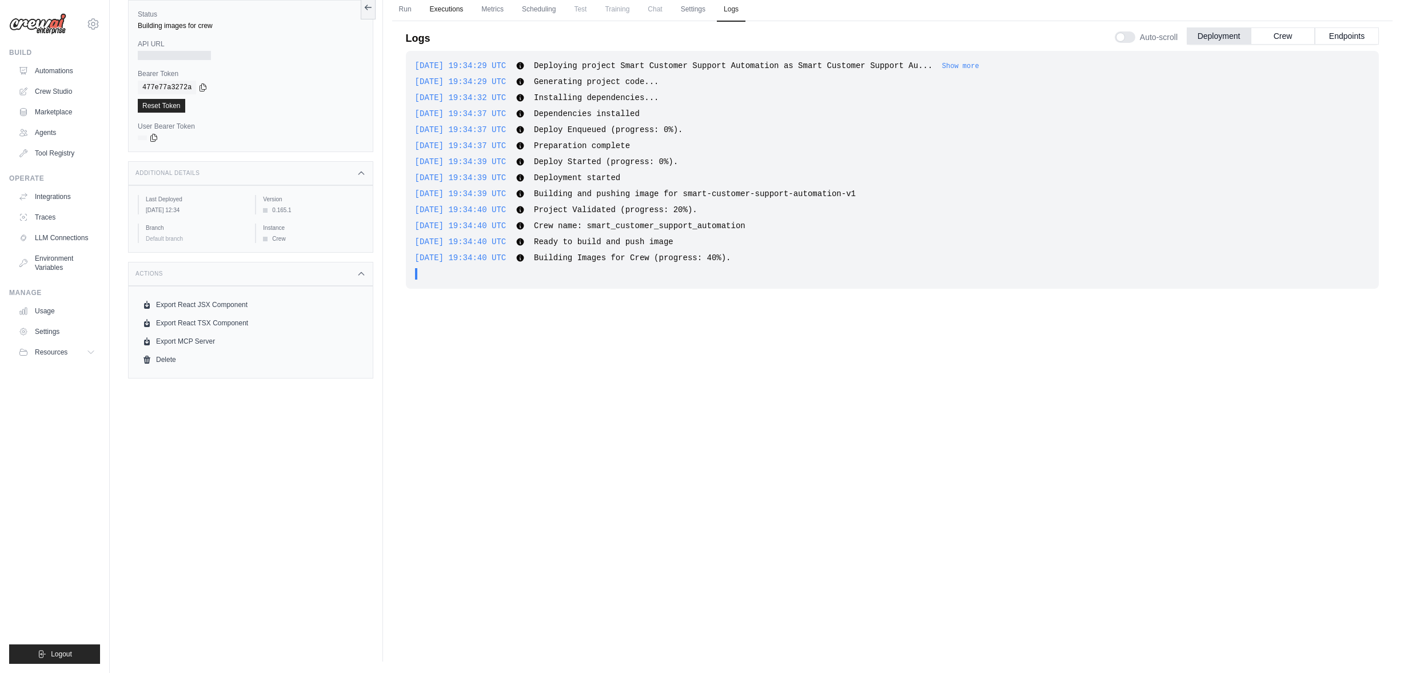
click at [456, 11] on link "Executions" at bounding box center [446, 10] width 47 height 24
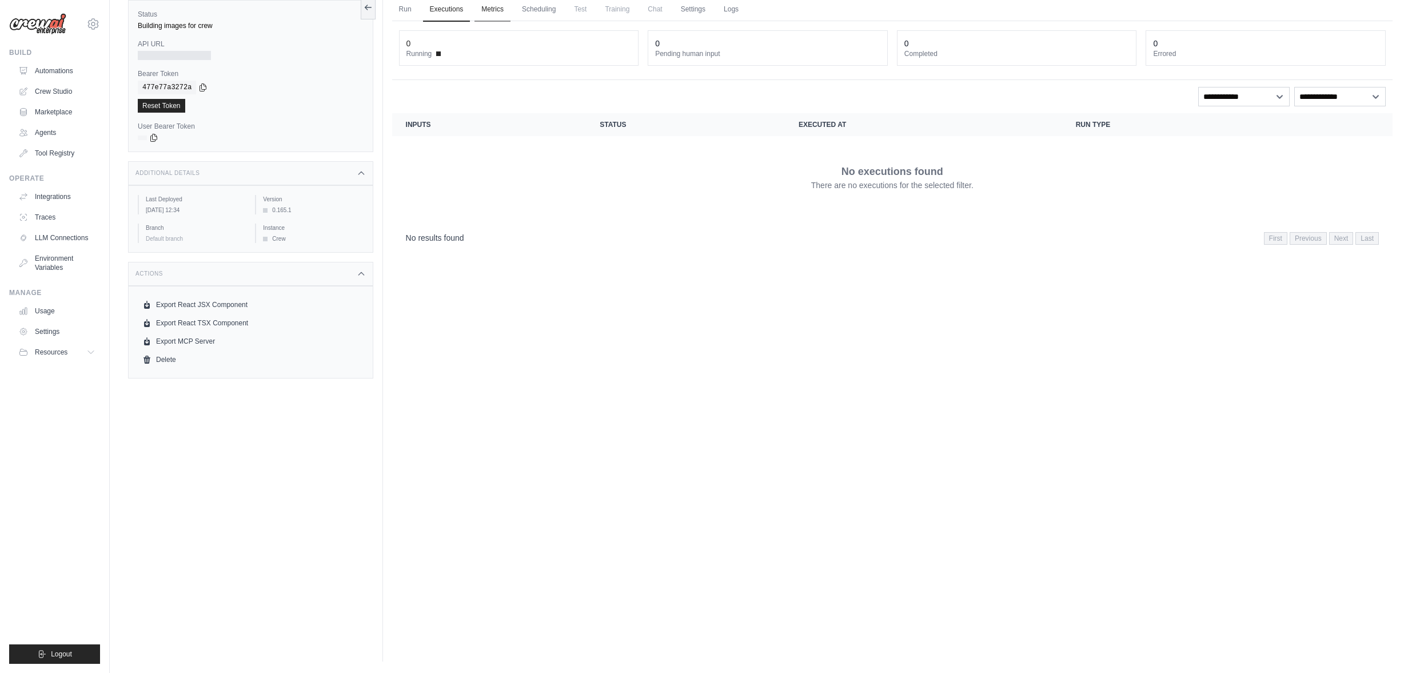
click at [502, 14] on link "Metrics" at bounding box center [493, 10] width 36 height 24
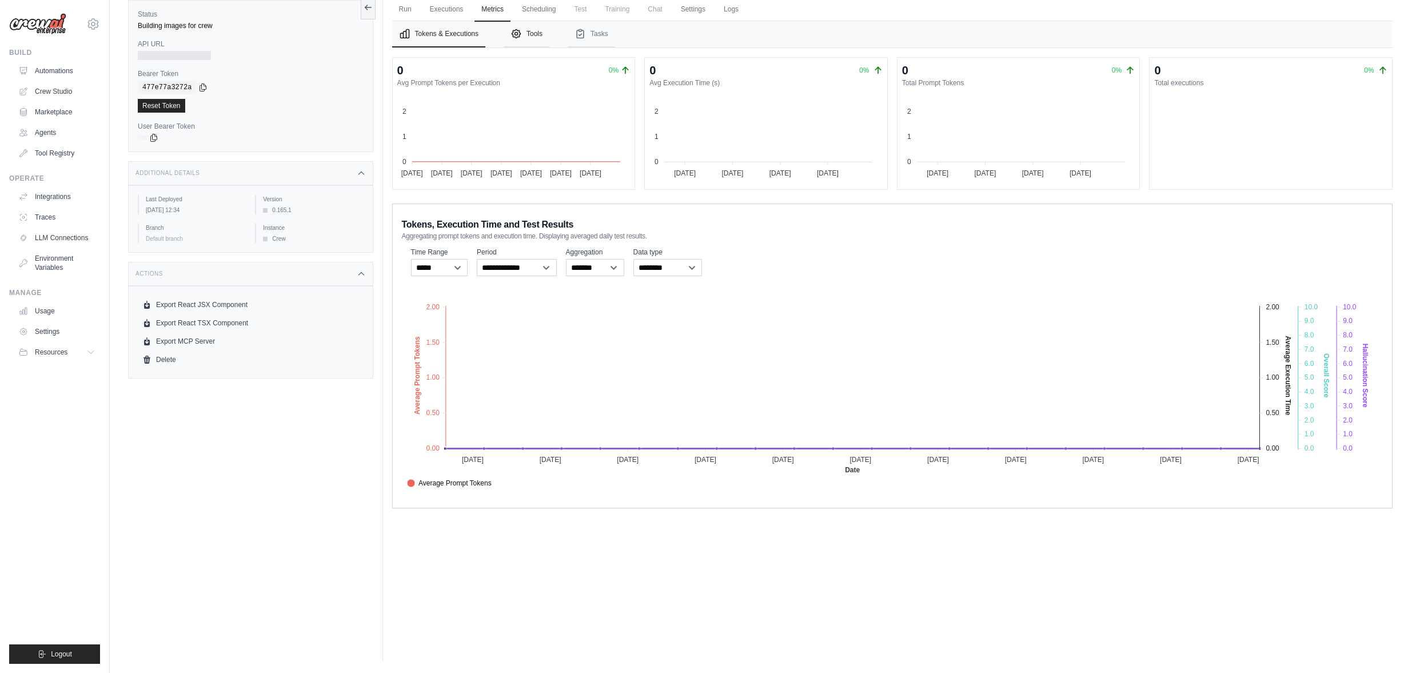
click at [542, 37] on button "Tools" at bounding box center [527, 34] width 46 height 26
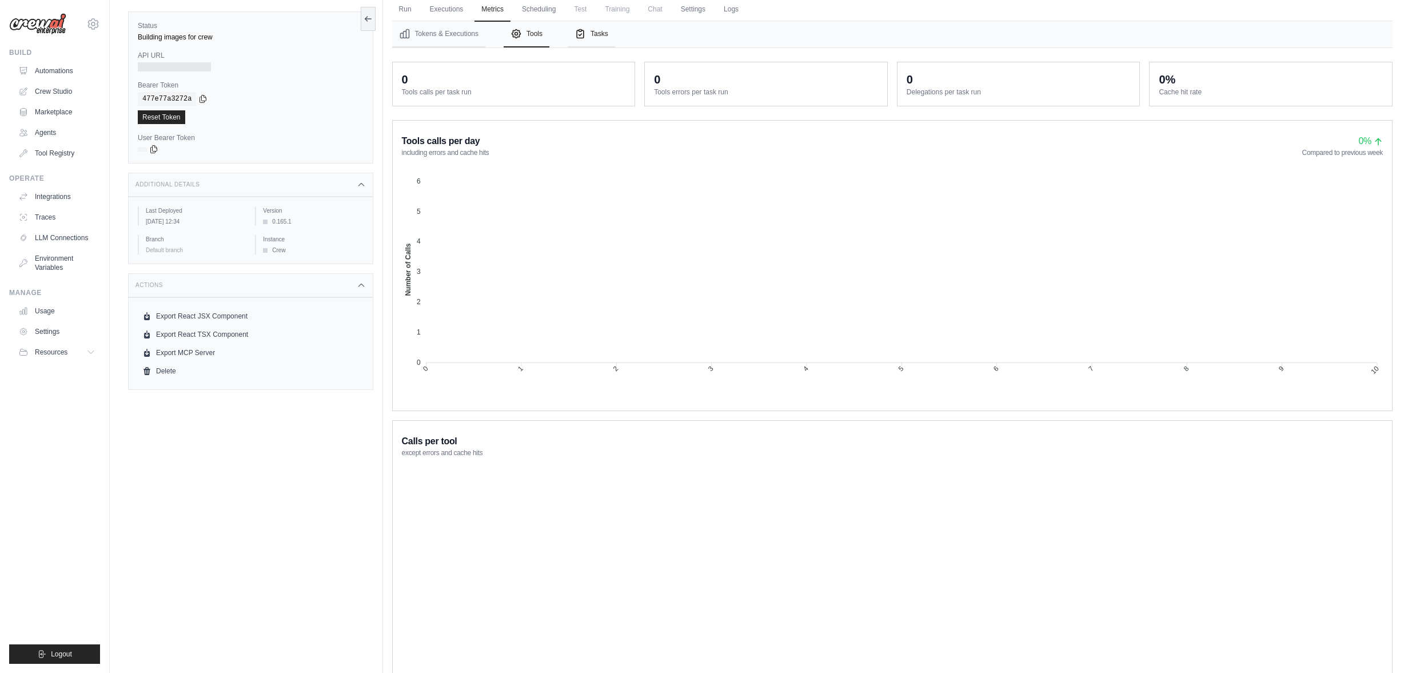
click at [593, 31] on button "Tasks" at bounding box center [591, 34] width 47 height 26
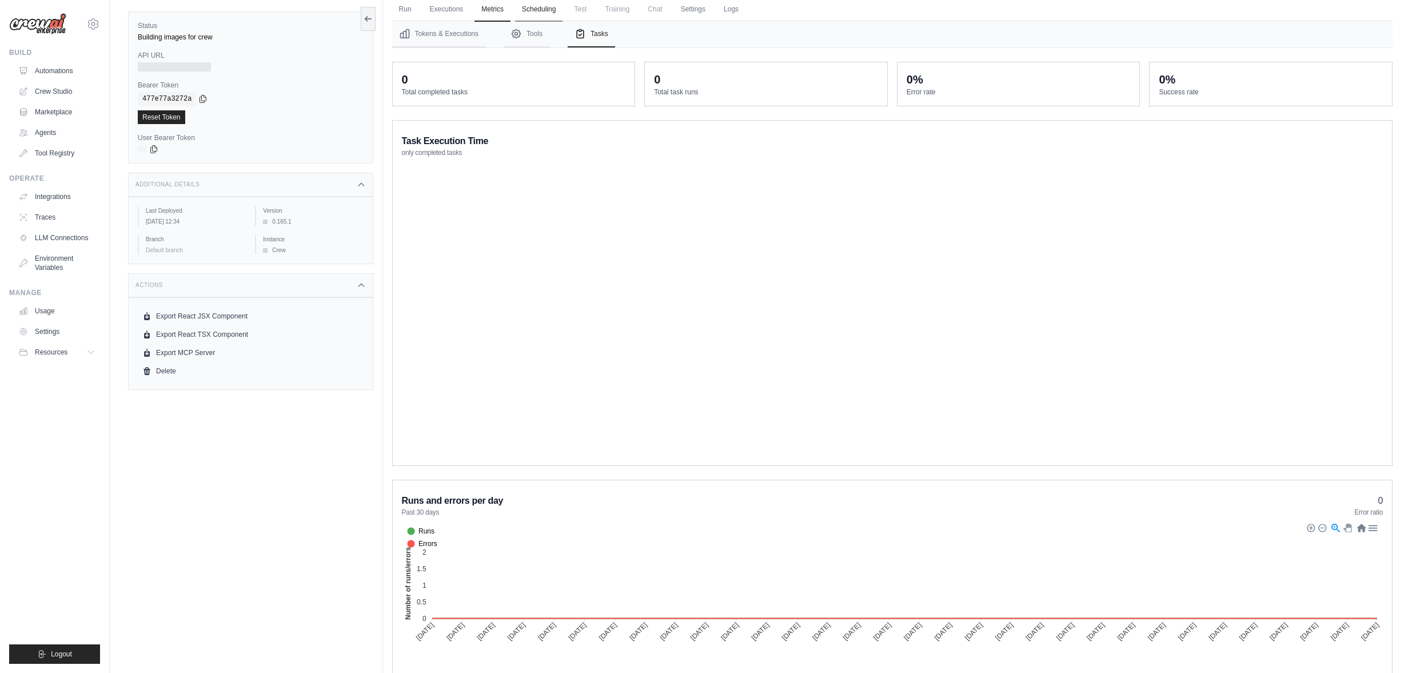
click at [533, 13] on link "Scheduling" at bounding box center [538, 10] width 47 height 24
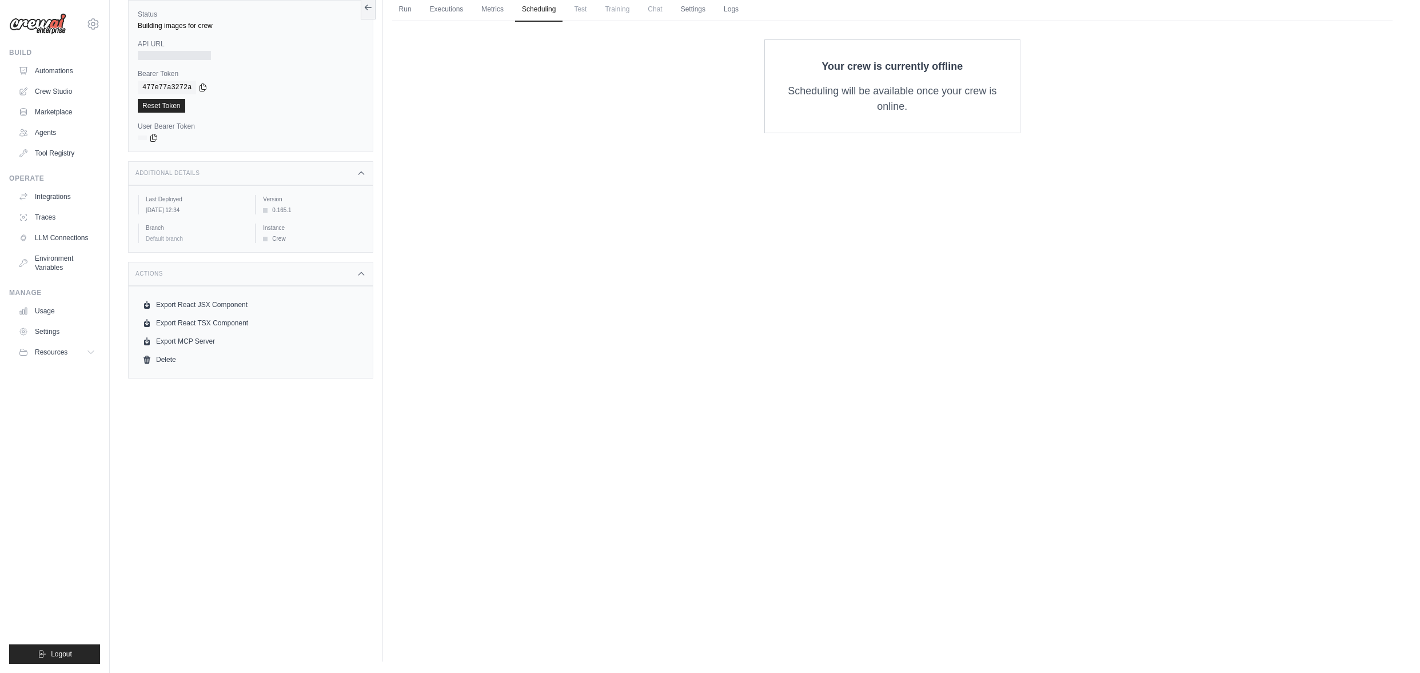
click at [588, 17] on span "Test" at bounding box center [580, 9] width 26 height 23
click at [584, 13] on span "Test" at bounding box center [580, 9] width 26 height 23
click at [402, 13] on link "Run" at bounding box center [405, 10] width 26 height 24
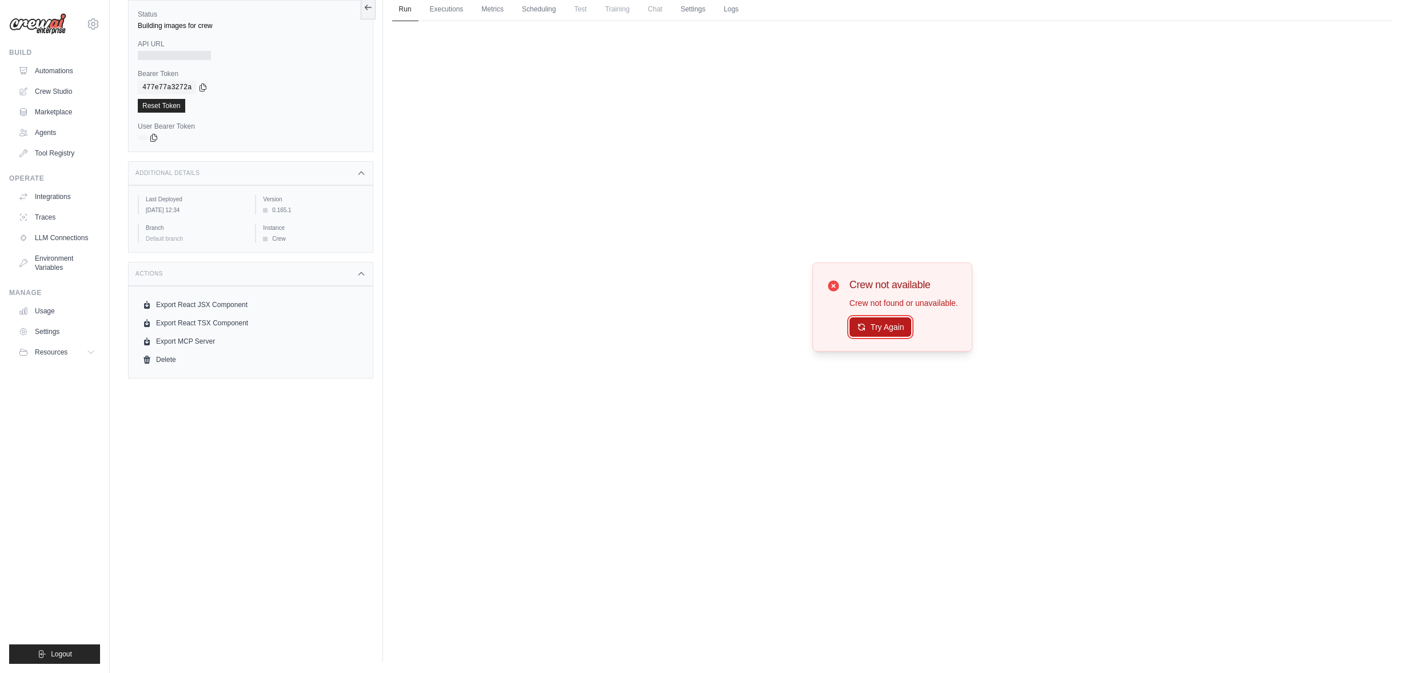
click at [886, 332] on button "Try Again" at bounding box center [881, 326] width 62 height 19
click at [726, 10] on link "Logs" at bounding box center [731, 10] width 29 height 24
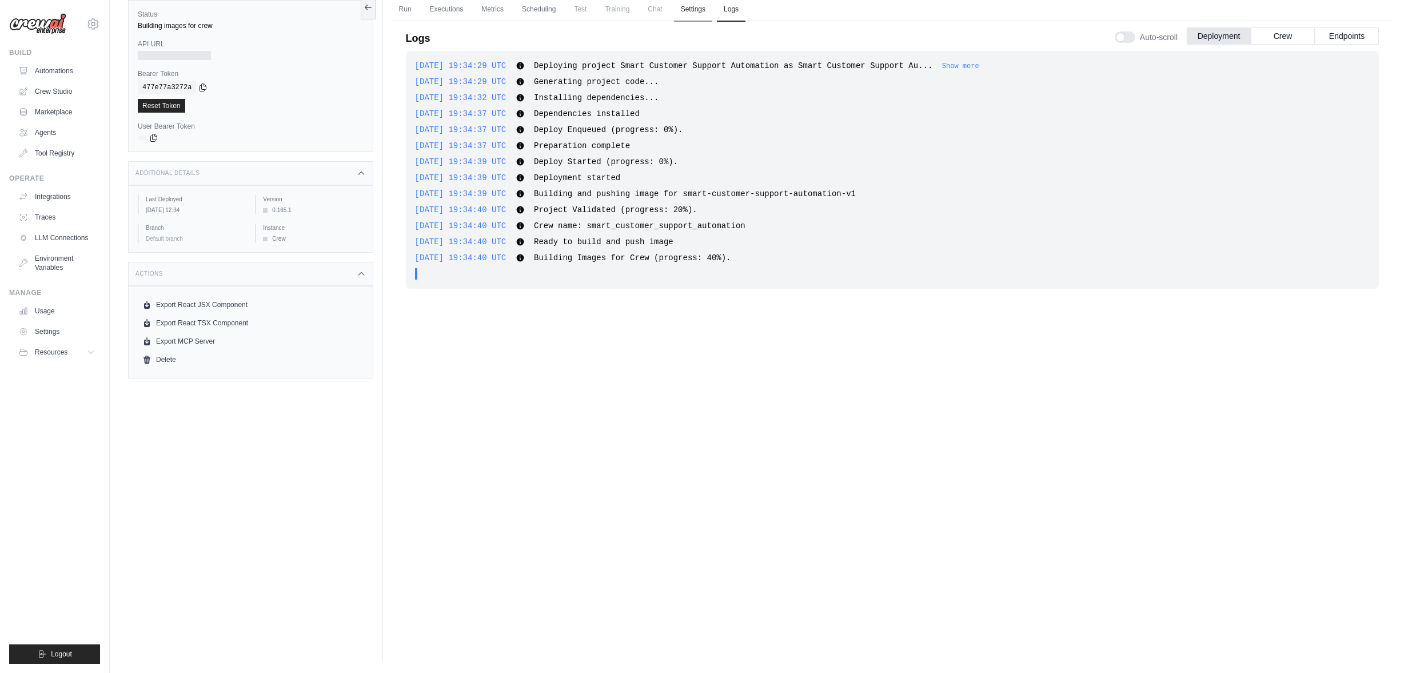
click at [693, 9] on link "Settings" at bounding box center [693, 10] width 38 height 24
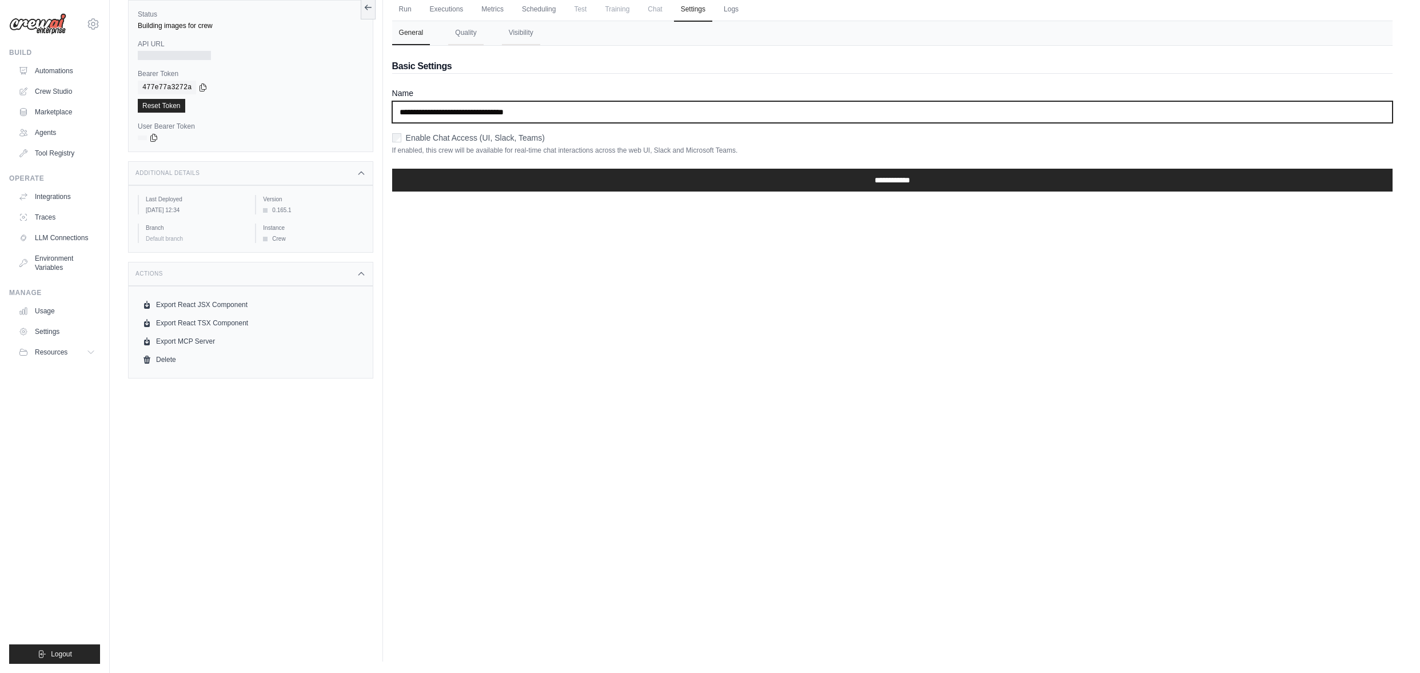
click at [614, 106] on input "**********" at bounding box center [892, 112] width 1001 height 22
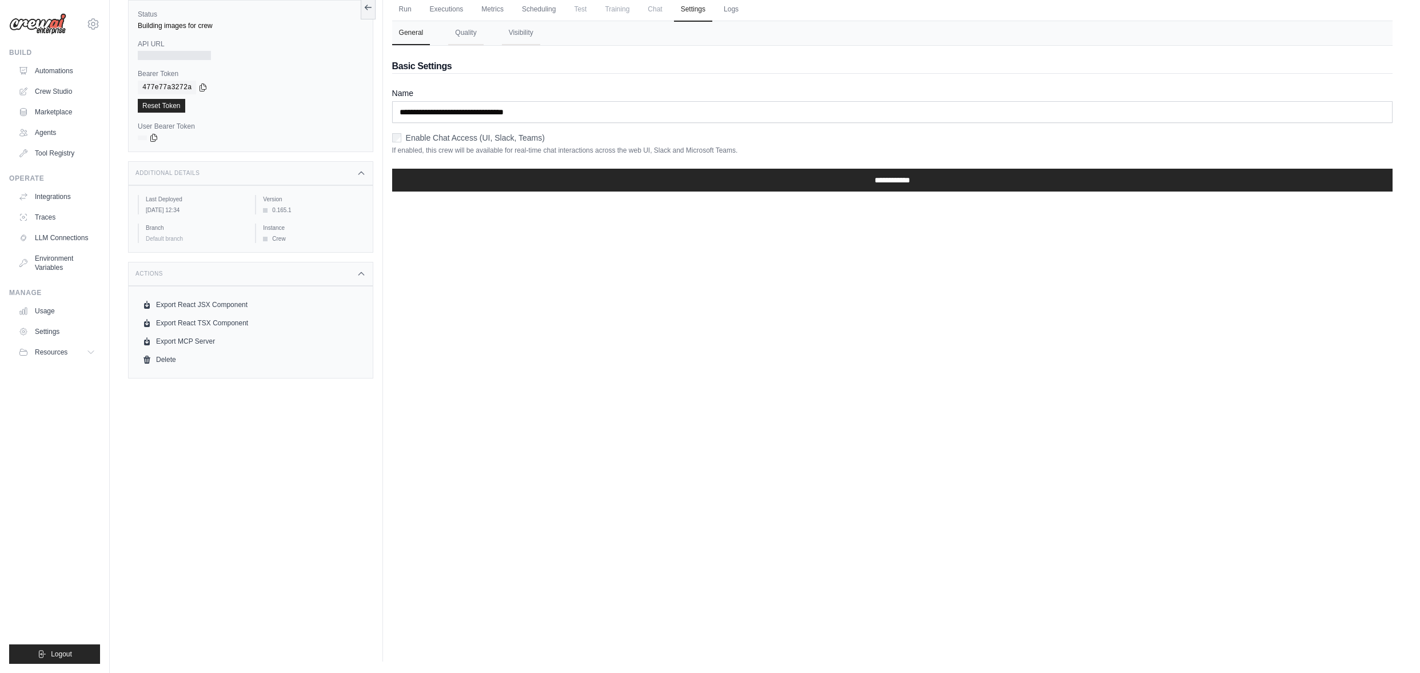
click at [408, 136] on label "Enable Chat Access (UI, Slack, Teams)" at bounding box center [475, 137] width 139 height 11
click at [880, 183] on input "**********" at bounding box center [892, 180] width 1001 height 23
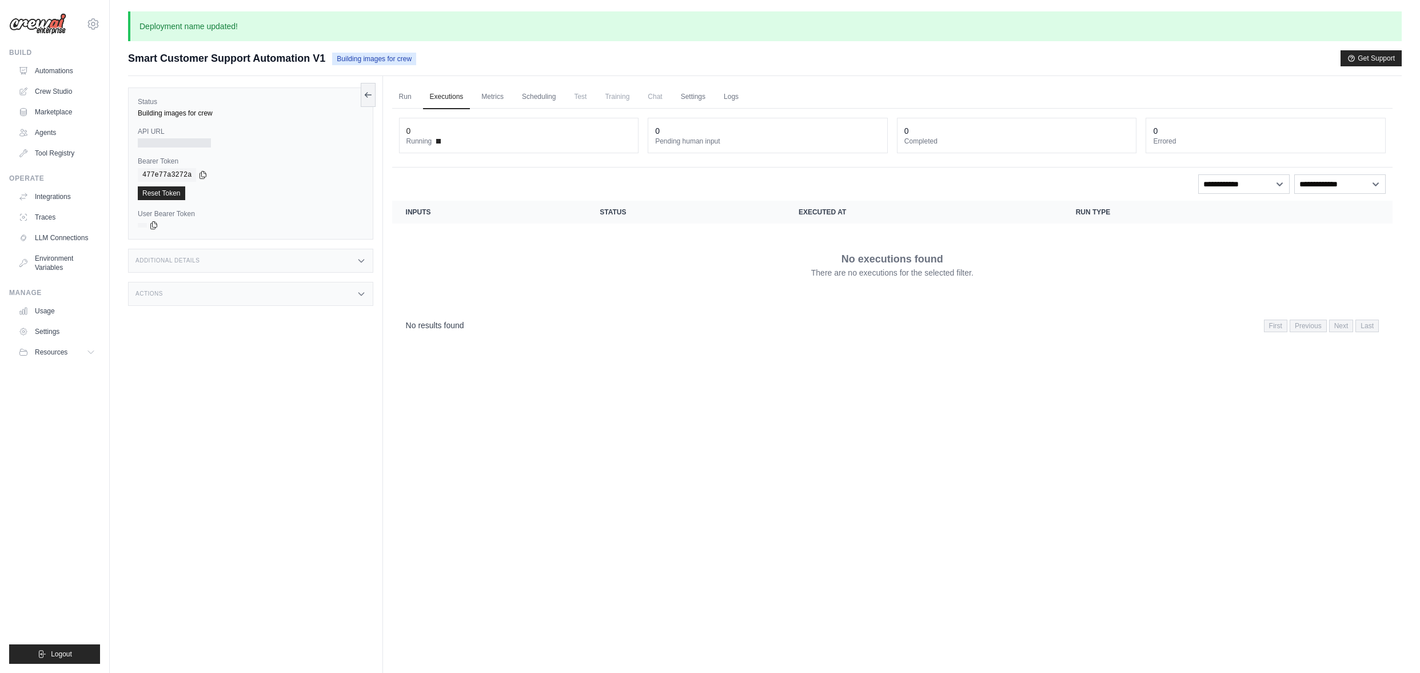
click at [656, 94] on span "Chat" at bounding box center [655, 96] width 28 height 23
click at [46, 333] on link "Settings" at bounding box center [58, 331] width 86 height 18
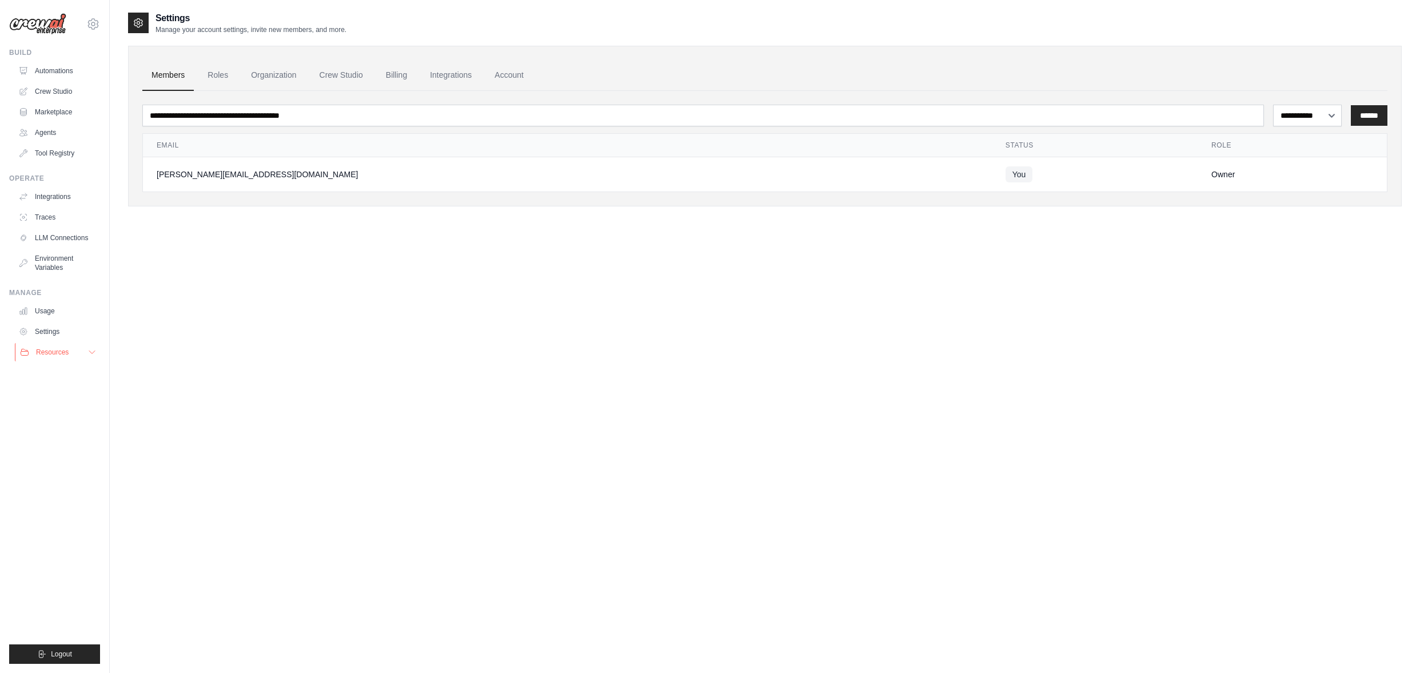
click at [83, 352] on button "Resources" at bounding box center [58, 352] width 86 height 18
click at [47, 336] on link "Settings" at bounding box center [58, 331] width 86 height 18
click at [341, 74] on link "Crew Studio" at bounding box center [341, 75] width 62 height 31
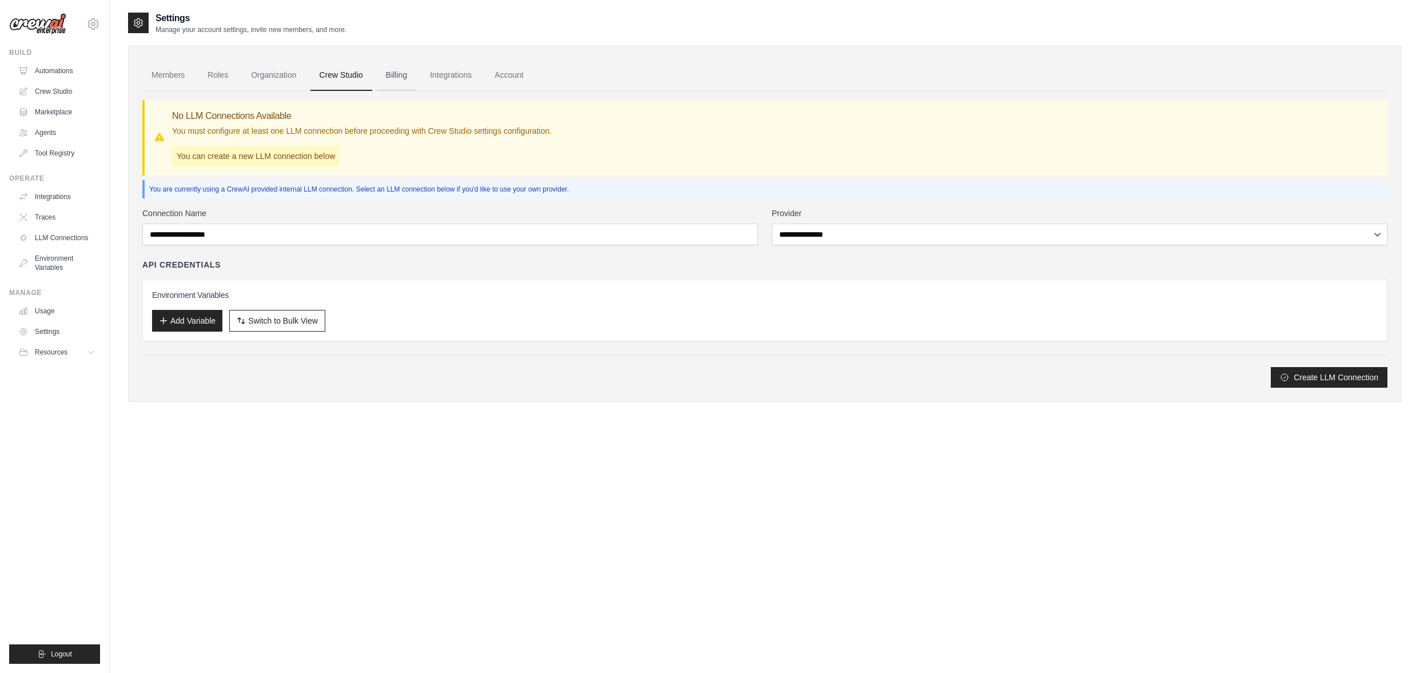
click at [392, 73] on link "Billing" at bounding box center [396, 75] width 39 height 31
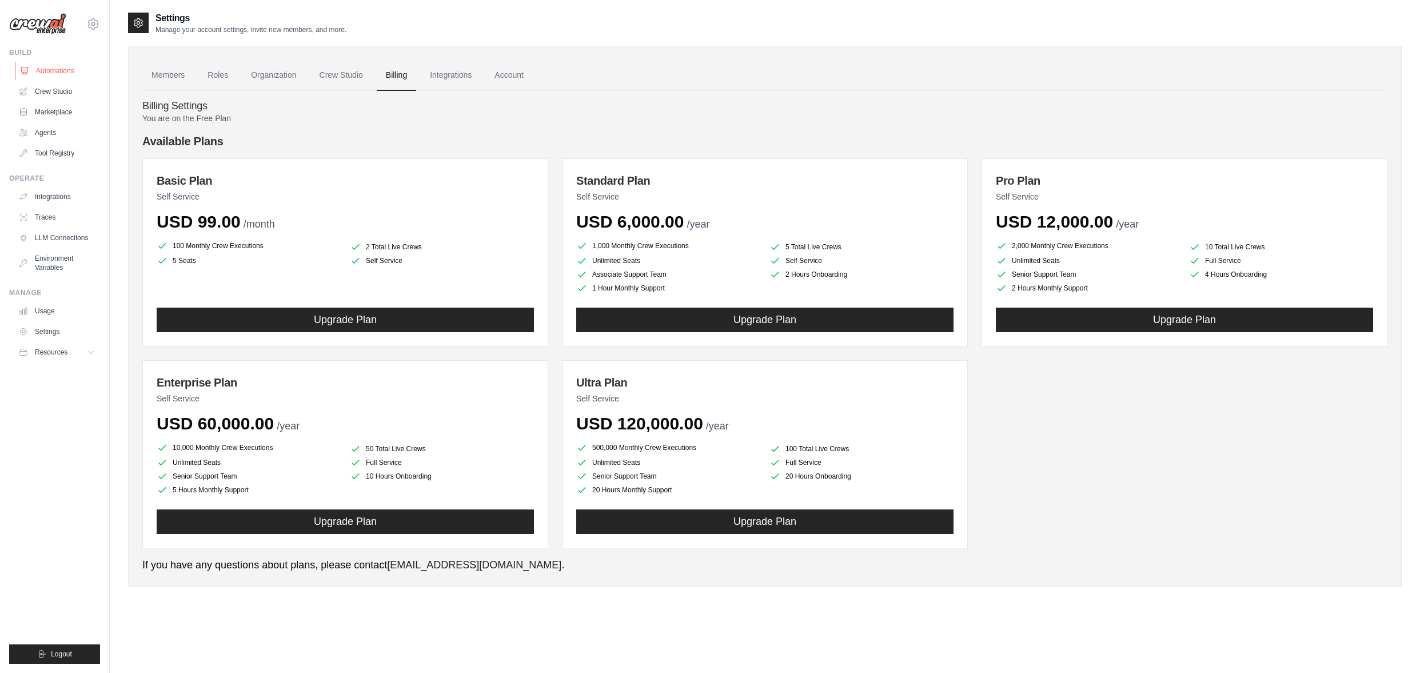
click at [64, 69] on link "Automations" at bounding box center [58, 71] width 86 height 18
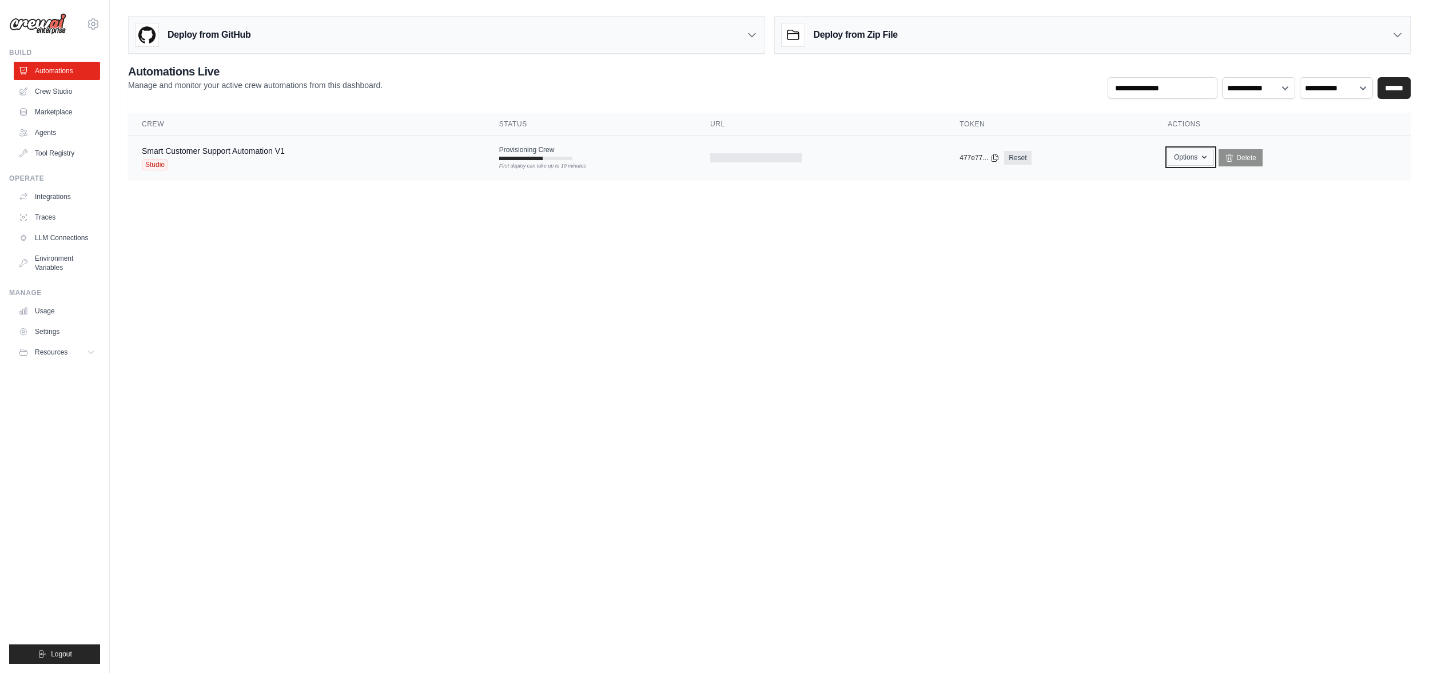
click at [1185, 161] on button "Options" at bounding box center [1190, 157] width 46 height 17
click at [1141, 227] on link "Export MCP Server" at bounding box center [1150, 224] width 128 height 21
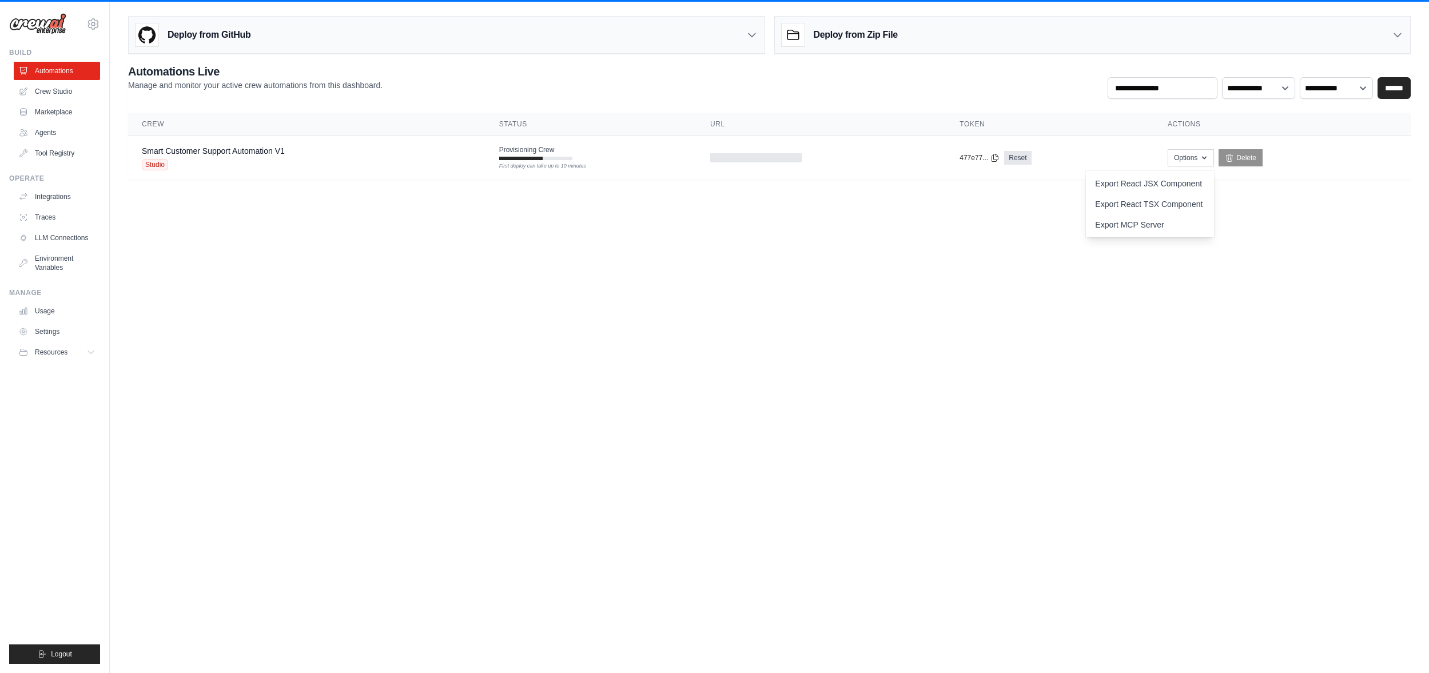
click at [938, 546] on body "[PERSON_NAME][EMAIL_ADDRESS][DOMAIN_NAME] Settings Build Automations Crew Studio" at bounding box center [714, 336] width 1429 height 673
click at [1197, 160] on button "Options" at bounding box center [1190, 157] width 46 height 17
click at [1141, 205] on link "Export React TSX Component" at bounding box center [1150, 204] width 128 height 21
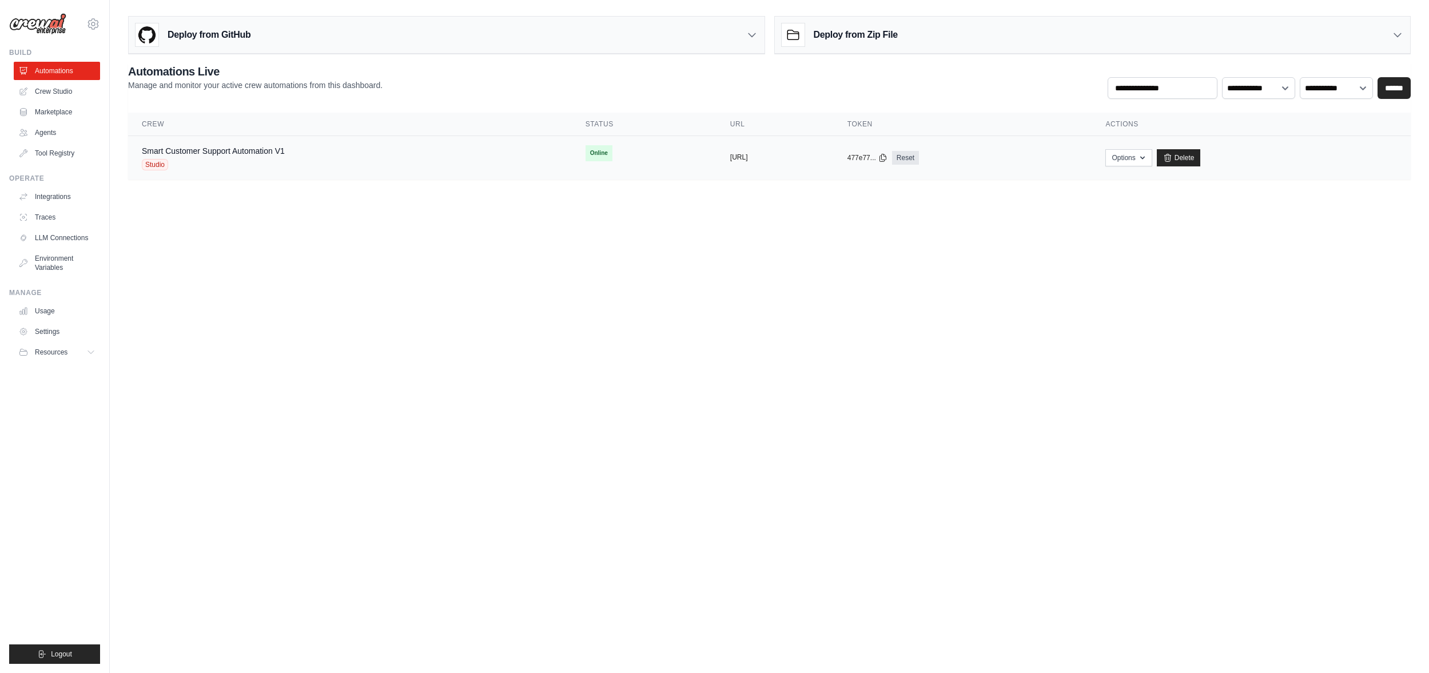
click at [730, 159] on button "[URL]" at bounding box center [739, 157] width 18 height 9
click at [1151, 158] on button "Options" at bounding box center [1128, 157] width 46 height 17
click at [1122, 186] on link "Chat with this Crew" at bounding box center [1088, 183] width 128 height 21
click at [946, 341] on body "[PERSON_NAME][EMAIL_ADDRESS][DOMAIN_NAME] Settings Build Automations Crew Studio" at bounding box center [714, 336] width 1429 height 673
click at [1396, 32] on icon at bounding box center [1397, 34] width 11 height 11
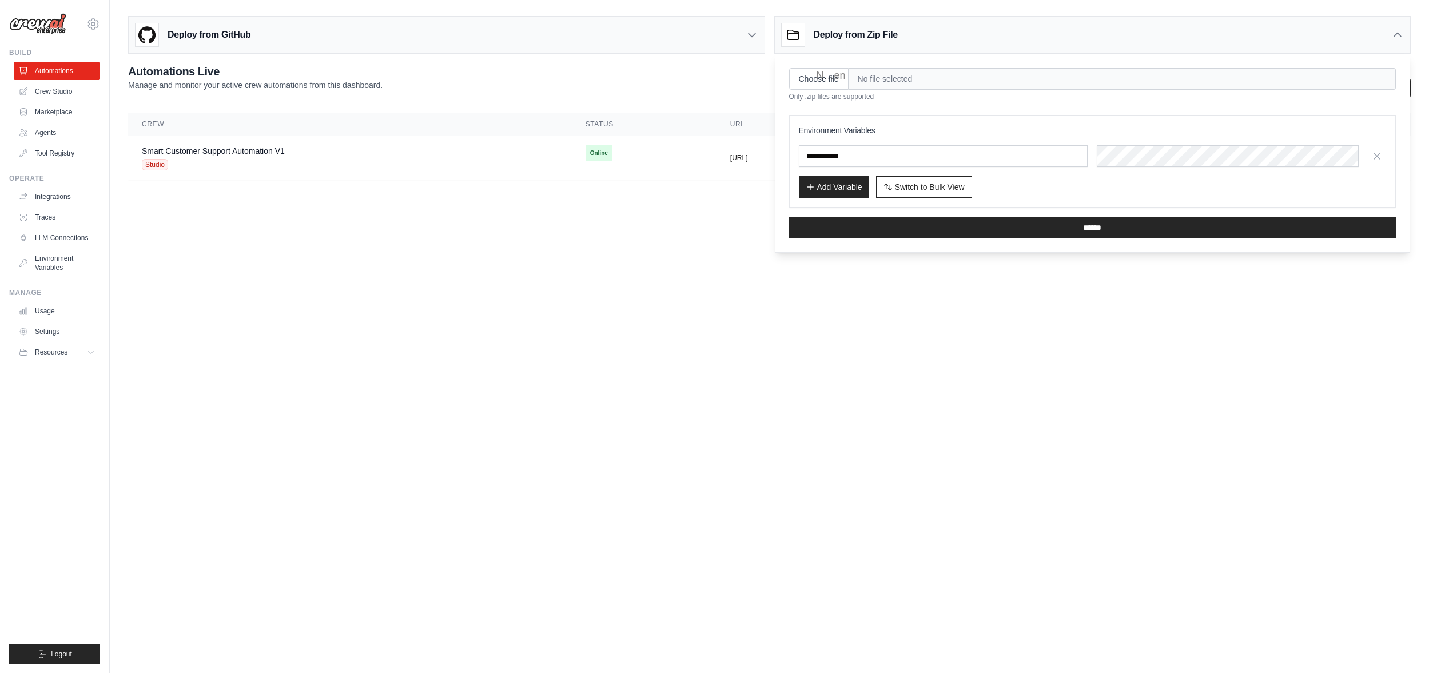
click at [730, 392] on body "[PERSON_NAME][EMAIL_ADDRESS][DOMAIN_NAME] Settings Build Automations Crew Studio" at bounding box center [714, 336] width 1429 height 673
click at [597, 290] on body "[PERSON_NAME][EMAIL_ADDRESS][DOMAIN_NAME] Settings Build Automations Crew Studio" at bounding box center [714, 336] width 1429 height 673
click at [1403, 36] on div "Deploy from Zip File" at bounding box center [1093, 35] width 636 height 37
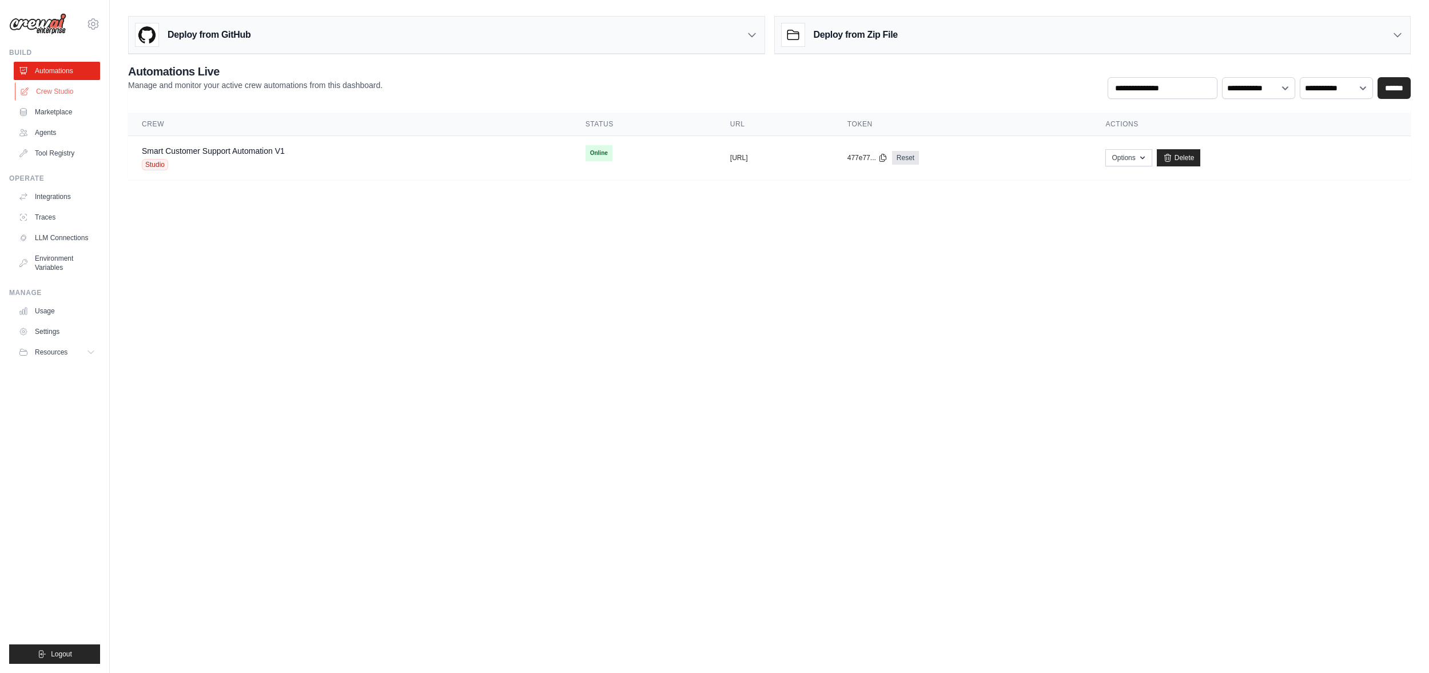
click at [60, 91] on link "Crew Studio" at bounding box center [58, 91] width 86 height 18
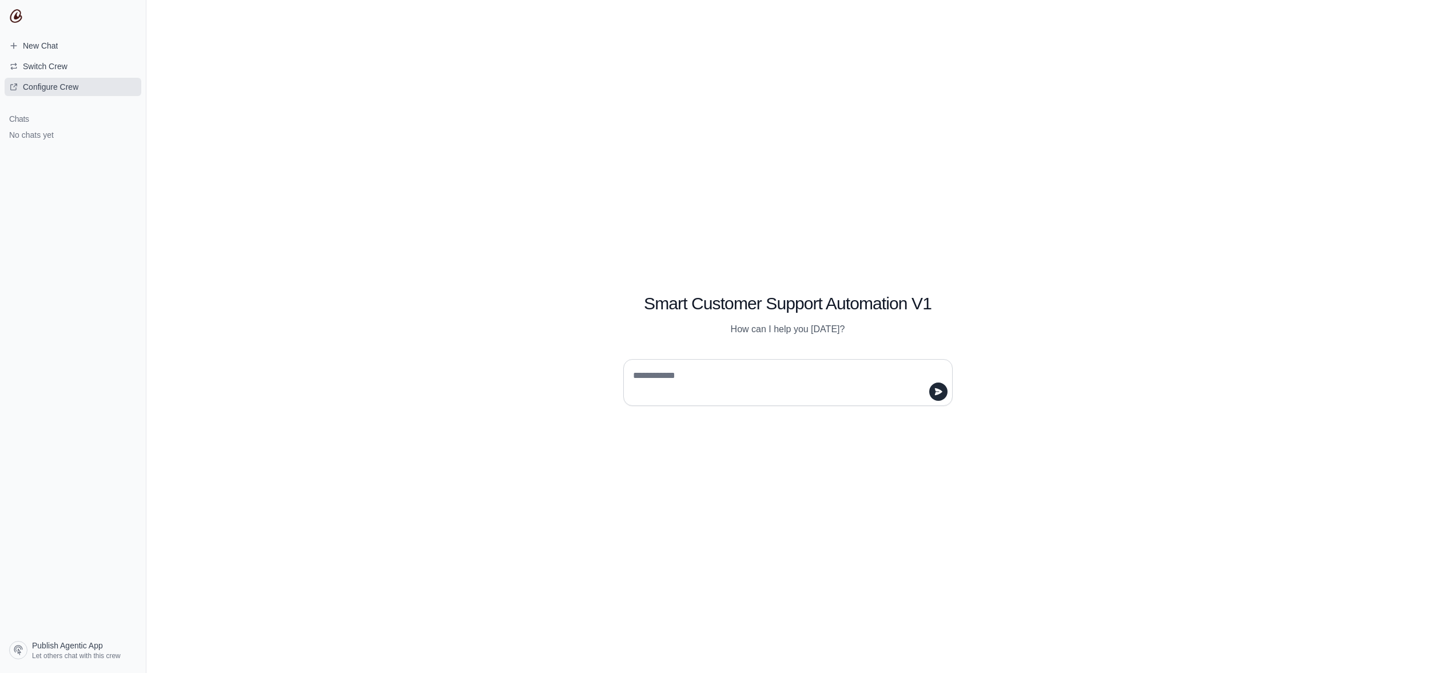
click at [46, 90] on span "Configure Crew" at bounding box center [50, 86] width 55 height 11
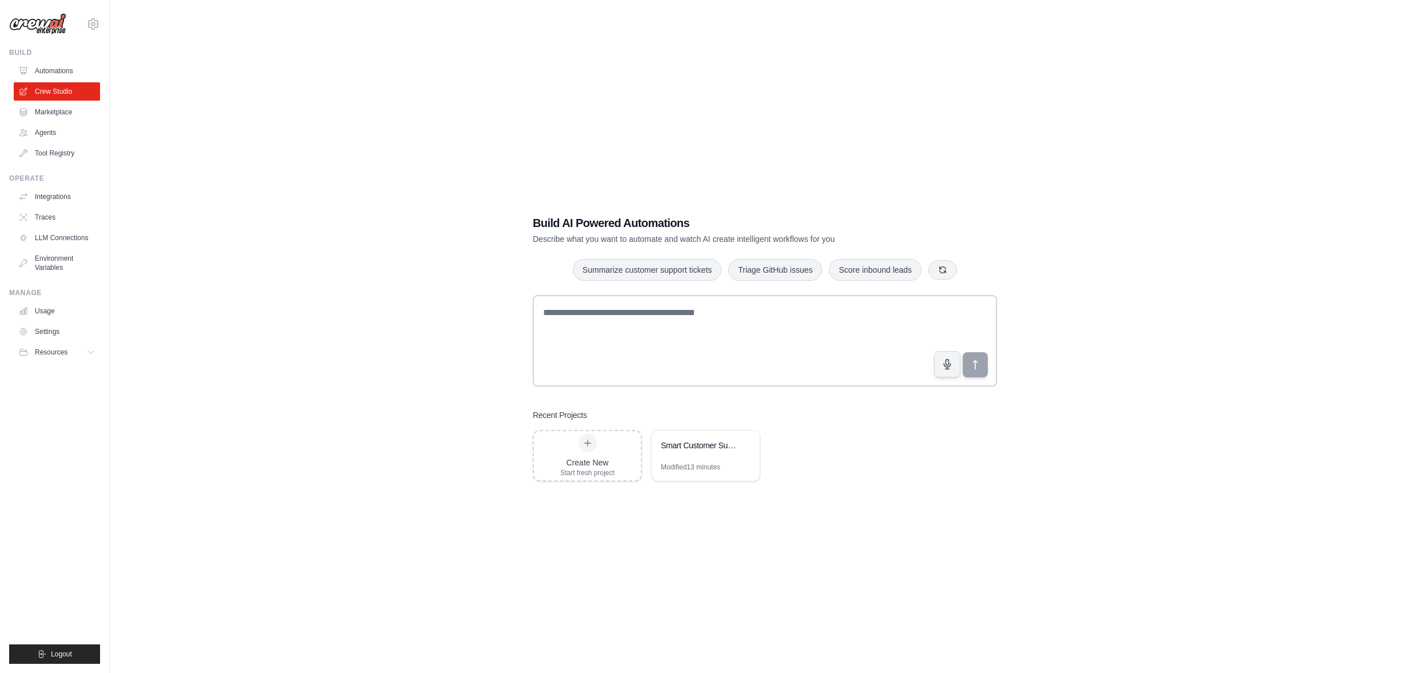
scroll to position [7, 0]
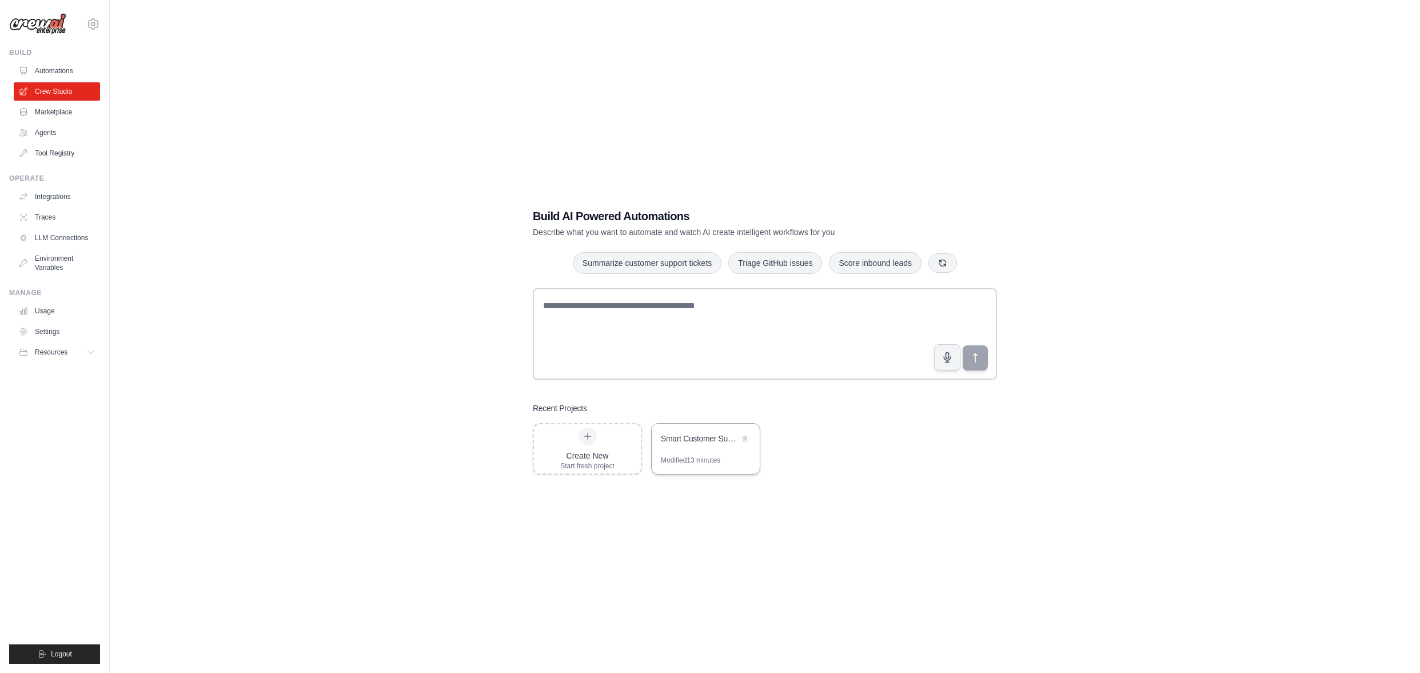
click at [703, 443] on div "Smart Customer Support Automation" at bounding box center [700, 438] width 78 height 11
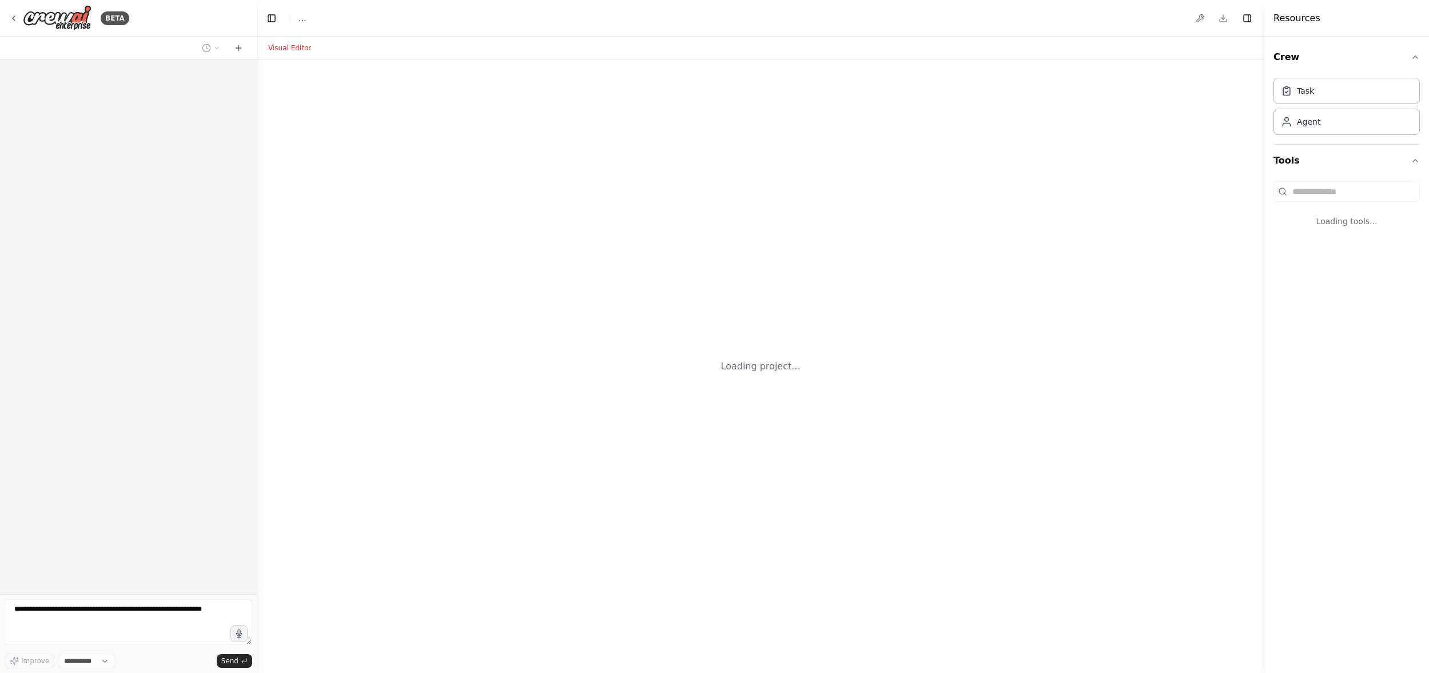
select select "****"
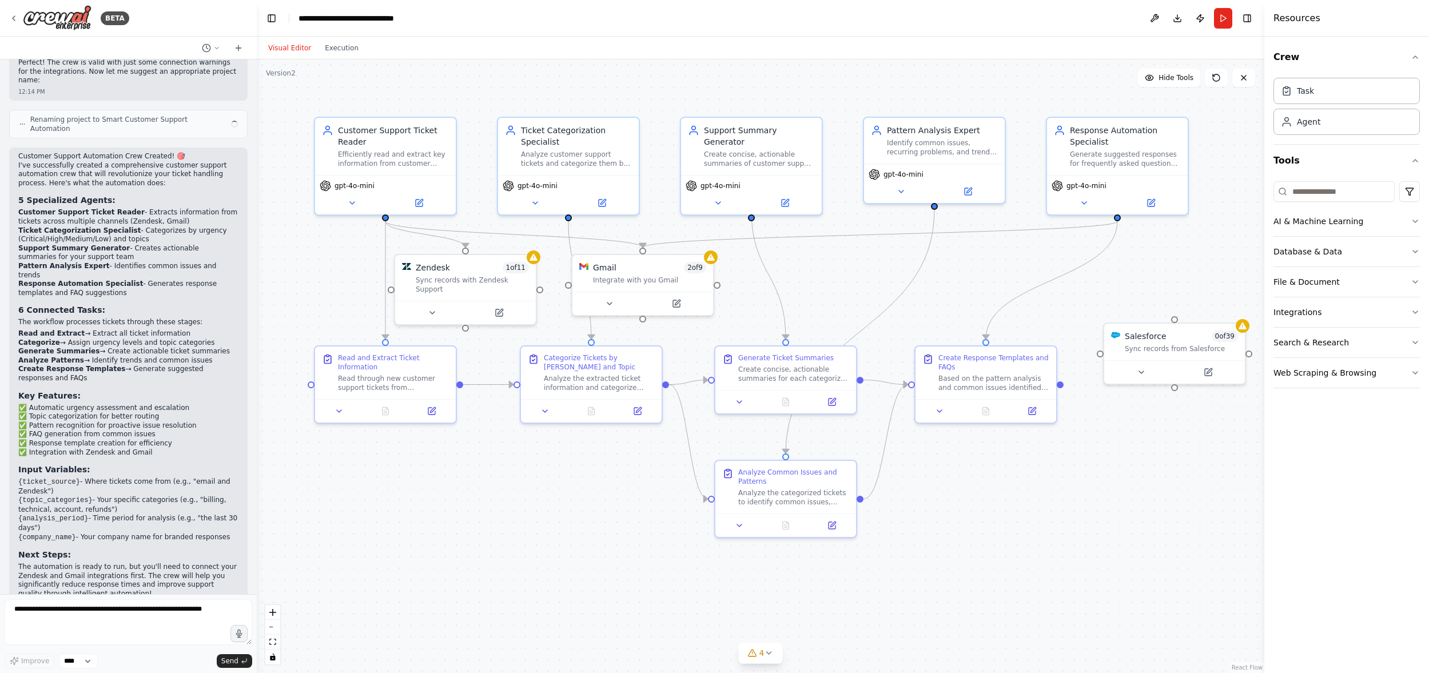
scroll to position [827, 0]
click at [1180, 351] on div "Salesforce 0 of 39 Sync records from Salesforce" at bounding box center [1174, 339] width 141 height 37
click at [1142, 369] on icon at bounding box center [1141, 370] width 5 height 2
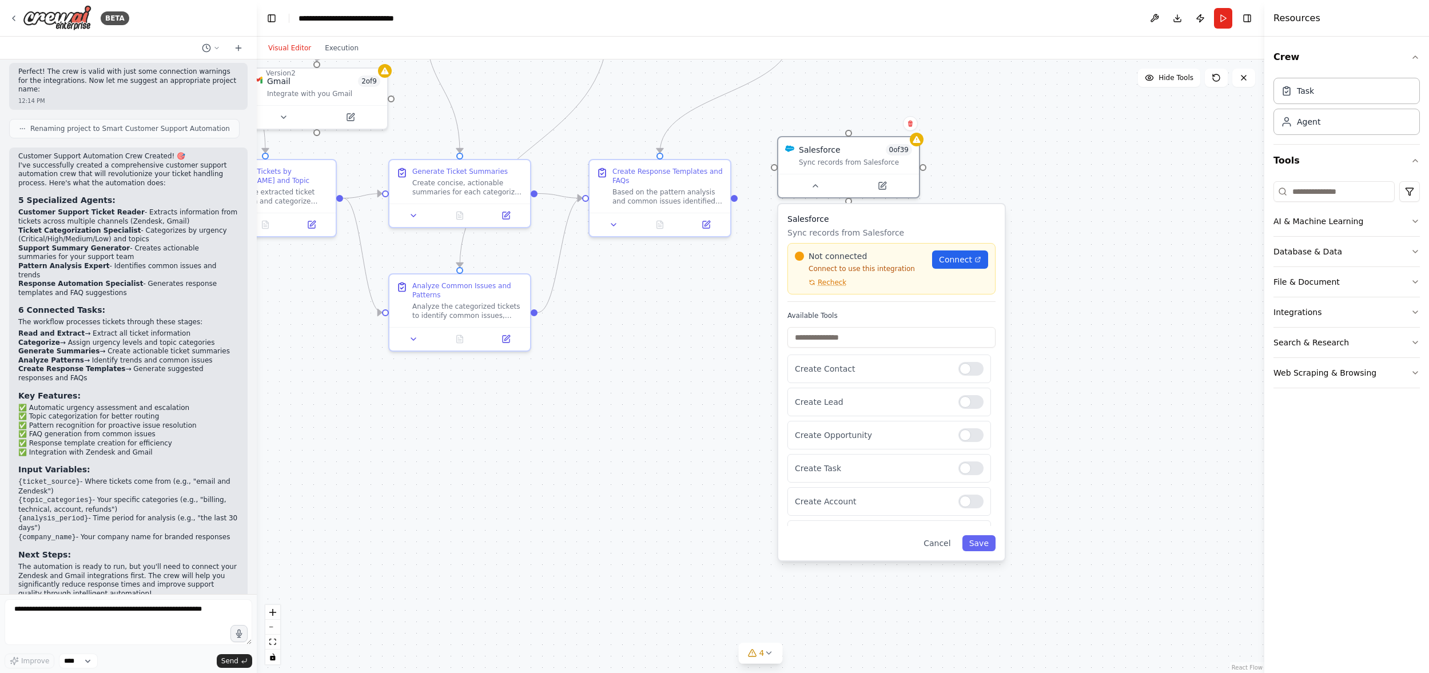
drag, startPoint x: 1058, startPoint y: 507, endPoint x: 727, endPoint y: 318, distance: 380.5
click at [727, 318] on div ".deletable-edge-delete-btn { width: 20px; height: 20px; border: 0px solid #ffff…" at bounding box center [760, 365] width 1007 height 613
click at [952, 264] on link "Connect" at bounding box center [955, 257] width 56 height 18
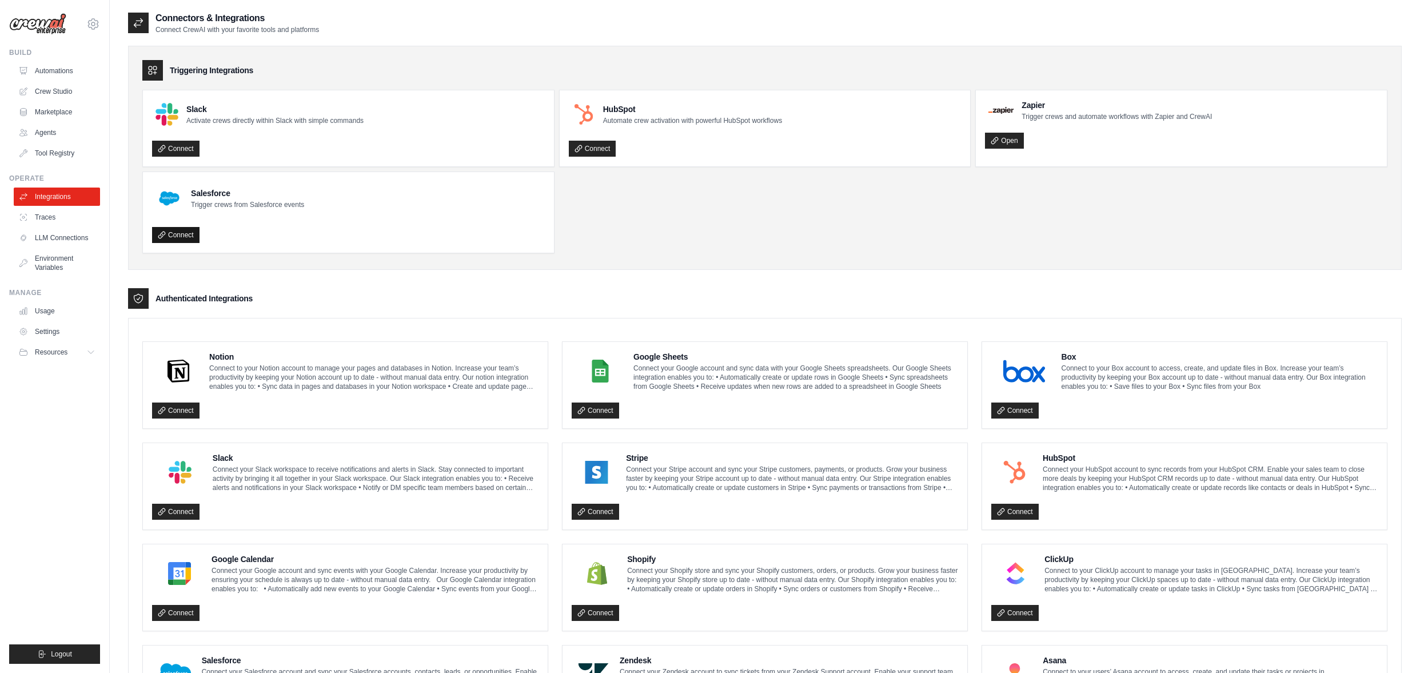
click at [184, 234] on link "Connect" at bounding box center [175, 235] width 47 height 16
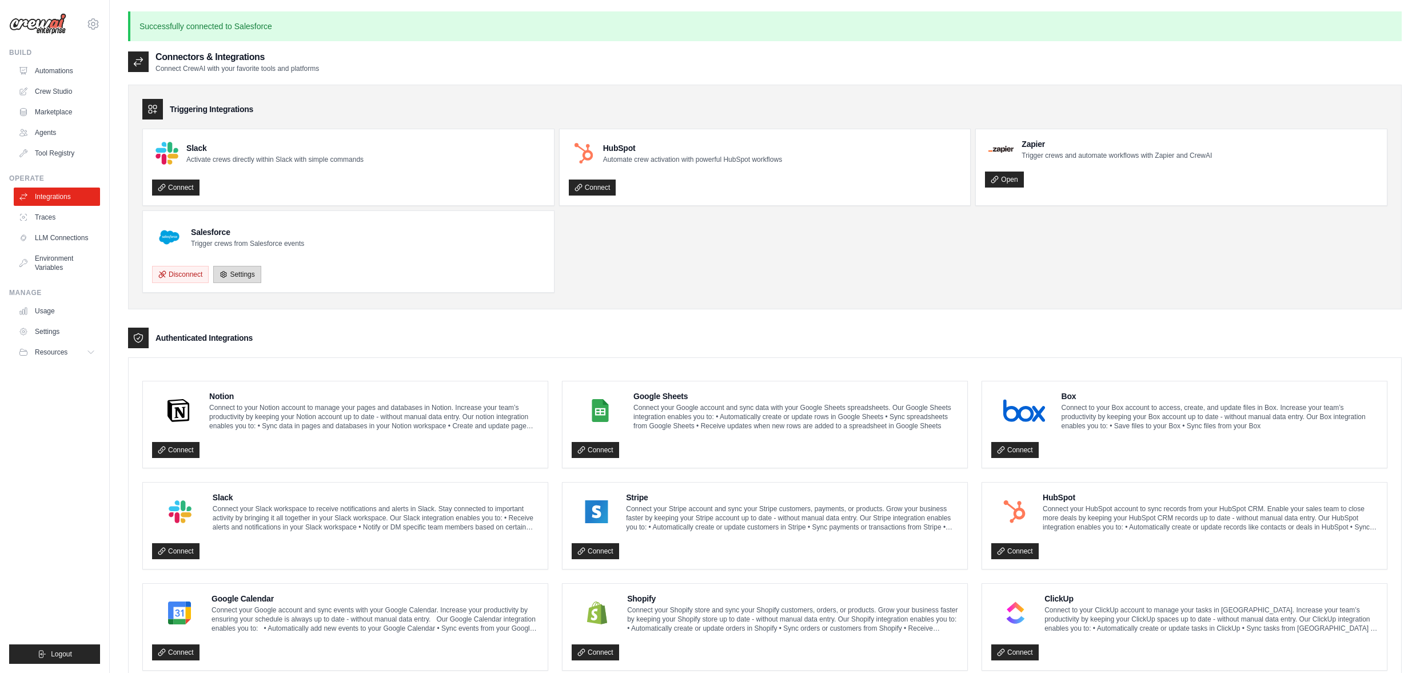
click at [246, 274] on link "Settings" at bounding box center [236, 274] width 47 height 17
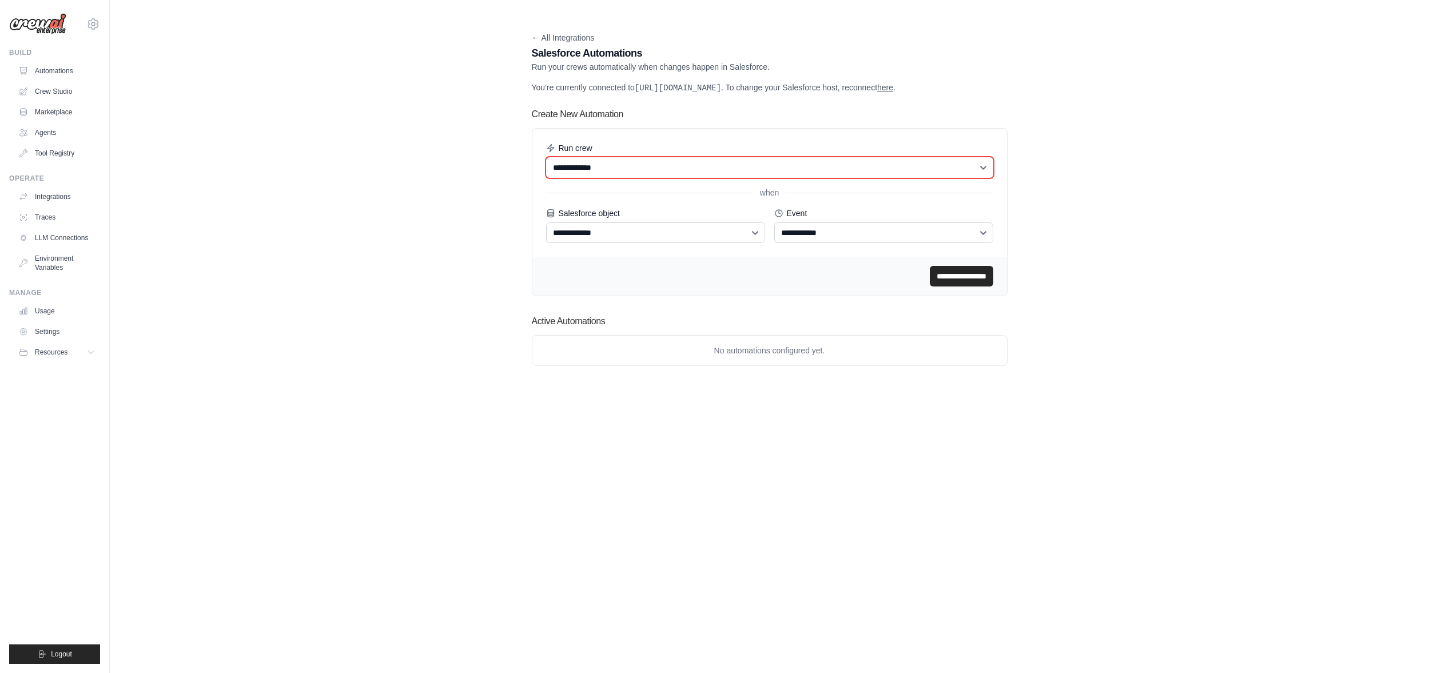
click at [980, 164] on select "**********" at bounding box center [769, 167] width 447 height 21
select select "******"
click at [546, 157] on select "**********" at bounding box center [769, 167] width 447 height 21
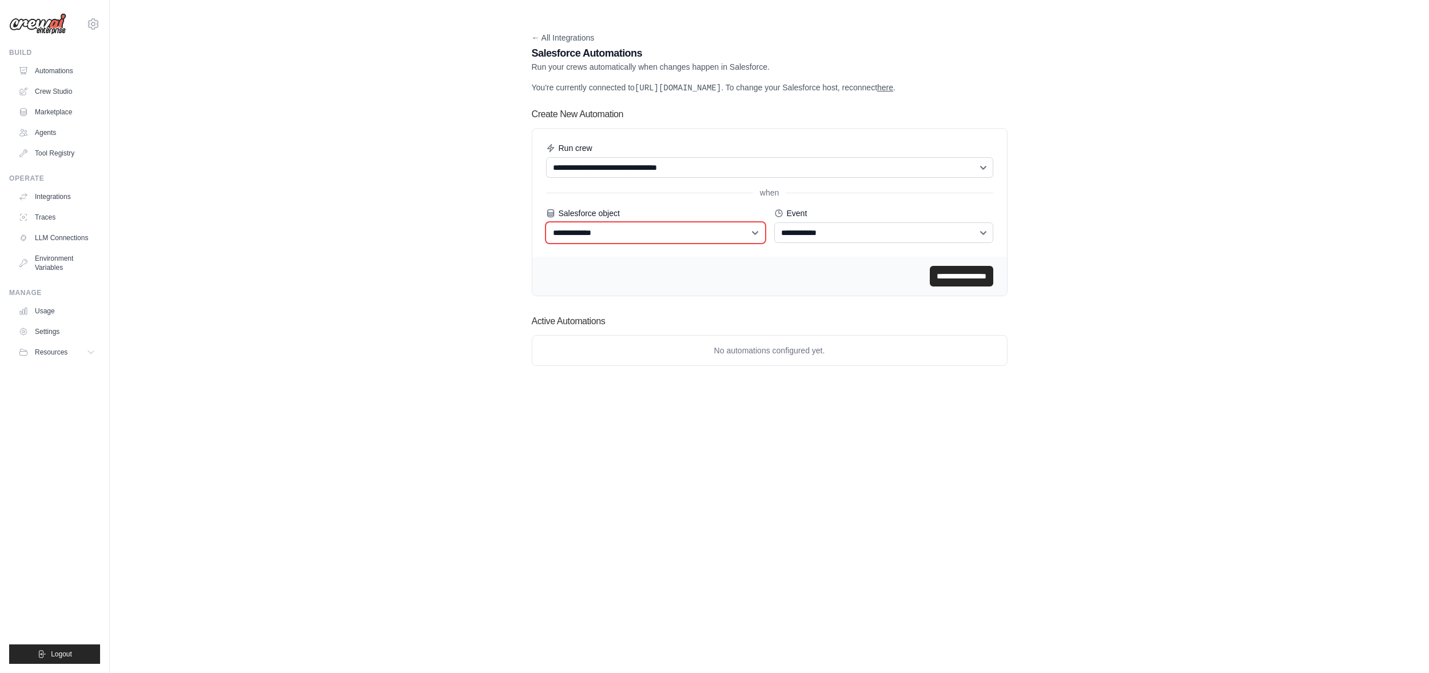
click at [742, 237] on select "**********" at bounding box center [655, 232] width 219 height 21
click at [528, 27] on div "**********" at bounding box center [769, 197] width 512 height 373
click at [532, 39] on link "← All Integrations" at bounding box center [563, 37] width 63 height 9
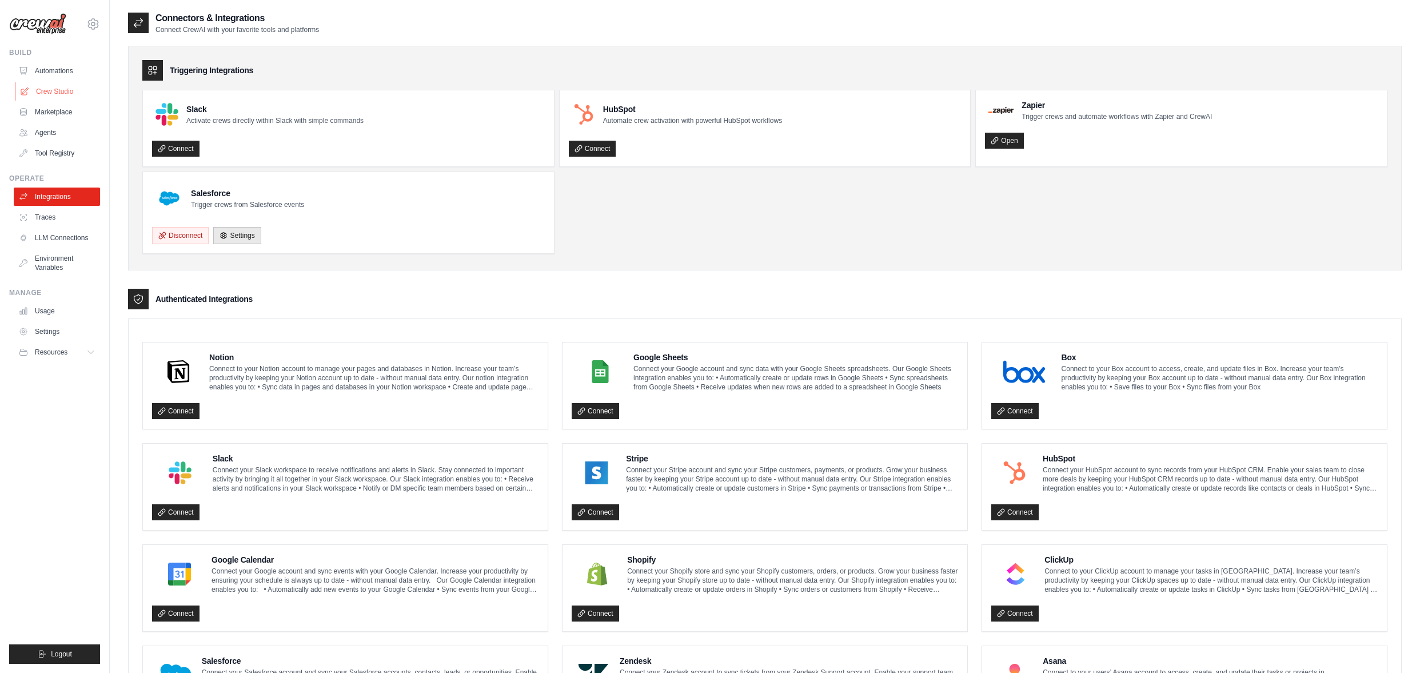
click at [62, 91] on link "Crew Studio" at bounding box center [58, 91] width 86 height 18
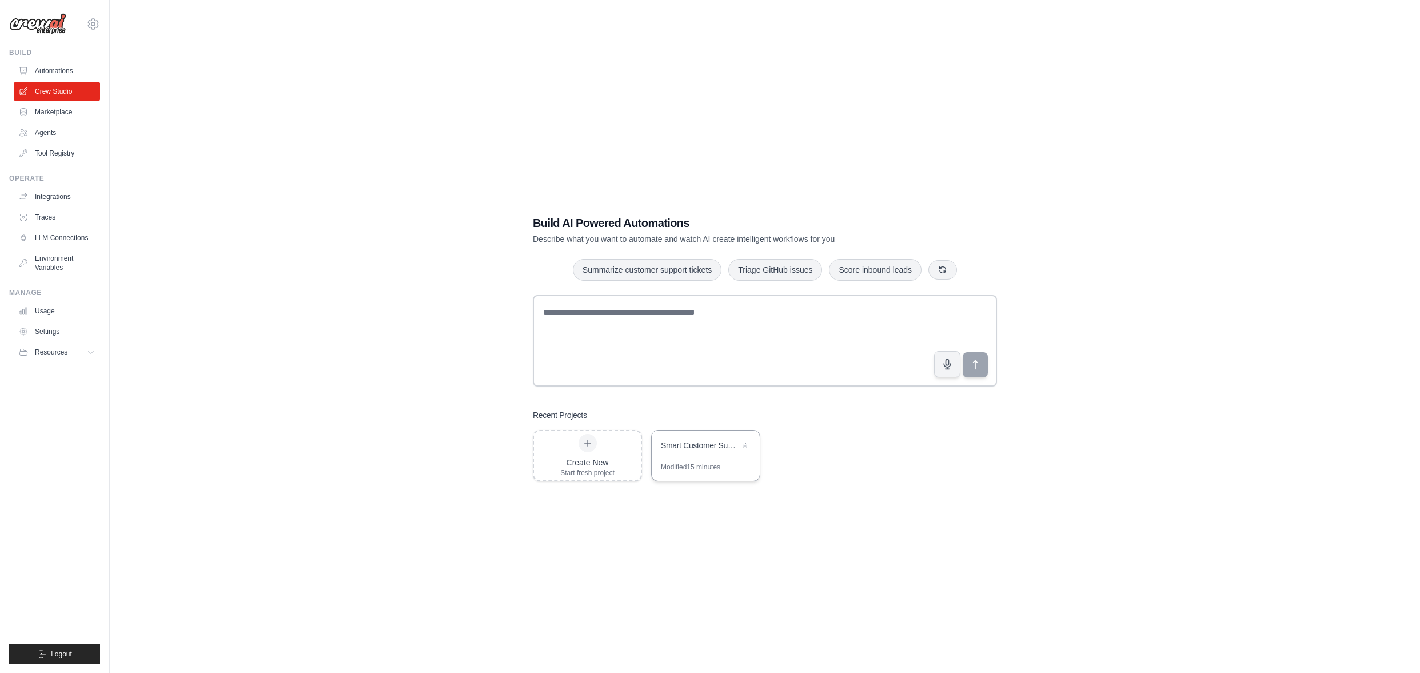
click at [697, 448] on div "Smart Customer Support Automation" at bounding box center [700, 445] width 78 height 11
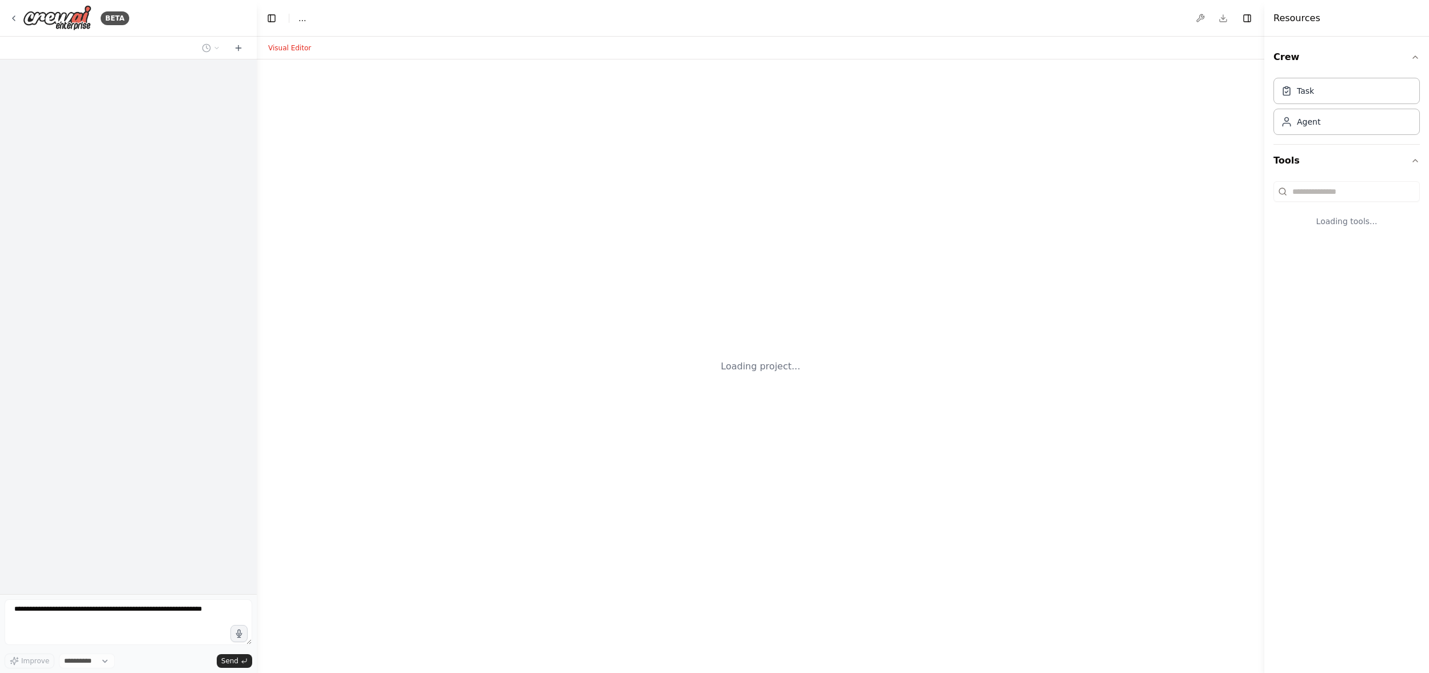
select select "****"
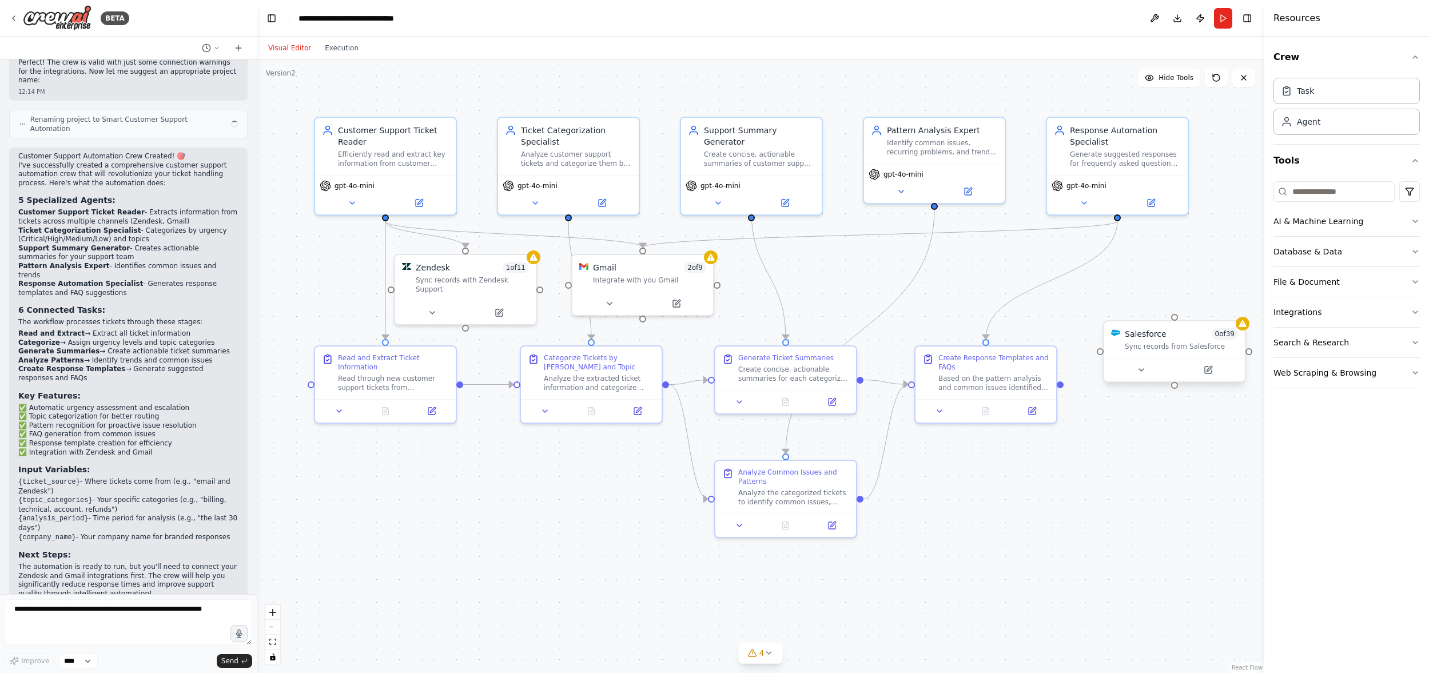
scroll to position [827, 0]
click at [1141, 369] on icon at bounding box center [1141, 370] width 5 height 2
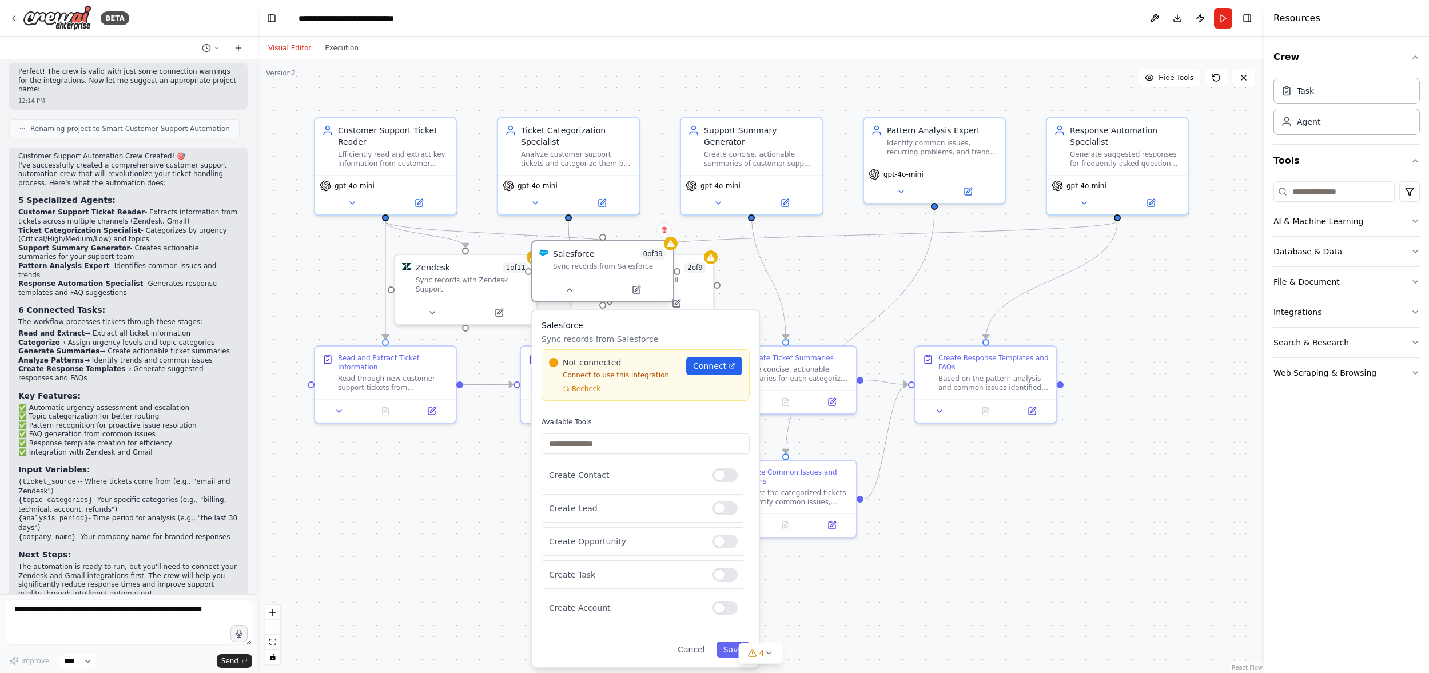
drag, startPoint x: 1163, startPoint y: 341, endPoint x: 585, endPoint y: 261, distance: 583.5
click at [585, 262] on div "Sync records from Salesforce" at bounding box center [609, 266] width 113 height 9
click at [648, 439] on input "text" at bounding box center [645, 443] width 208 height 21
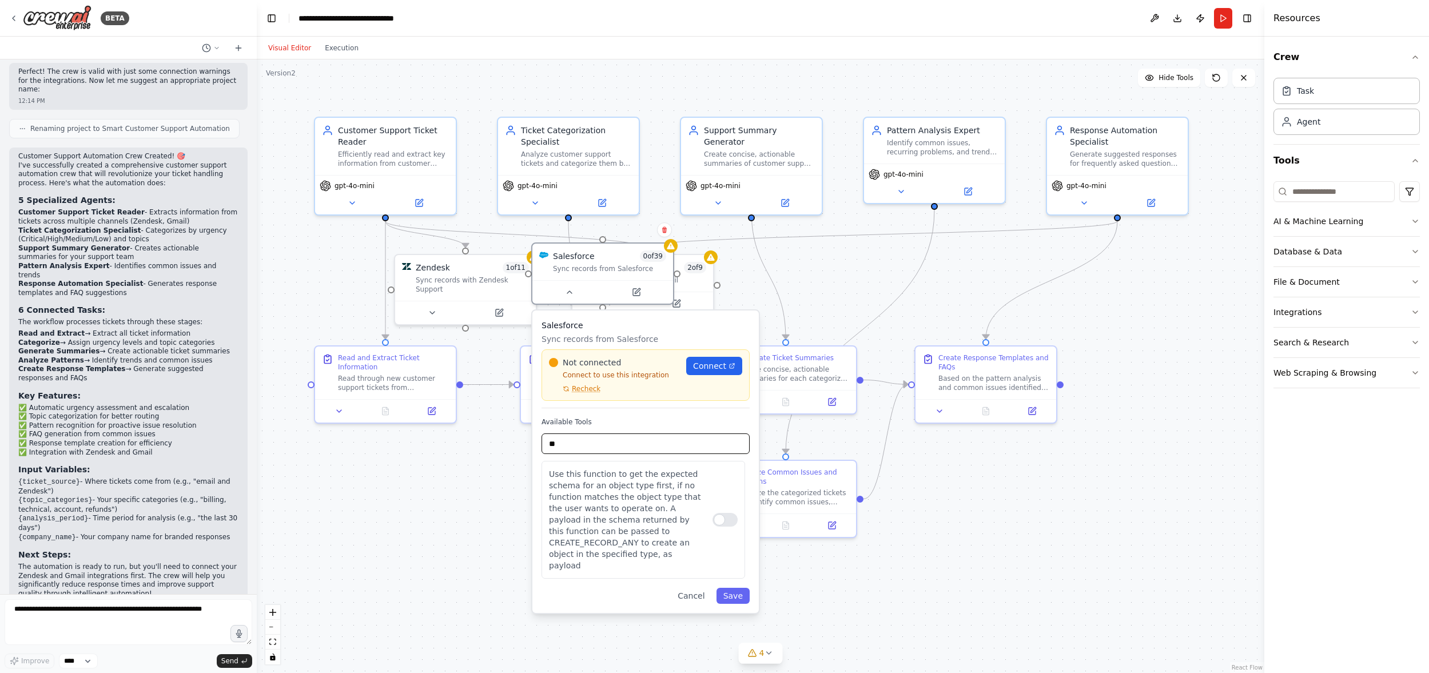
type input "*"
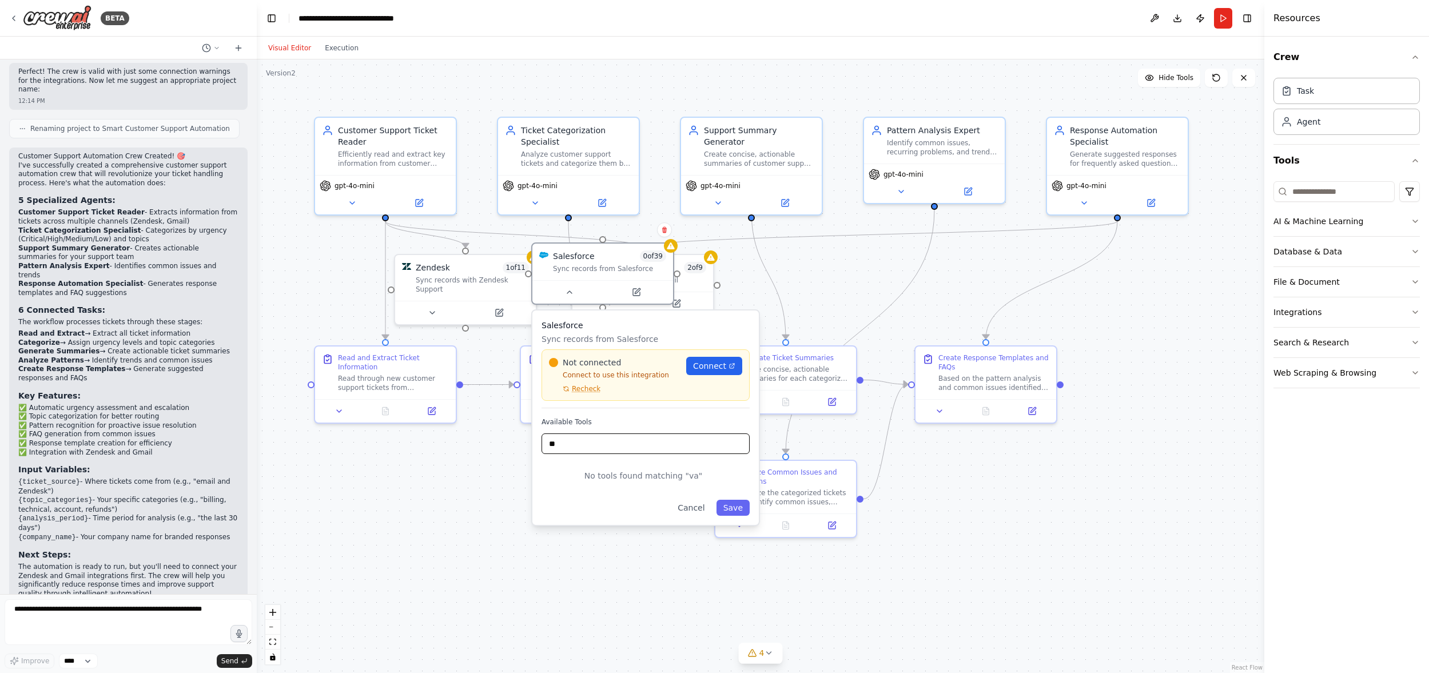
type input "*"
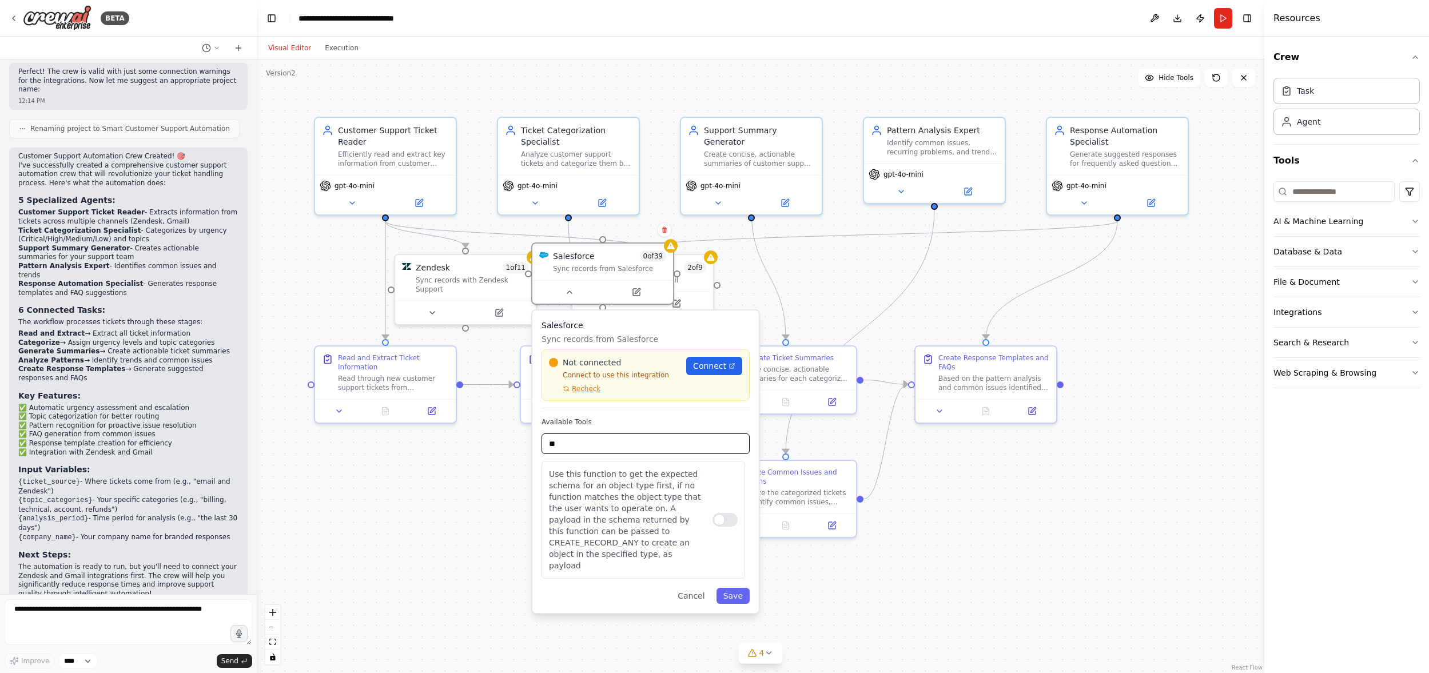
type input "*"
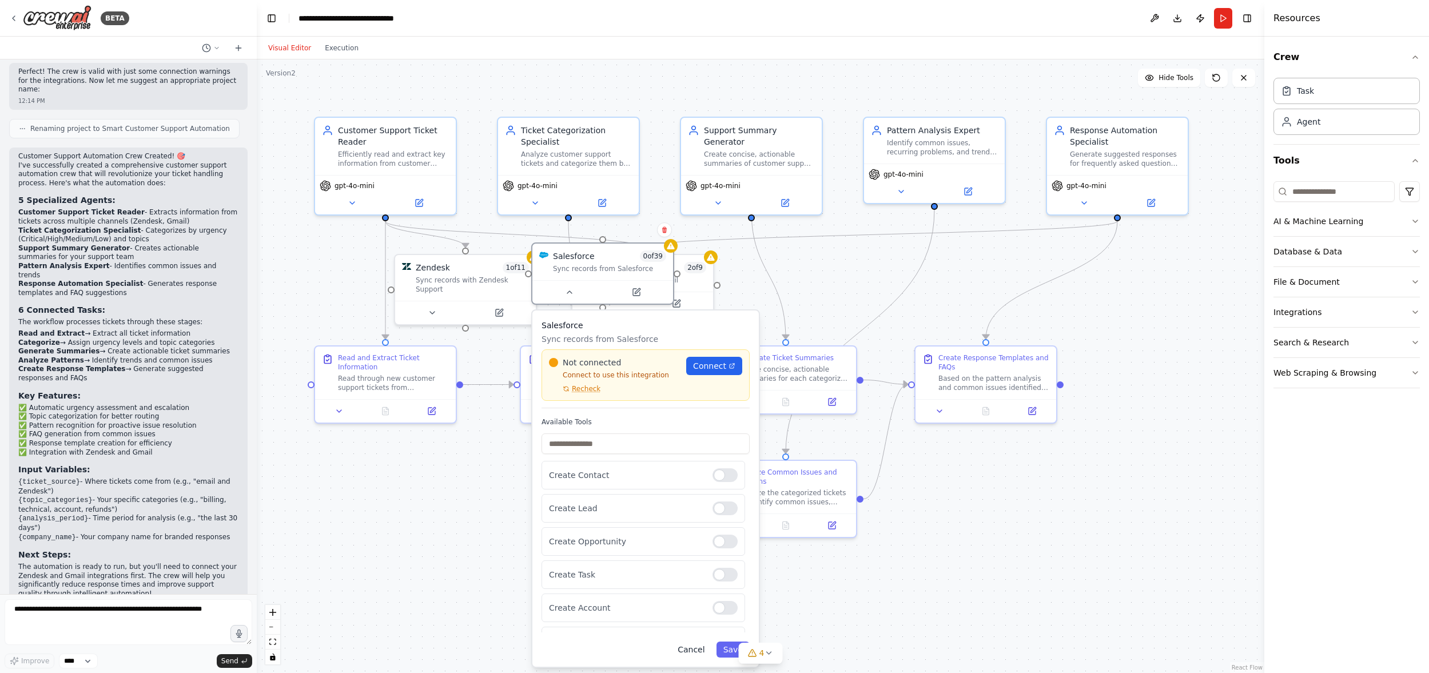
click at [697, 649] on button "Cancel" at bounding box center [691, 649] width 41 height 16
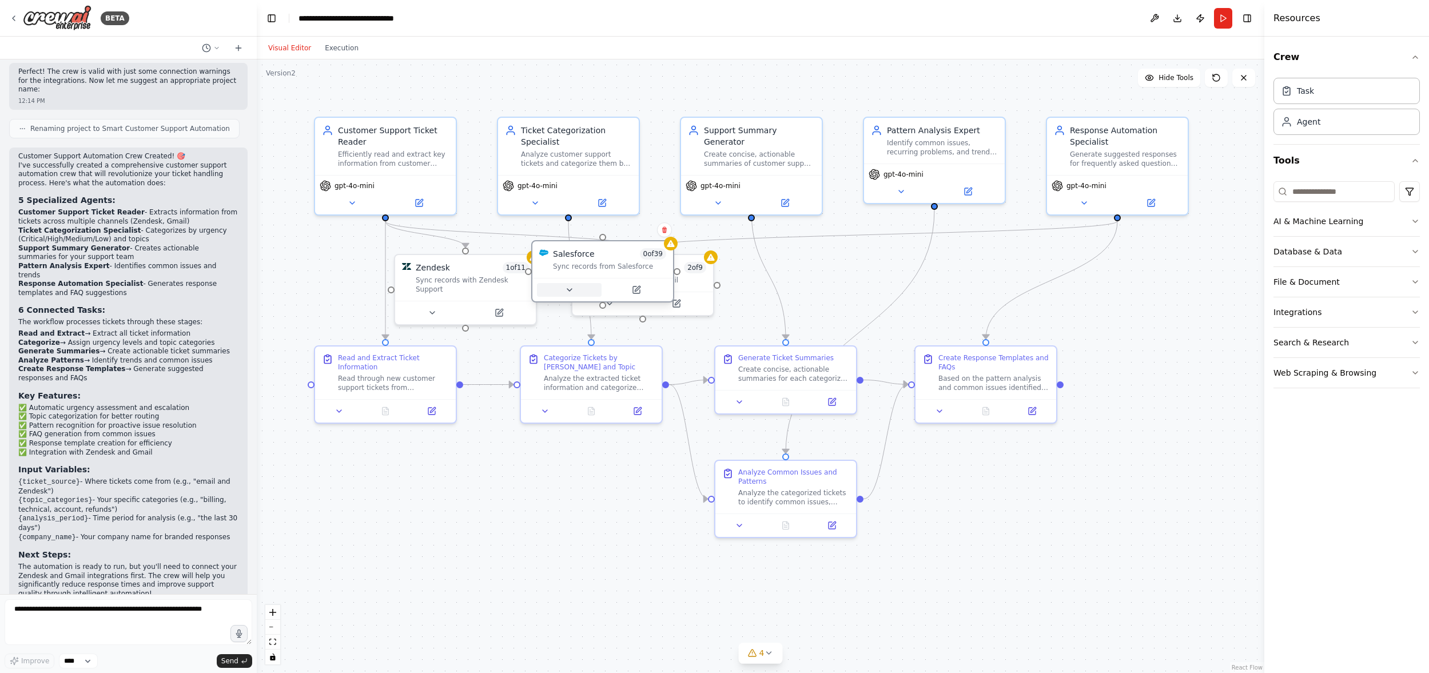
click at [575, 286] on button at bounding box center [569, 290] width 65 height 14
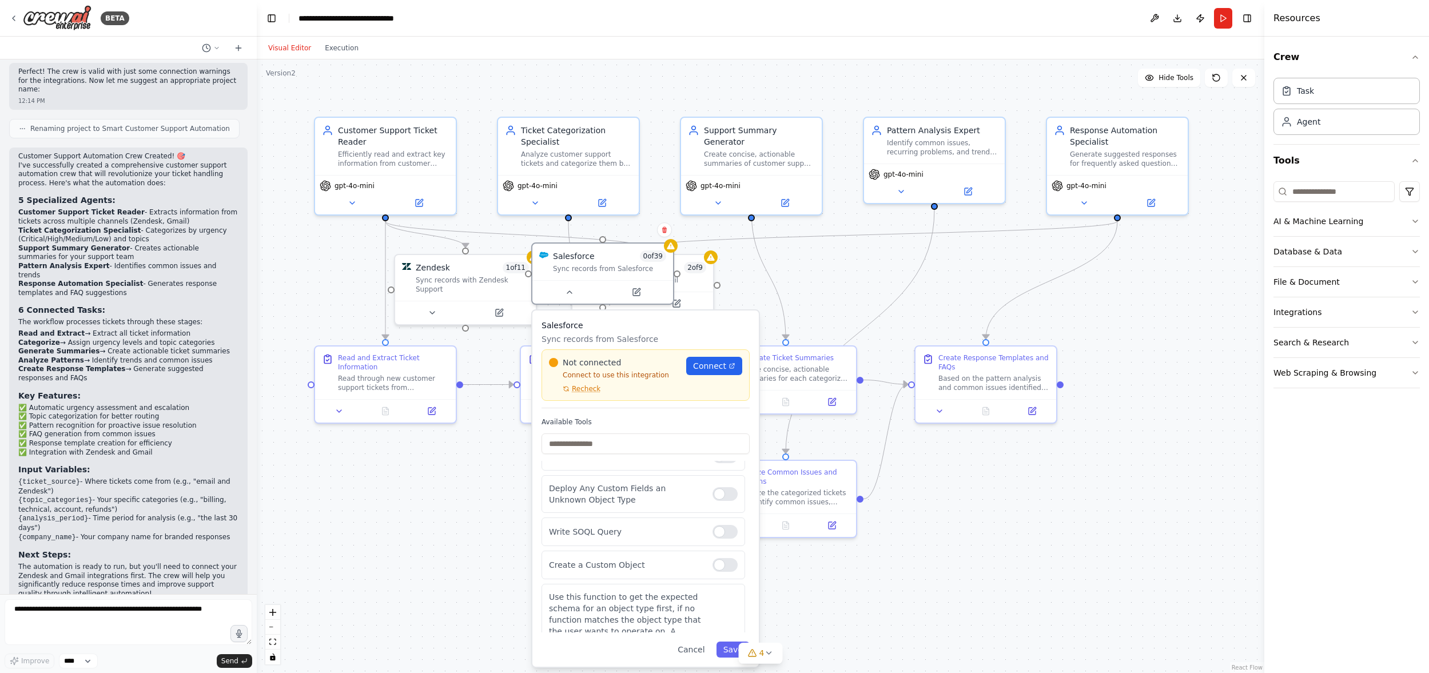
scroll to position [1213, 0]
click at [696, 650] on button "Cancel" at bounding box center [691, 649] width 41 height 16
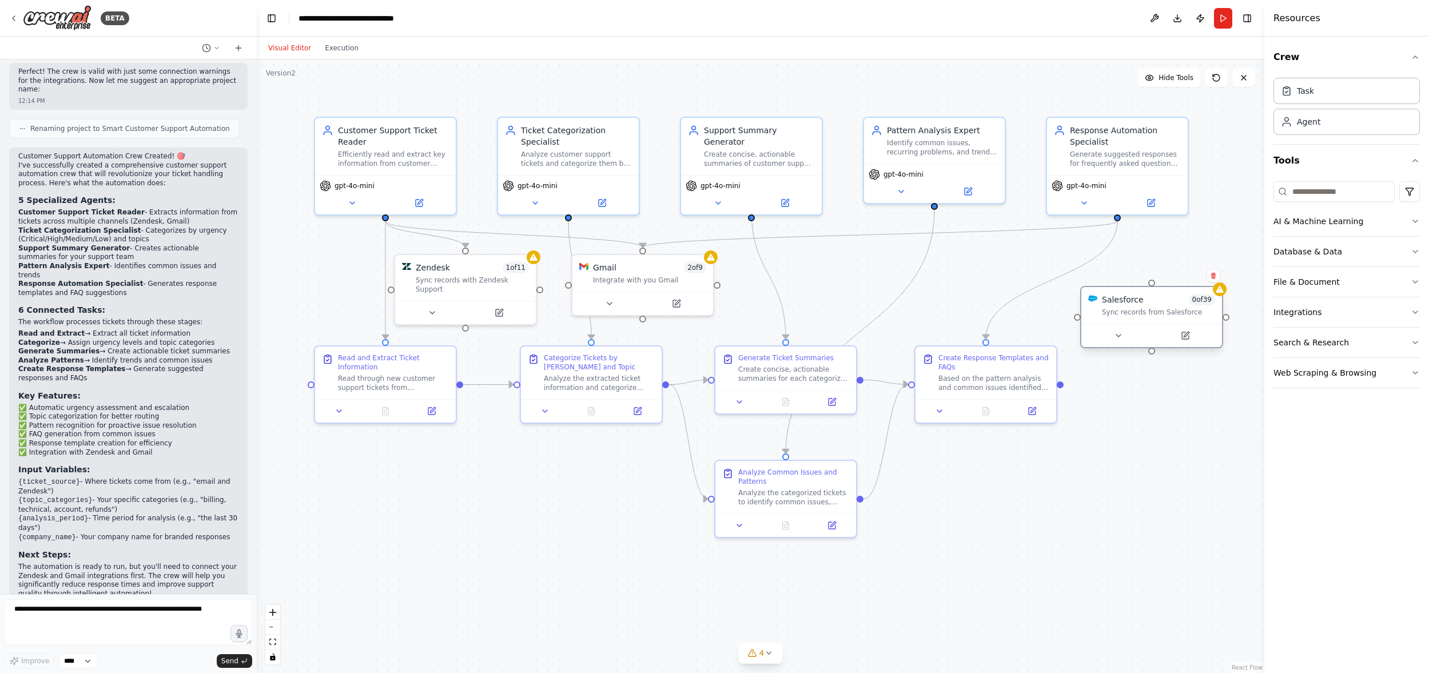
drag, startPoint x: 621, startPoint y: 269, endPoint x: 1170, endPoint y: 306, distance: 549.5
click at [1170, 306] on div "Salesforce 0 of 39 Sync records from Salesforce" at bounding box center [1151, 305] width 141 height 37
click at [1214, 264] on icon at bounding box center [1213, 264] width 5 height 6
click at [1181, 262] on button "Confirm" at bounding box center [1181, 264] width 41 height 14
click at [1414, 250] on icon "button" at bounding box center [1414, 251] width 9 height 9
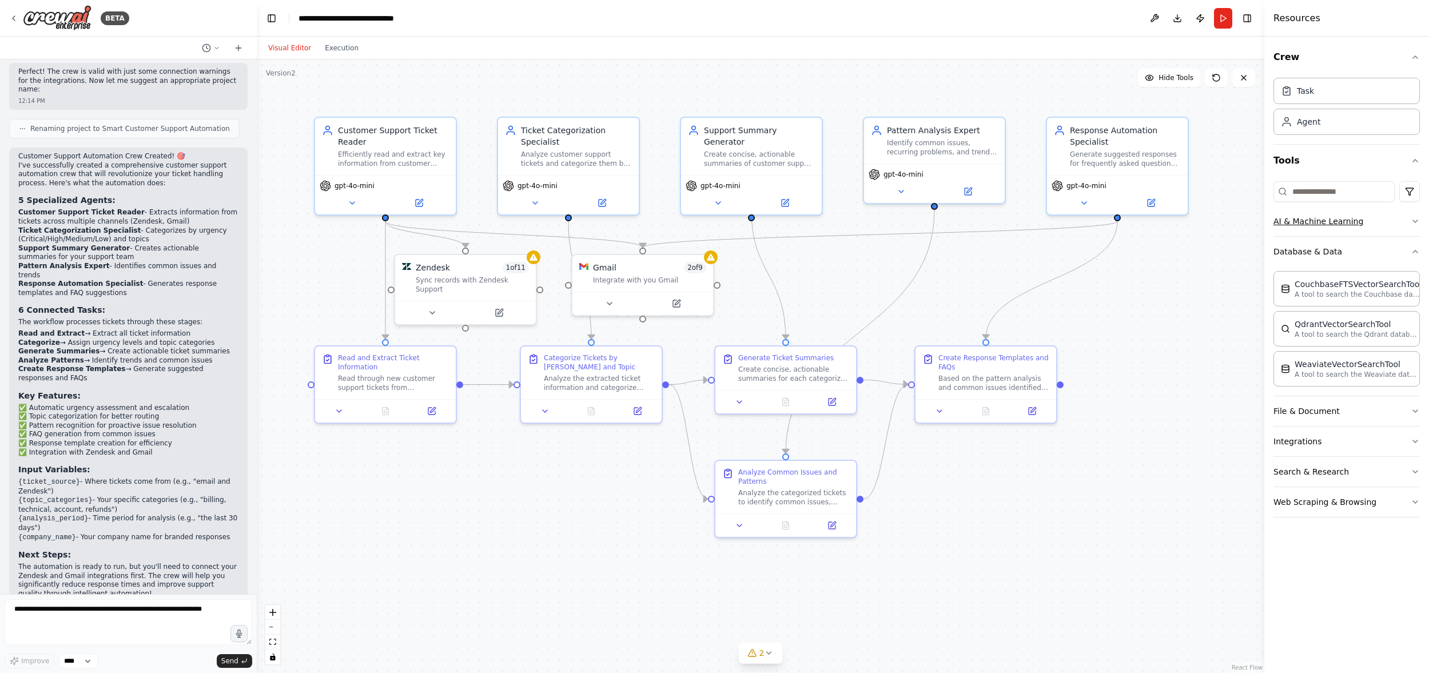
click at [1364, 225] on button "AI & Machine Learning" at bounding box center [1346, 221] width 146 height 30
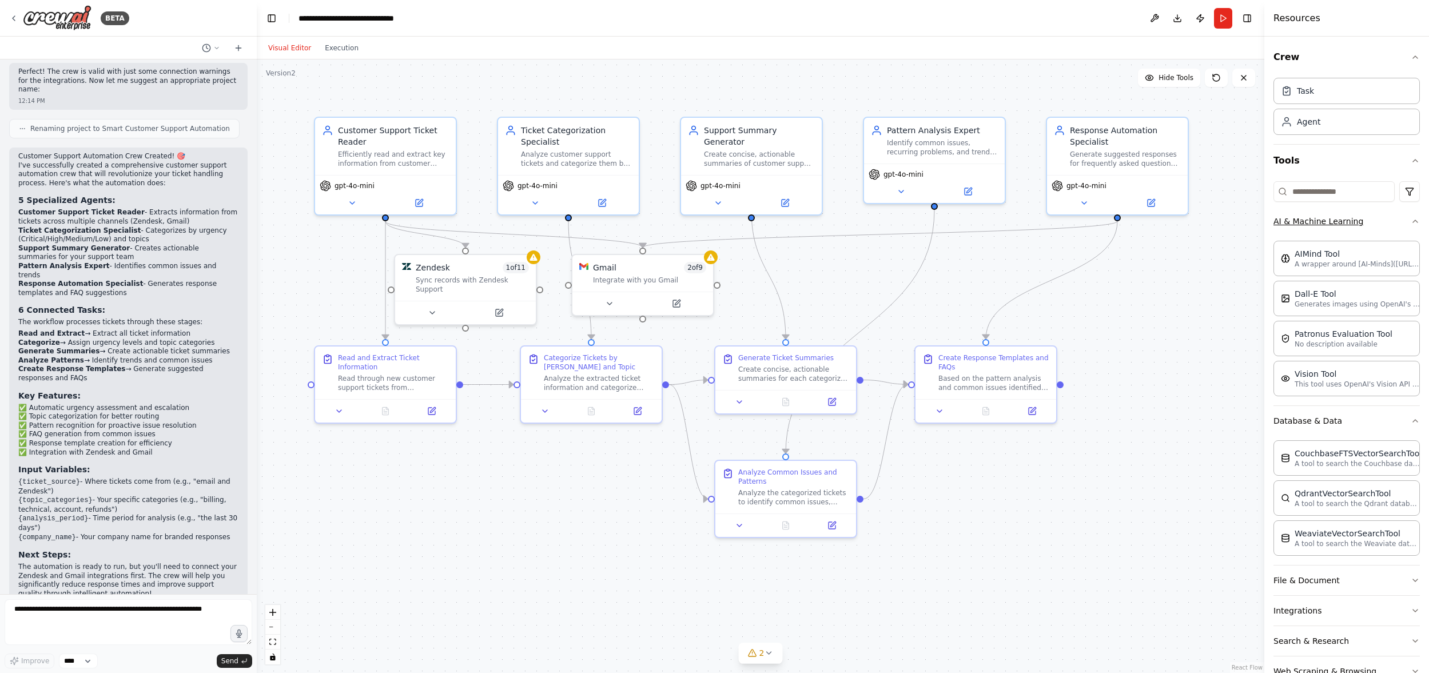
click at [1377, 230] on button "AI & Machine Learning" at bounding box center [1346, 221] width 146 height 30
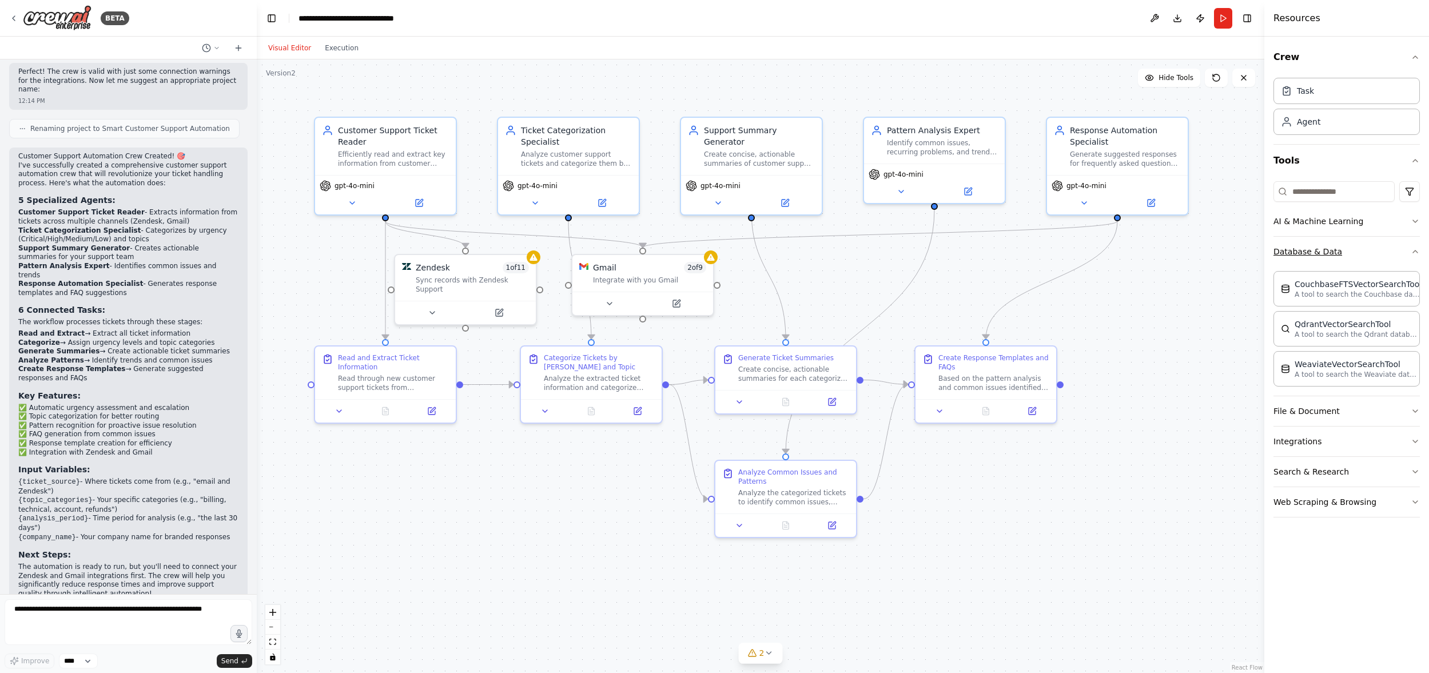
click at [1344, 254] on button "Database & Data" at bounding box center [1346, 252] width 146 height 30
click at [1349, 317] on button "Integrations" at bounding box center [1346, 312] width 146 height 30
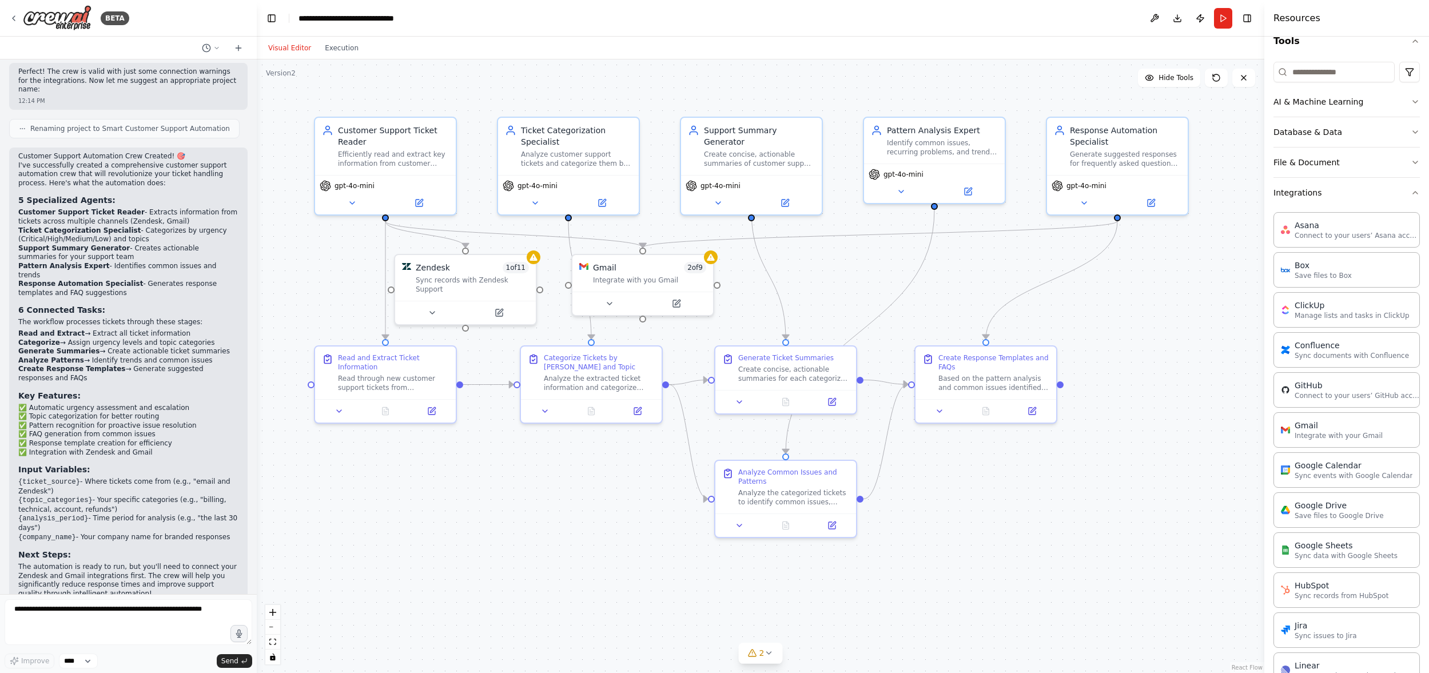
scroll to position [21, 0]
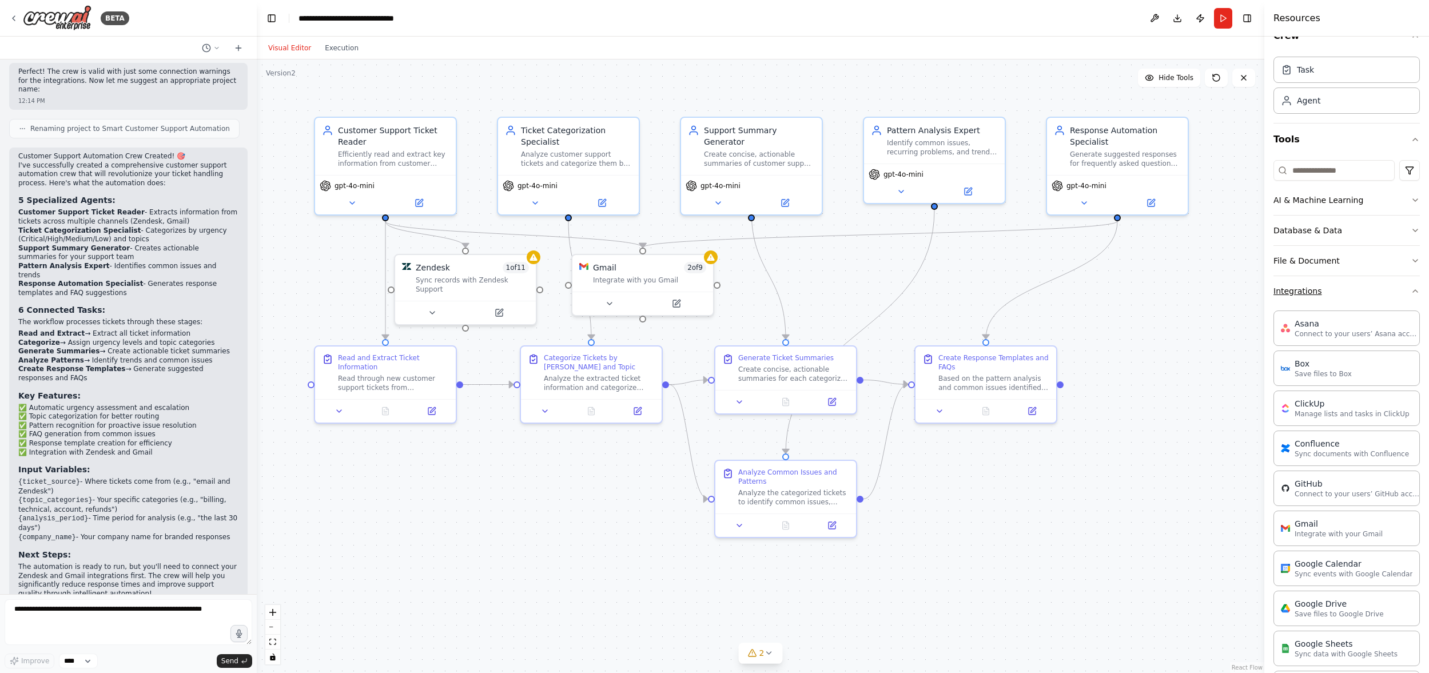
click at [1350, 300] on button "Integrations" at bounding box center [1346, 291] width 146 height 30
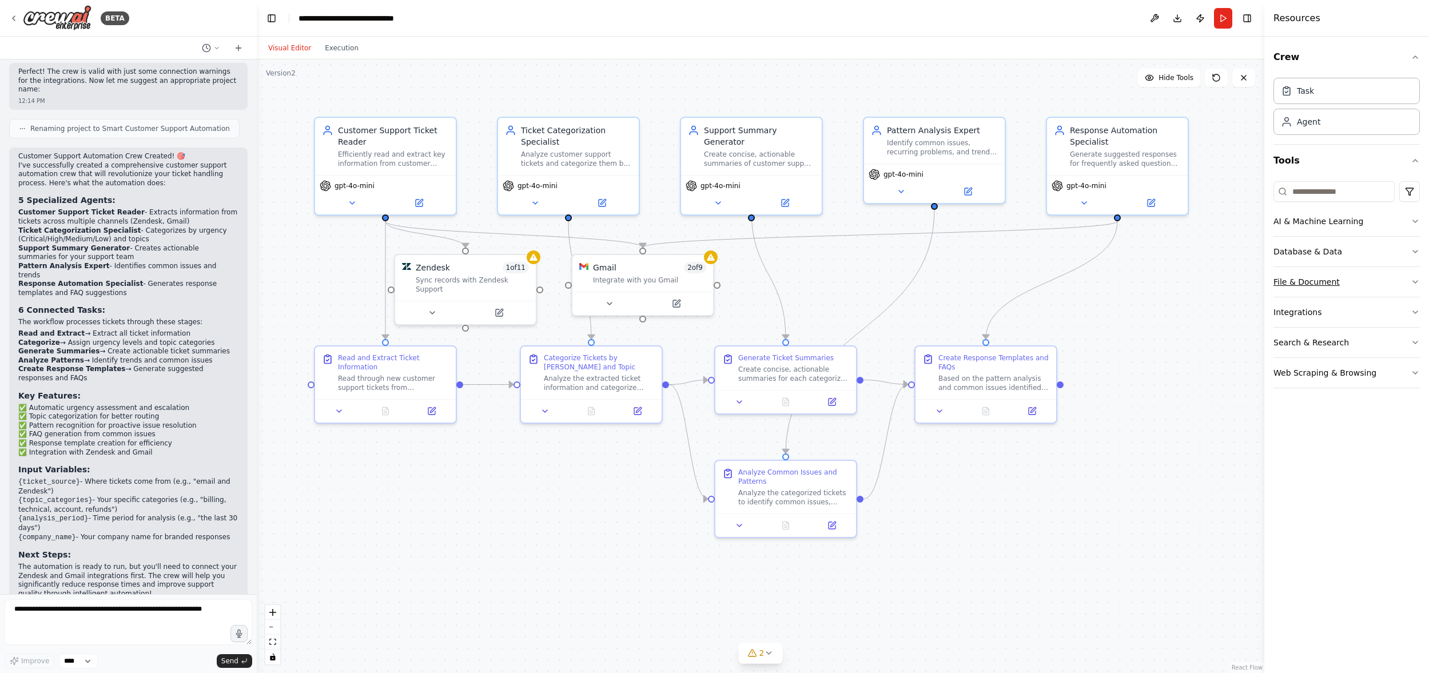
click at [1368, 285] on button "File & Document" at bounding box center [1346, 282] width 146 height 30
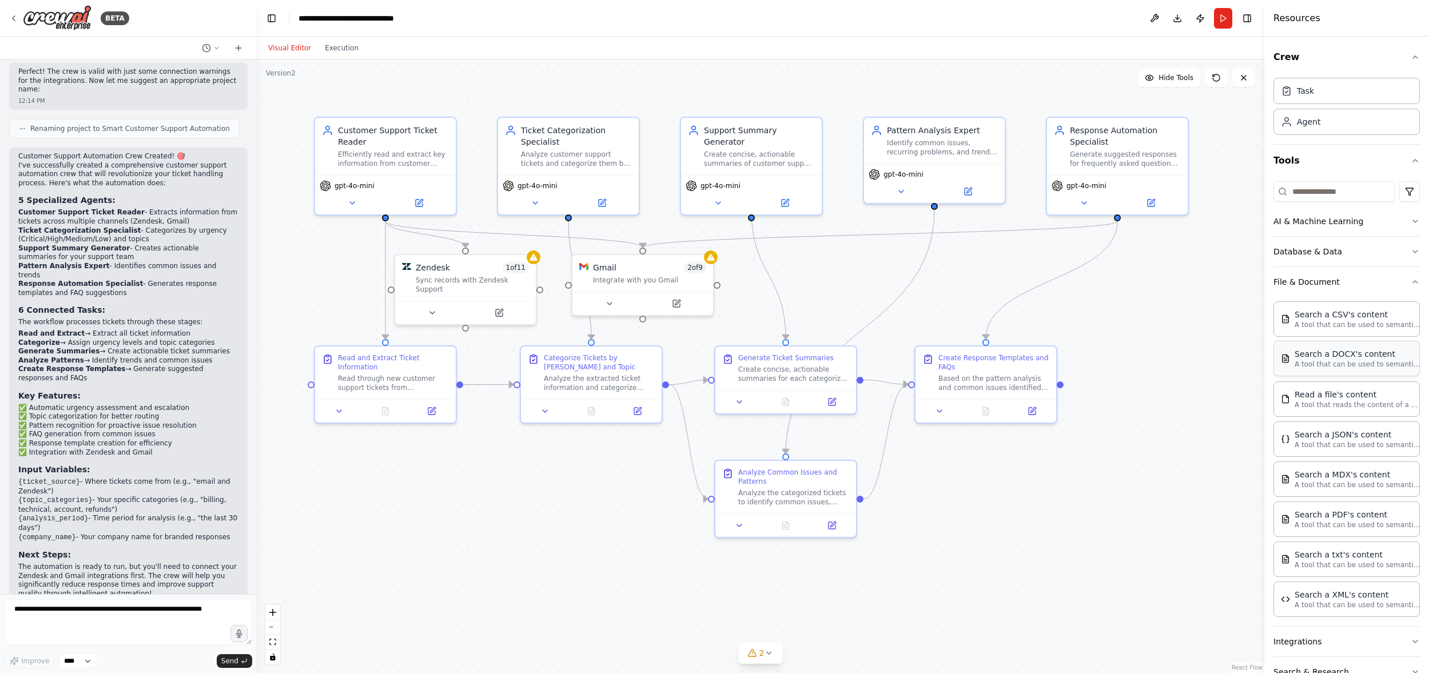
scroll to position [22, 0]
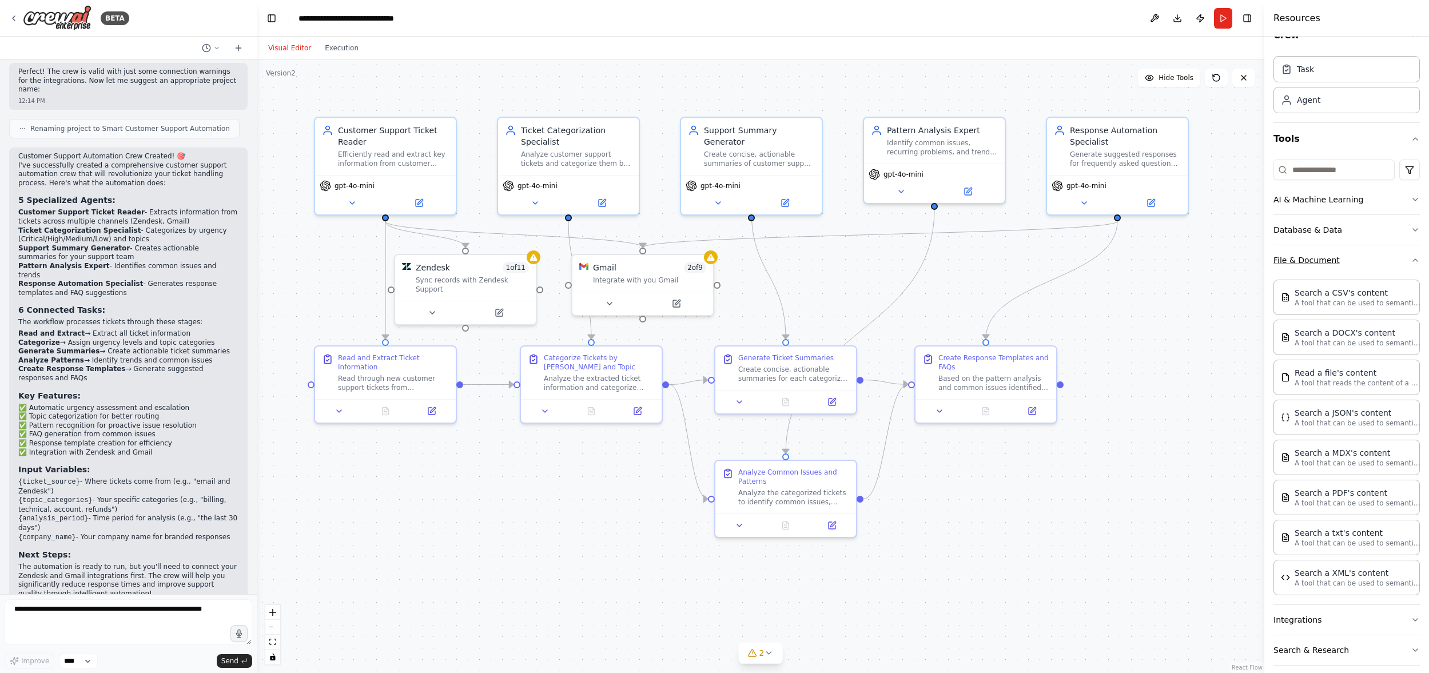
click at [1382, 255] on button "File & Document" at bounding box center [1346, 260] width 146 height 30
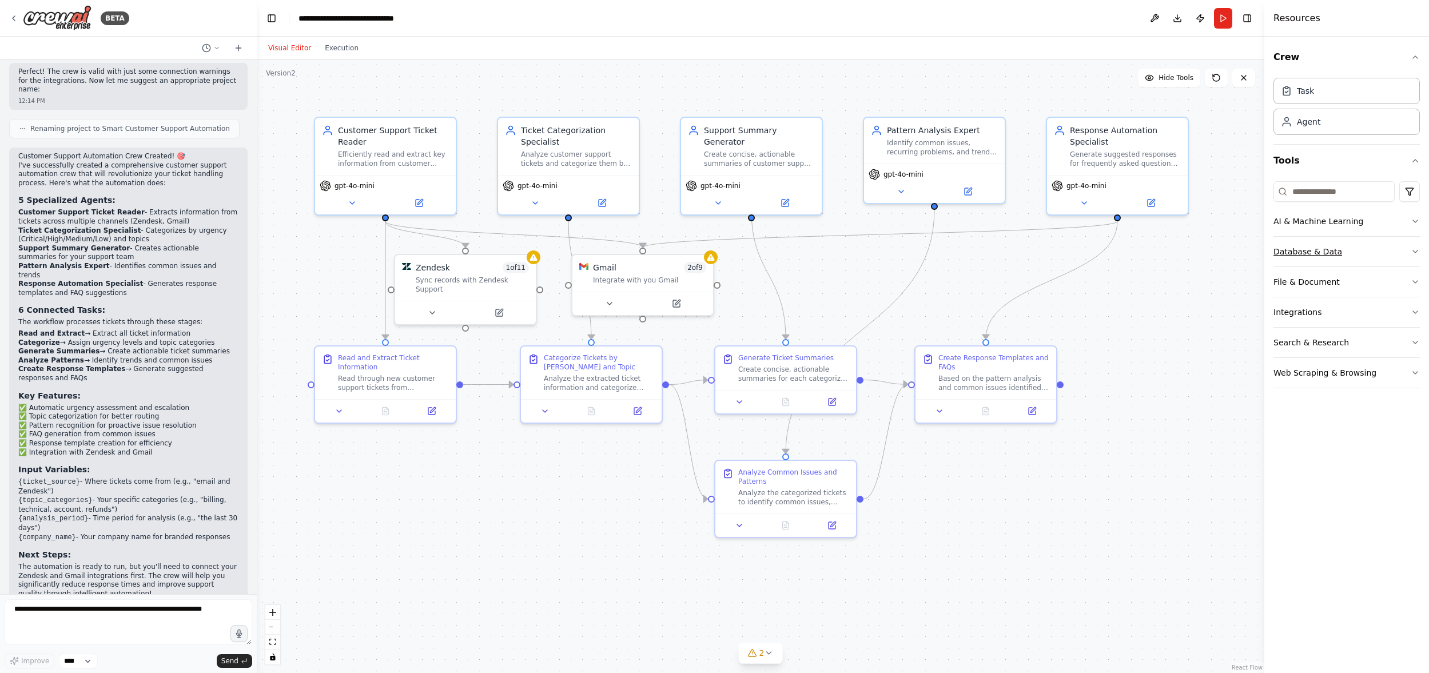
click at [1401, 252] on button "Database & Data" at bounding box center [1346, 252] width 146 height 30
click at [1390, 253] on button "Database & Data" at bounding box center [1346, 252] width 146 height 30
click at [1348, 197] on input at bounding box center [1333, 191] width 121 height 21
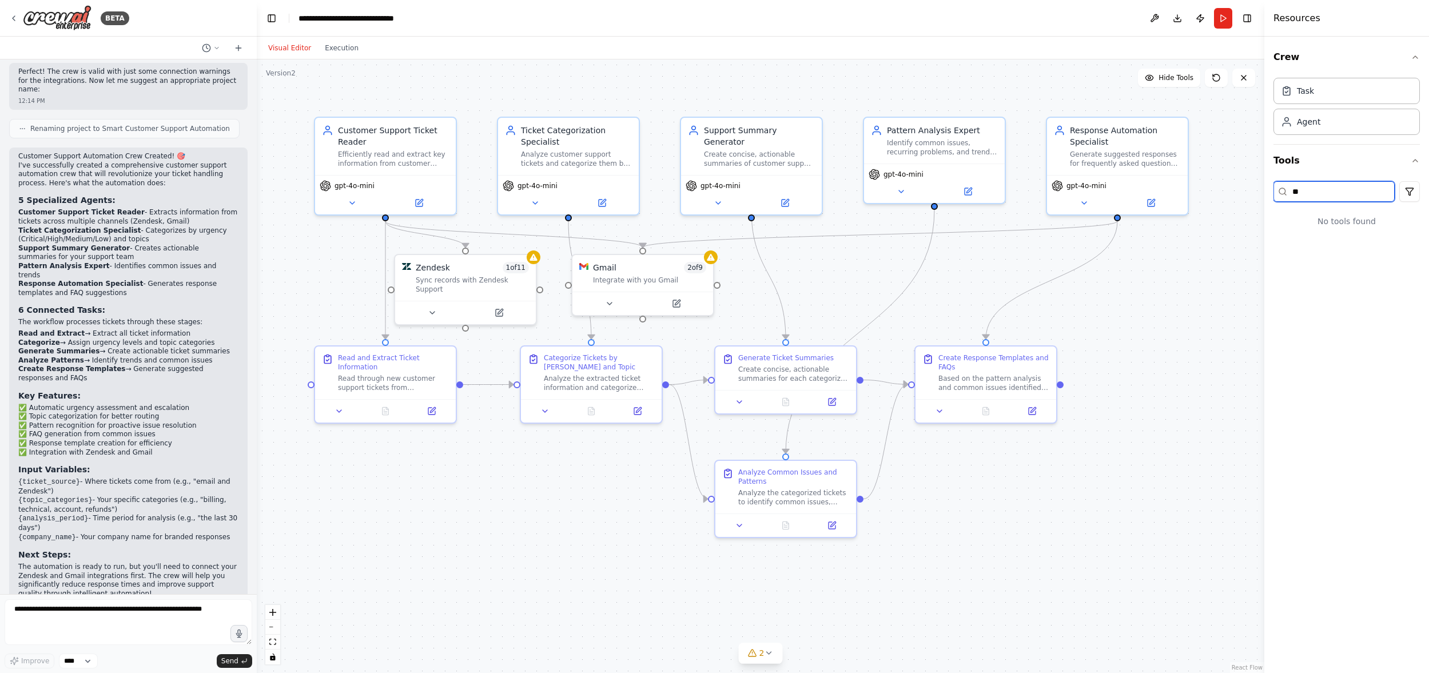
type input "*"
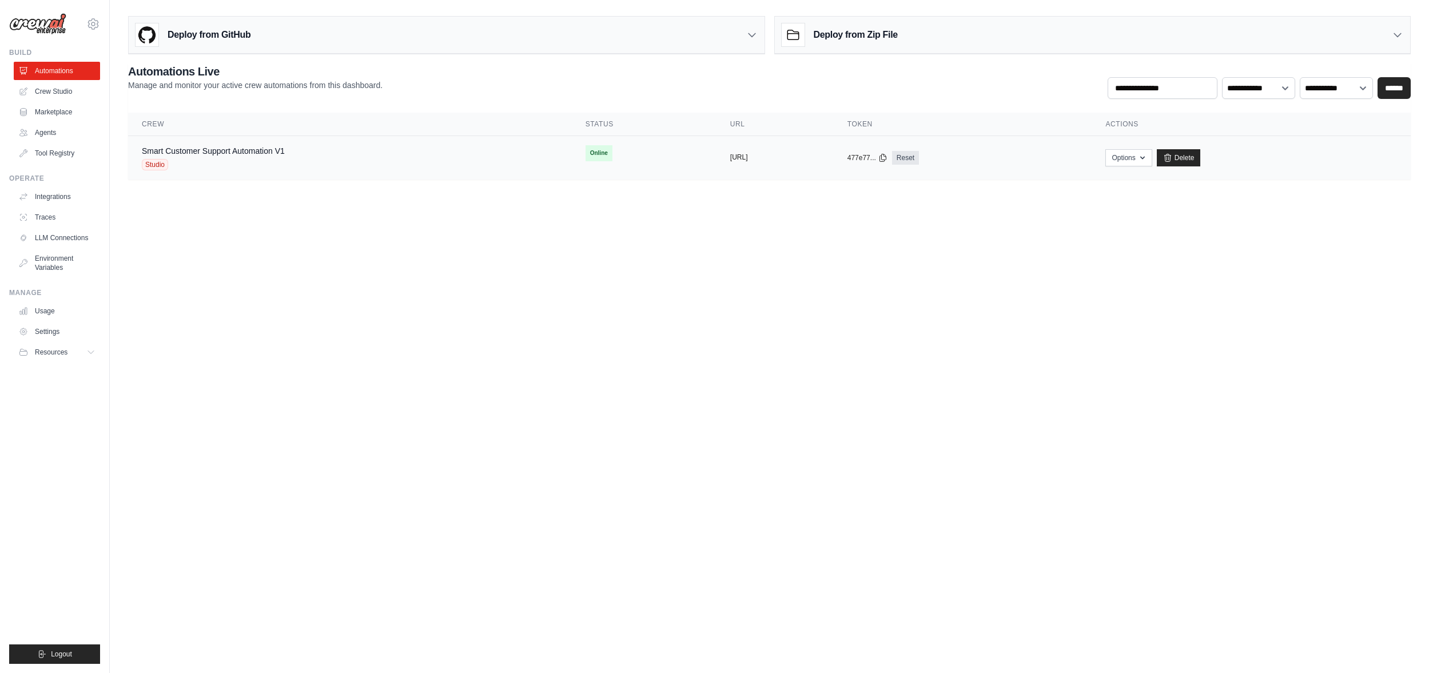
click at [730, 157] on button "[URL]" at bounding box center [739, 157] width 18 height 9
click at [1151, 161] on button "Options" at bounding box center [1128, 157] width 46 height 17
click at [722, 357] on body "[PERSON_NAME][EMAIL_ADDRESS][DOMAIN_NAME] Settings Build Automations Crew Studio" at bounding box center [714, 336] width 1429 height 673
click at [73, 330] on link "Settings" at bounding box center [58, 331] width 86 height 18
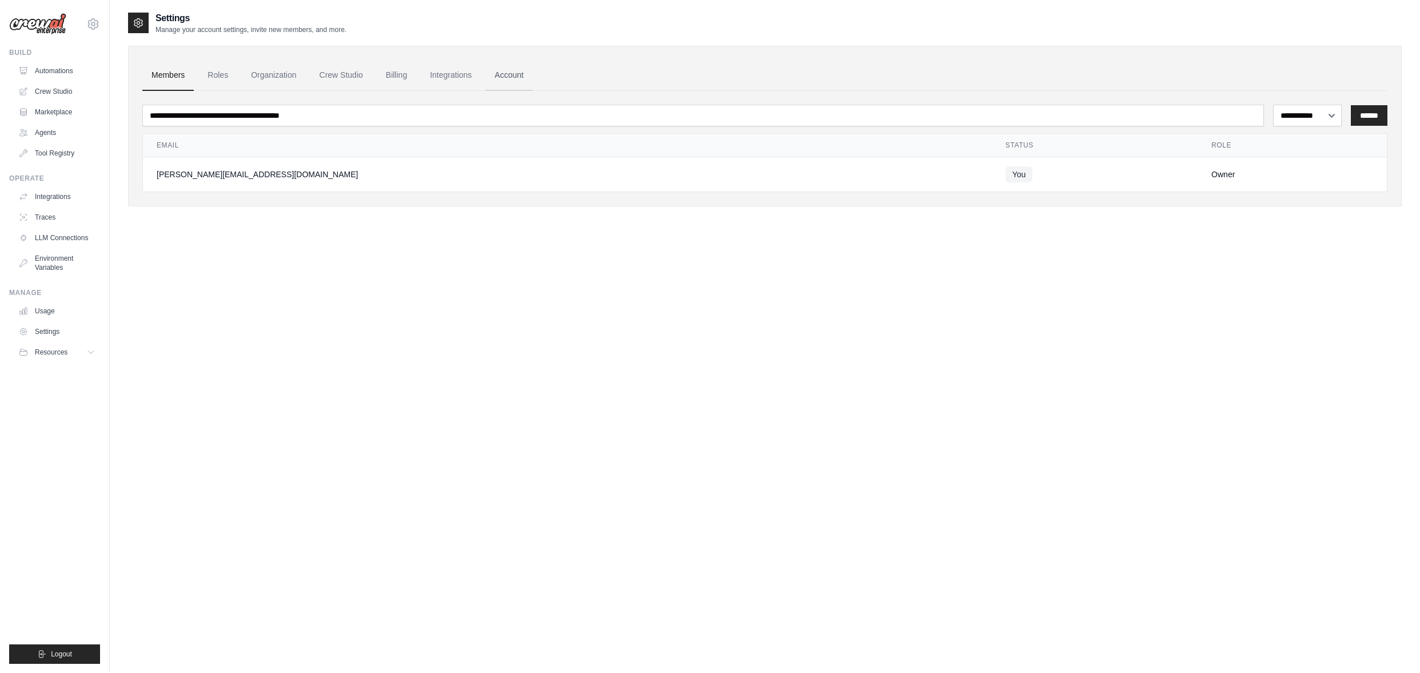
click at [503, 75] on link "Account" at bounding box center [508, 75] width 47 height 31
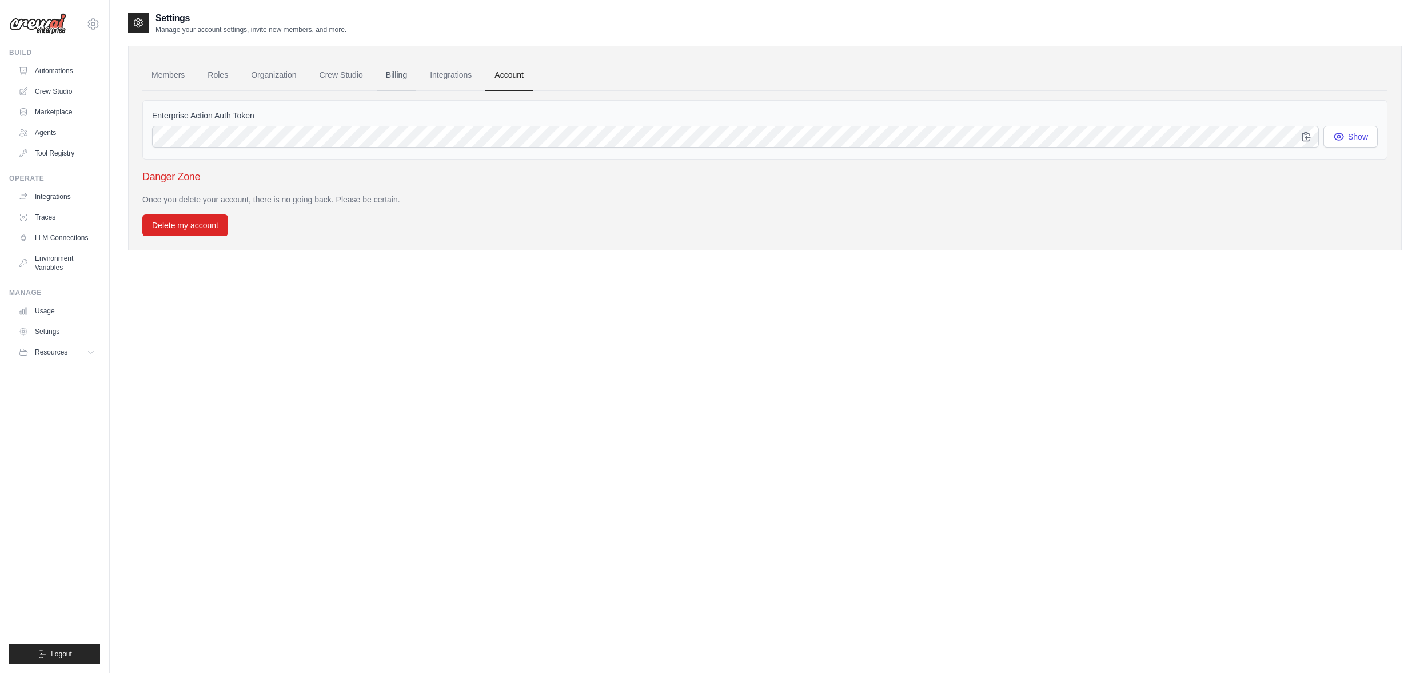
click at [405, 81] on link "Billing" at bounding box center [396, 75] width 39 height 31
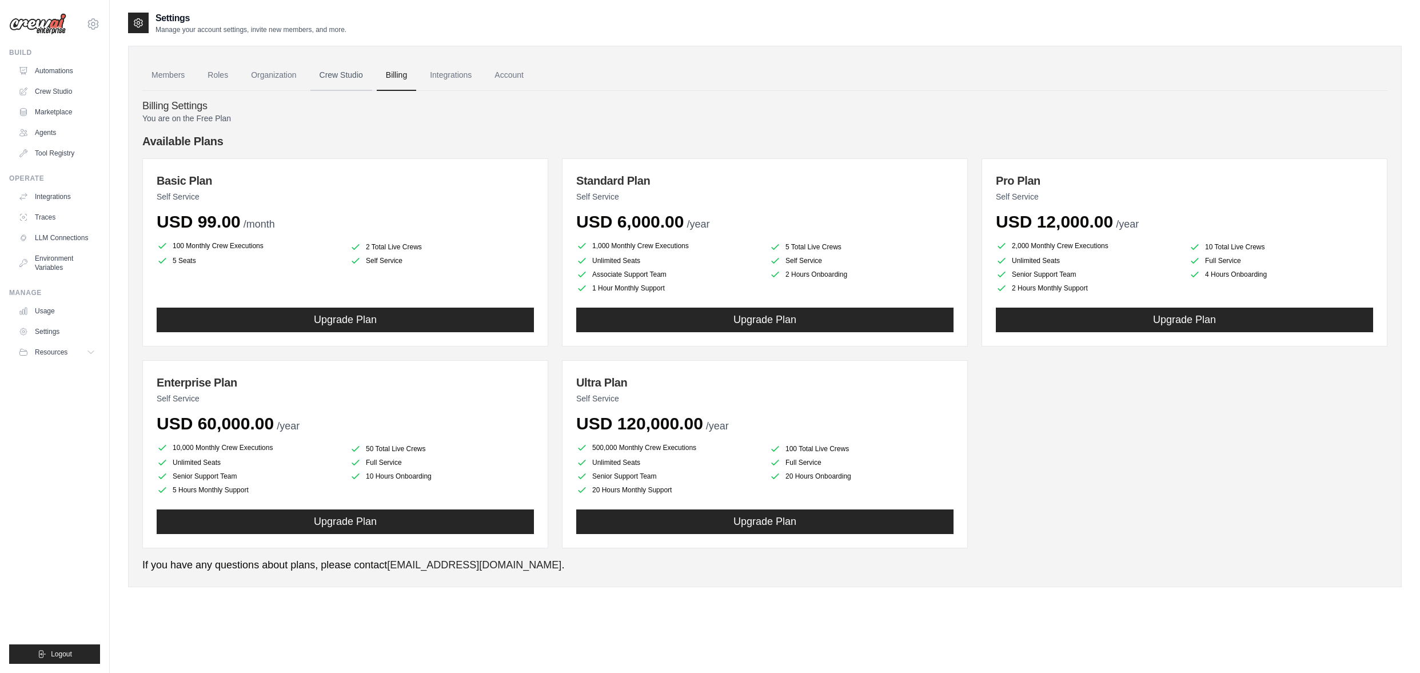
click at [348, 78] on link "Crew Studio" at bounding box center [341, 75] width 62 height 31
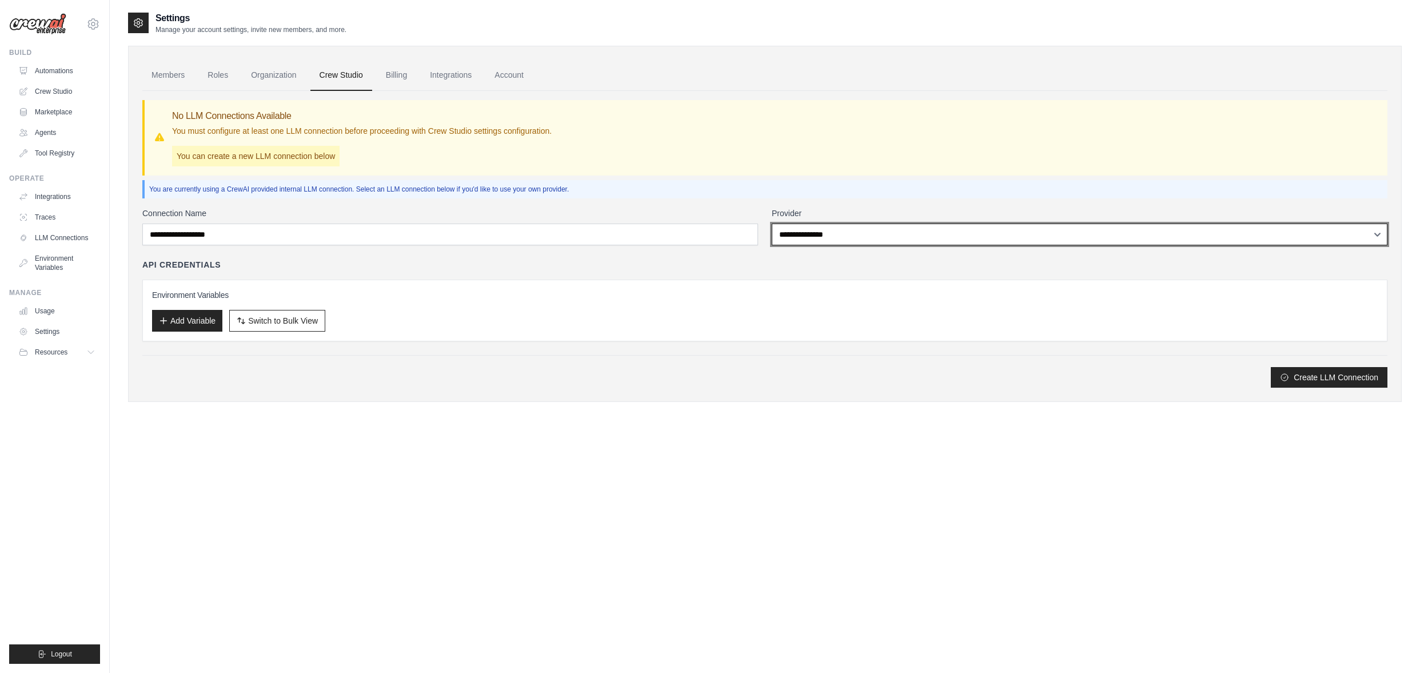
click at [905, 232] on select "**********" at bounding box center [1080, 235] width 616 height 22
click at [772, 224] on select "**********" at bounding box center [1080, 235] width 616 height 22
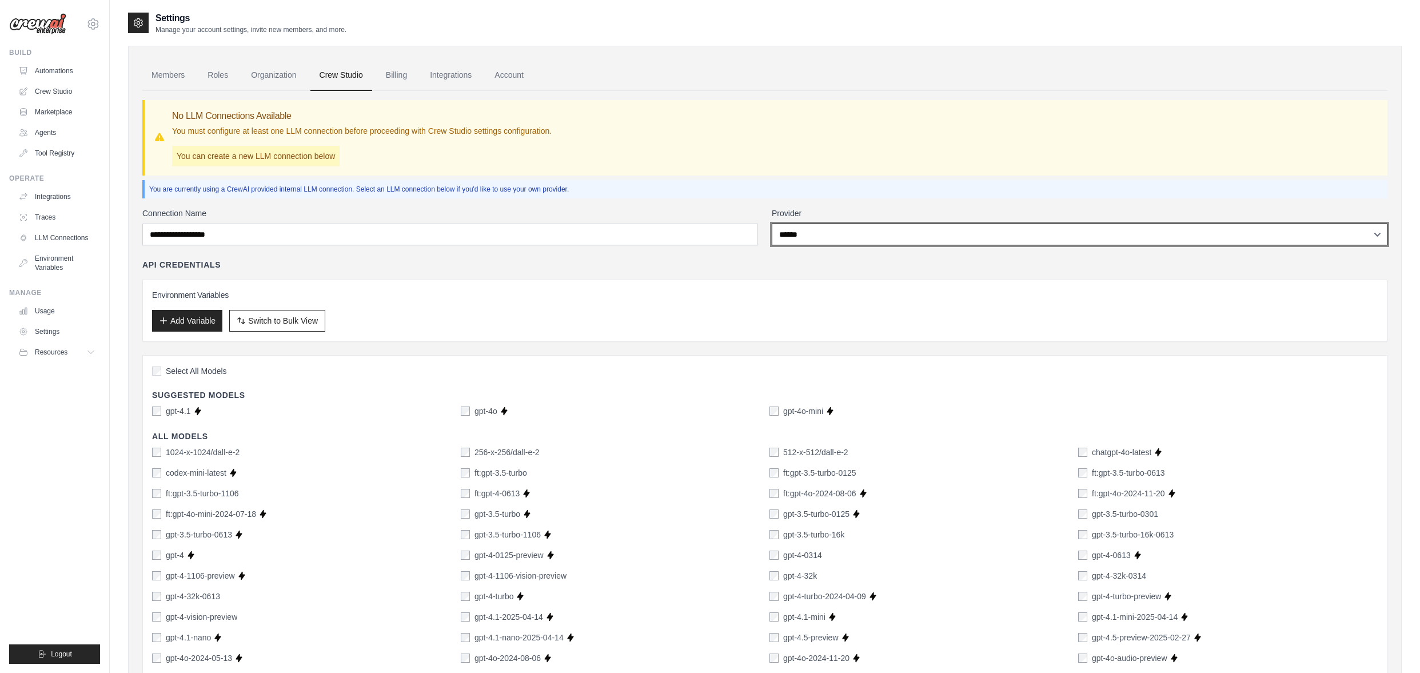
click at [1021, 233] on select "**********" at bounding box center [1080, 235] width 616 height 22
select select "*********"
click at [772, 224] on select "**********" at bounding box center [1080, 235] width 616 height 22
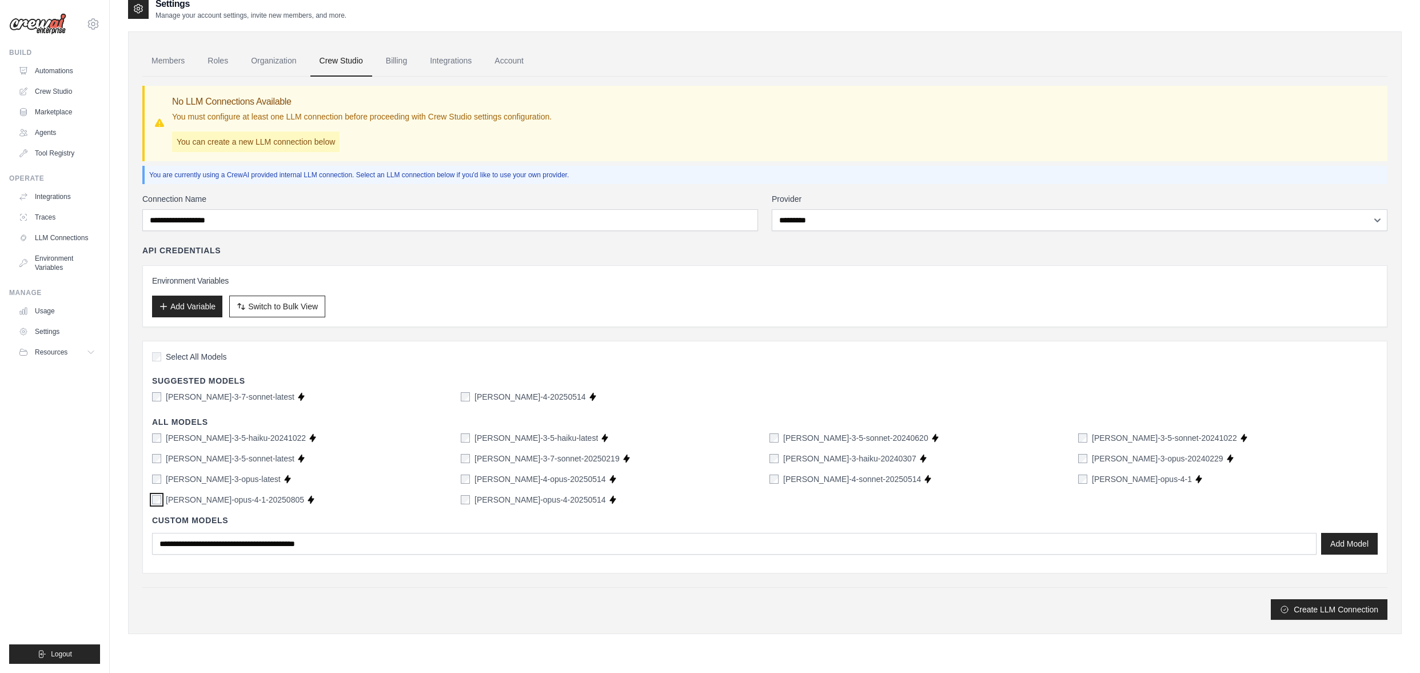
scroll to position [23, 0]
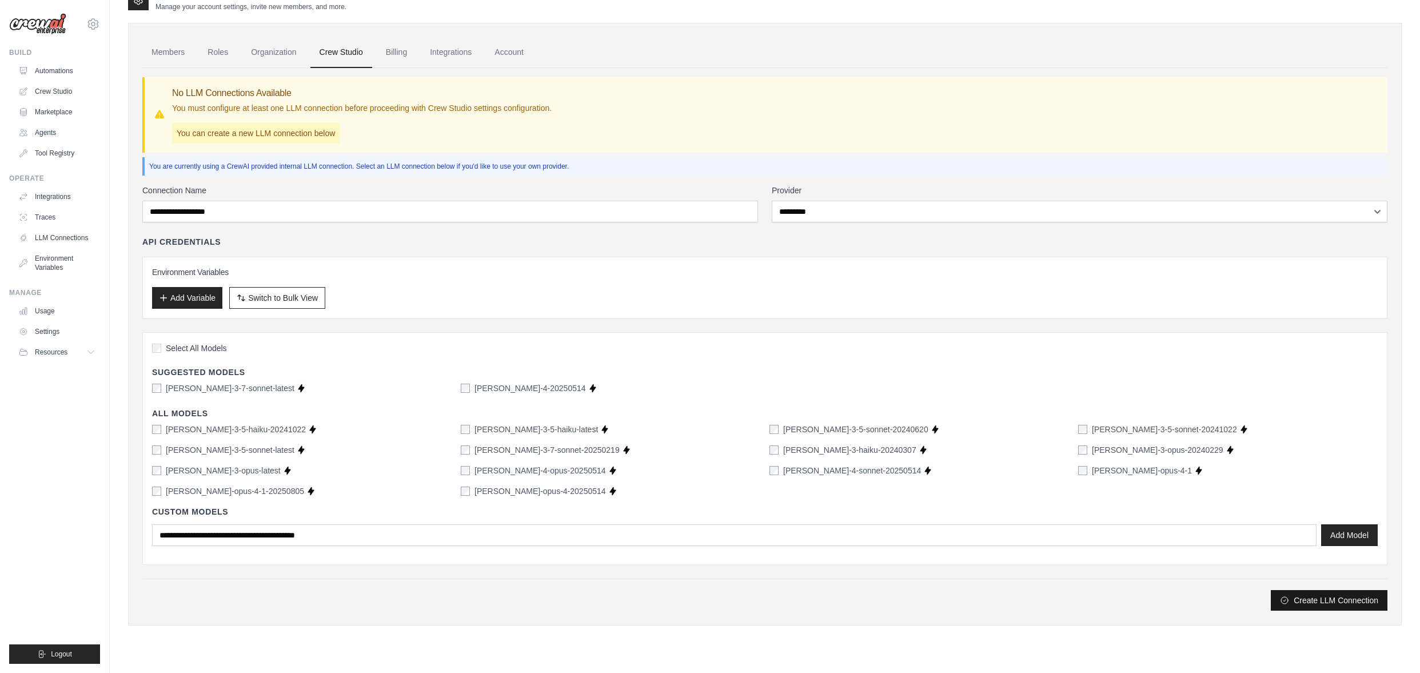
click at [1333, 600] on button "Create LLM Connection" at bounding box center [1329, 600] width 117 height 21
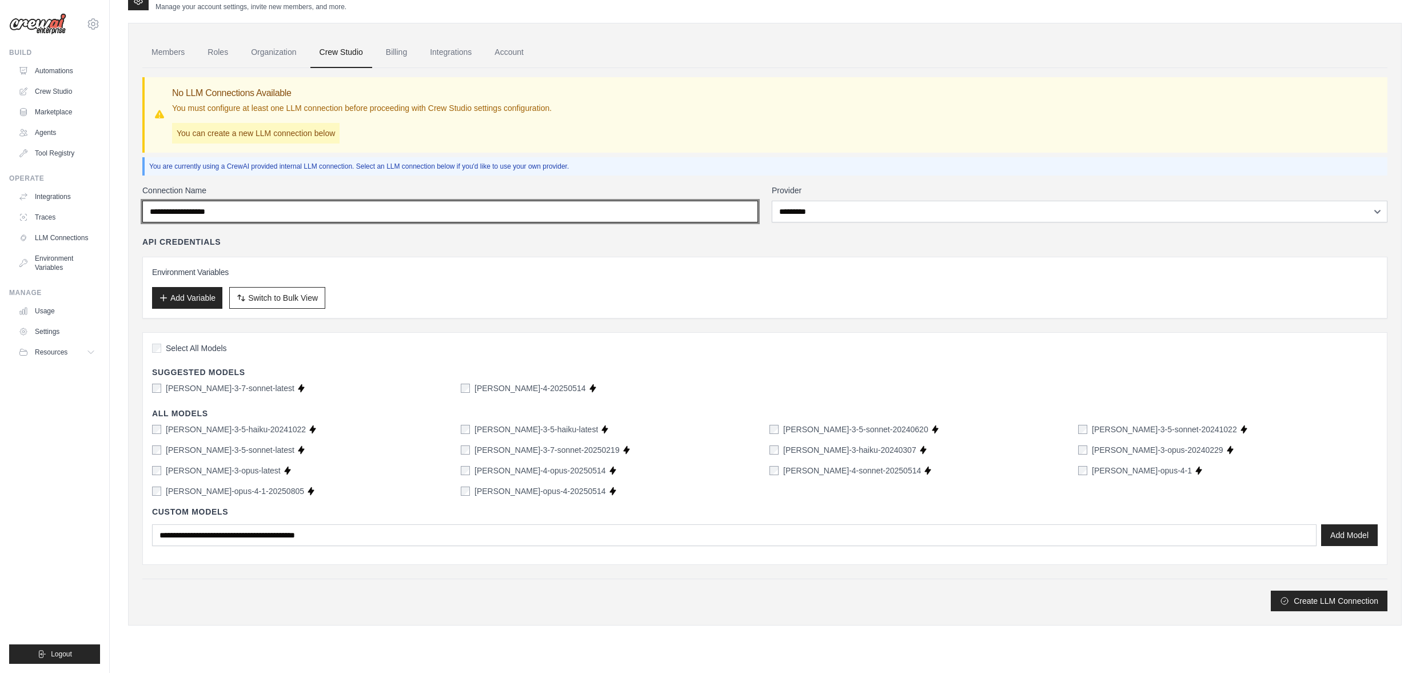
click at [496, 210] on input "Connection Name" at bounding box center [450, 212] width 616 height 22
type input "*******"
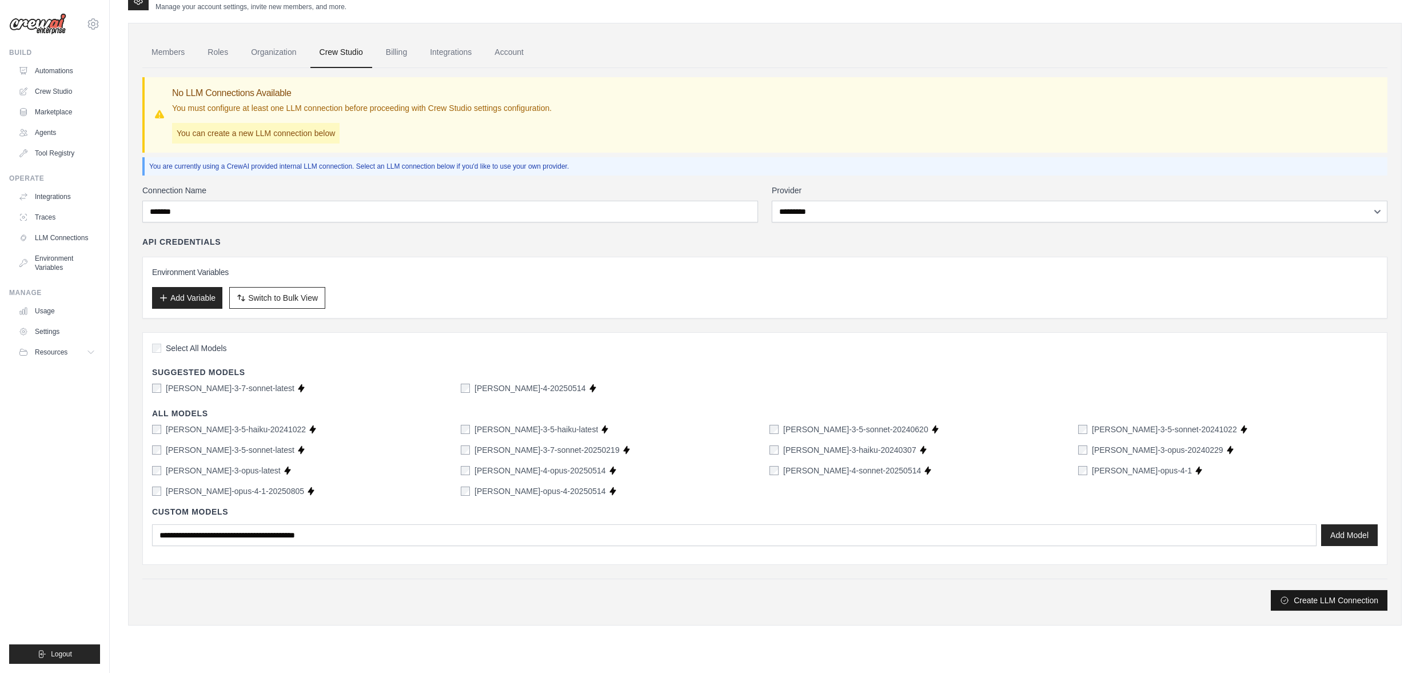
click at [1311, 599] on button "Create LLM Connection" at bounding box center [1329, 600] width 117 height 21
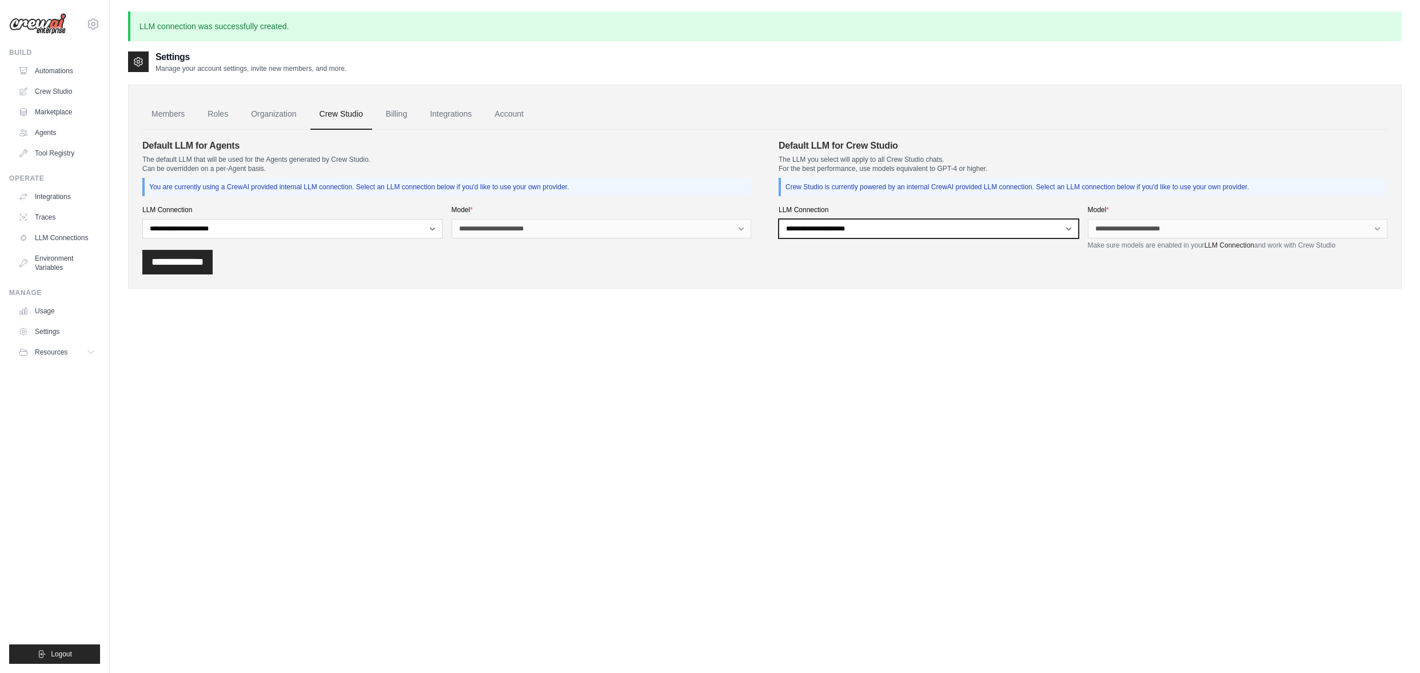
click at [883, 225] on select "**********" at bounding box center [929, 228] width 300 height 19
select select "******"
click at [779, 219] on select "**********" at bounding box center [929, 228] width 300 height 19
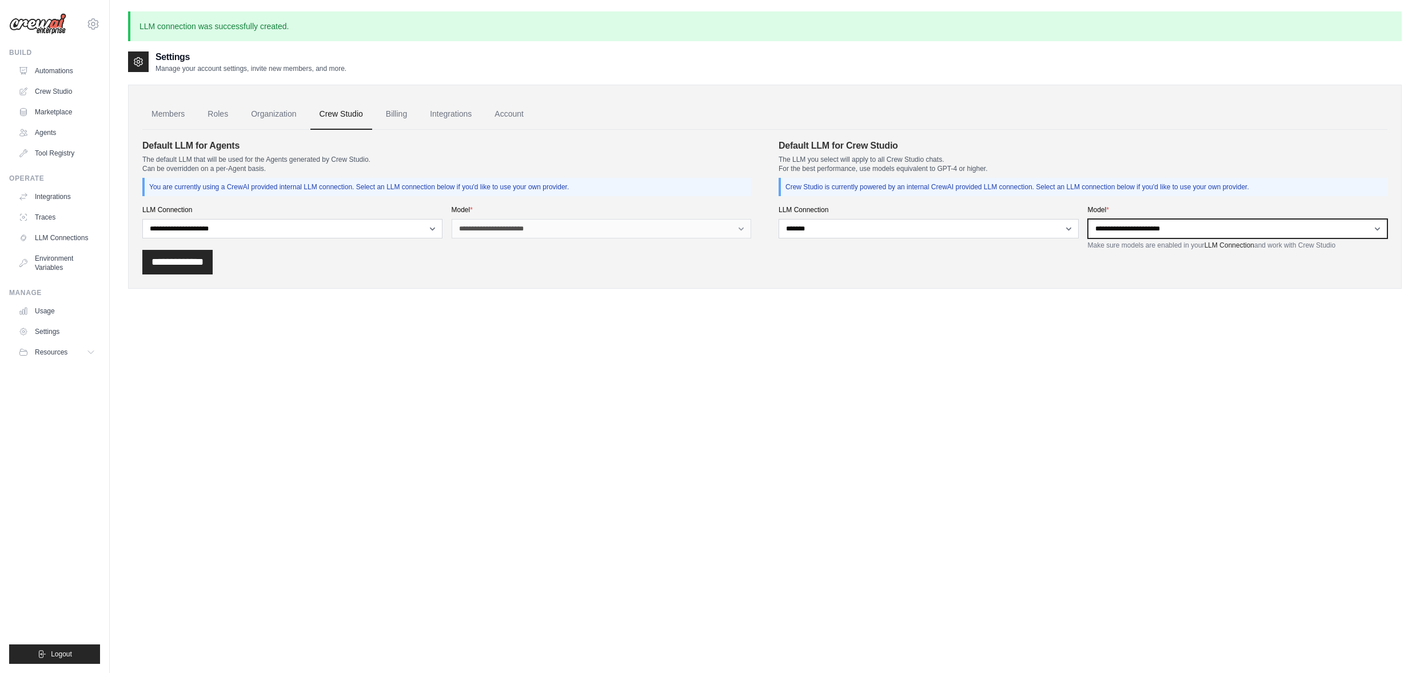
click at [1185, 226] on select "**********" at bounding box center [1238, 228] width 300 height 19
select select "**********"
click at [1088, 219] on select "**********" at bounding box center [1238, 228] width 300 height 19
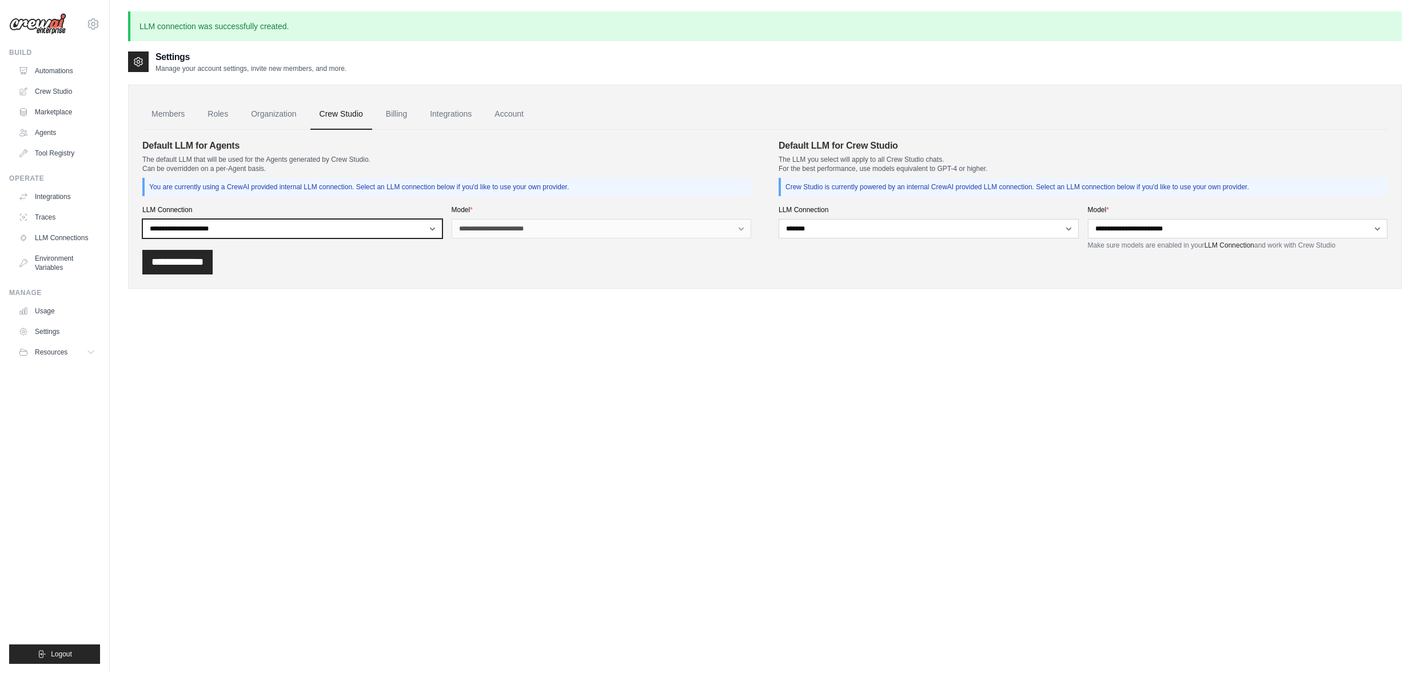
click at [396, 228] on select "**********" at bounding box center [292, 228] width 300 height 19
select select "******"
click at [142, 219] on select "**********" at bounding box center [292, 228] width 300 height 19
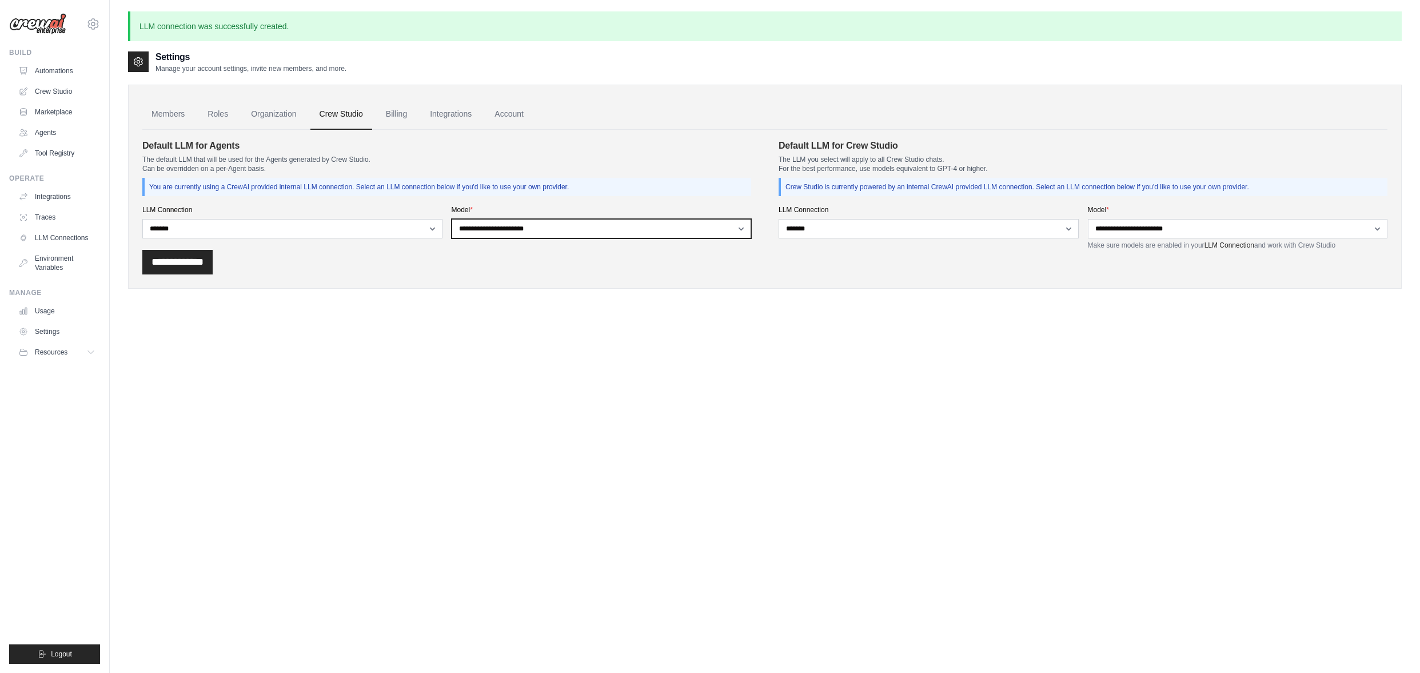
click at [563, 228] on select "**********" at bounding box center [602, 228] width 300 height 19
select select "**********"
click at [452, 219] on select "**********" at bounding box center [602, 228] width 300 height 19
click at [199, 268] on input "**********" at bounding box center [177, 262] width 70 height 25
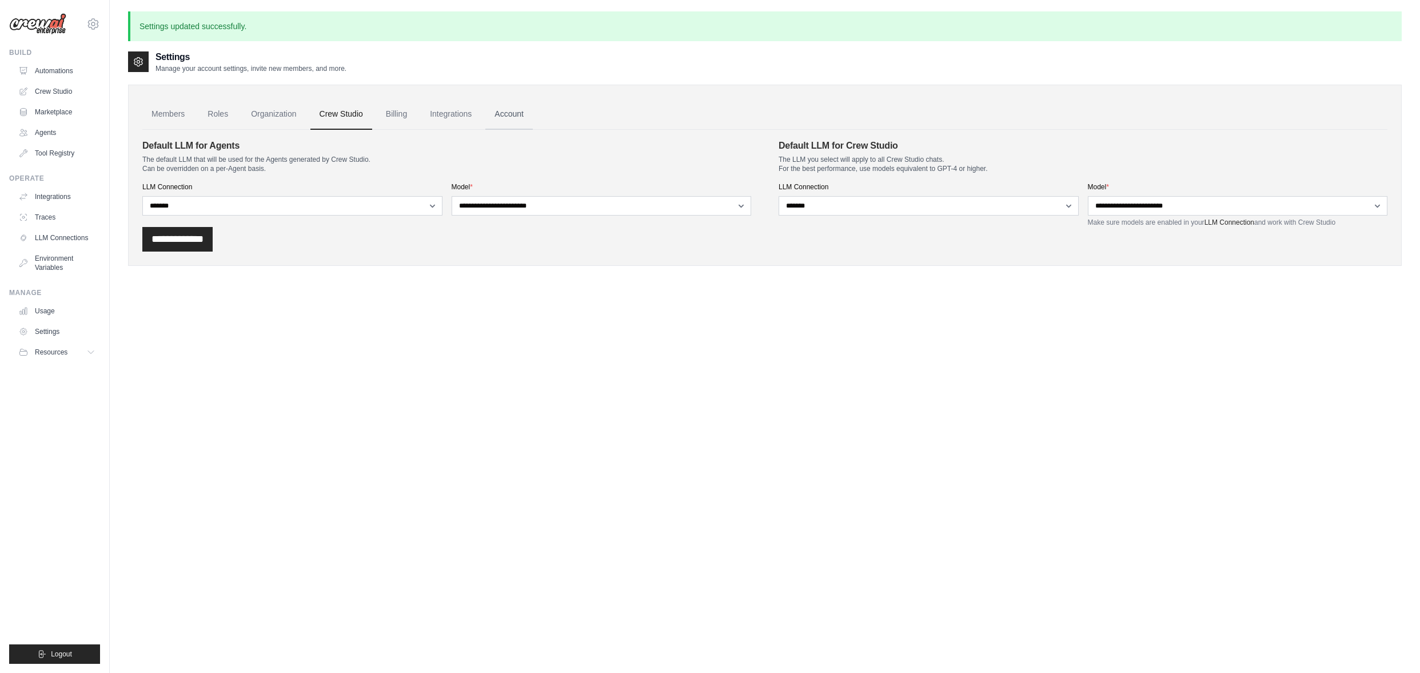
click at [505, 114] on link "Account" at bounding box center [508, 114] width 47 height 31
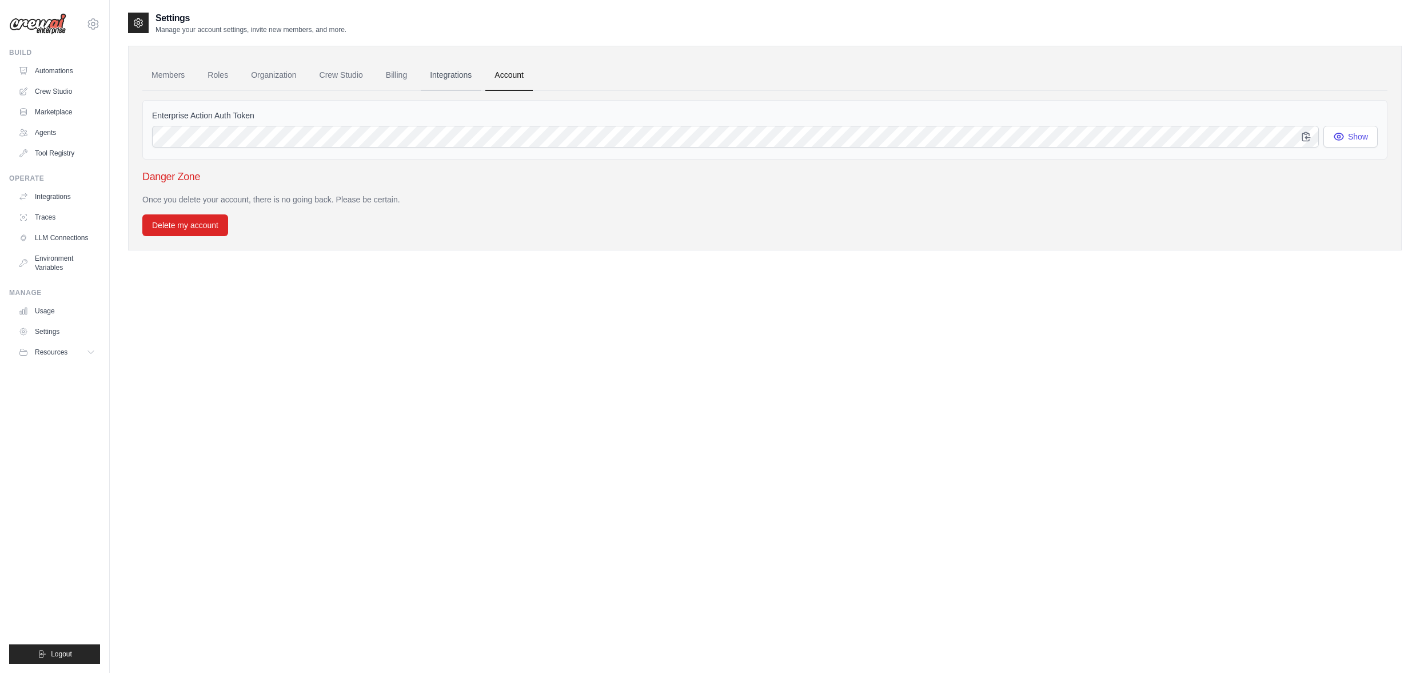
click at [445, 78] on link "Integrations" at bounding box center [451, 75] width 60 height 31
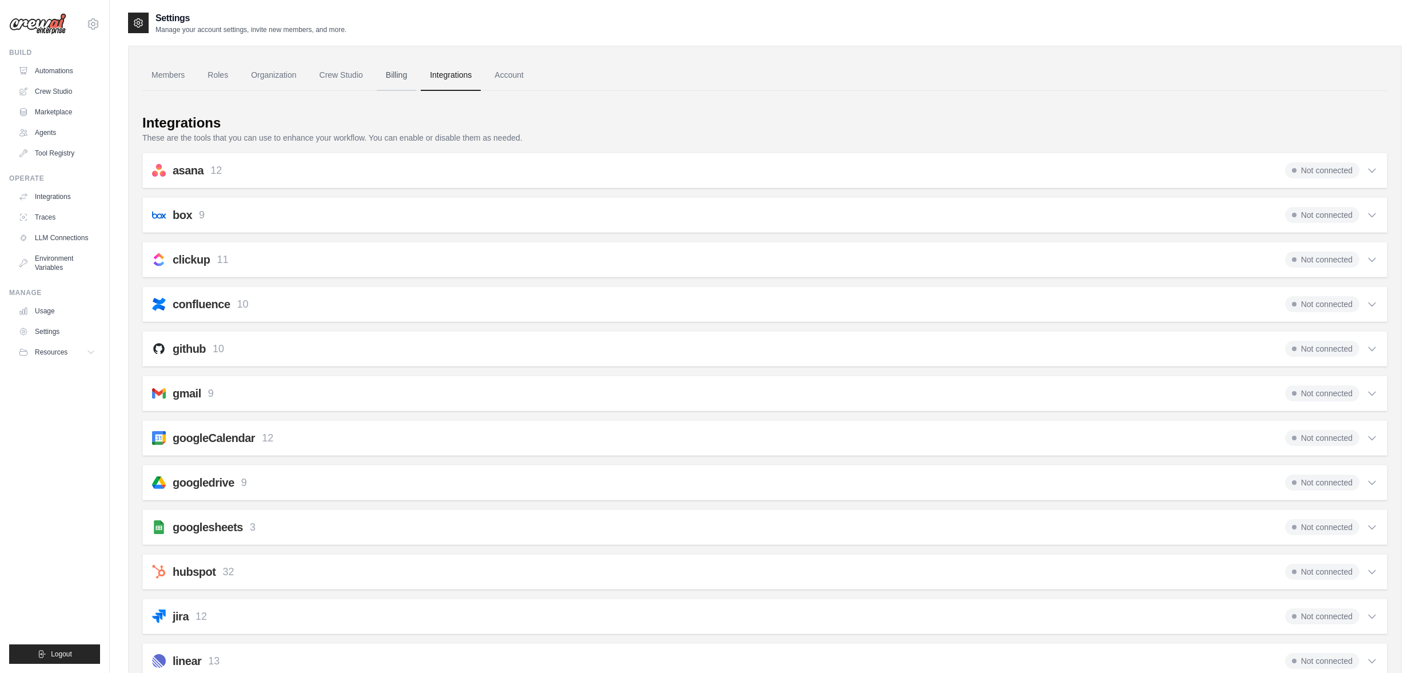
click at [393, 77] on link "Billing" at bounding box center [396, 75] width 39 height 31
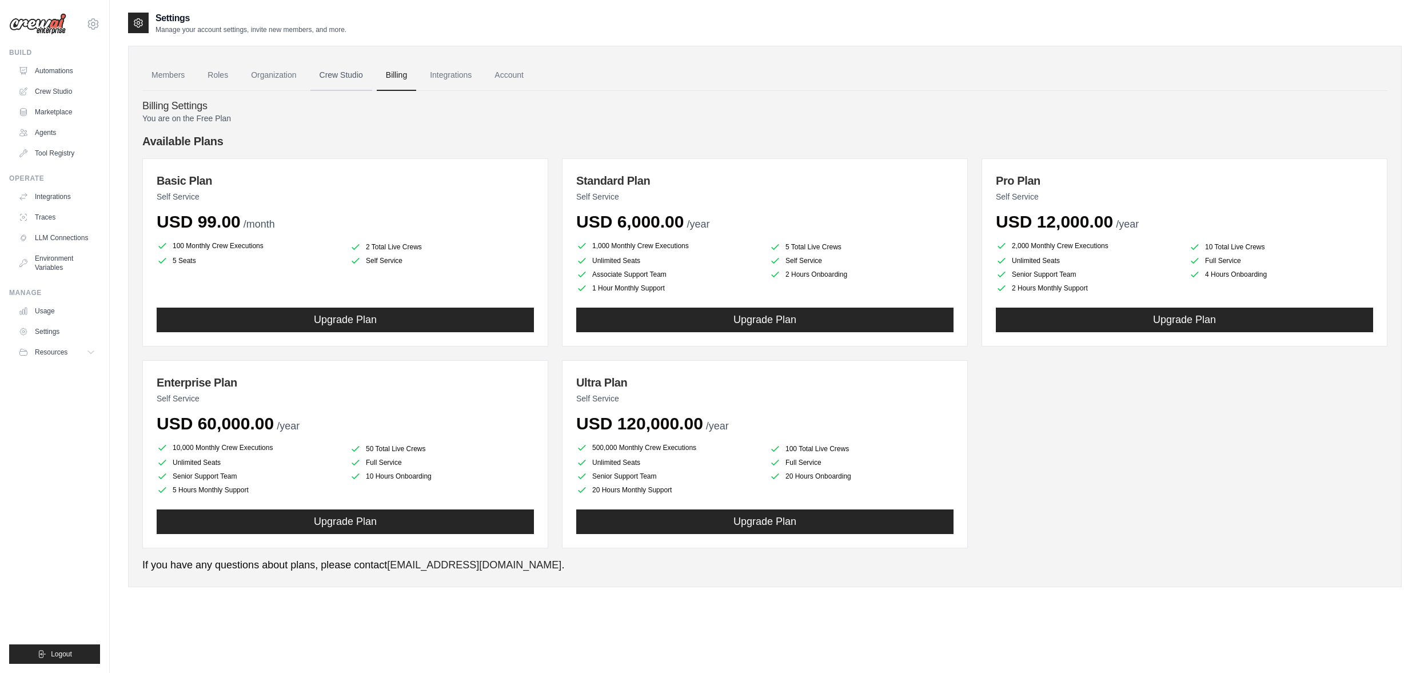
click at [338, 78] on link "Crew Studio" at bounding box center [341, 75] width 62 height 31
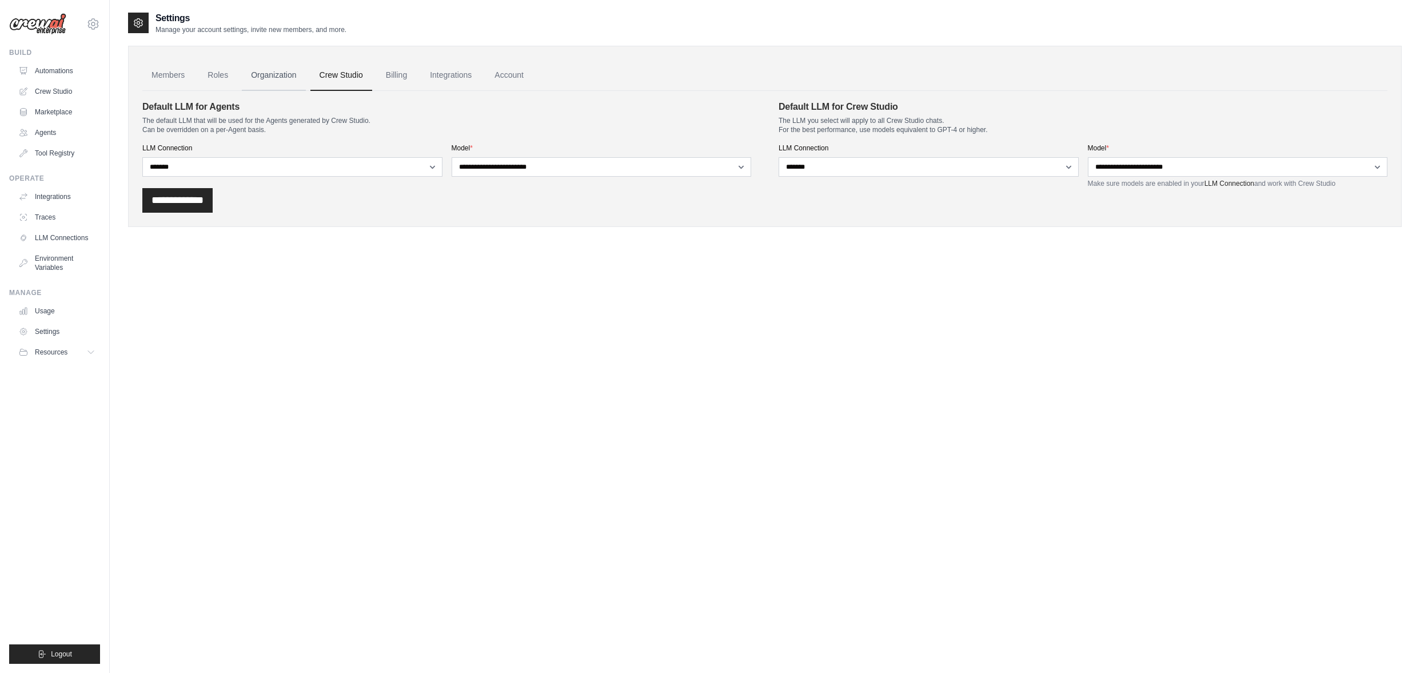
click at [268, 78] on link "Organization" at bounding box center [273, 75] width 63 height 31
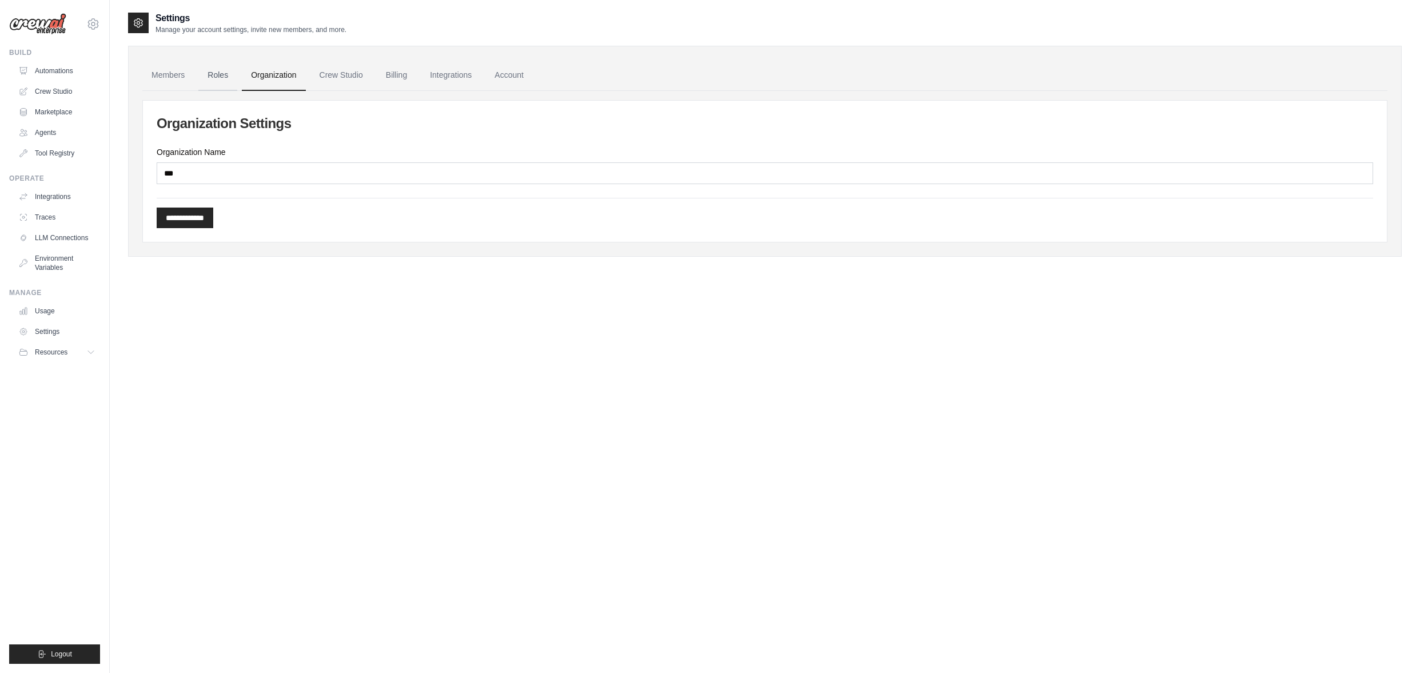
click at [221, 78] on link "Roles" at bounding box center [217, 75] width 39 height 31
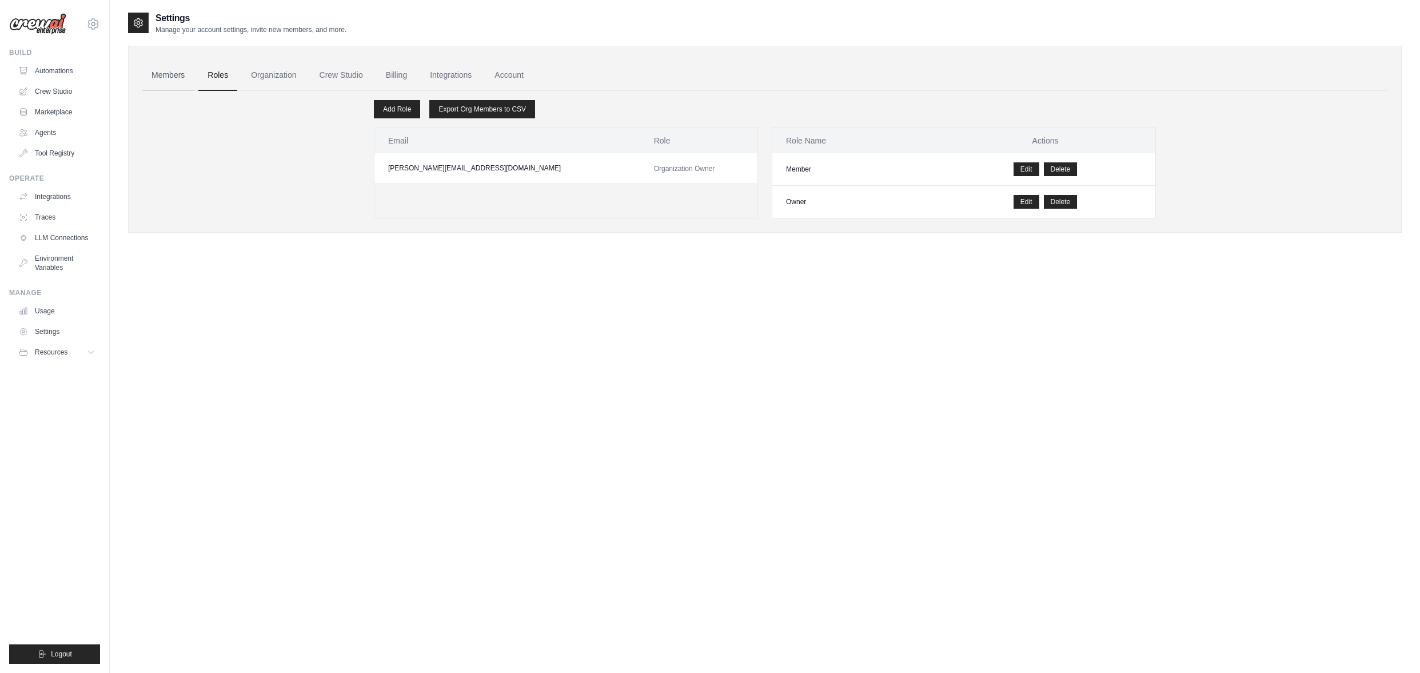
click at [171, 77] on link "Members" at bounding box center [167, 75] width 51 height 31
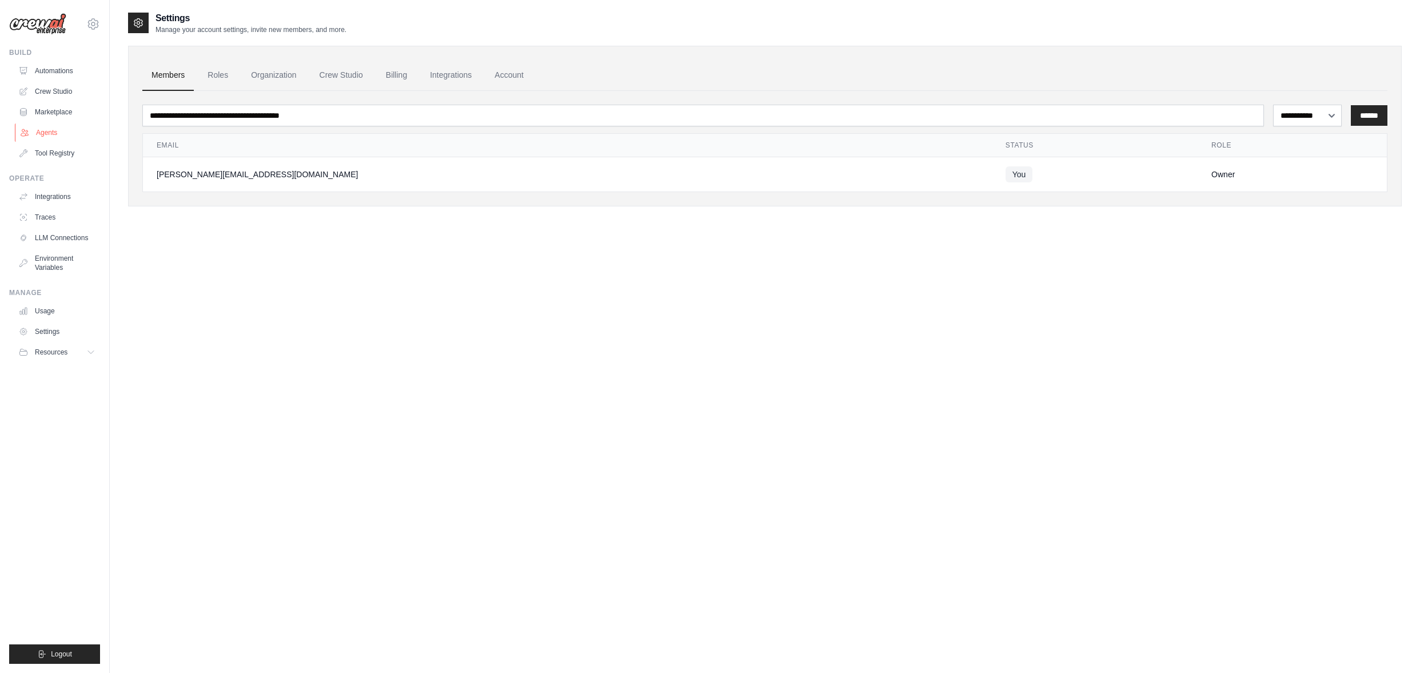
click at [46, 131] on link "Agents" at bounding box center [58, 132] width 86 height 18
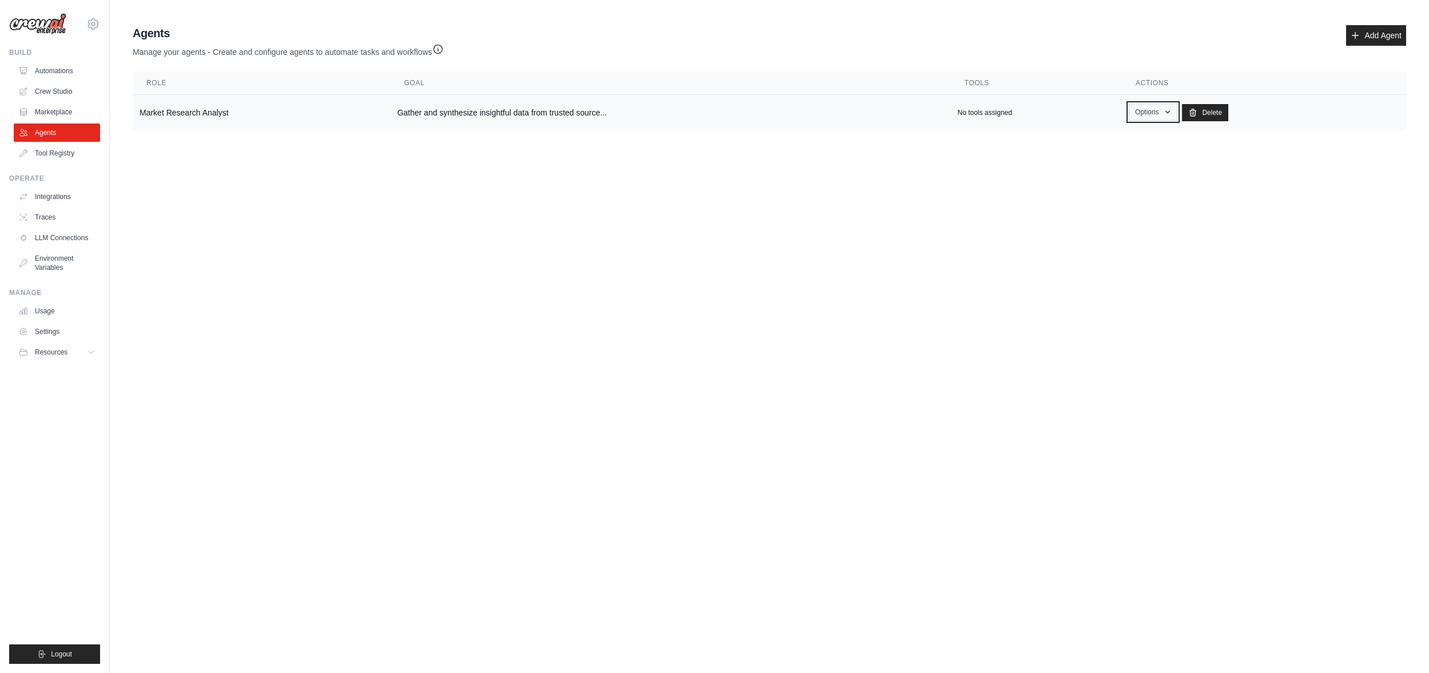
click at [1160, 112] on button "Options" at bounding box center [1153, 111] width 49 height 17
click at [1119, 162] on link "Edit" at bounding box center [1136, 159] width 82 height 21
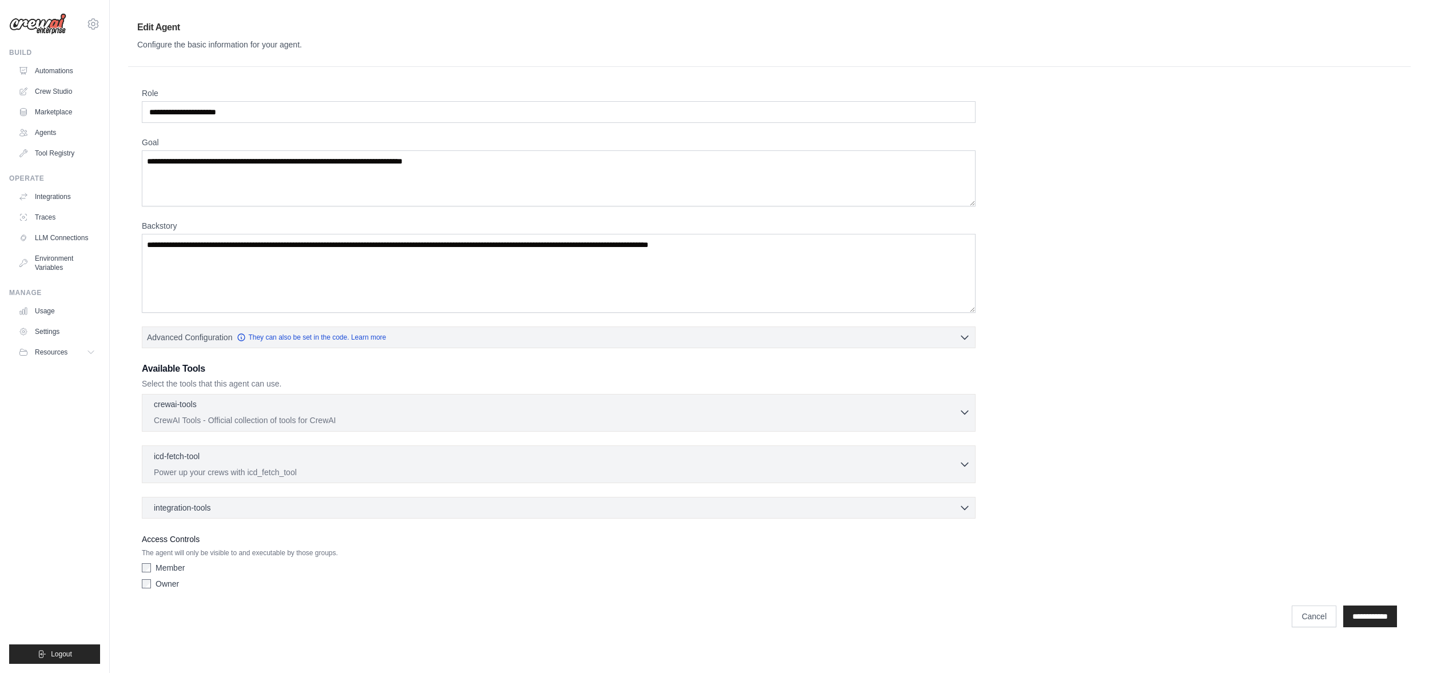
click at [963, 408] on icon "button" at bounding box center [964, 411] width 11 height 11
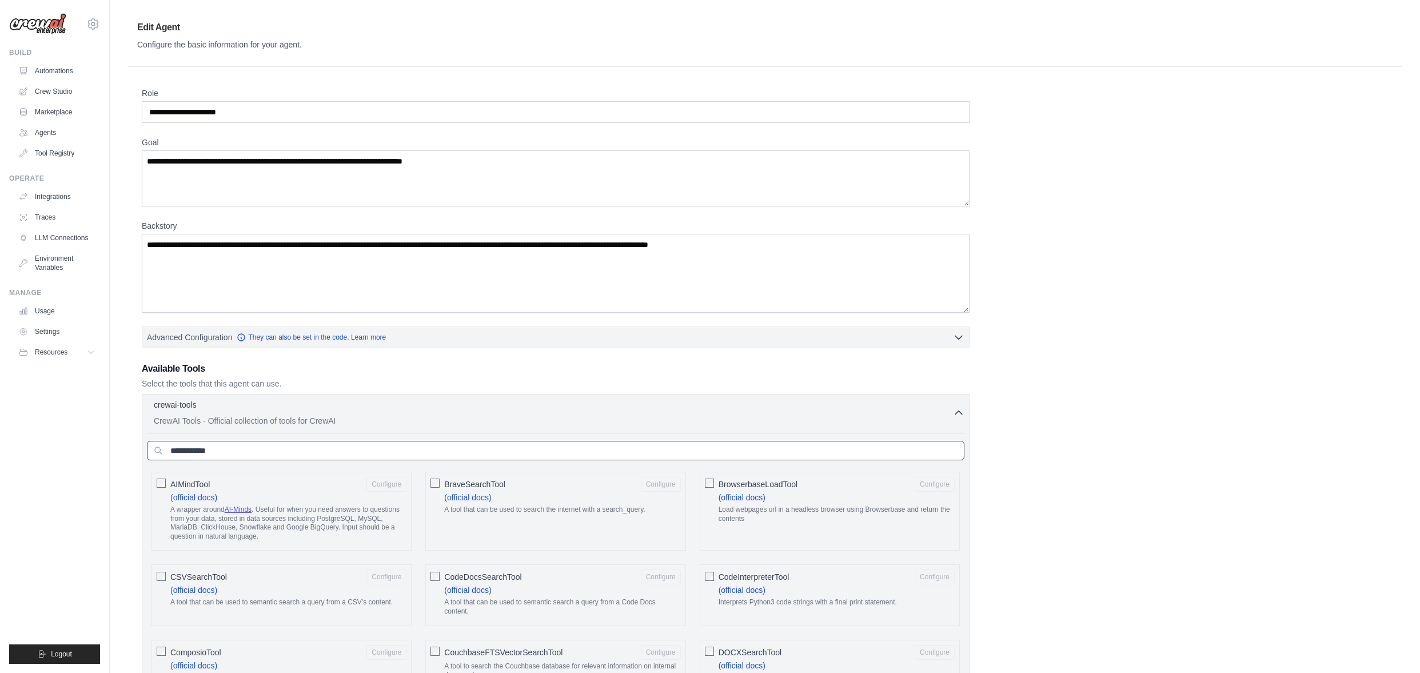
click at [366, 455] on input "text" at bounding box center [556, 450] width 818 height 19
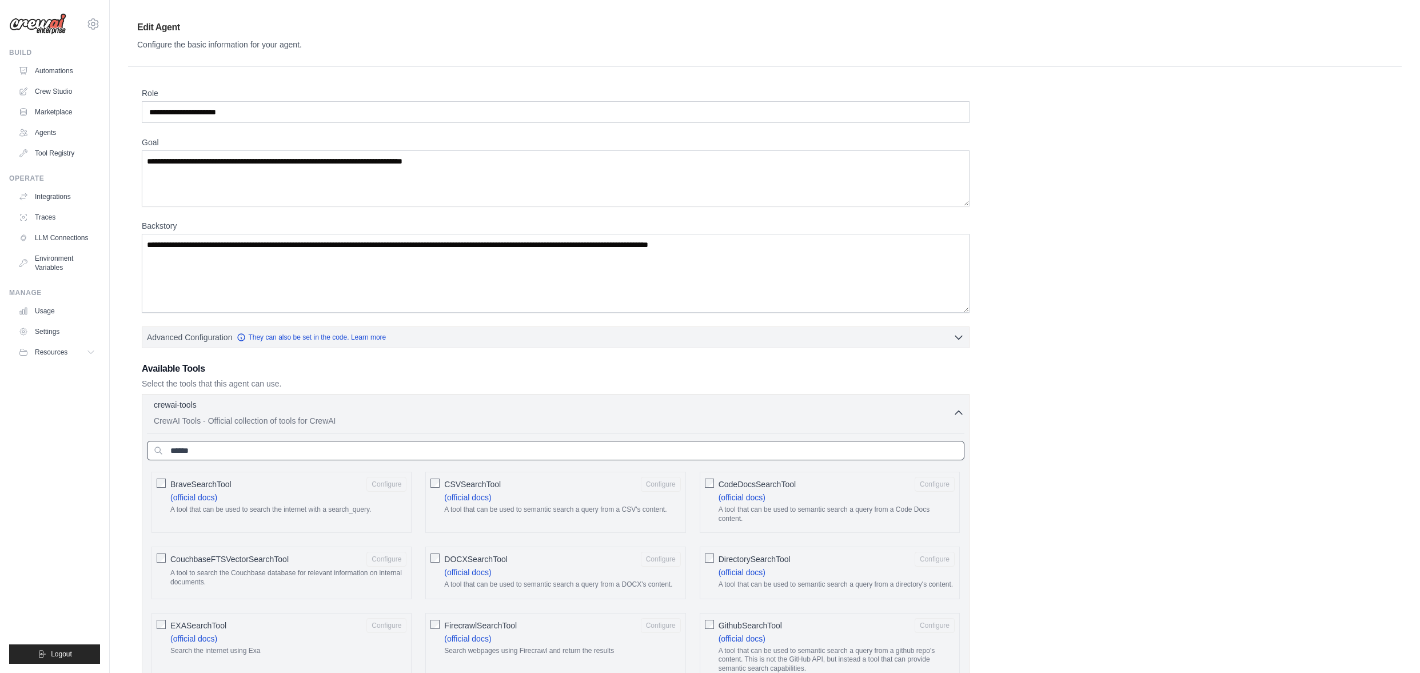
type input "******"
click at [156, 480] on div "BraveSearchTool Configure (official docs) A tool that can be used to search the…" at bounding box center [282, 502] width 260 height 61
click at [955, 411] on icon "button" at bounding box center [958, 411] width 11 height 11
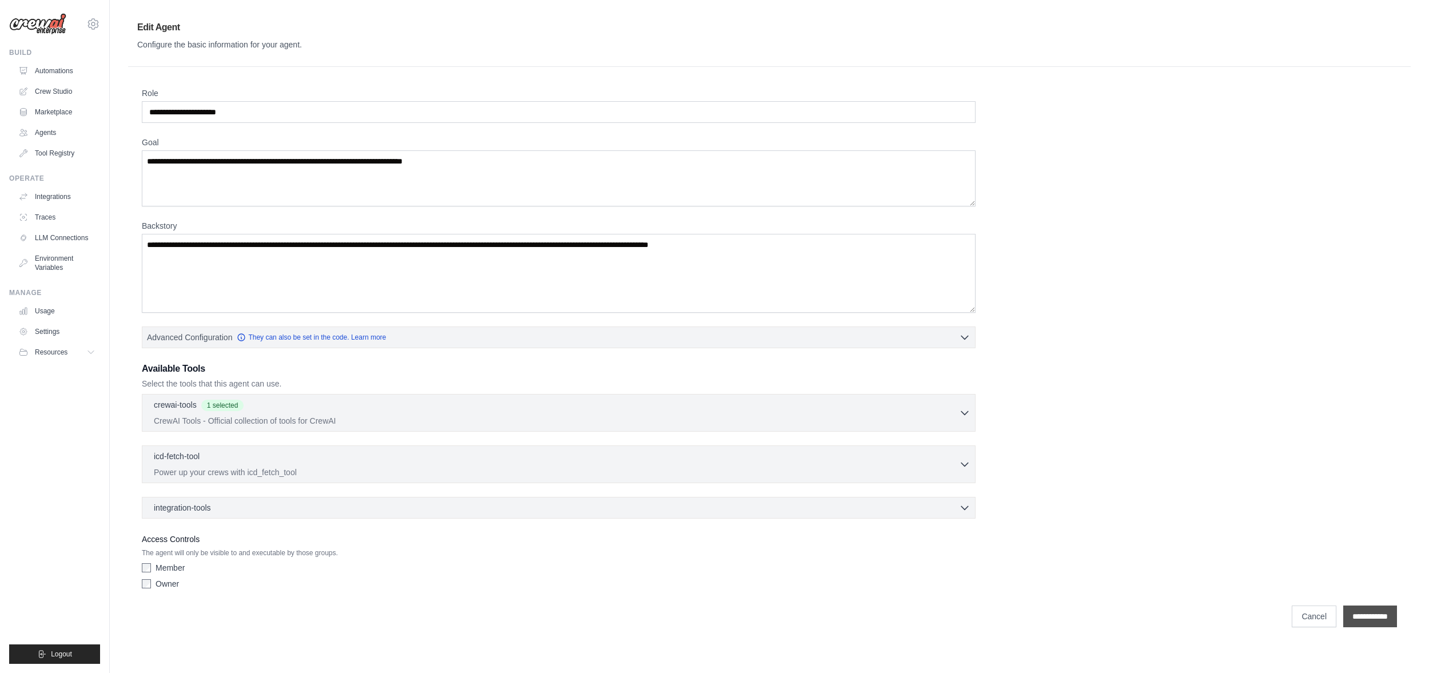
click at [1360, 615] on input "**********" at bounding box center [1370, 616] width 54 height 22
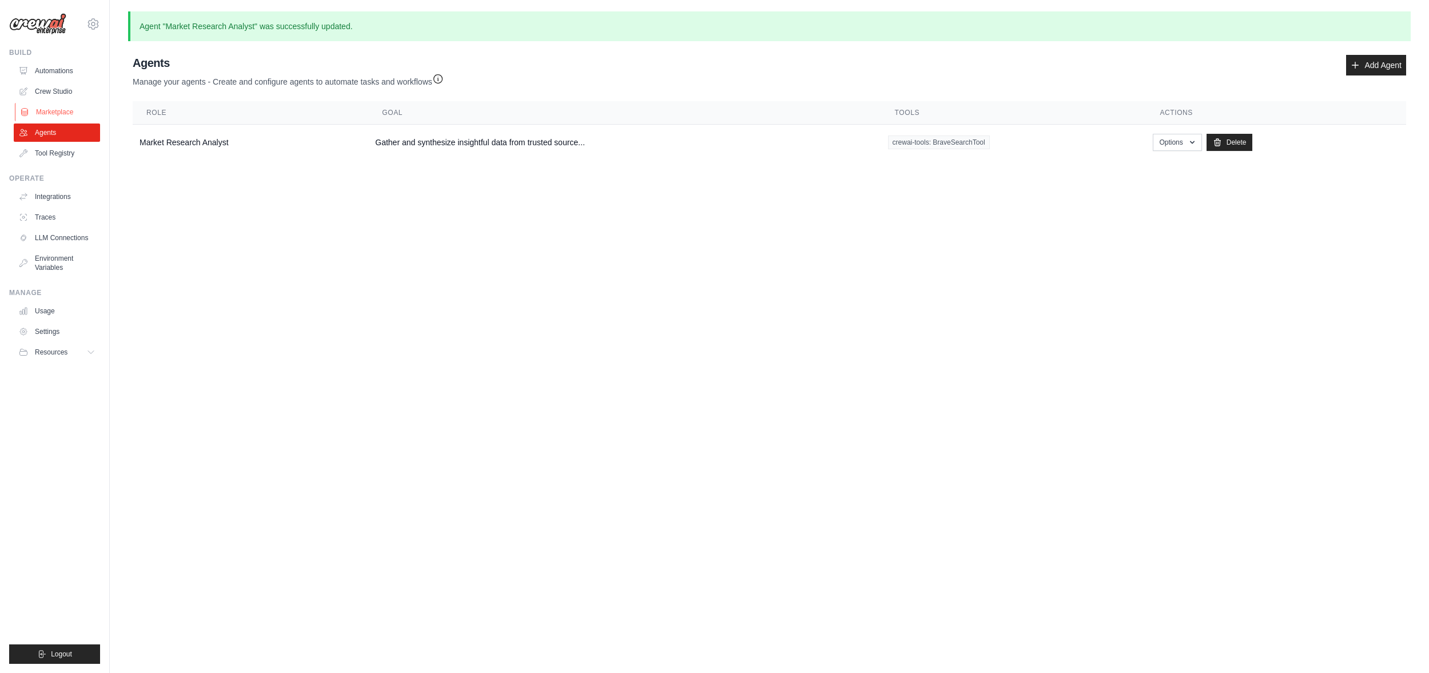
click at [75, 114] on link "Marketplace" at bounding box center [58, 112] width 86 height 18
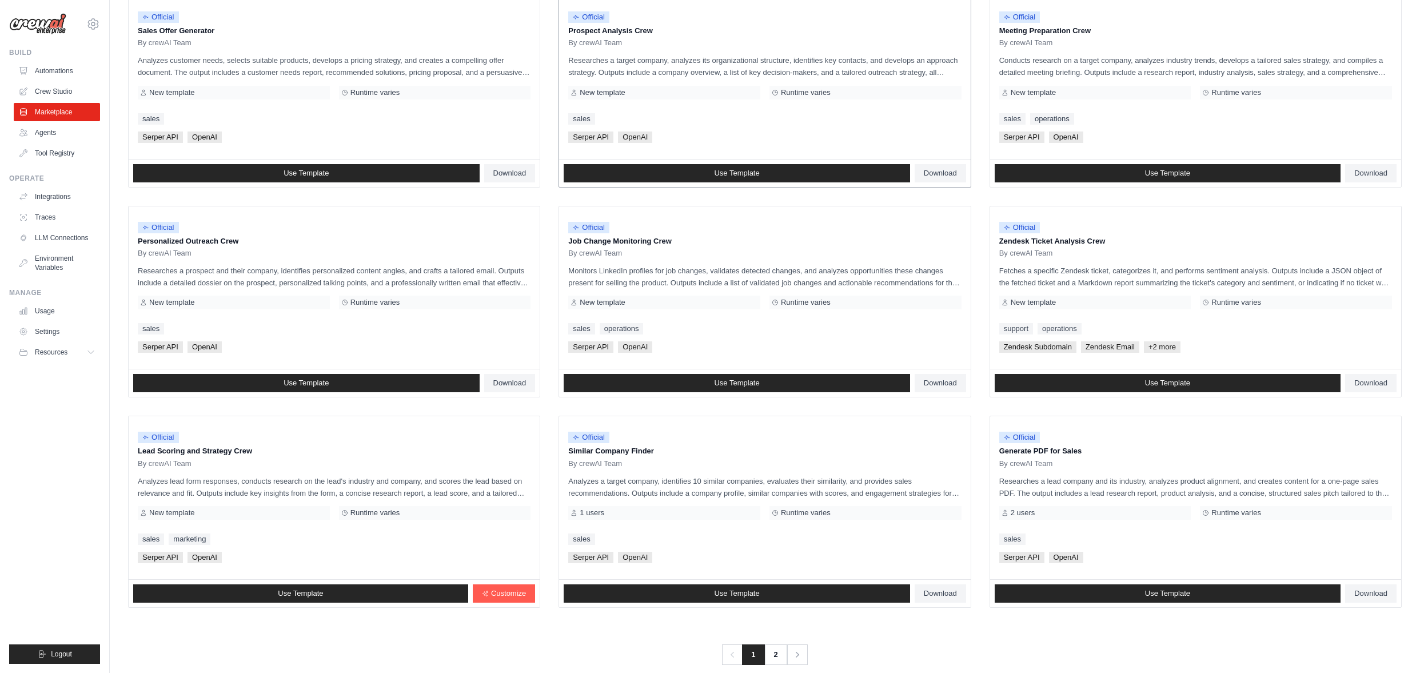
scroll to position [386, 0]
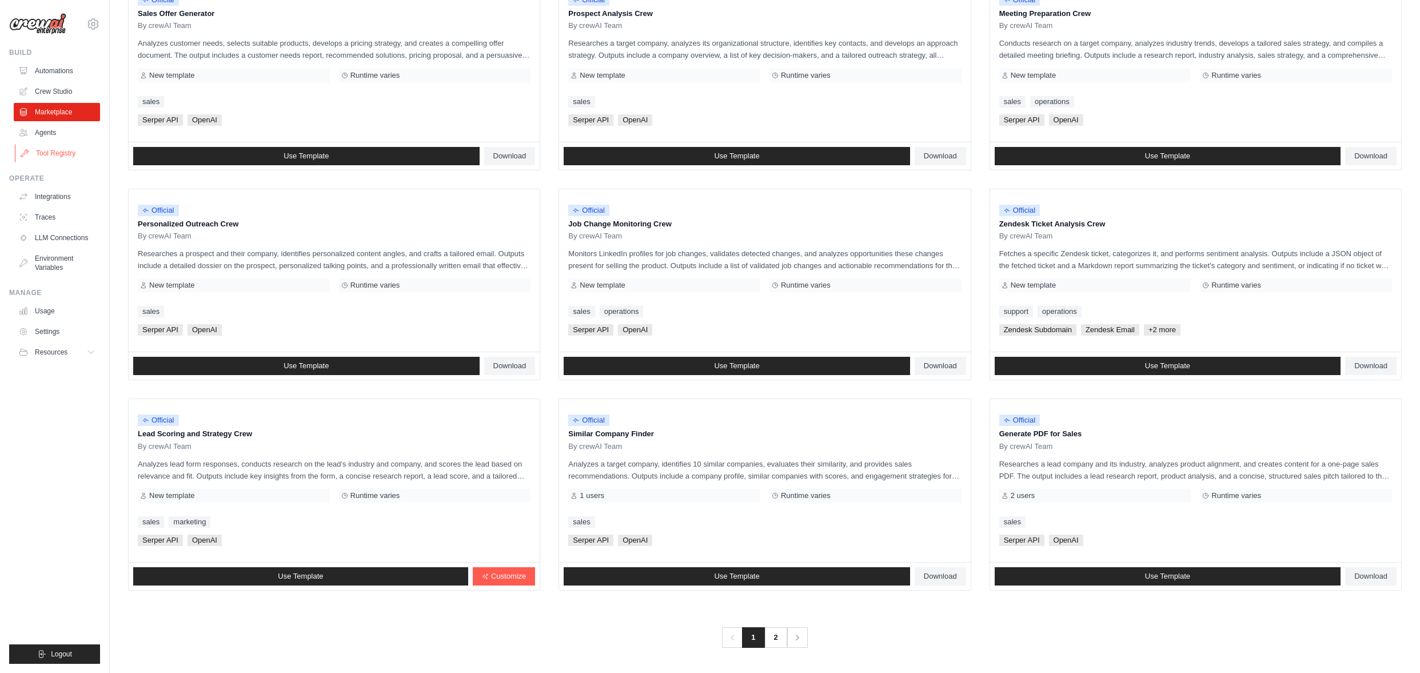
click at [62, 153] on link "Tool Registry" at bounding box center [58, 153] width 86 height 18
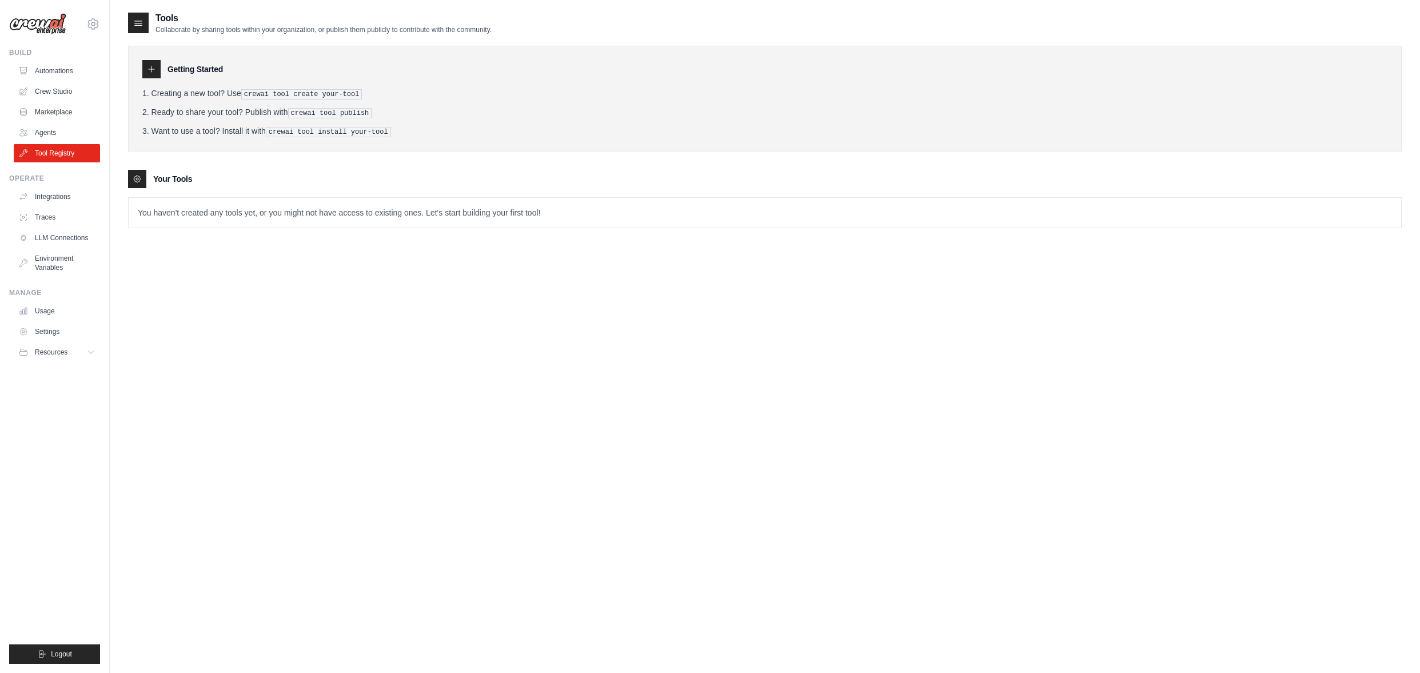
click at [186, 212] on p "You haven't created any tools yet, or you might not have access to existing one…" at bounding box center [765, 213] width 1273 height 30
click at [53, 199] on link "Integrations" at bounding box center [58, 197] width 86 height 18
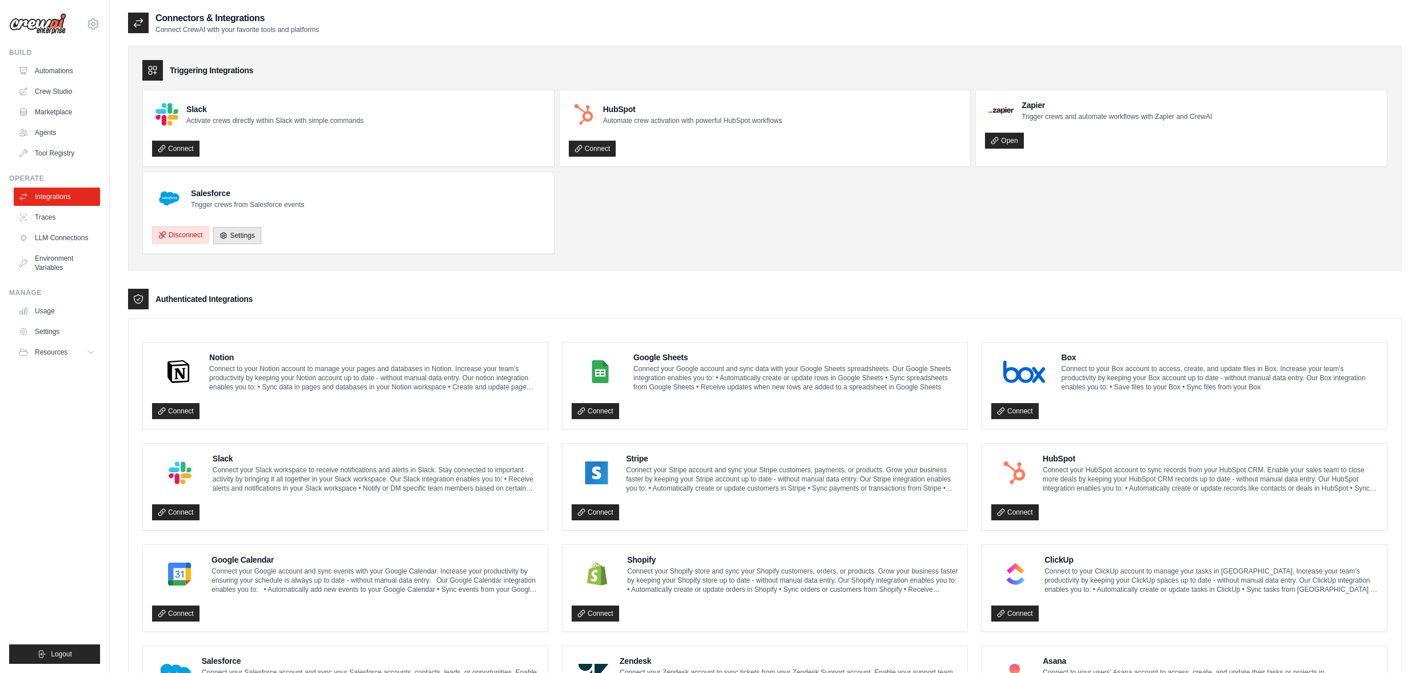
click at [194, 232] on button "Disconnect" at bounding box center [180, 234] width 57 height 17
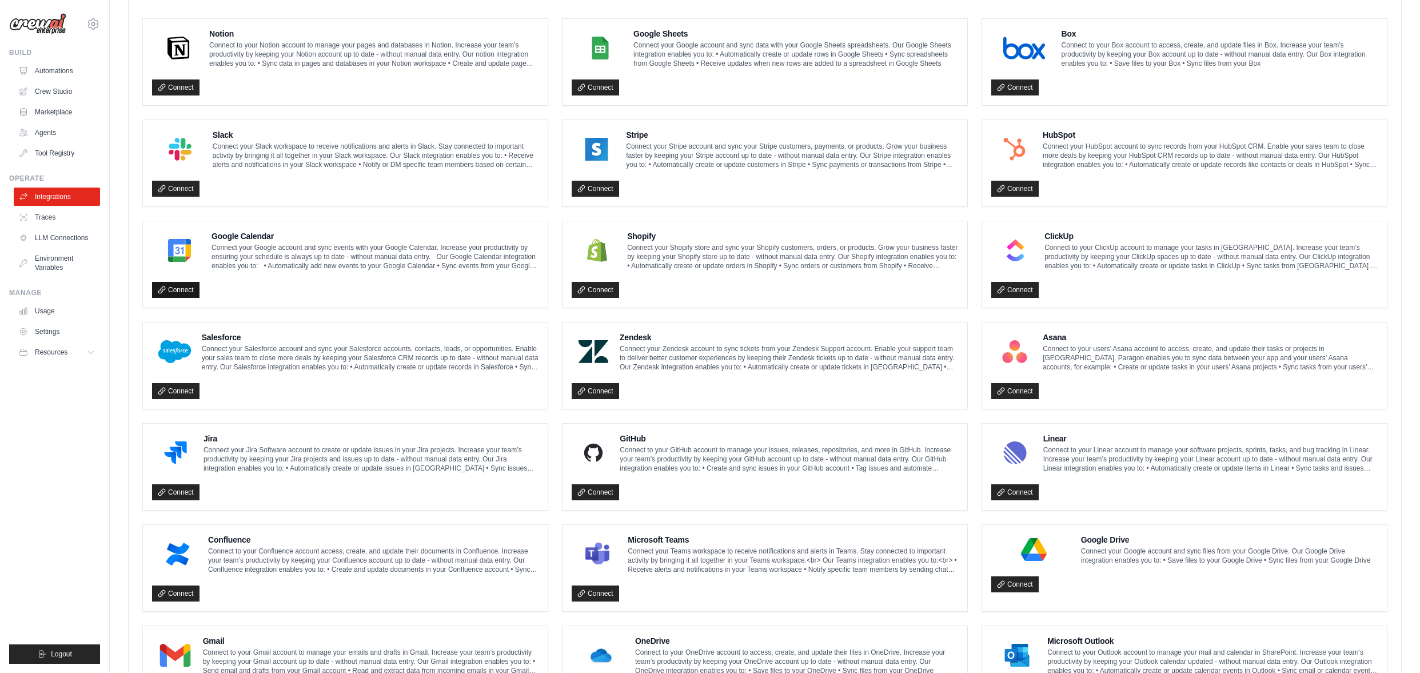
scroll to position [439, 0]
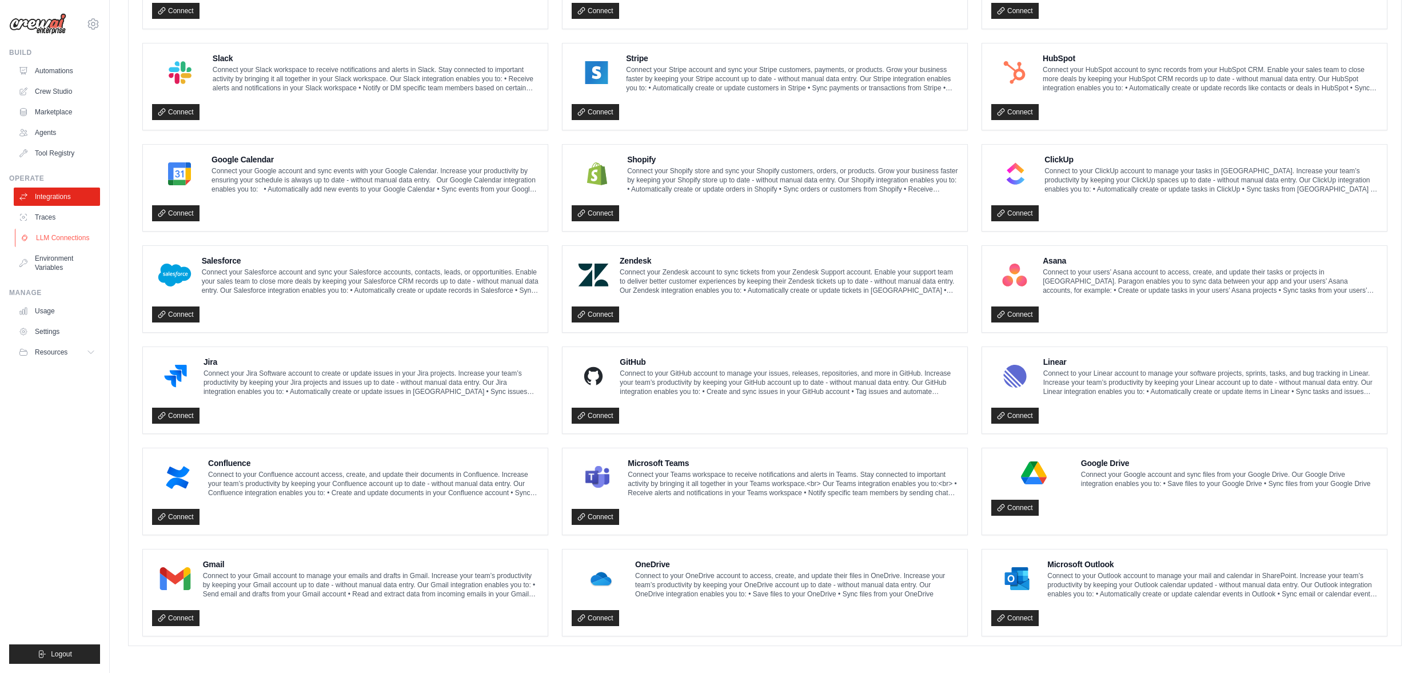
click at [58, 240] on link "LLM Connections" at bounding box center [58, 238] width 86 height 18
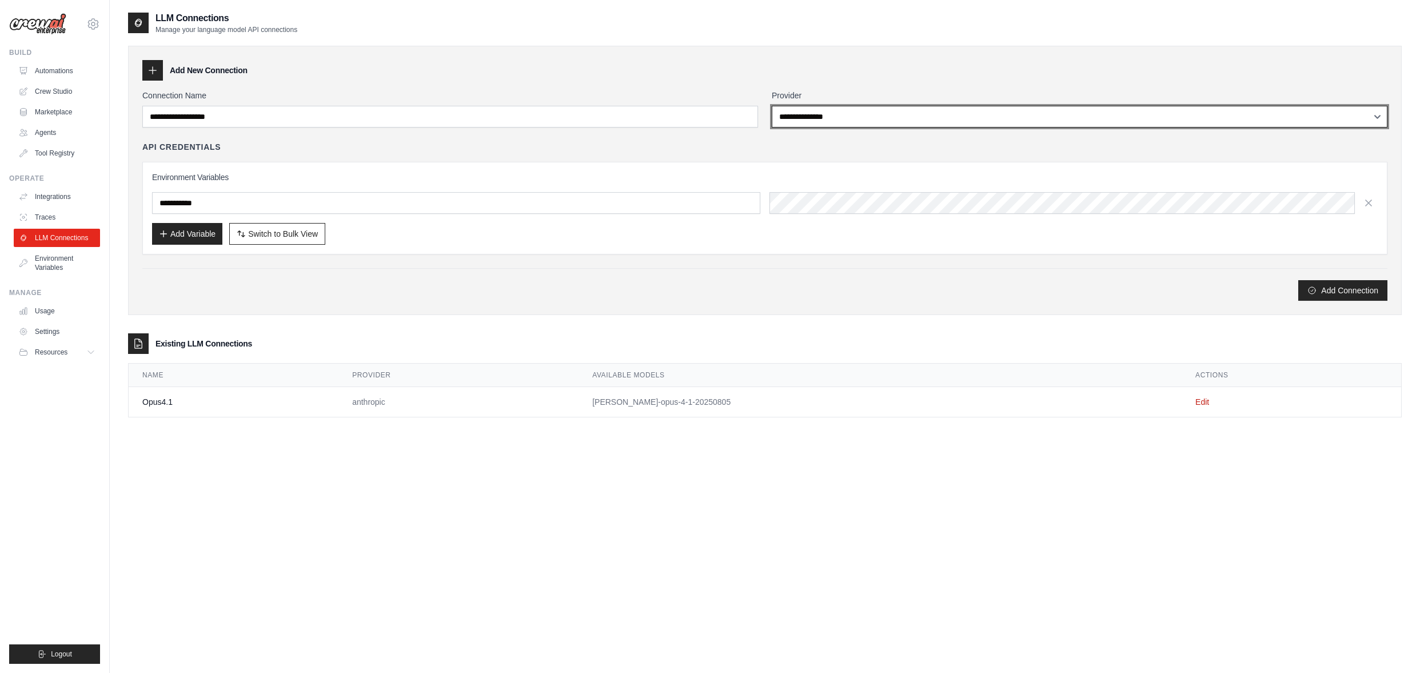
click at [794, 120] on select "**********" at bounding box center [1080, 117] width 616 height 22
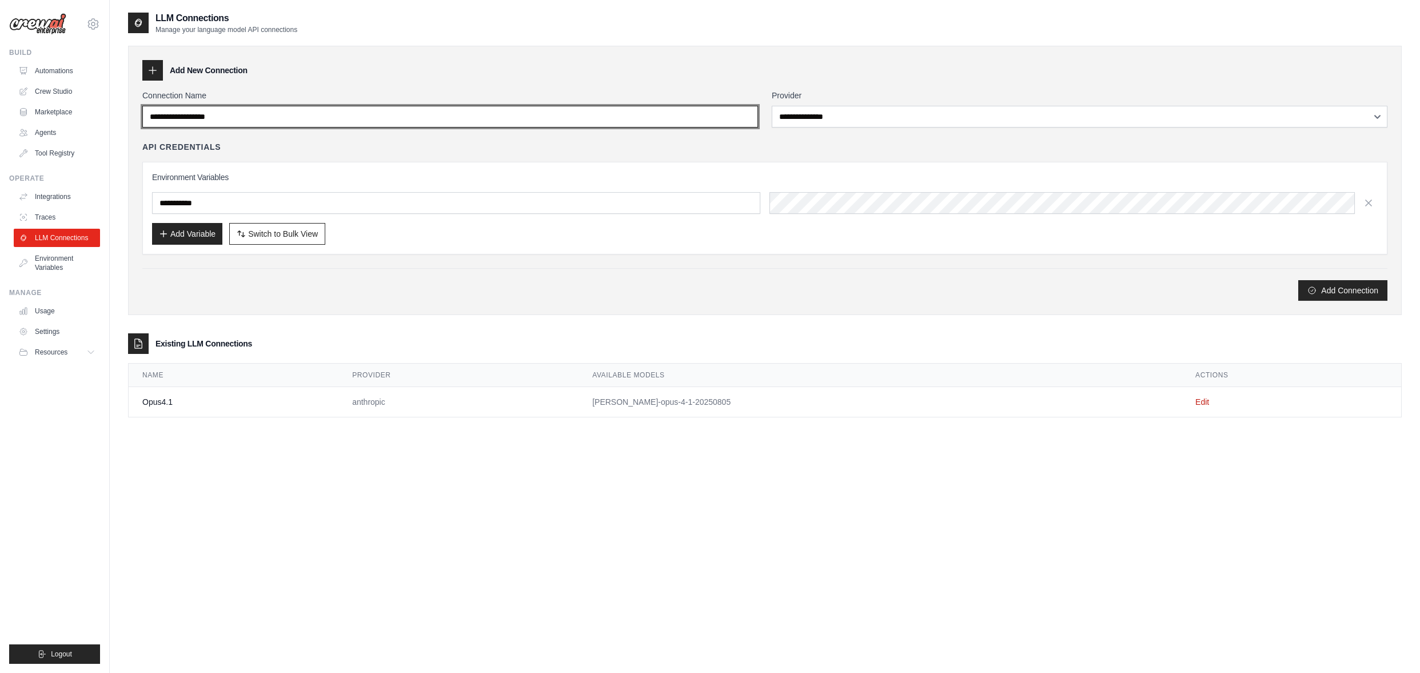
click at [732, 119] on input "Connection Name" at bounding box center [450, 117] width 616 height 22
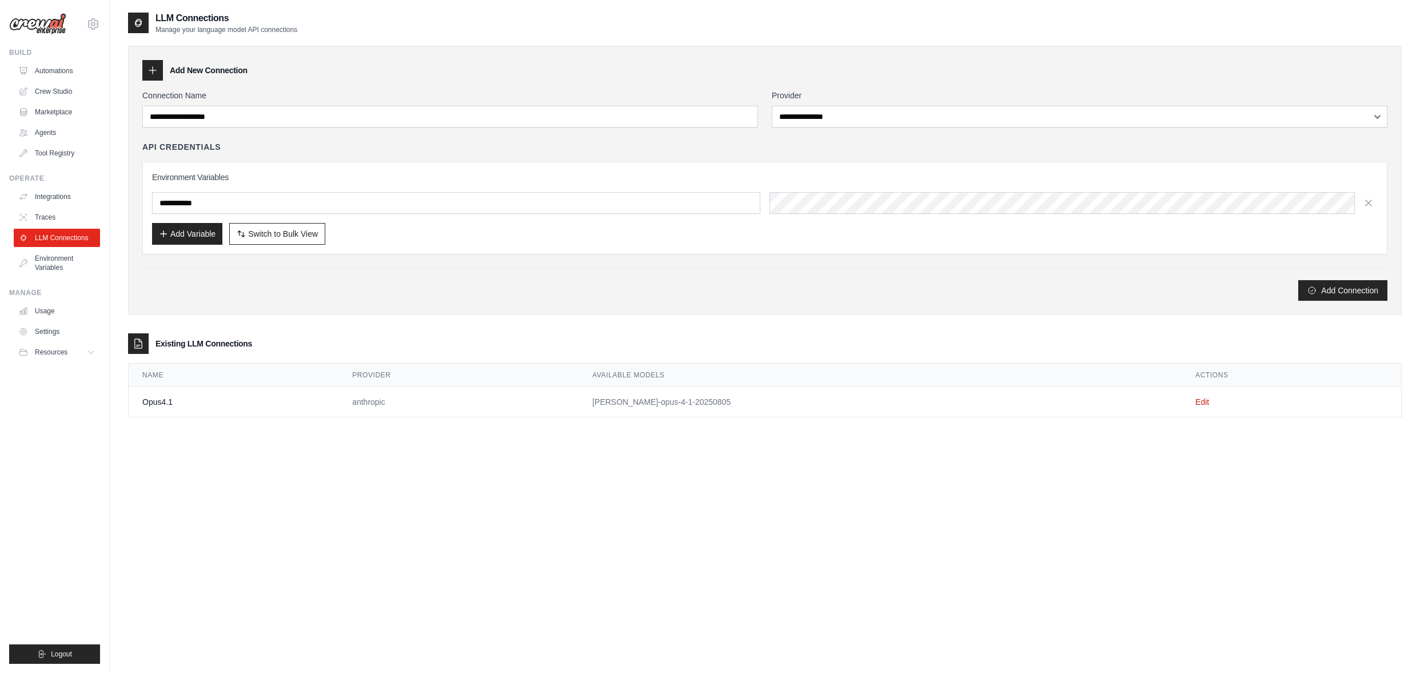
click at [807, 402] on td "[PERSON_NAME]-opus-4-1-20250805" at bounding box center [880, 402] width 603 height 30
click at [1195, 399] on link "Edit" at bounding box center [1202, 401] width 14 height 9
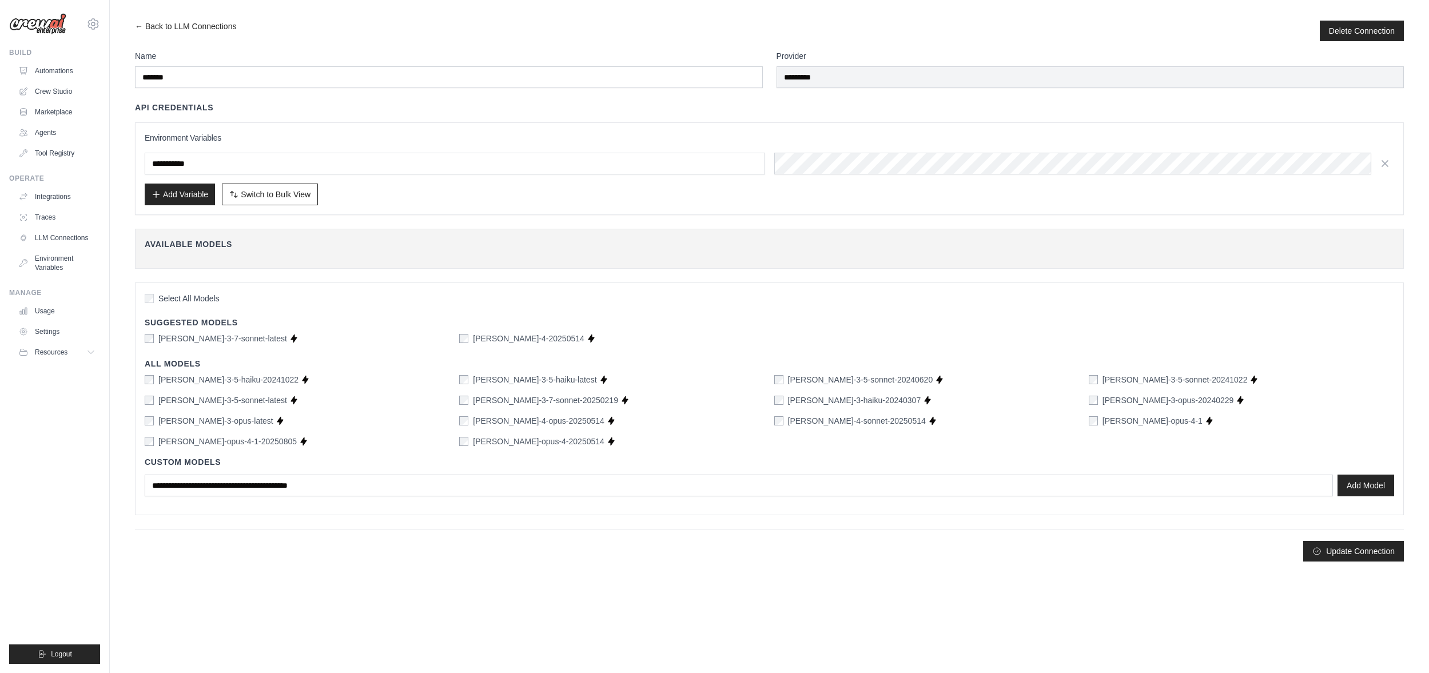
click at [208, 300] on span "Select All Models" at bounding box center [188, 298] width 61 height 11
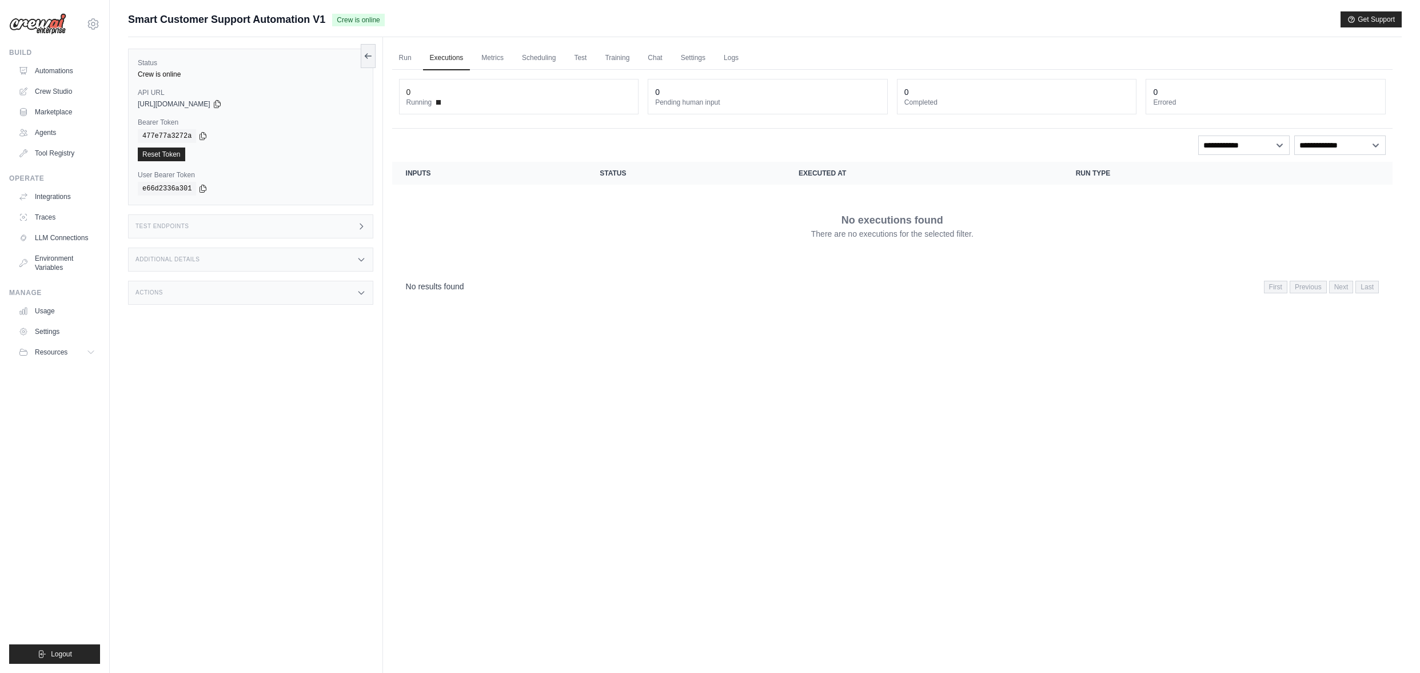
click at [288, 227] on div "Test Endpoints" at bounding box center [250, 226] width 245 height 24
click at [313, 258] on div "Additional Details" at bounding box center [250, 260] width 245 height 24
click at [318, 365] on div "Actions" at bounding box center [250, 360] width 245 height 24
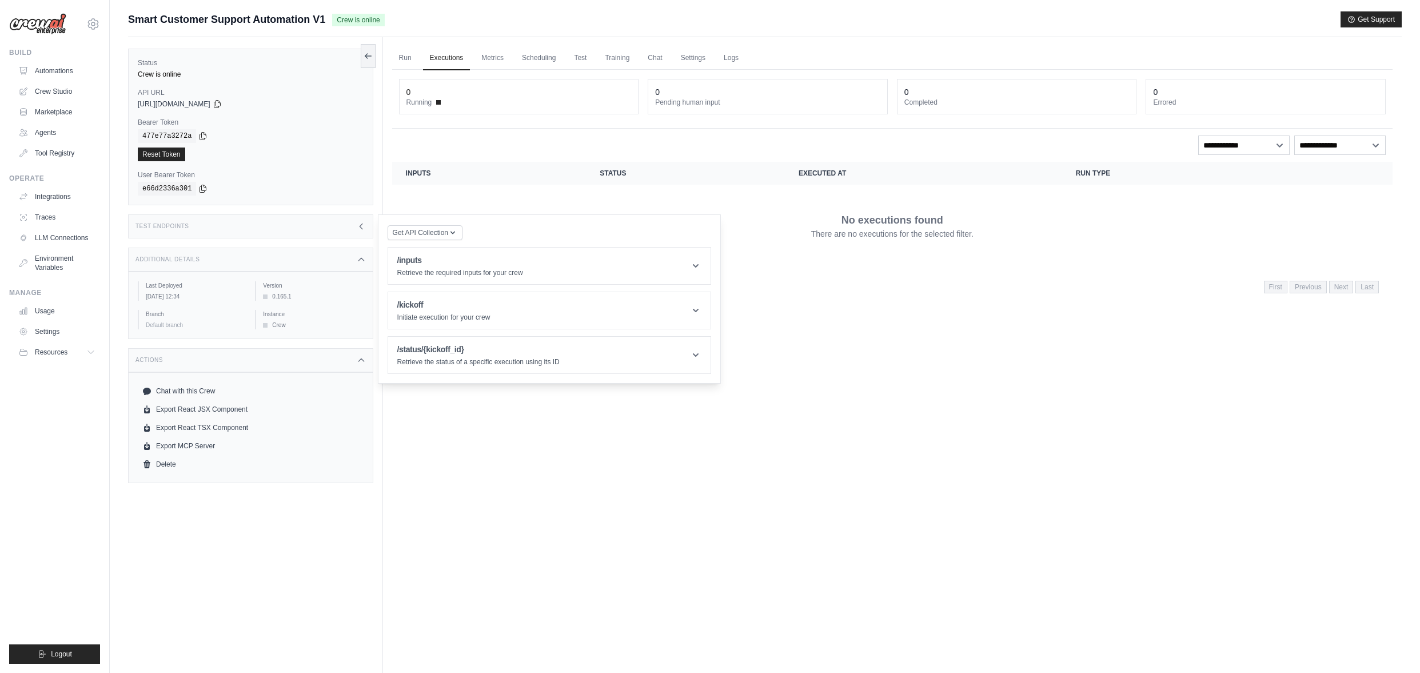
click at [811, 459] on div "Run Executions Metrics Scheduling Test Training Chat Settings Logs 0 Running 0 …" at bounding box center [892, 373] width 1019 height 673
click at [55, 69] on link "Automations" at bounding box center [58, 71] width 86 height 18
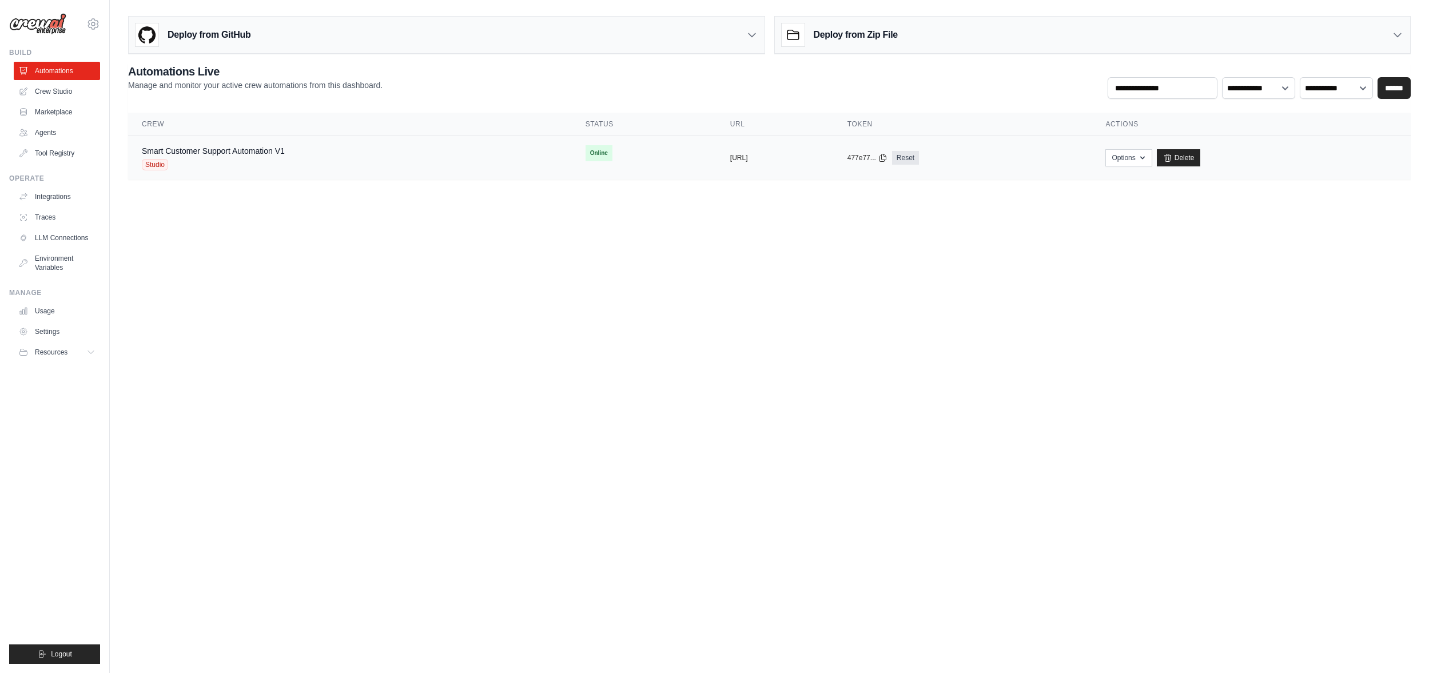
click at [1250, 158] on div "Options Chat with this Crew Export React JSX Component Export React TSX Compone…" at bounding box center [1251, 157] width 292 height 17
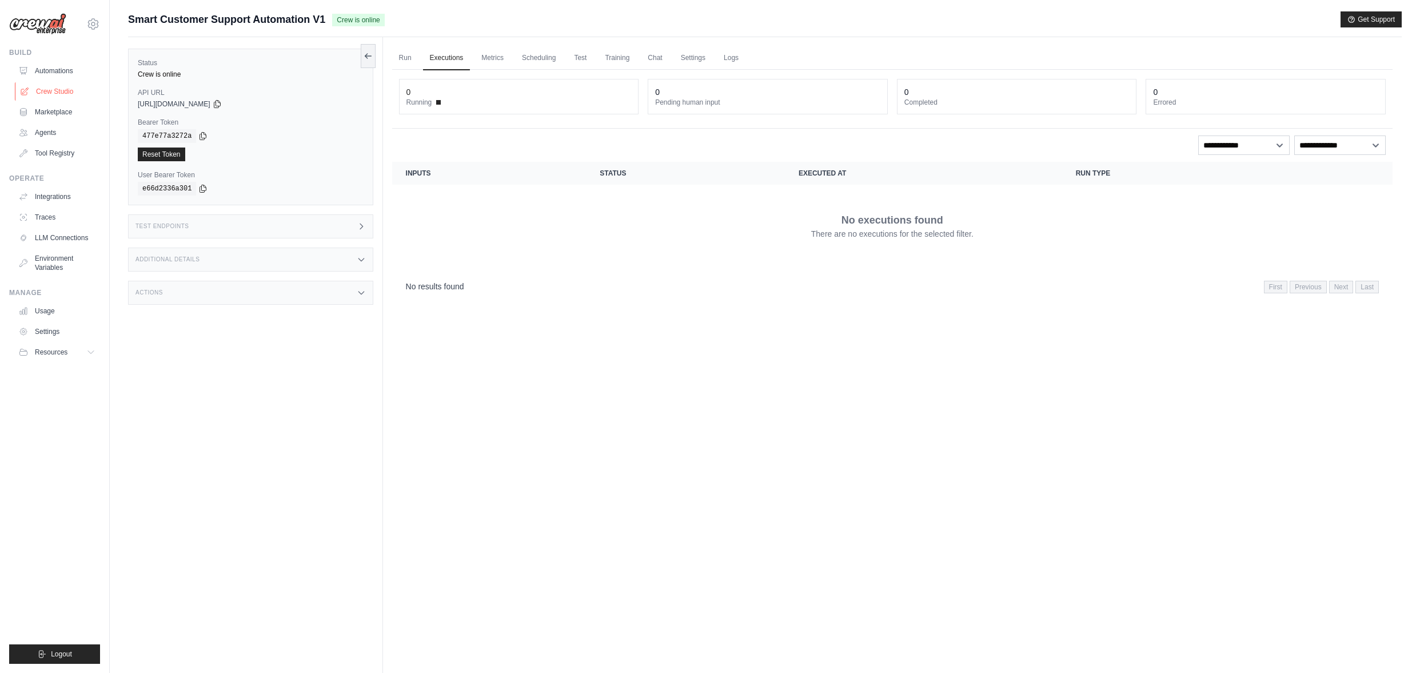
click at [43, 86] on link "Crew Studio" at bounding box center [58, 91] width 86 height 18
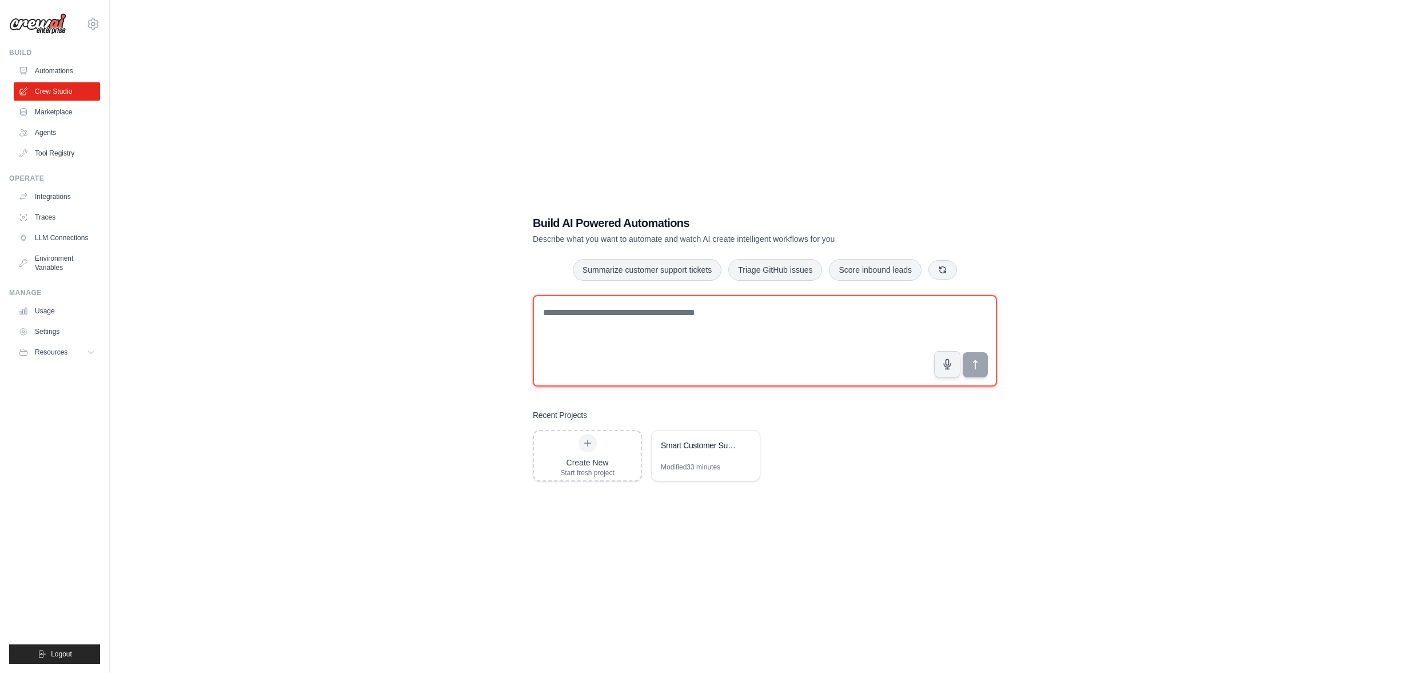
click at [588, 304] on textarea at bounding box center [765, 340] width 464 height 91
type textarea "**********"
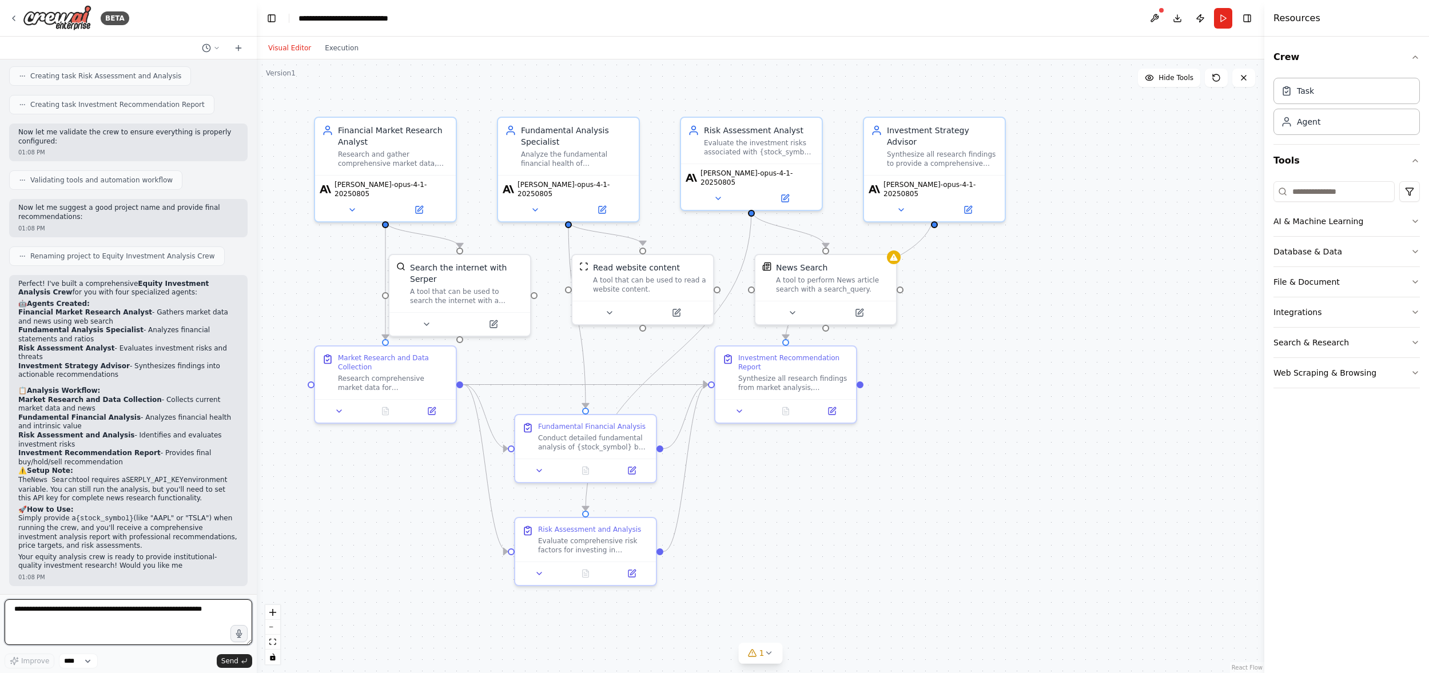
scroll to position [598, 0]
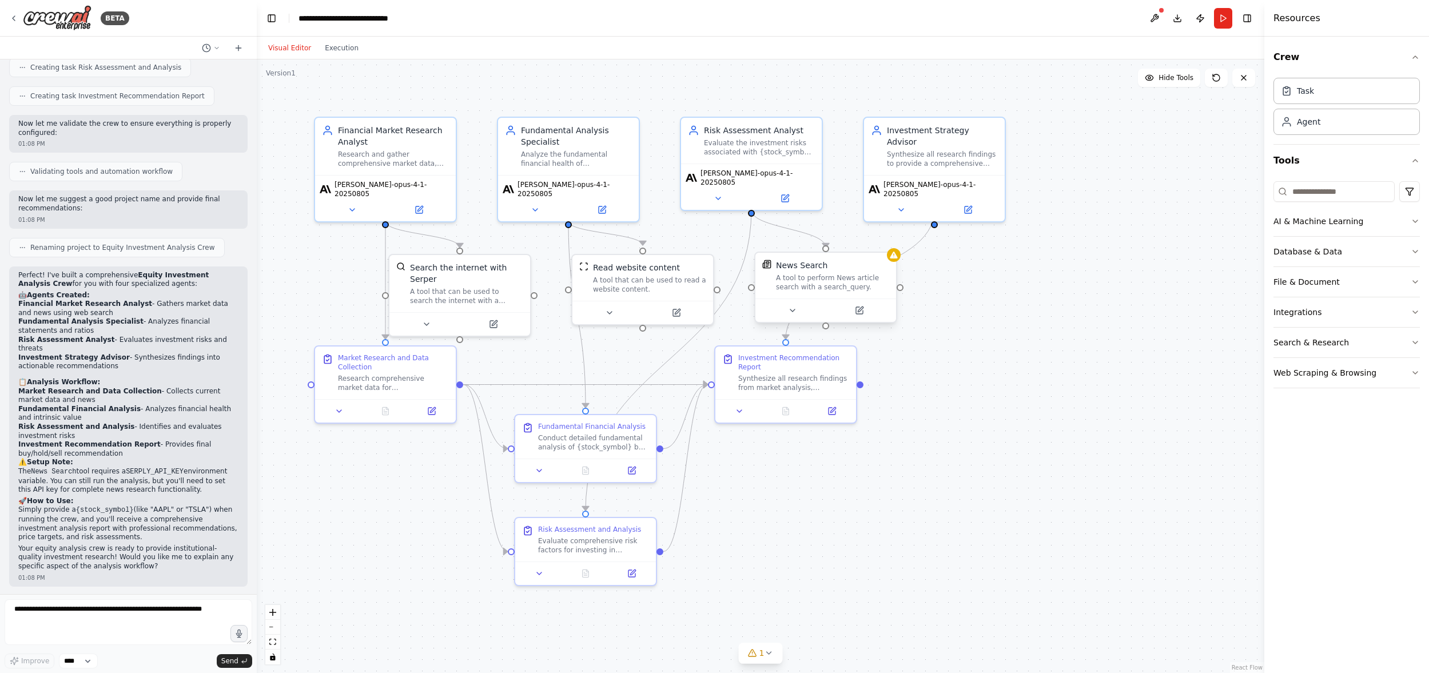
click at [868, 271] on div "News Search A tool to perform News article search with a search_query." at bounding box center [832, 276] width 113 height 32
click at [791, 309] on icon at bounding box center [792, 310] width 5 height 2
click at [969, 413] on icon "button" at bounding box center [966, 412] width 11 height 11
click at [967, 552] on icon "button" at bounding box center [966, 552] width 7 height 3
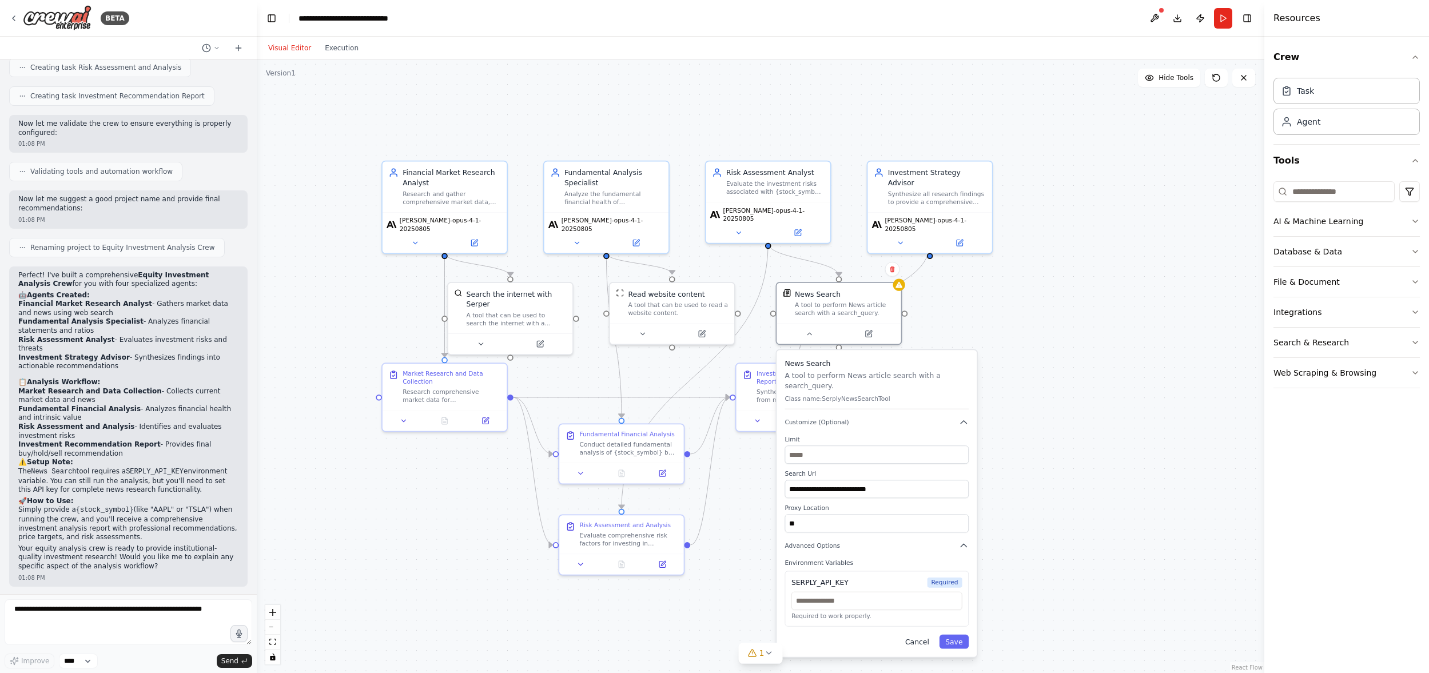
click at [914, 639] on button "Cancel" at bounding box center [917, 642] width 36 height 14
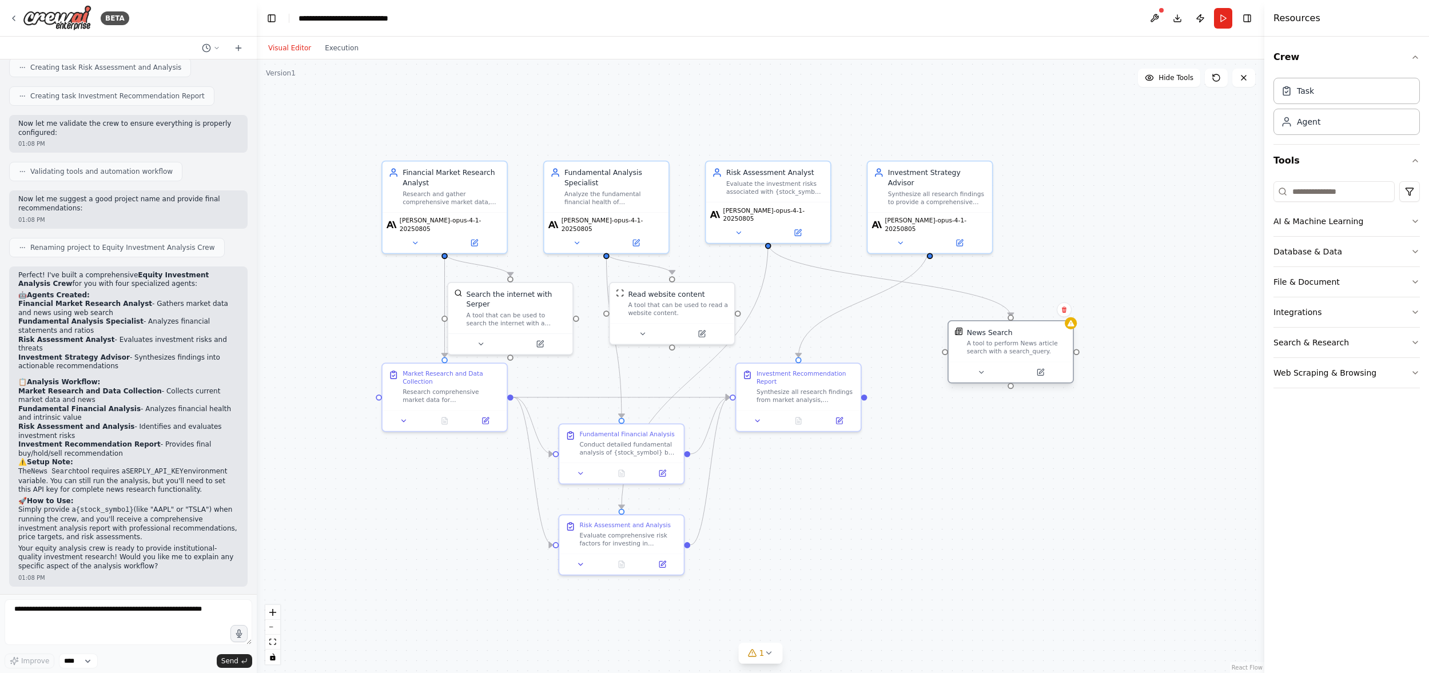
drag, startPoint x: 853, startPoint y: 294, endPoint x: 1024, endPoint y: 337, distance: 176.1
click at [1024, 337] on div "News Search" at bounding box center [1017, 332] width 100 height 10
drag, startPoint x: 819, startPoint y: 384, endPoint x: 859, endPoint y: 395, distance: 40.9
click at [859, 395] on div "Investment Recommendation Report Synthesize all research findings from market a…" at bounding box center [846, 395] width 98 height 34
click at [585, 237] on button at bounding box center [576, 241] width 57 height 12
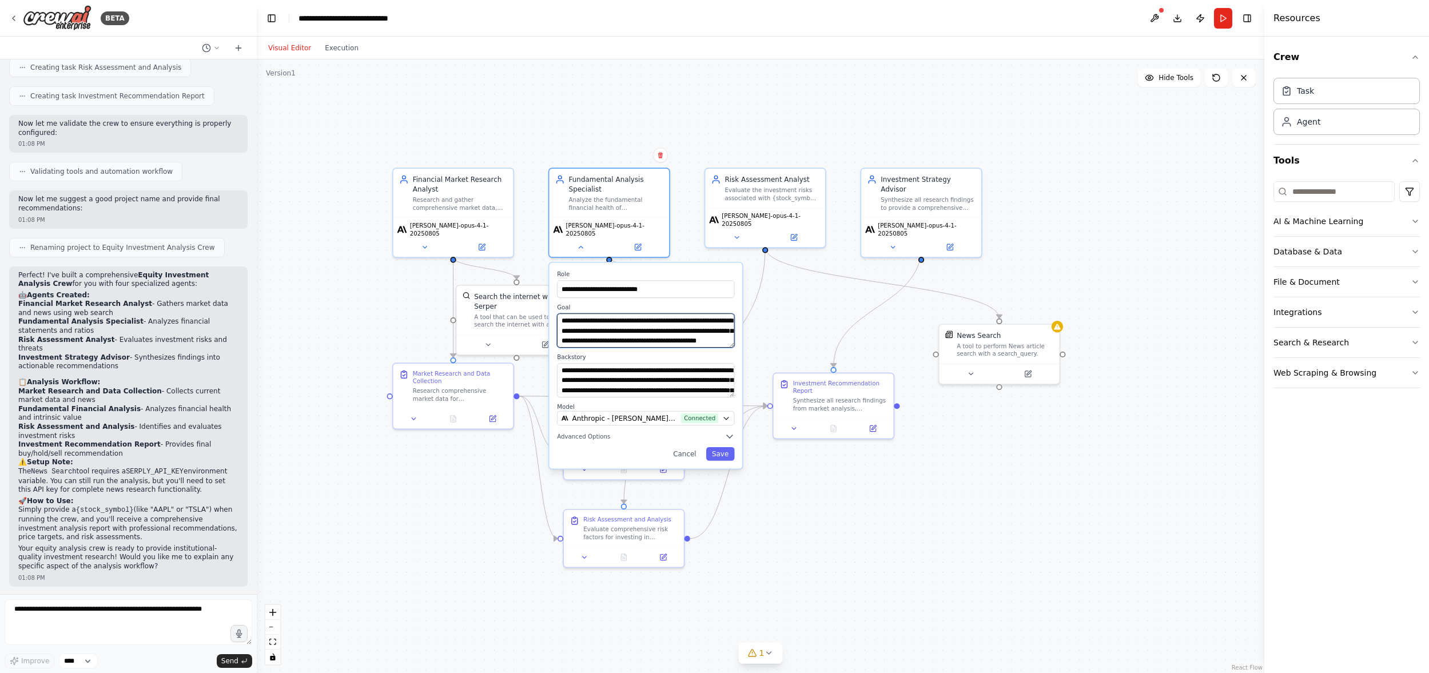
scroll to position [0, 0]
click at [689, 447] on button "Cancel" at bounding box center [684, 454] width 35 height 14
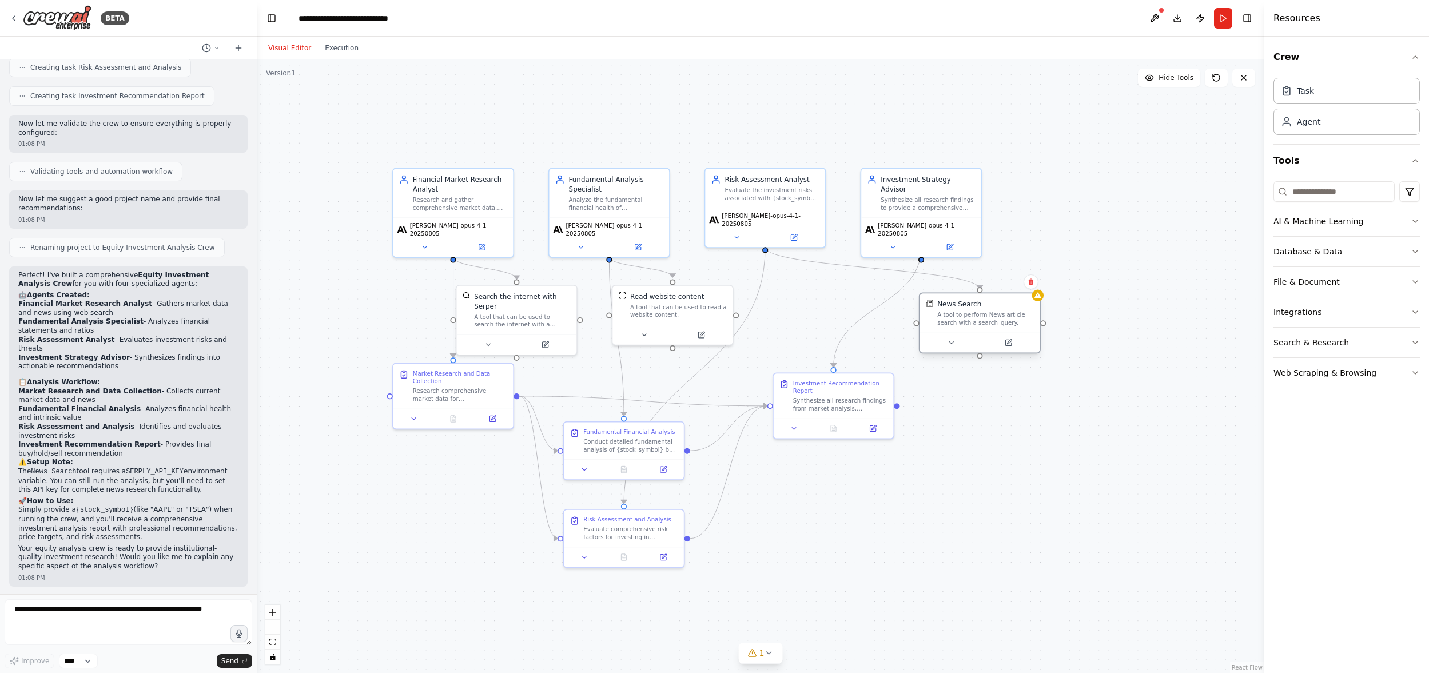
drag, startPoint x: 996, startPoint y: 339, endPoint x: 976, endPoint y: 308, distance: 36.5
click at [976, 308] on div "News Search A tool to perform News article search with a search_query." at bounding box center [985, 313] width 97 height 27
click at [956, 340] on button at bounding box center [950, 342] width 55 height 11
click at [1099, 448] on icon "button" at bounding box center [1100, 448] width 6 height 3
click at [992, 506] on input "text" at bounding box center [1016, 501] width 165 height 18
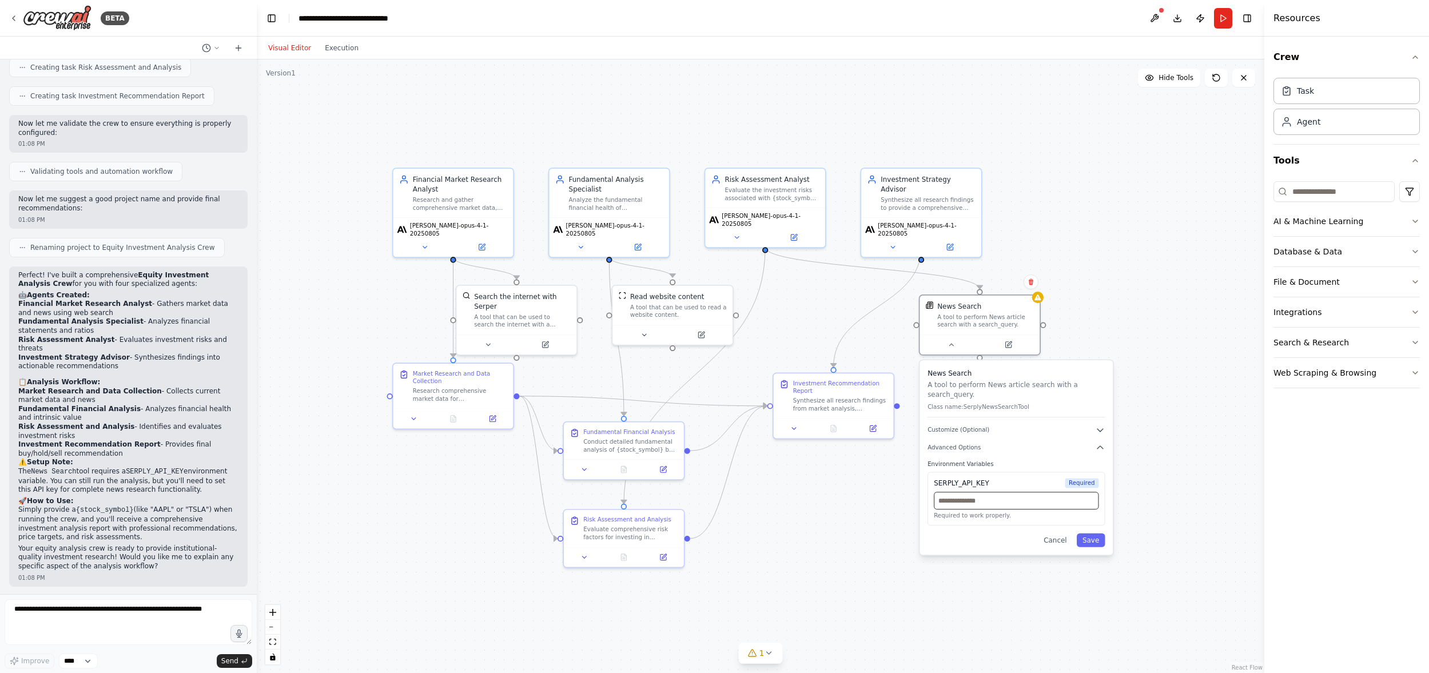
paste input "**********"
type input "**********"
click at [1089, 539] on button "Save" at bounding box center [1091, 540] width 29 height 14
click at [1094, 326] on div ".deletable-edge-delete-btn { width: 20px; height: 20px; border: 0px solid #ffff…" at bounding box center [760, 365] width 1007 height 613
click at [1003, 502] on input "text" at bounding box center [1016, 501] width 165 height 18
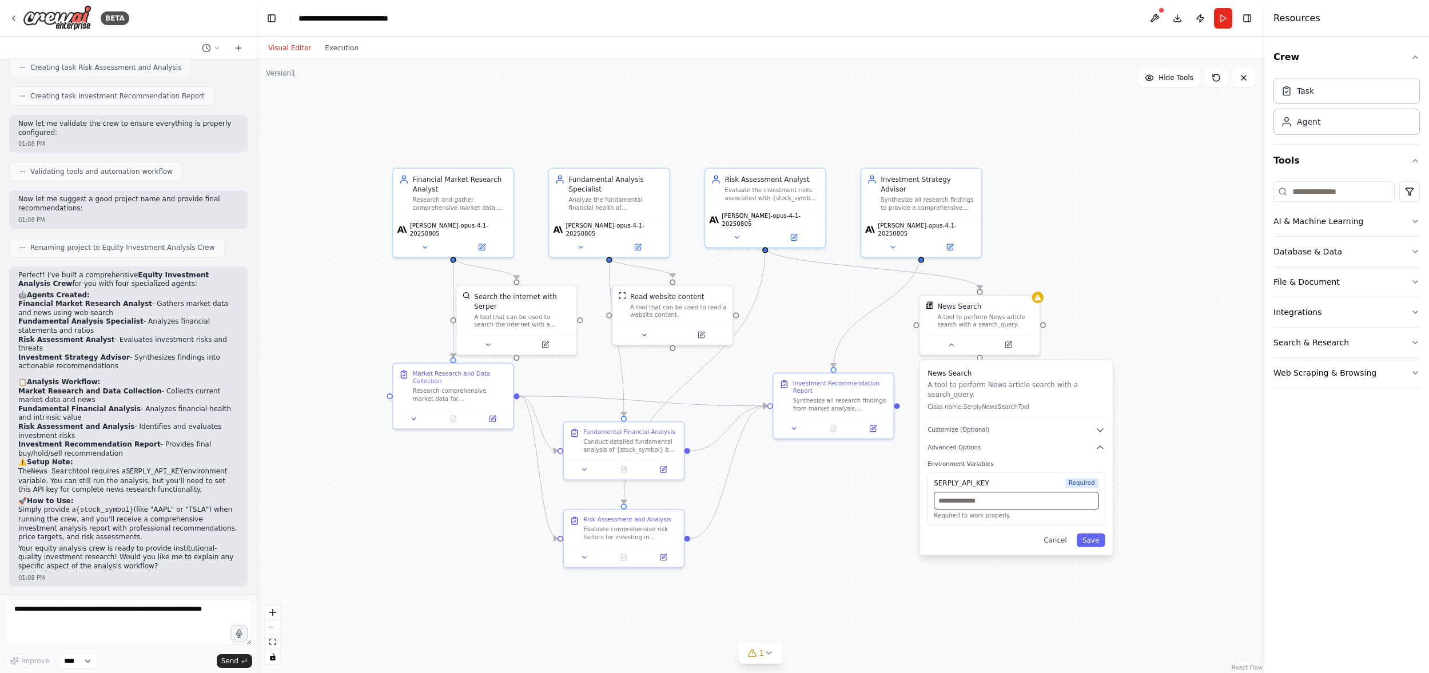
paste input "**********"
type input "**********"
click at [1091, 539] on button "Save" at bounding box center [1091, 540] width 29 height 14
click at [1223, 17] on button "Run" at bounding box center [1223, 18] width 18 height 21
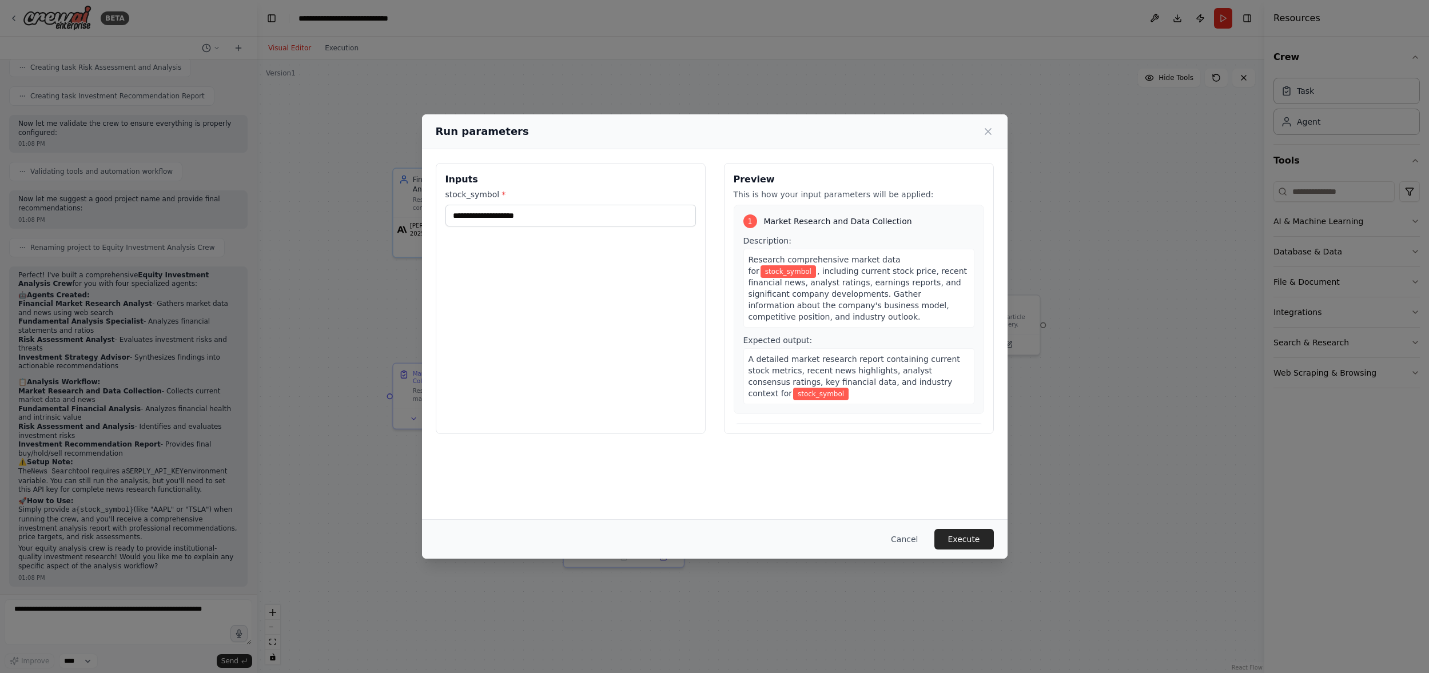
drag, startPoint x: 628, startPoint y: 133, endPoint x: 784, endPoint y: 102, distance: 159.1
click at [802, 90] on div "Run parameters Inputs stock_symbol * Preview This is how your input parameters …" at bounding box center [714, 336] width 1429 height 673
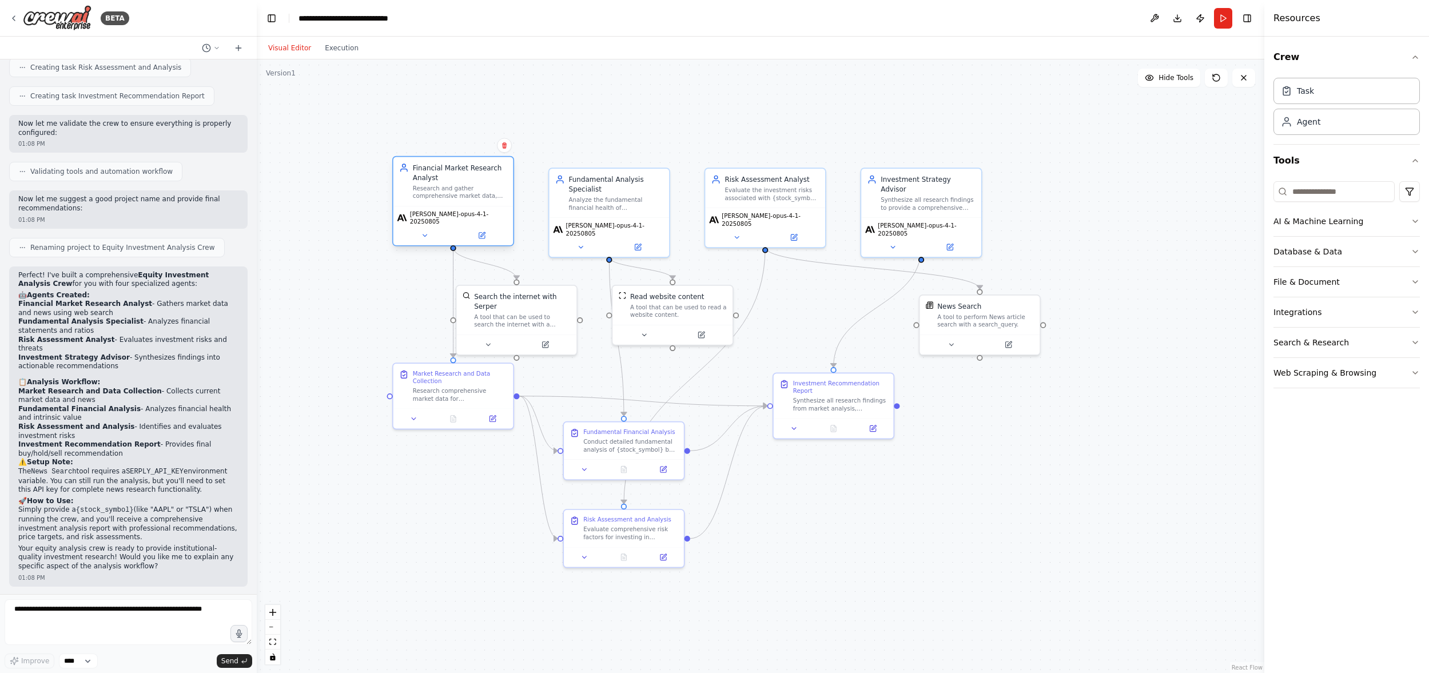
drag, startPoint x: 466, startPoint y: 193, endPoint x: 462, endPoint y: 182, distance: 11.6
click at [462, 182] on div "Financial Market Research Analyst Research and gather comprehensive market data…" at bounding box center [460, 181] width 94 height 37
click at [339, 51] on button "Execution" at bounding box center [341, 48] width 47 height 14
click at [285, 49] on button "Visual Editor" at bounding box center [289, 48] width 57 height 14
click at [432, 176] on div "Financial Market Research Analyst" at bounding box center [460, 172] width 94 height 19
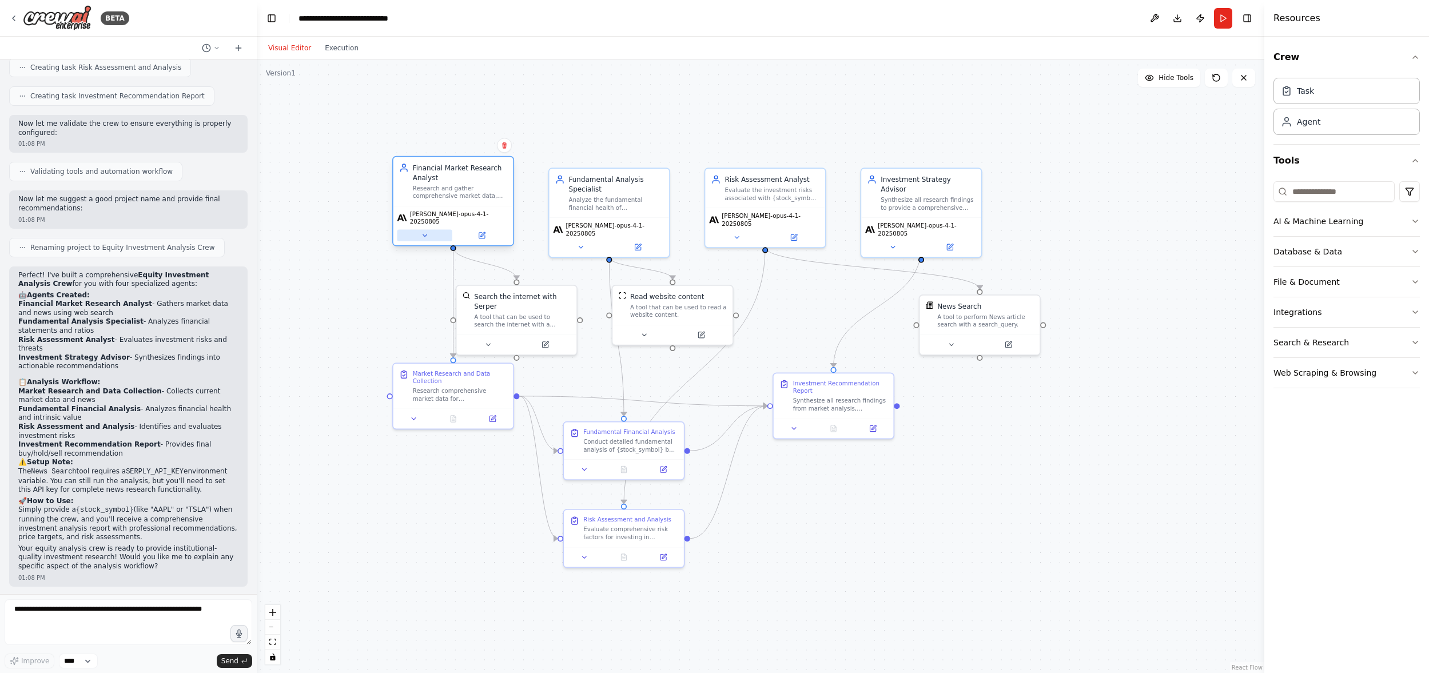
click at [425, 232] on icon at bounding box center [425, 236] width 8 height 8
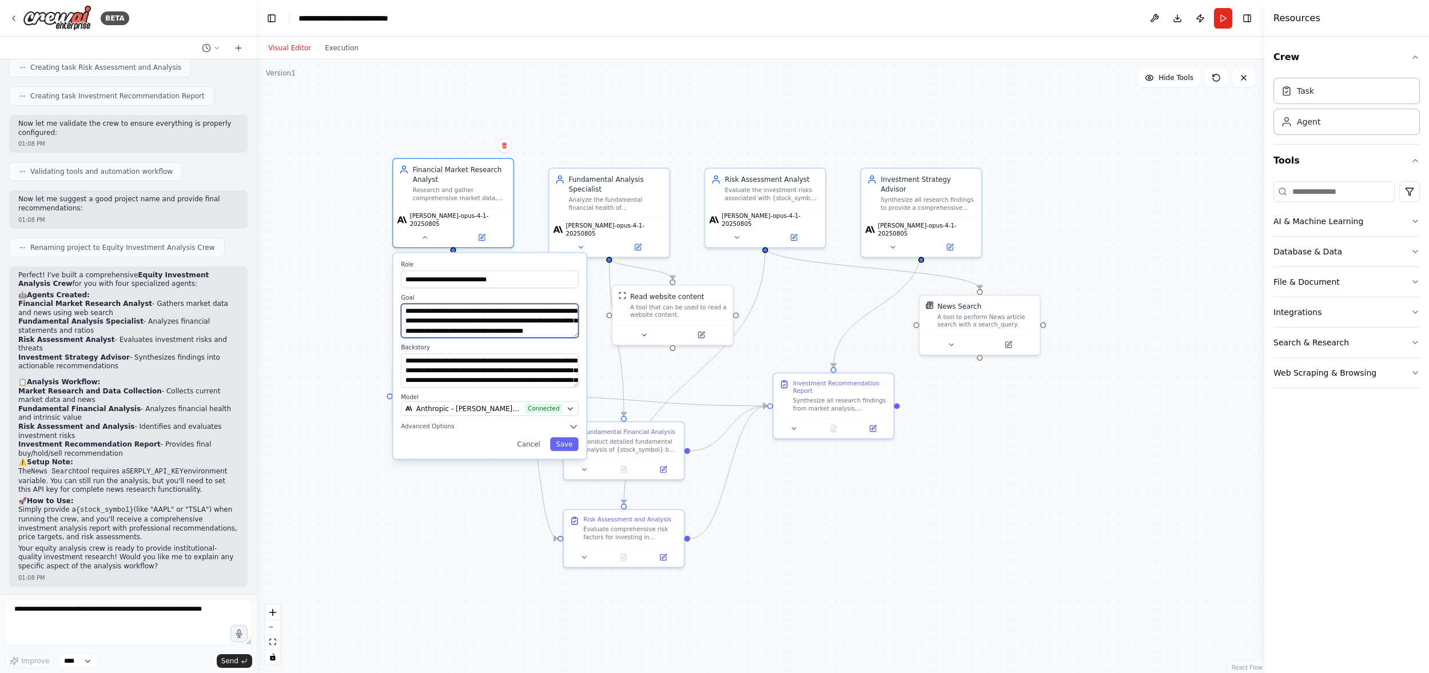
scroll to position [12, 0]
click at [521, 437] on button "Cancel" at bounding box center [528, 444] width 35 height 14
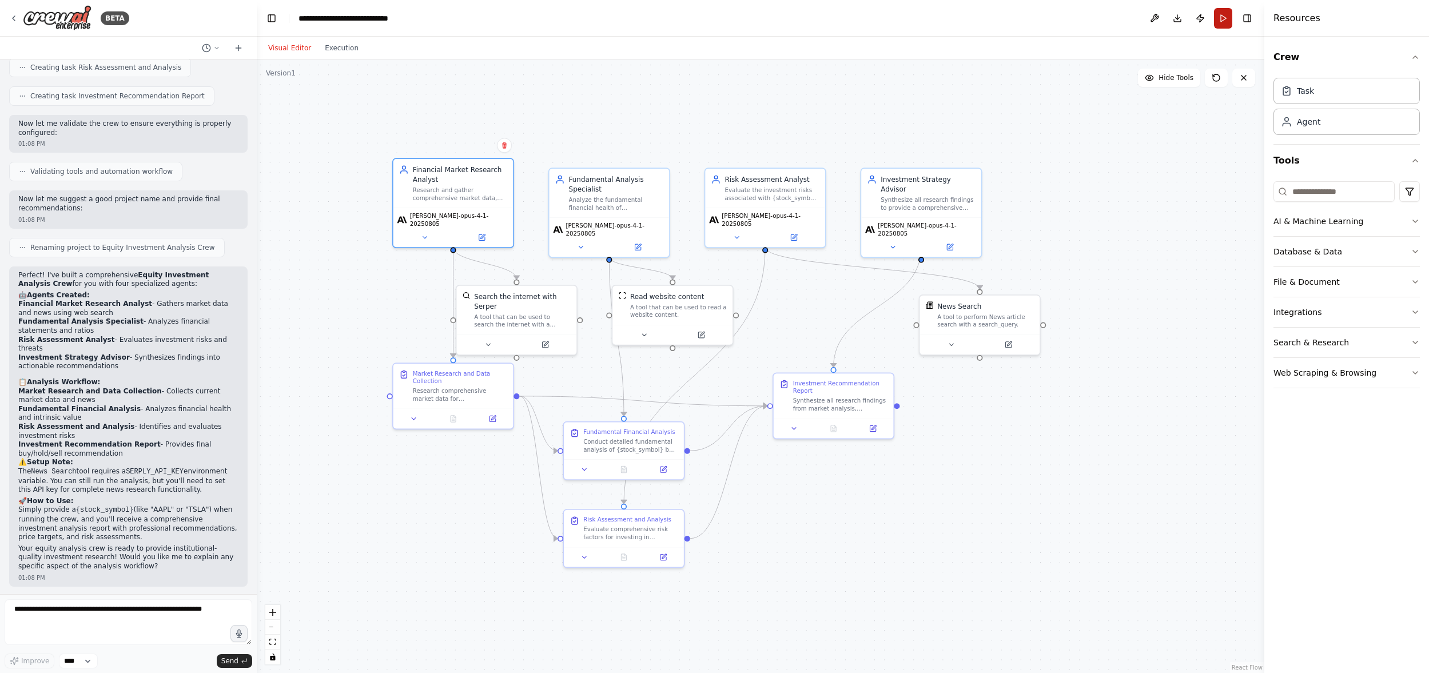
click at [1226, 21] on button "Run" at bounding box center [1223, 18] width 18 height 21
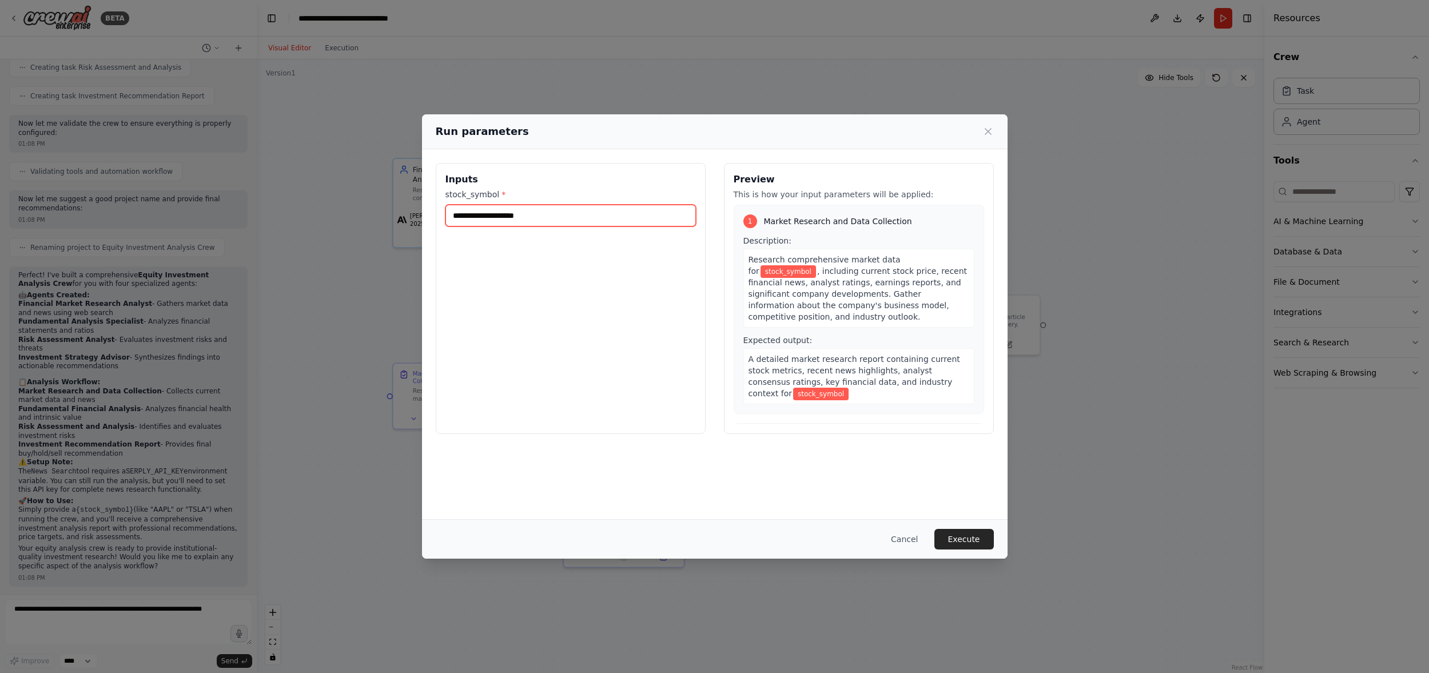
click at [660, 220] on input "stock_symbol *" at bounding box center [570, 216] width 250 height 22
type input "****"
click at [909, 540] on button "Cancel" at bounding box center [904, 539] width 45 height 21
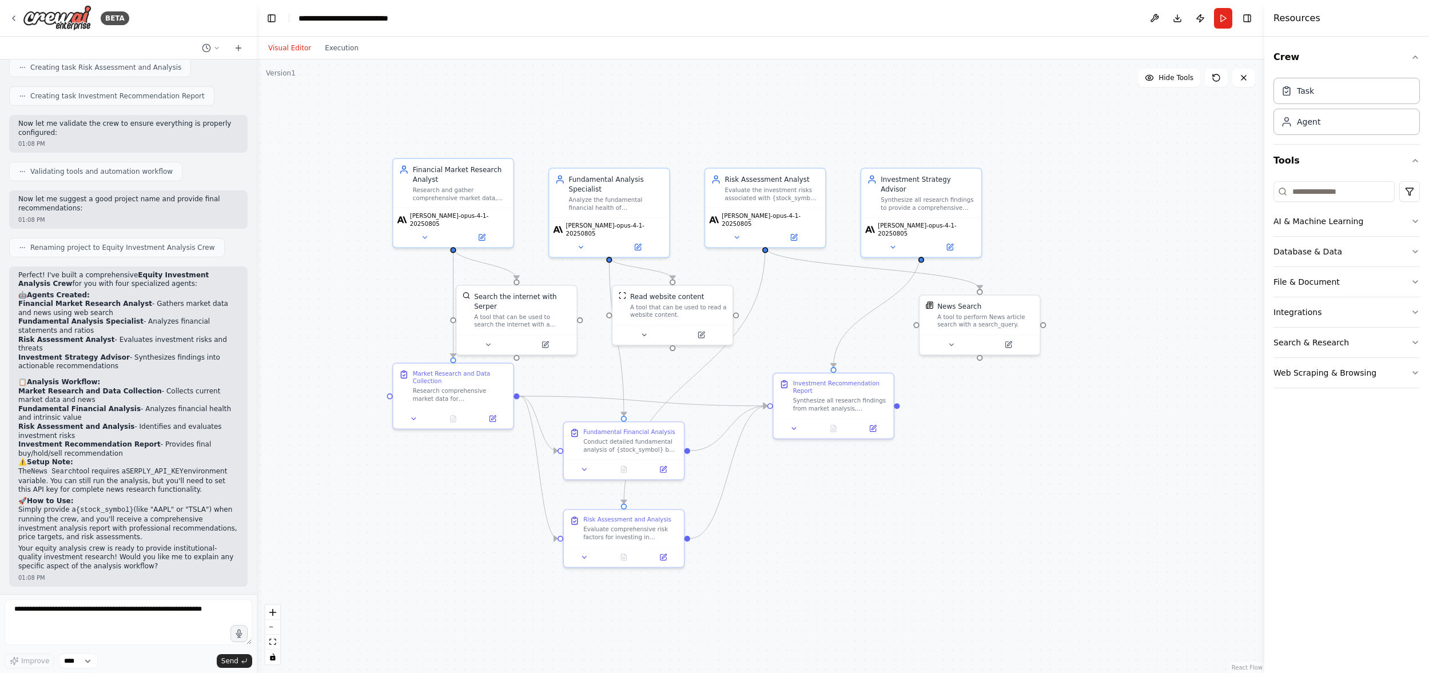
click at [935, 569] on div ".deletable-edge-delete-btn { width: 20px; height: 20px; border: 0px solid #ffff…" at bounding box center [760, 365] width 1007 height 613
click at [1161, 226] on div ".deletable-edge-delete-btn { width: 20px; height: 20px; border: 0px solid #ffff…" at bounding box center [760, 365] width 1007 height 613
click at [1224, 17] on button "Run" at bounding box center [1223, 18] width 18 height 21
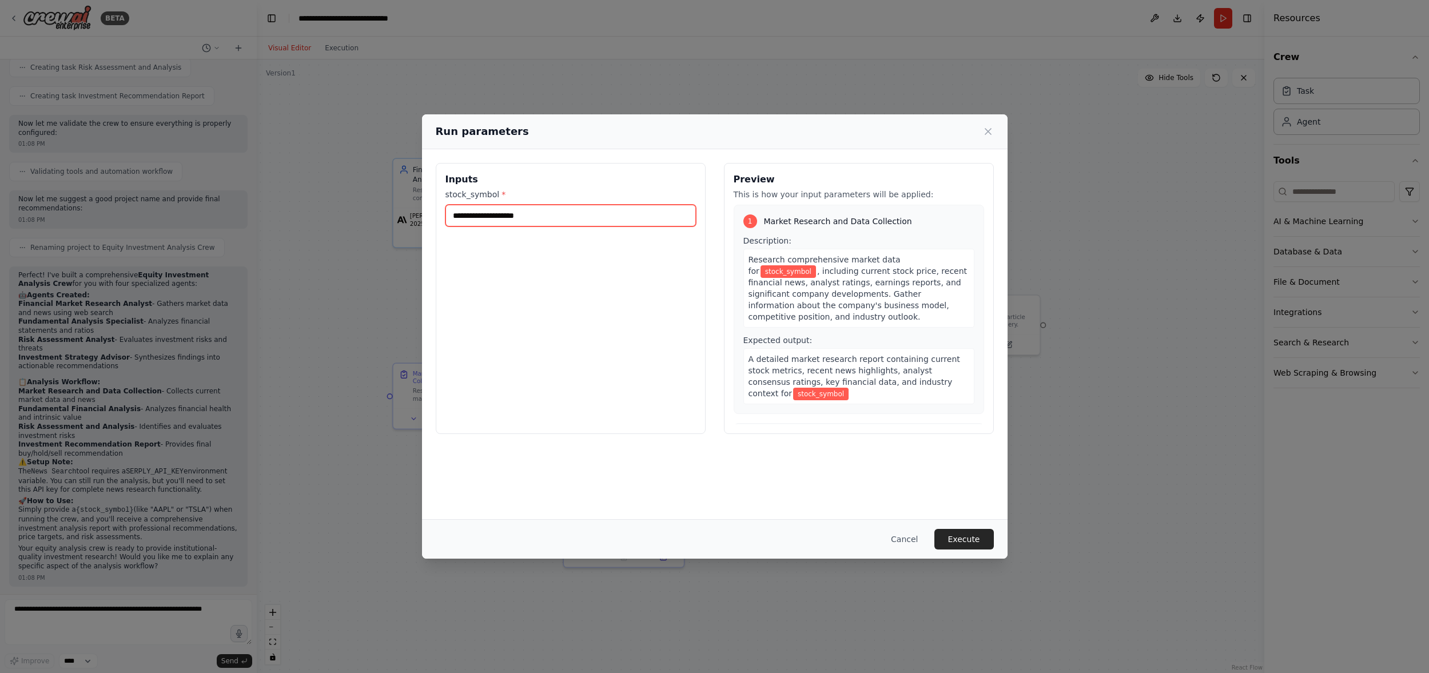
click at [570, 214] on input "stock_symbol *" at bounding box center [570, 216] width 250 height 22
type input "****"
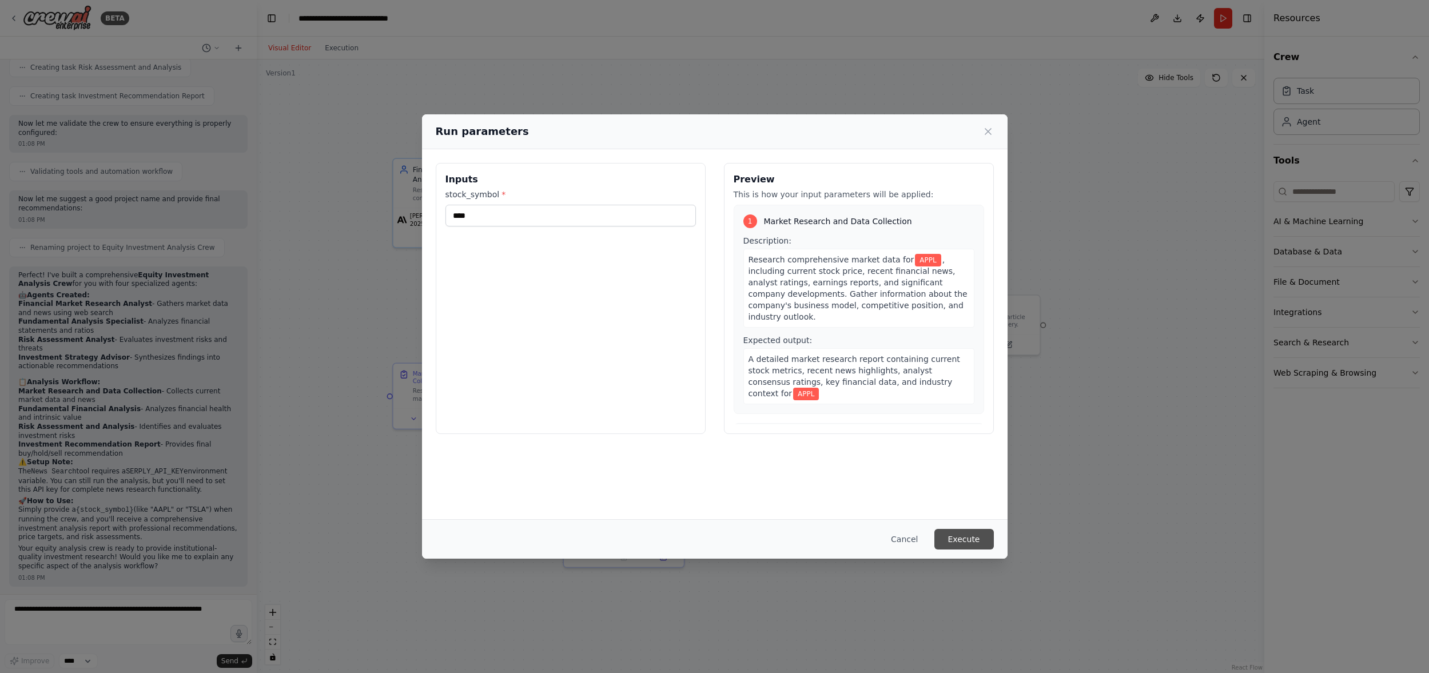
click at [959, 538] on button "Execute" at bounding box center [963, 539] width 59 height 21
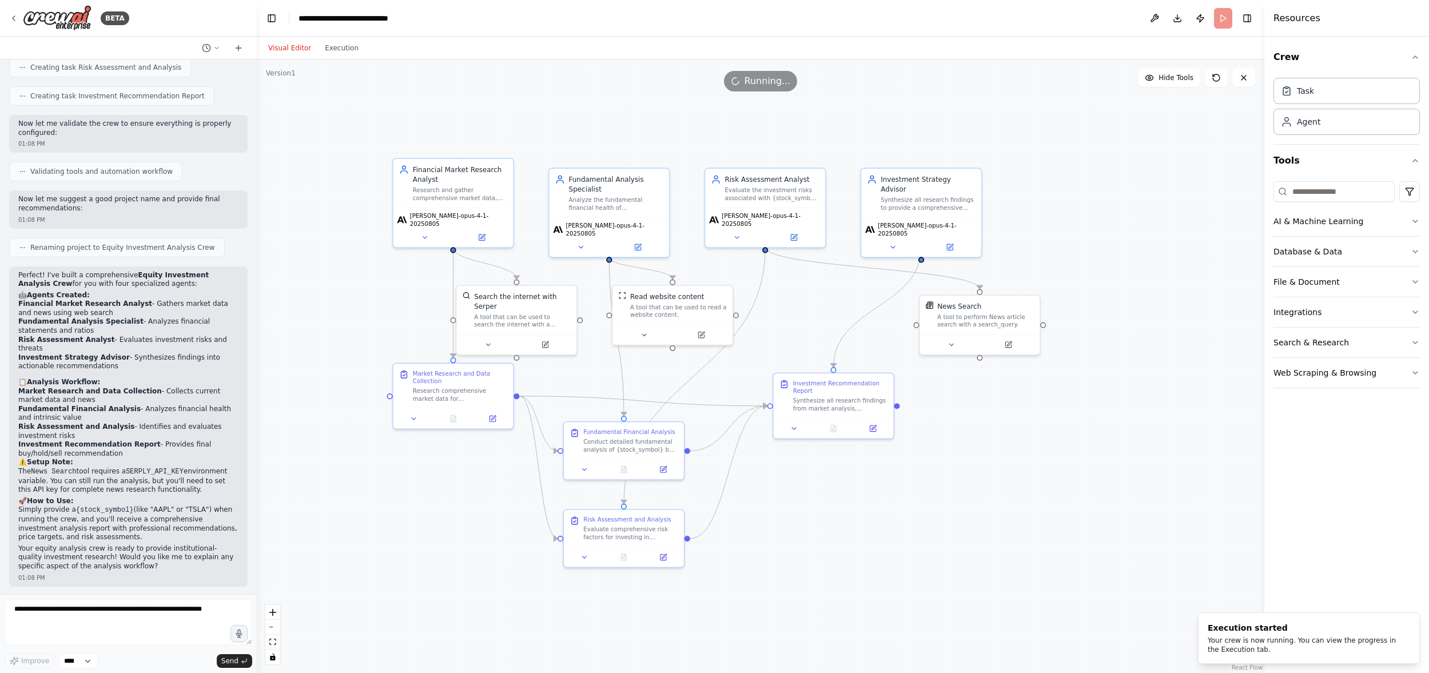
click at [353, 55] on div "Visual Editor Execution" at bounding box center [313, 48] width 104 height 23
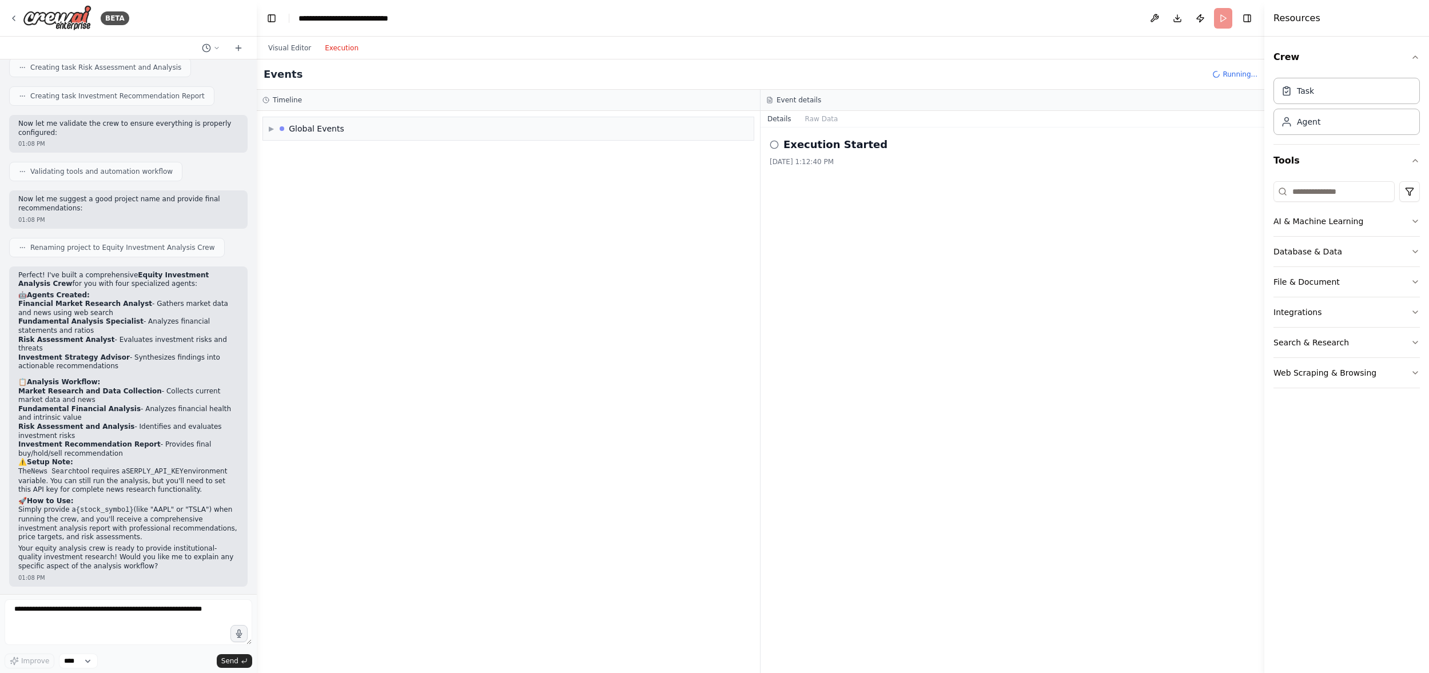
click at [352, 51] on button "Execution" at bounding box center [341, 48] width 47 height 14
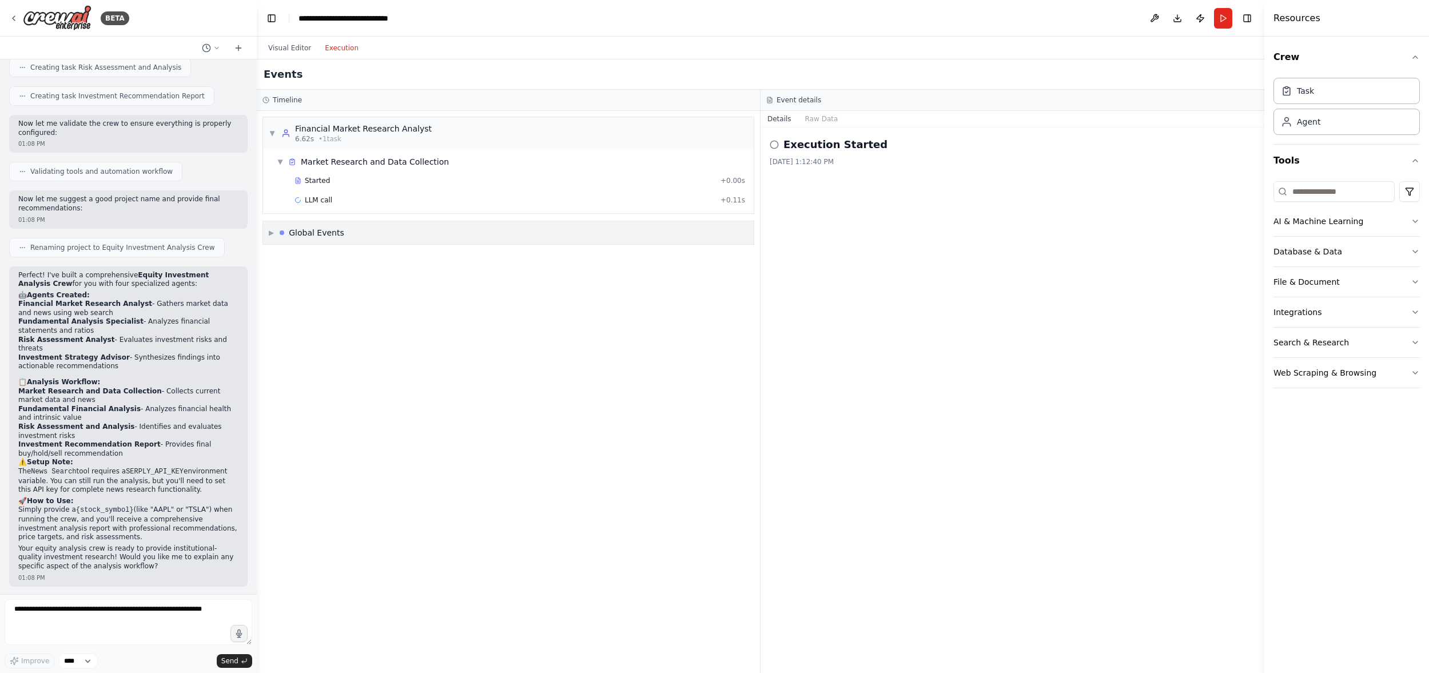
click at [270, 233] on span "▶" at bounding box center [271, 232] width 5 height 9
click at [340, 46] on button "Execution" at bounding box center [341, 48] width 47 height 14
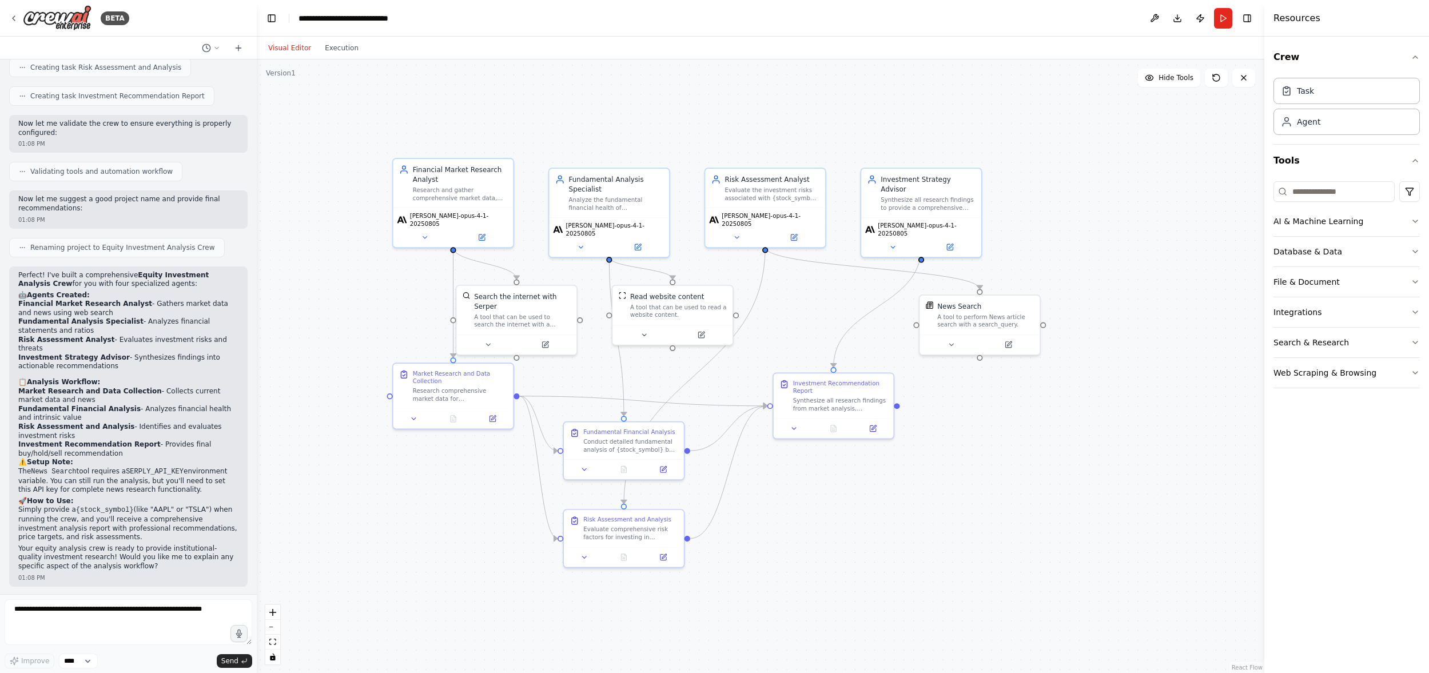
click at [299, 45] on button "Visual Editor" at bounding box center [289, 48] width 57 height 14
drag, startPoint x: 844, startPoint y: 397, endPoint x: 836, endPoint y: 398, distance: 8.2
click at [836, 398] on div "Synthesize all research findings from market analysis, fundamental analysis, an…" at bounding box center [830, 402] width 94 height 15
click at [432, 230] on button at bounding box center [424, 235] width 55 height 11
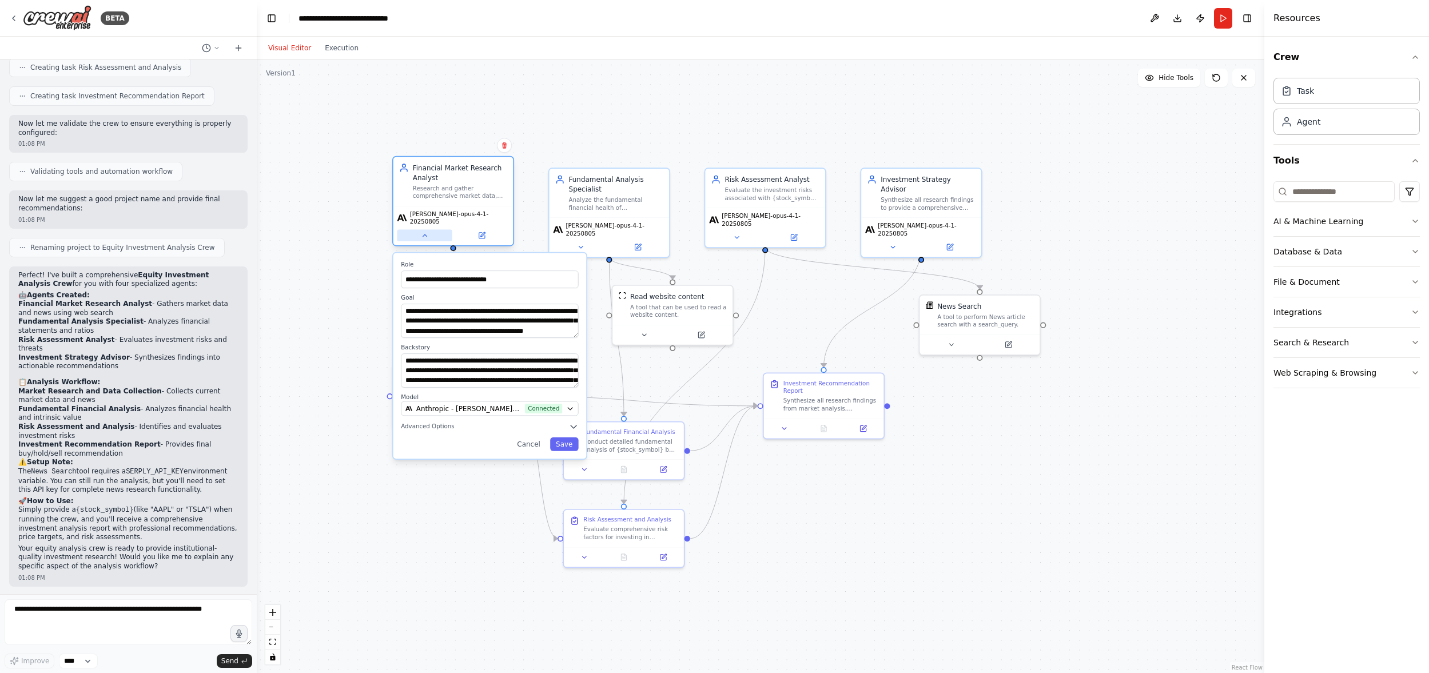
click at [432, 230] on button at bounding box center [424, 235] width 55 height 11
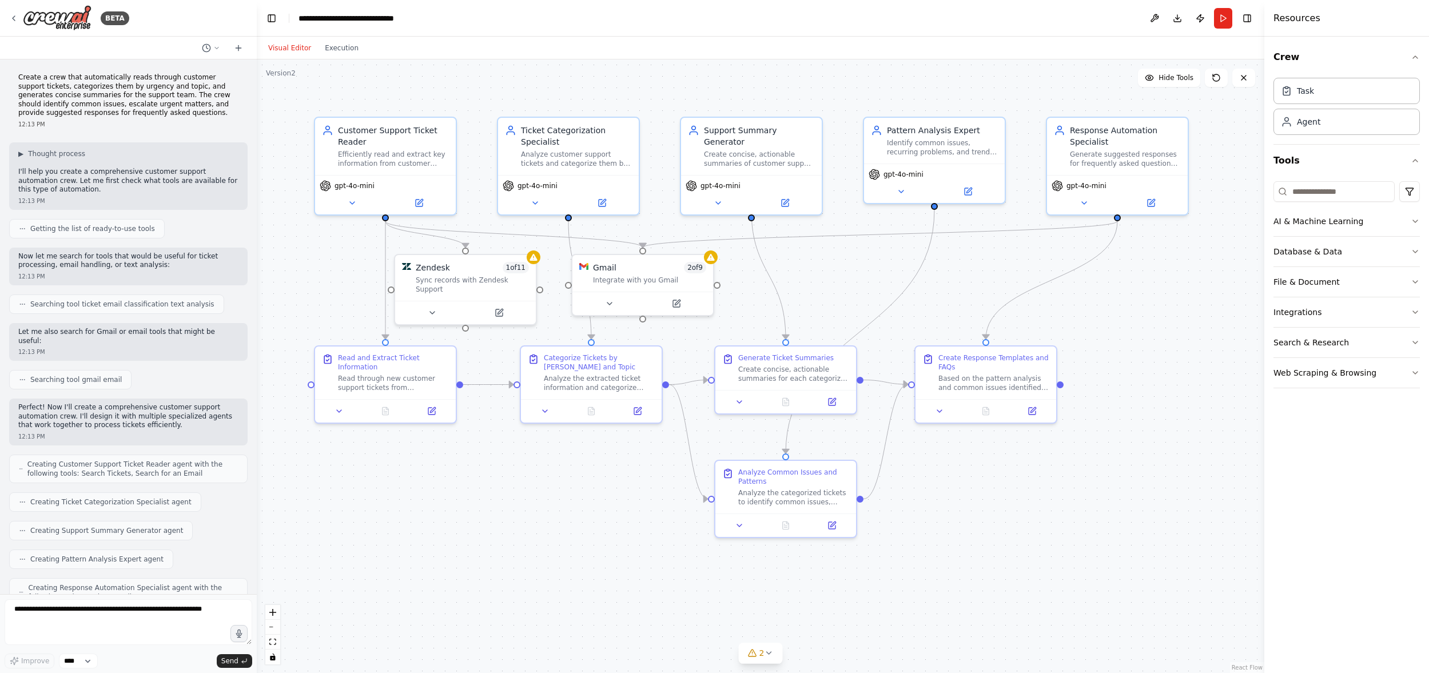
scroll to position [827, 0]
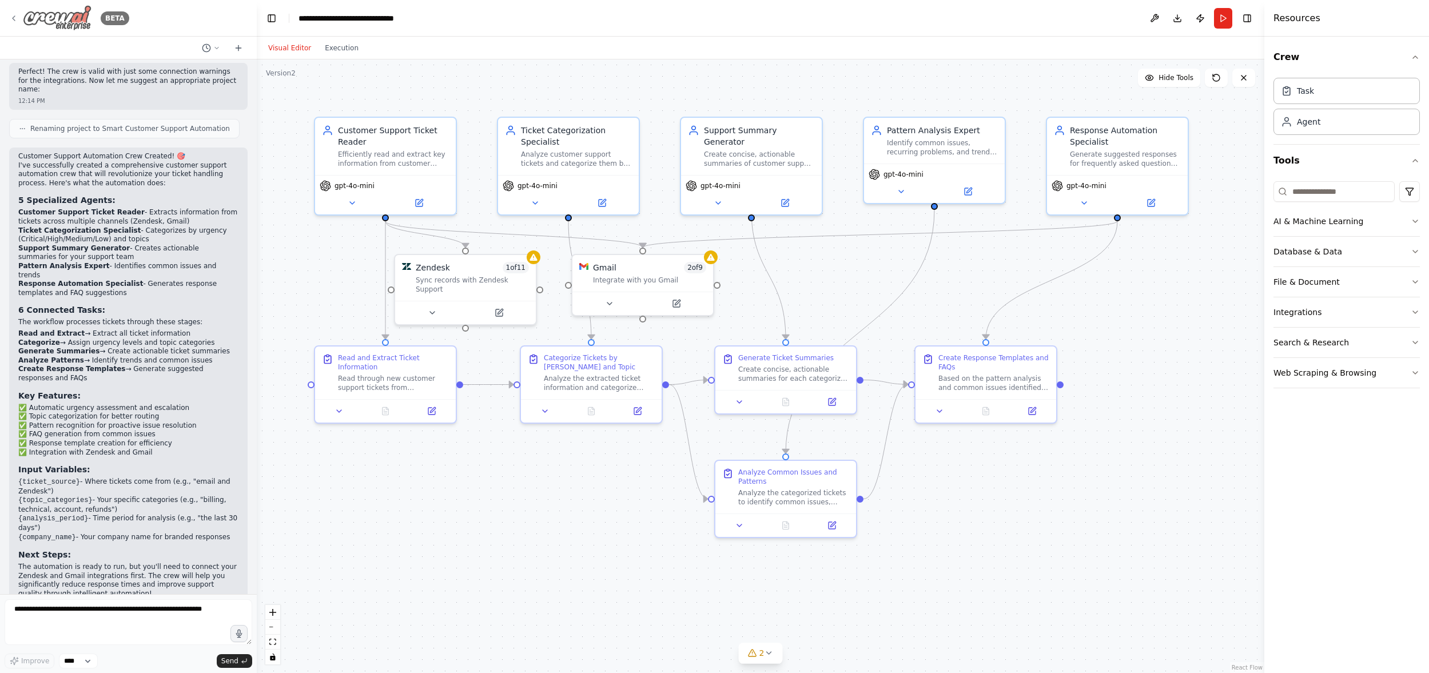
click at [18, 17] on icon at bounding box center [13, 18] width 9 height 9
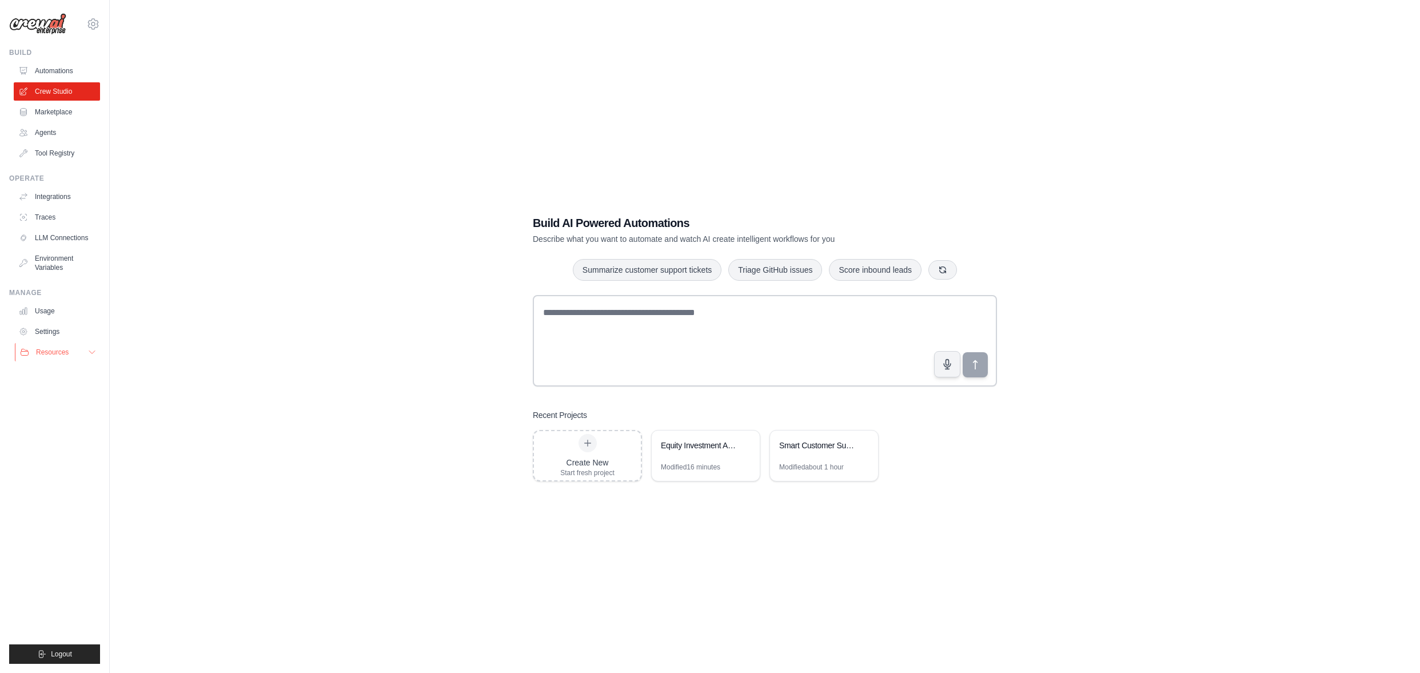
click at [90, 356] on icon at bounding box center [91, 352] width 9 height 9
click at [79, 374] on span "Documentation" at bounding box center [64, 371] width 46 height 9
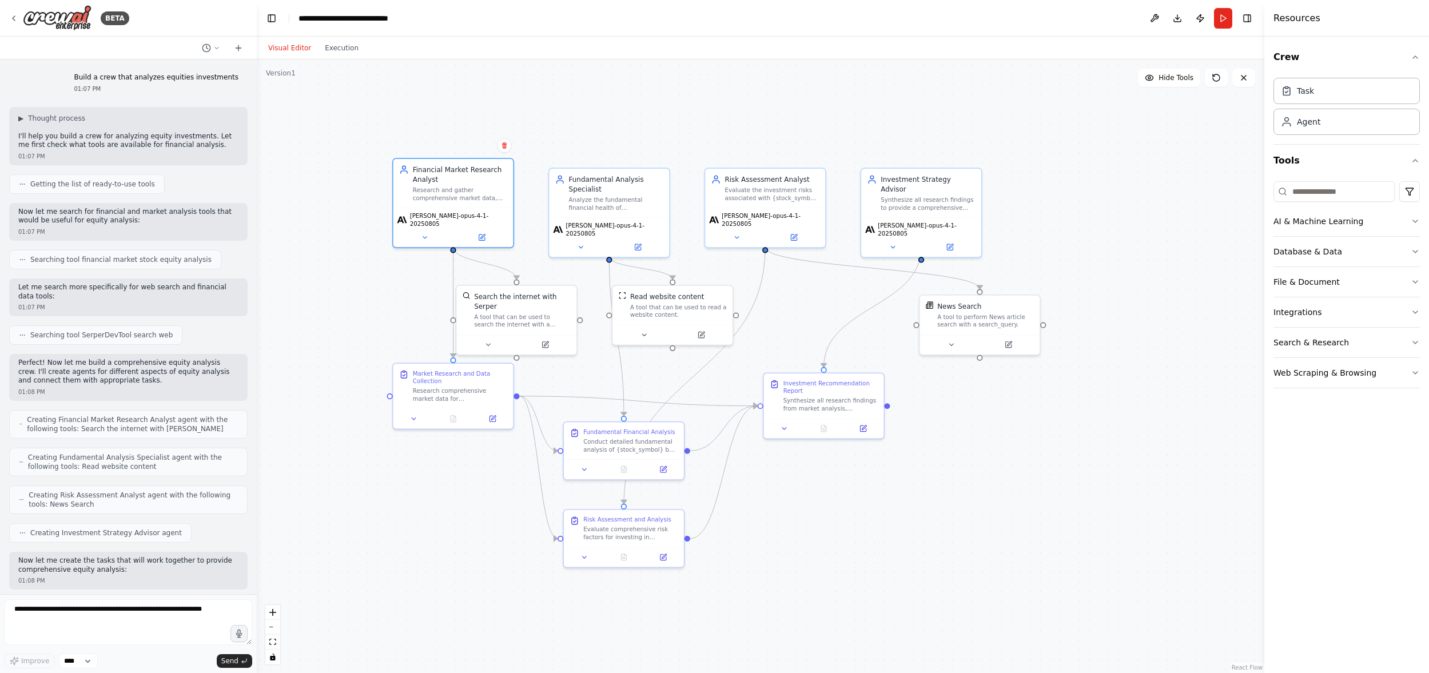
scroll to position [598, 0]
